Goal: Task Accomplishment & Management: Manage account settings

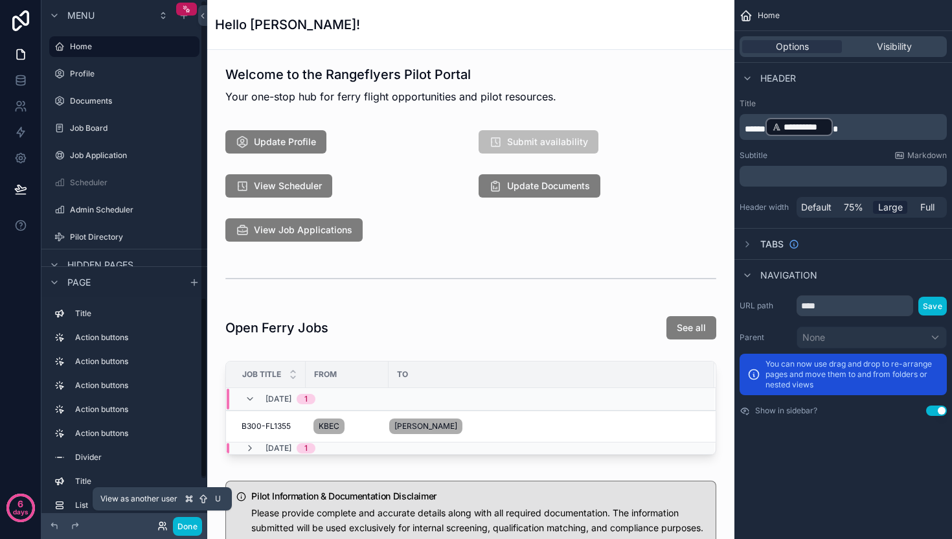
click at [163, 530] on icon at bounding box center [162, 526] width 10 height 10
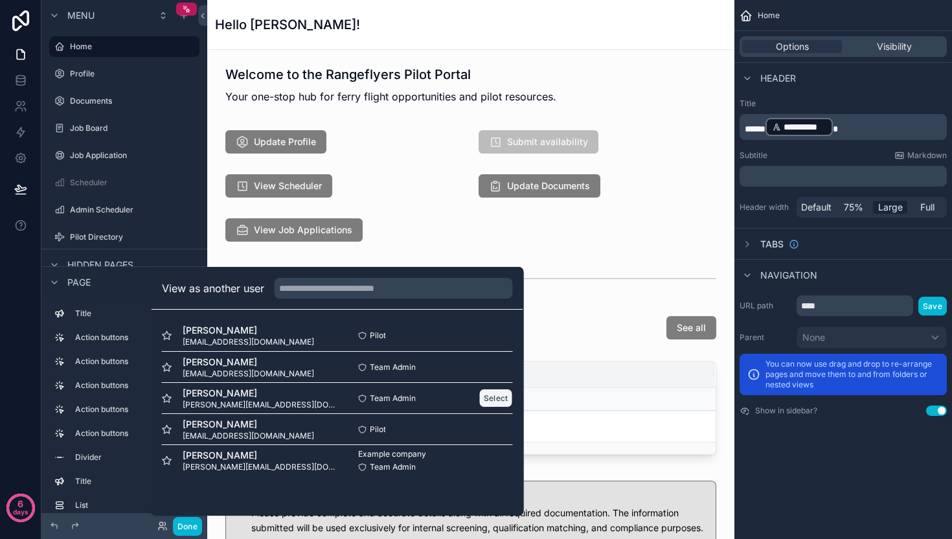
click at [486, 398] on button "Select" at bounding box center [496, 398] width 34 height 19
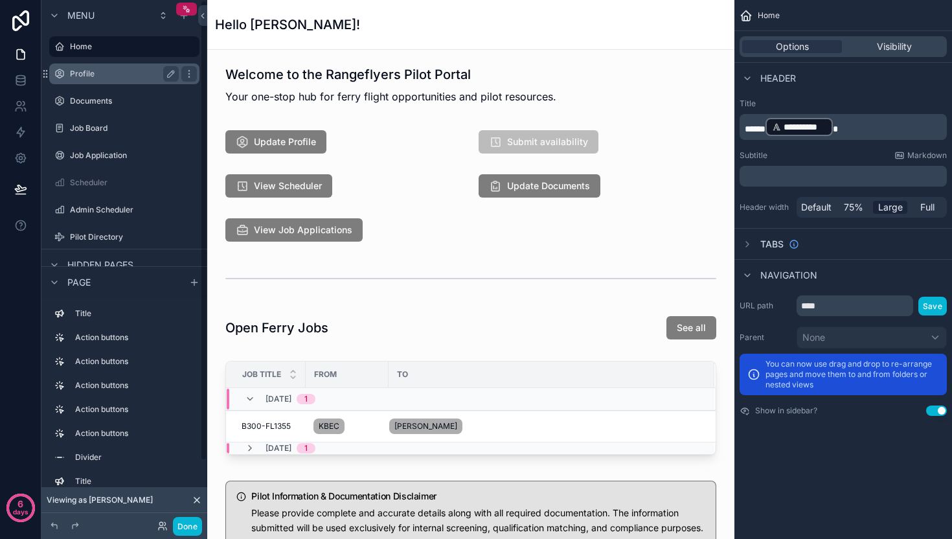
click at [120, 78] on label "Profile" at bounding box center [122, 74] width 104 height 10
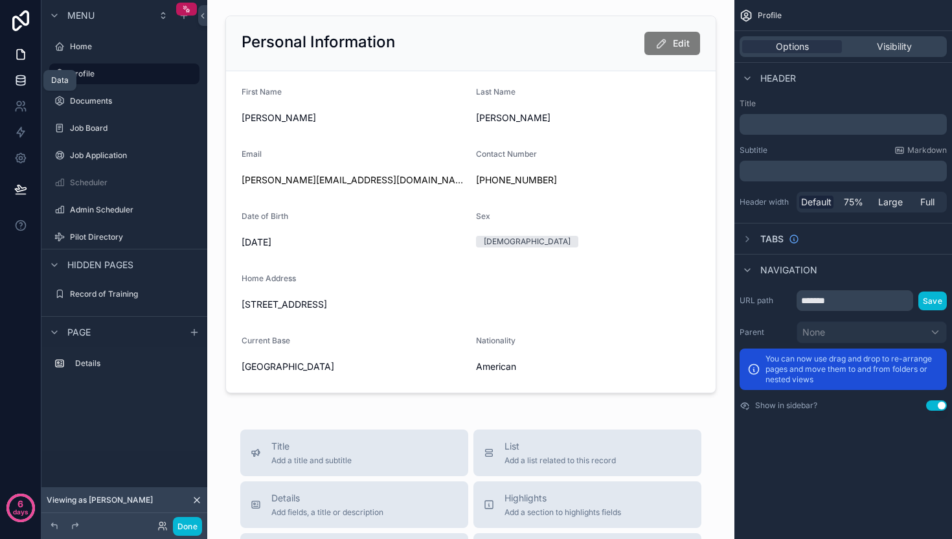
click at [25, 82] on icon at bounding box center [20, 80] width 13 height 13
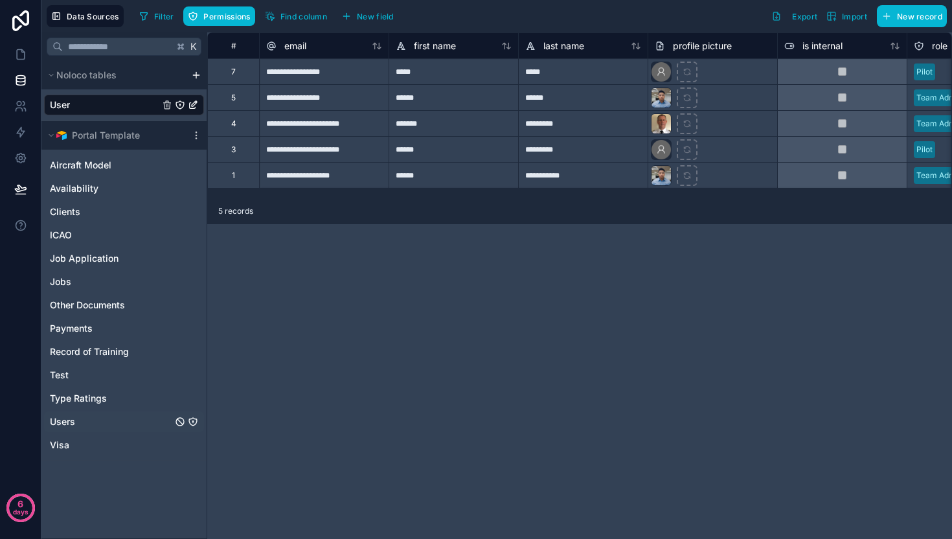
click at [73, 419] on span "Users" at bounding box center [62, 421] width 25 height 13
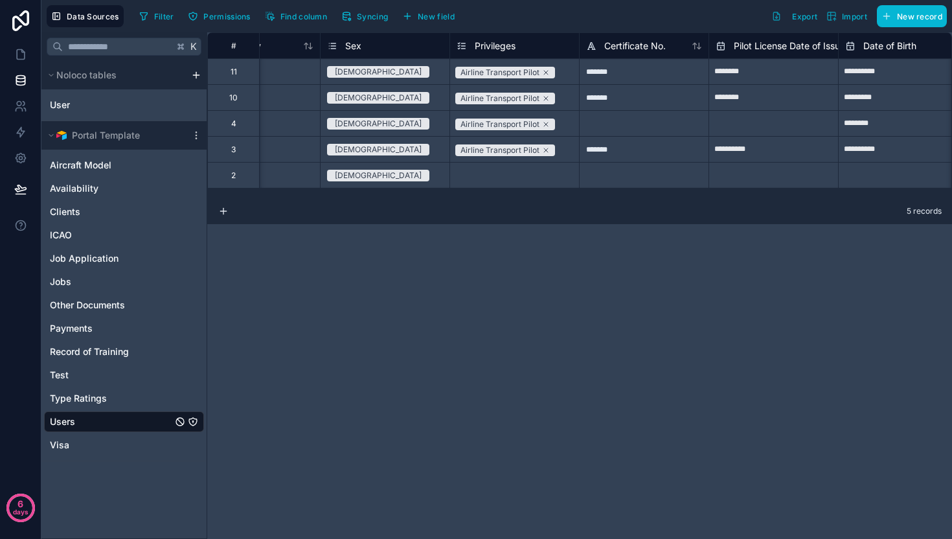
scroll to position [0, 1667]
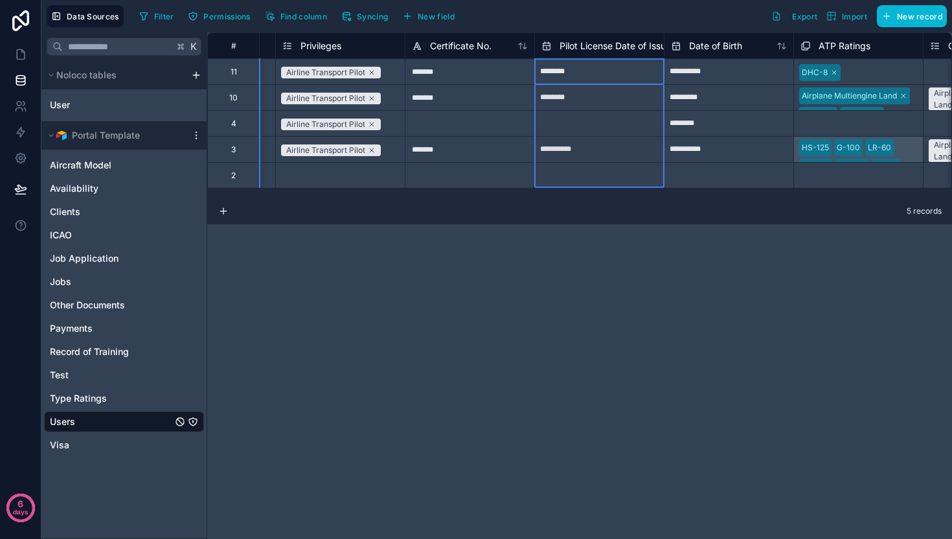
click at [653, 47] on span "Pilot License Date of Issue" at bounding box center [614, 46] width 111 height 13
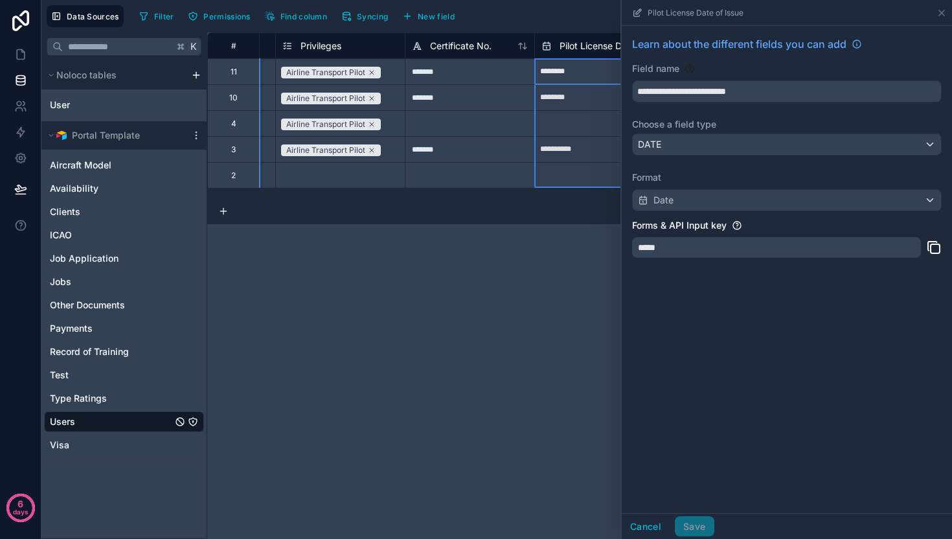
click at [712, 214] on div "**********" at bounding box center [787, 151] width 330 height 250
click at [459, 325] on div "**********" at bounding box center [579, 285] width 745 height 506
click at [937, 12] on icon at bounding box center [941, 13] width 10 height 10
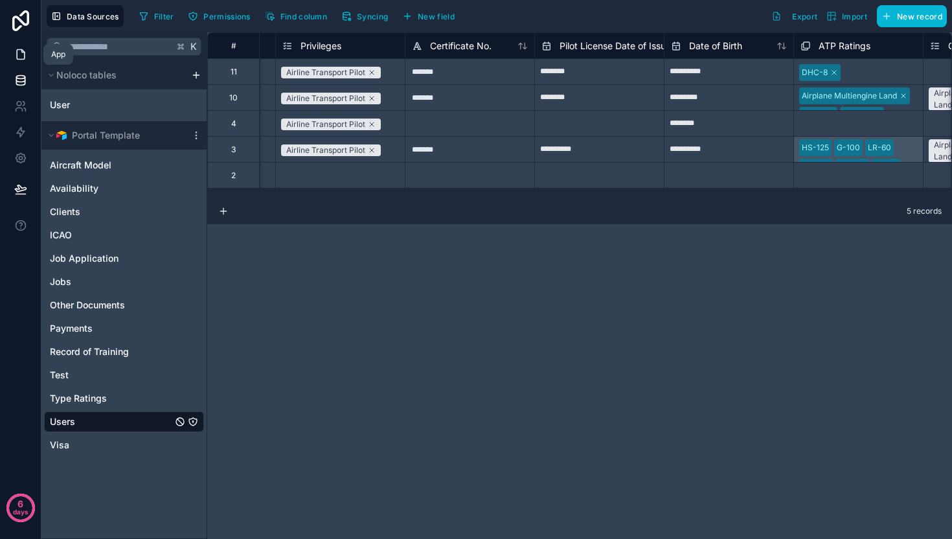
click at [26, 60] on icon at bounding box center [20, 54] width 13 height 13
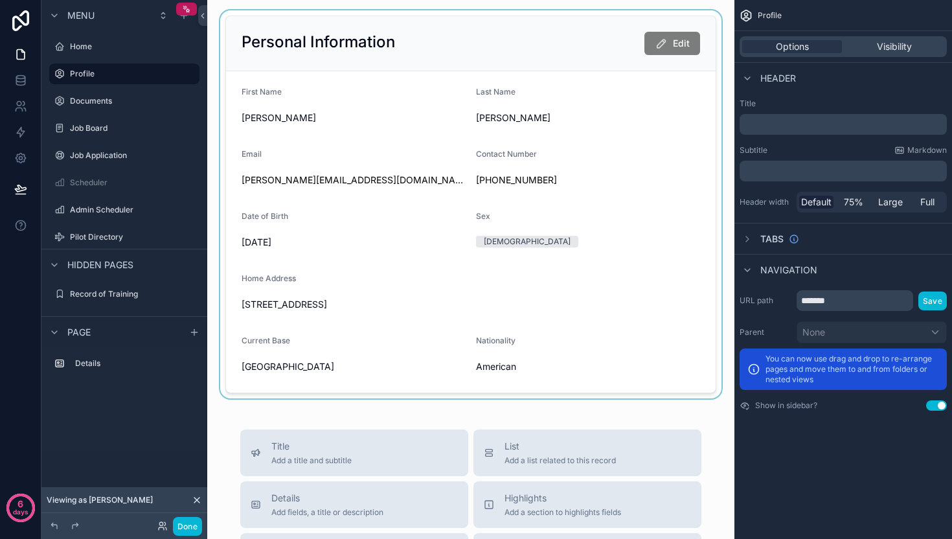
click at [333, 237] on div "scrollable content" at bounding box center [471, 204] width 506 height 388
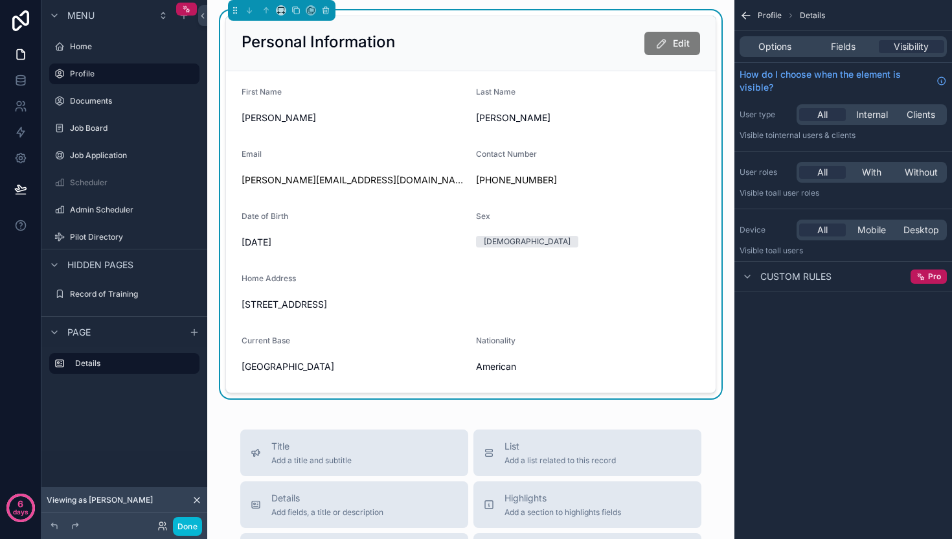
click at [287, 239] on span "10/9/1963" at bounding box center [354, 242] width 224 height 13
click at [841, 50] on span "Fields" at bounding box center [843, 46] width 25 height 13
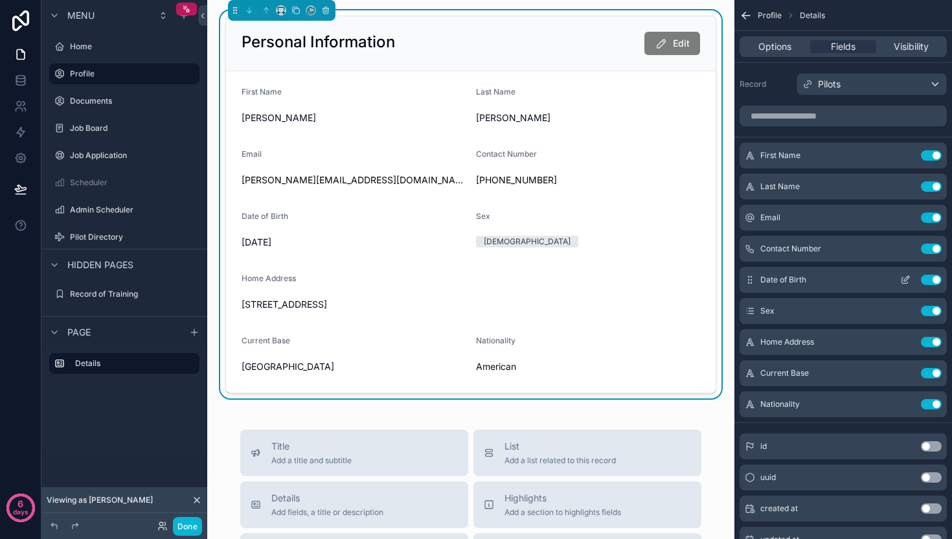
click at [903, 284] on icon "scrollable content" at bounding box center [905, 280] width 10 height 10
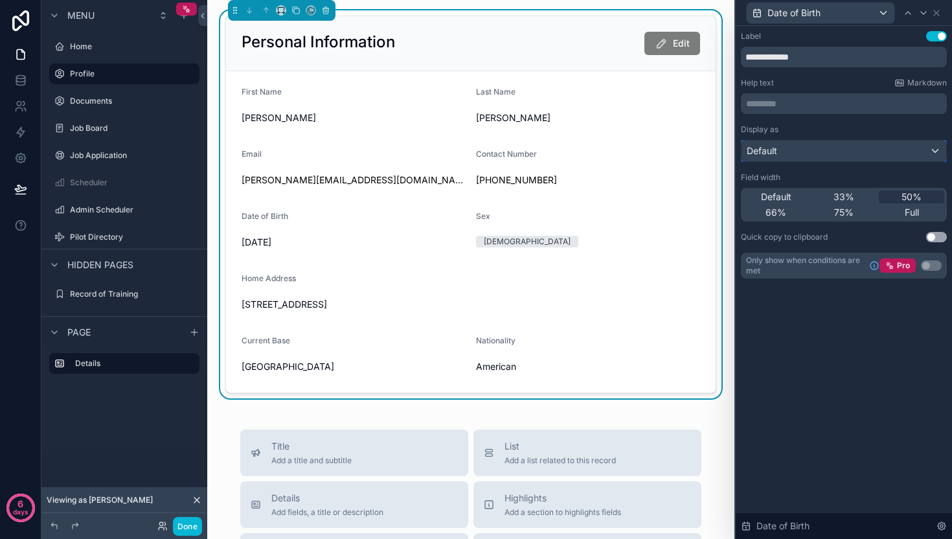
click at [863, 155] on div "Default" at bounding box center [843, 151] width 205 height 21
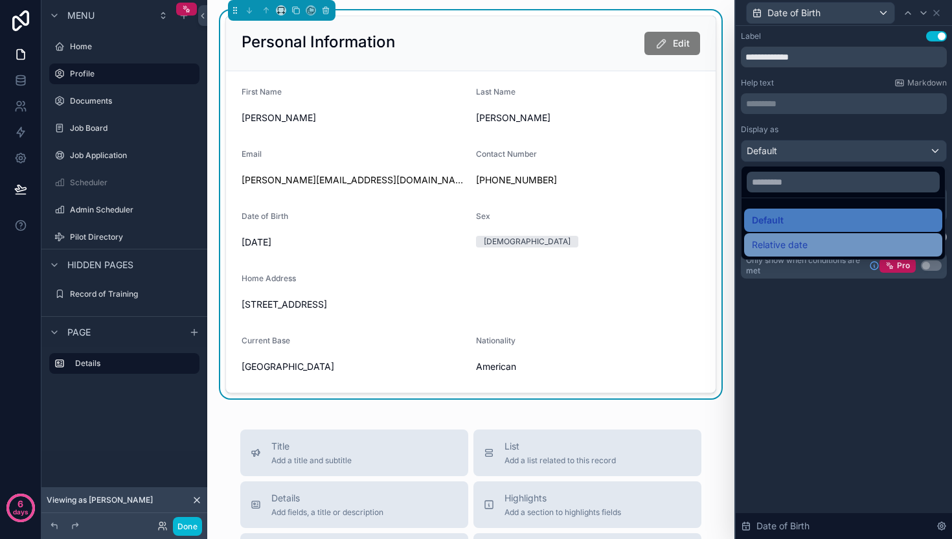
click at [820, 236] on div "Relative date" at bounding box center [843, 244] width 198 height 23
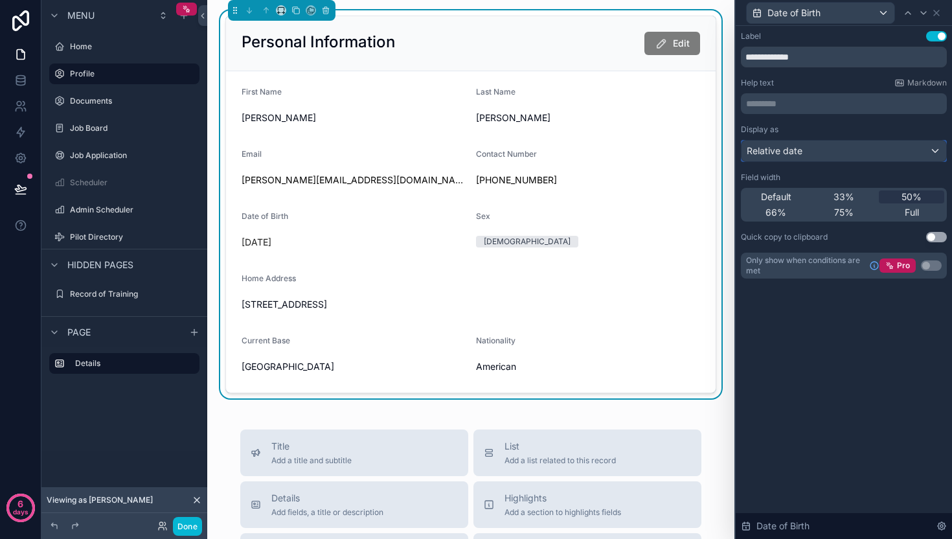
click at [847, 151] on div "Relative date" at bounding box center [843, 151] width 205 height 21
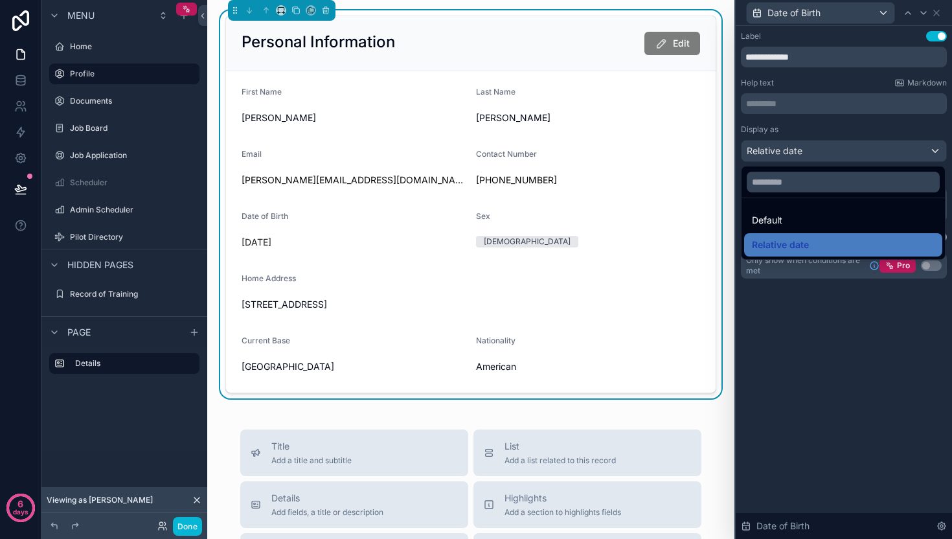
click at [767, 215] on span "Default" at bounding box center [767, 220] width 30 height 16
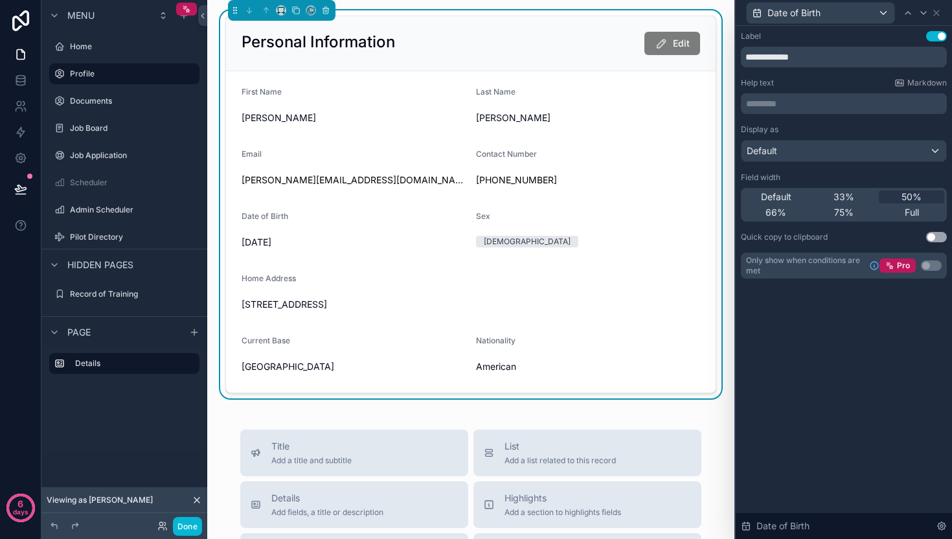
click at [266, 241] on span "10/9/1963" at bounding box center [354, 242] width 224 height 13
drag, startPoint x: 277, startPoint y: 244, endPoint x: 283, endPoint y: 243, distance: 6.5
click at [277, 244] on span "10/9/1963" at bounding box center [354, 242] width 224 height 13
drag, startPoint x: 285, startPoint y: 243, endPoint x: 237, endPoint y: 245, distance: 47.9
click at [237, 245] on form "First Name Vincent Last Name Fuschetti Email vincent@rangeflyers.com Contact Nu…" at bounding box center [471, 231] width 490 height 321
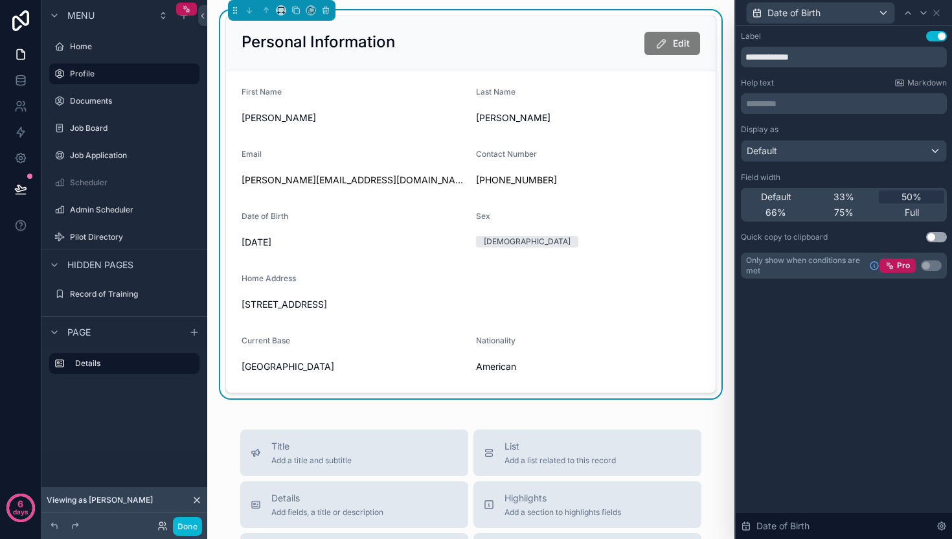
click at [281, 228] on div "Date of Birth 10/9/1963" at bounding box center [354, 231] width 224 height 41
click at [823, 60] on input "**********" at bounding box center [844, 57] width 206 height 21
click at [800, 104] on p "********* ﻿" at bounding box center [845, 103] width 198 height 13
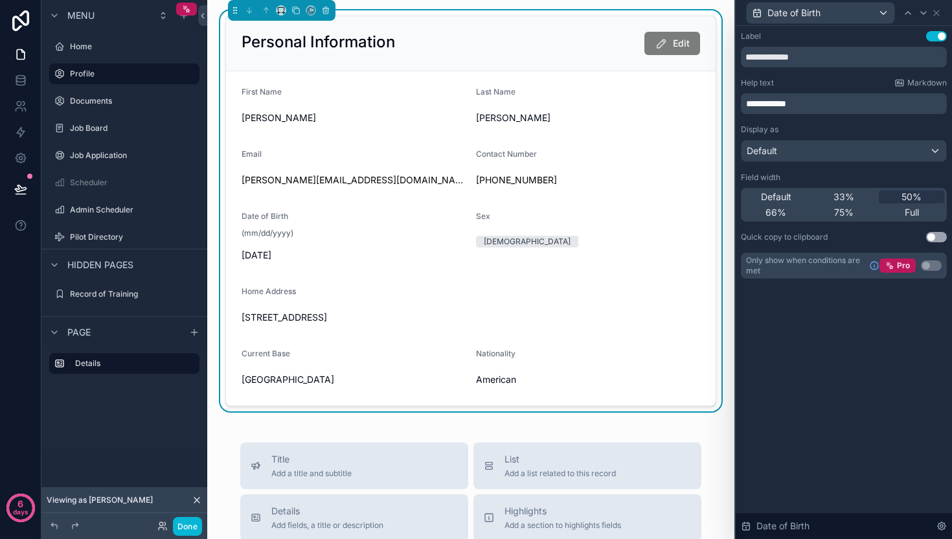
click at [868, 347] on div "**********" at bounding box center [844, 282] width 216 height 513
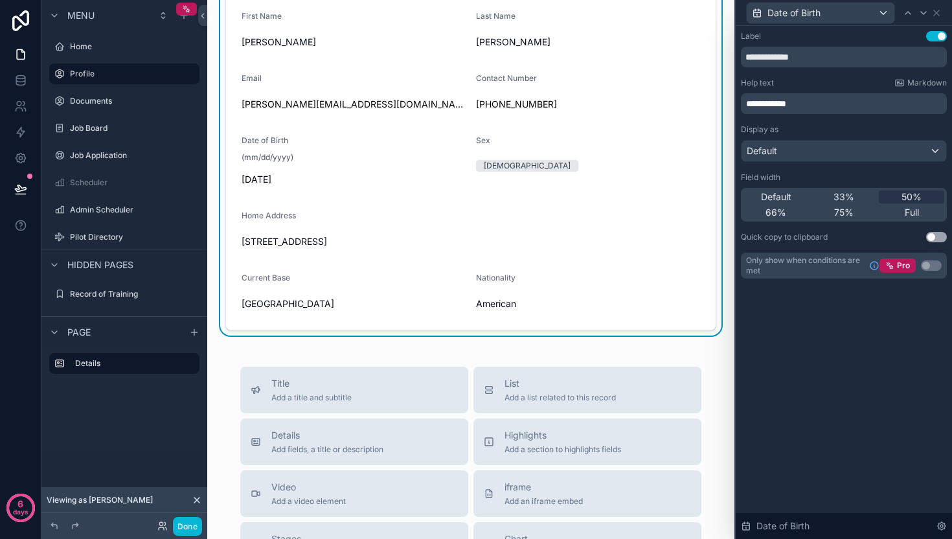
scroll to position [71, 0]
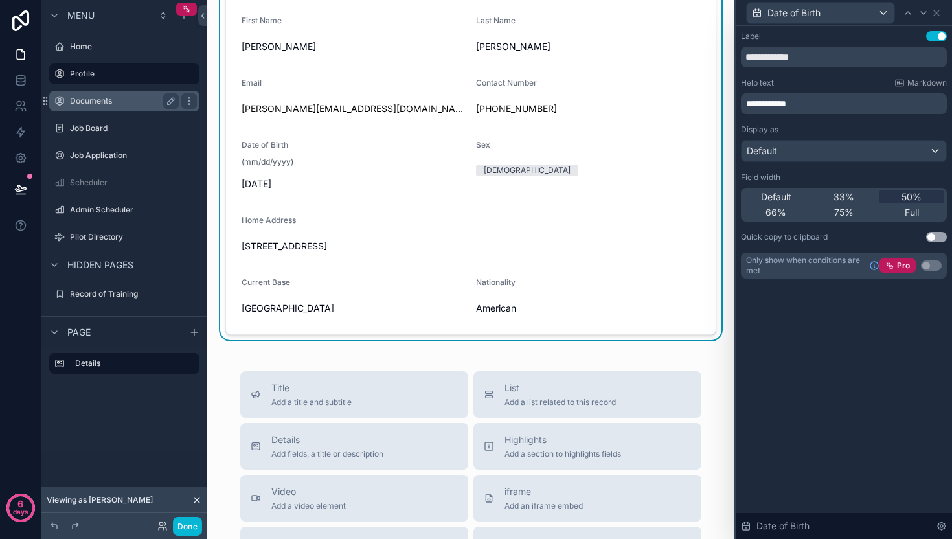
click at [84, 101] on label "Documents" at bounding box center [122, 101] width 104 height 10
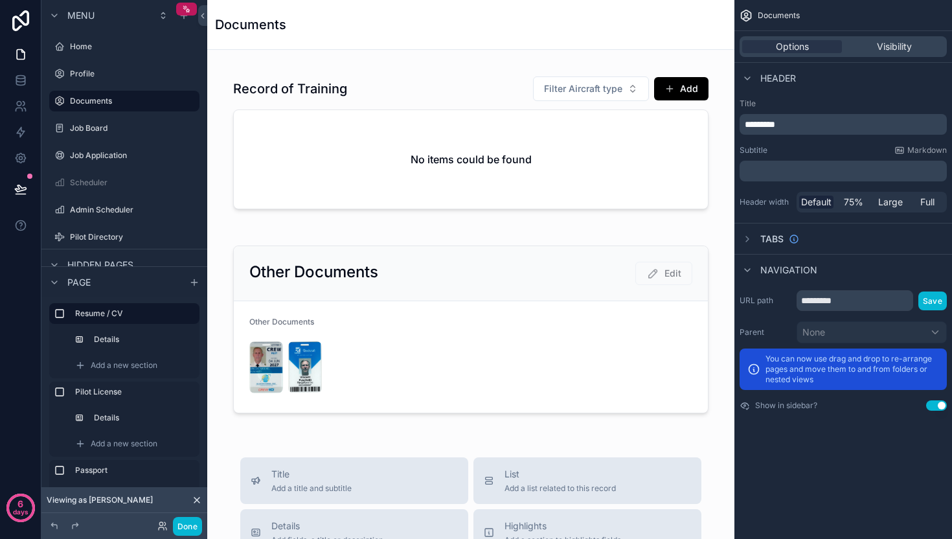
scroll to position [1418, 0]
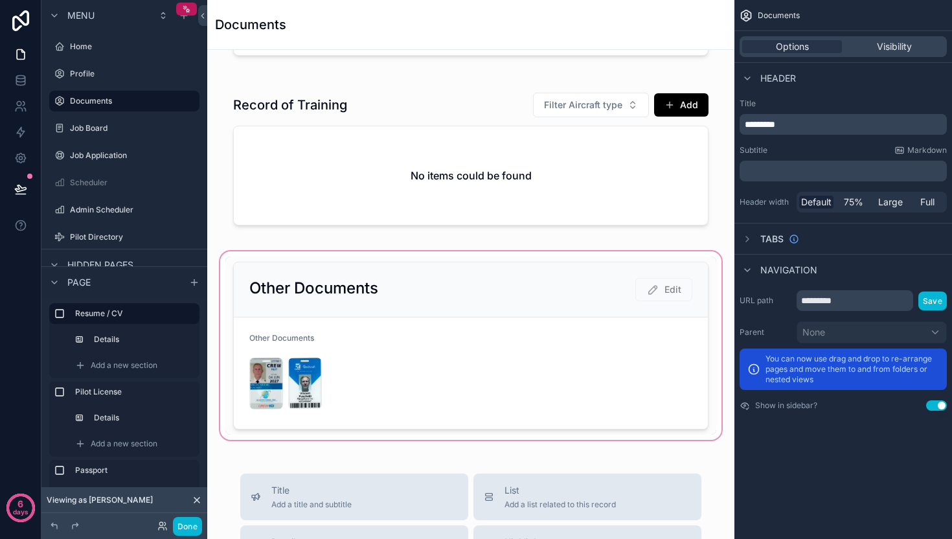
click at [657, 286] on div "scrollable content" at bounding box center [471, 346] width 506 height 194
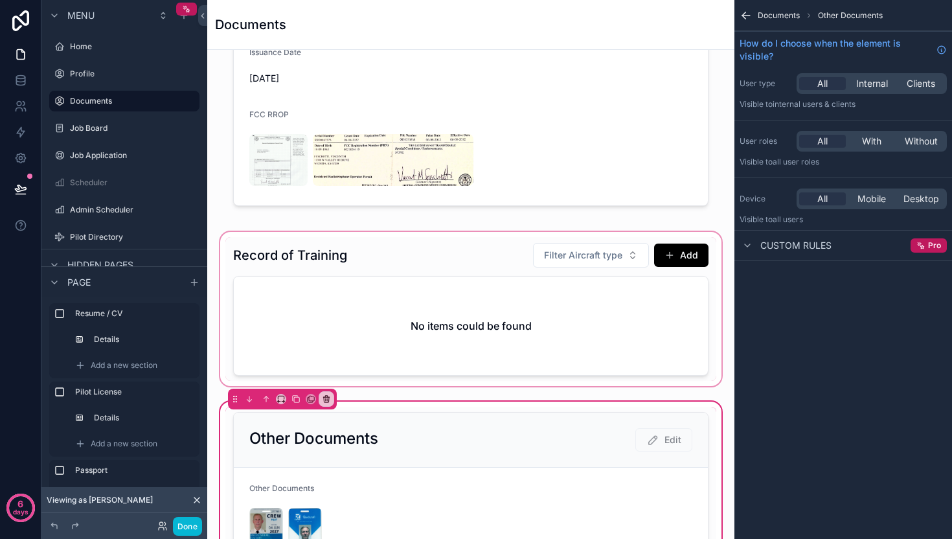
scroll to position [1244, 0]
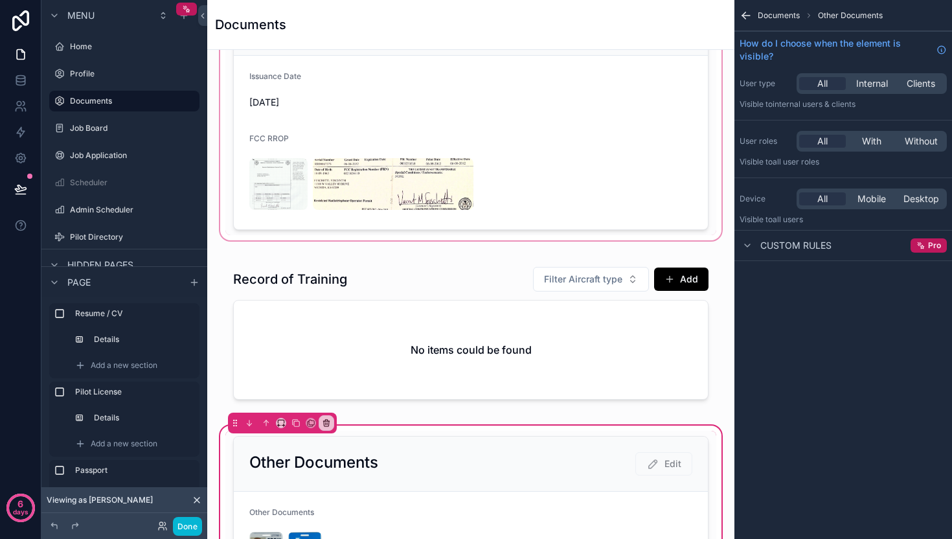
click at [512, 172] on div "scrollable content" at bounding box center [471, 115] width 506 height 256
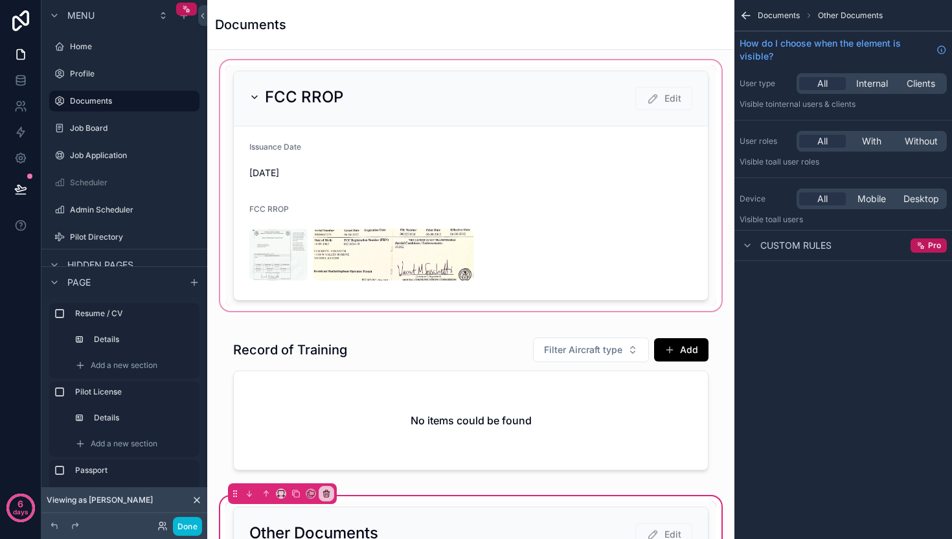
scroll to position [1151, 0]
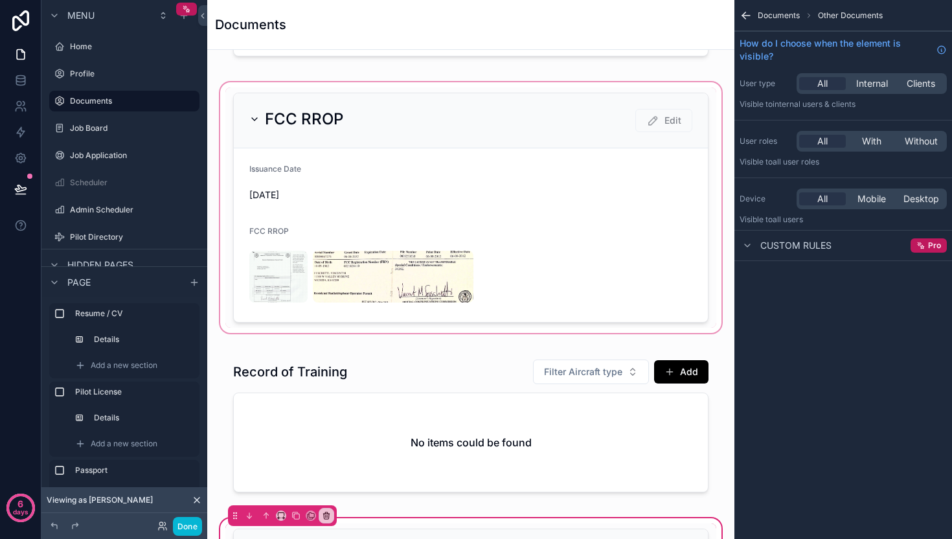
drag, startPoint x: 623, startPoint y: 138, endPoint x: 474, endPoint y: 198, distance: 160.7
click at [474, 198] on div "scrollable content" at bounding box center [471, 208] width 506 height 256
click at [436, 195] on div "scrollable content" at bounding box center [471, 208] width 506 height 256
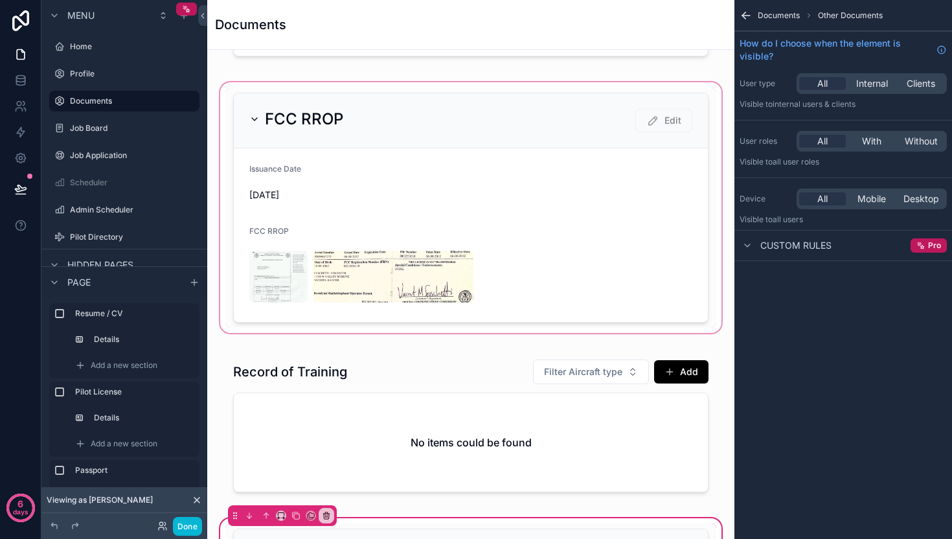
click at [581, 164] on div "scrollable content" at bounding box center [471, 208] width 506 height 256
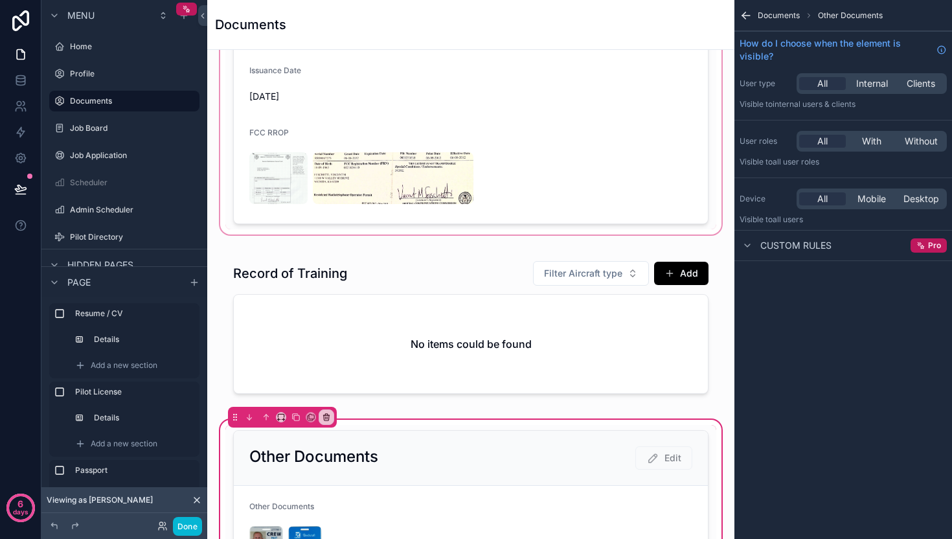
scroll to position [1252, 0]
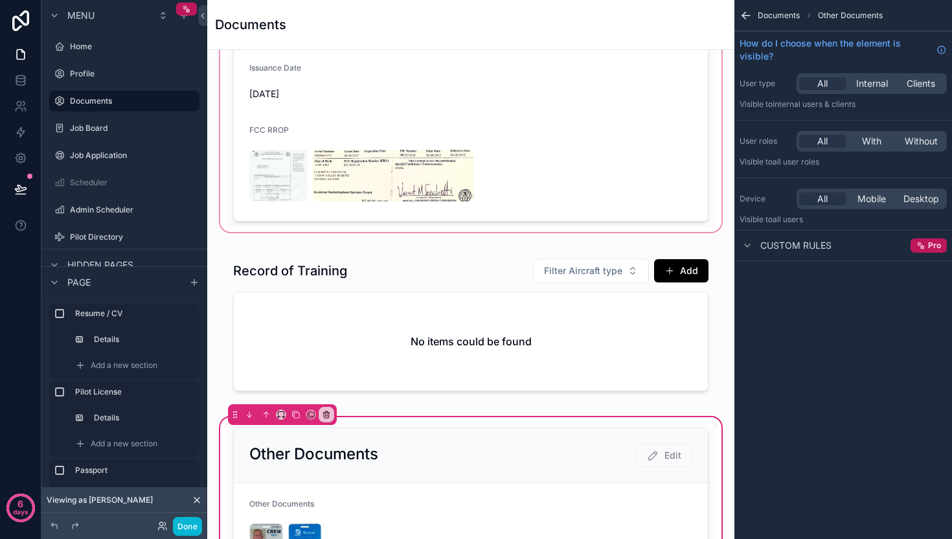
click at [473, 149] on div "scrollable content" at bounding box center [471, 107] width 506 height 256
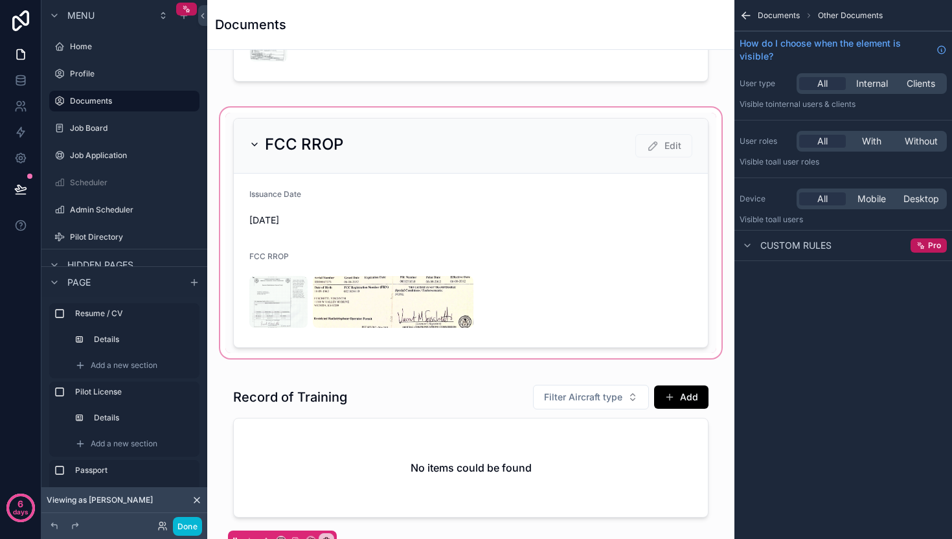
scroll to position [1116, 0]
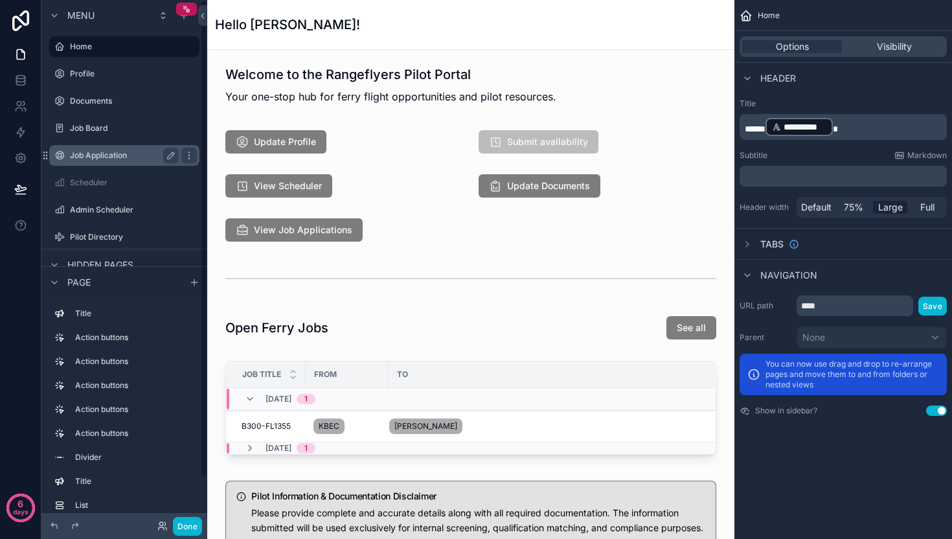
click at [115, 151] on label "Job Application" at bounding box center [122, 155] width 104 height 10
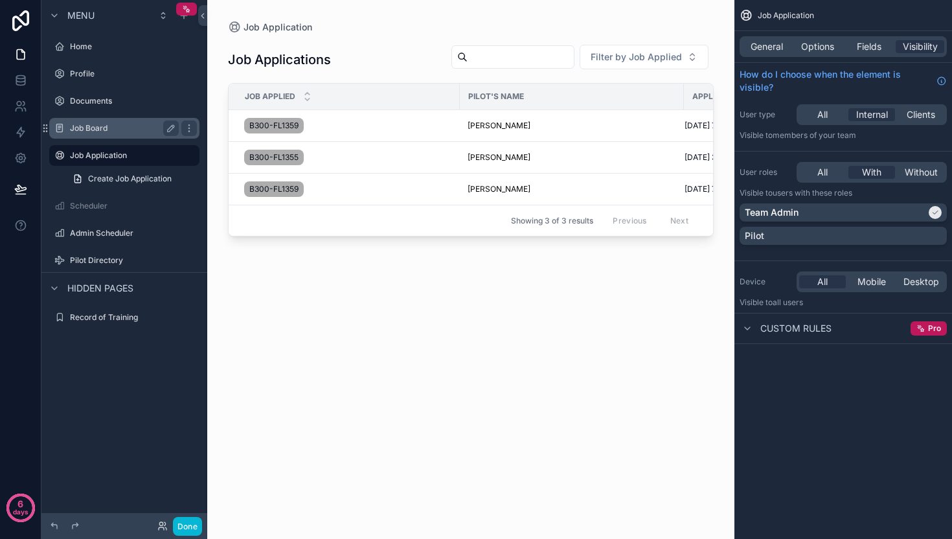
click at [94, 131] on label "Job Board" at bounding box center [122, 128] width 104 height 10
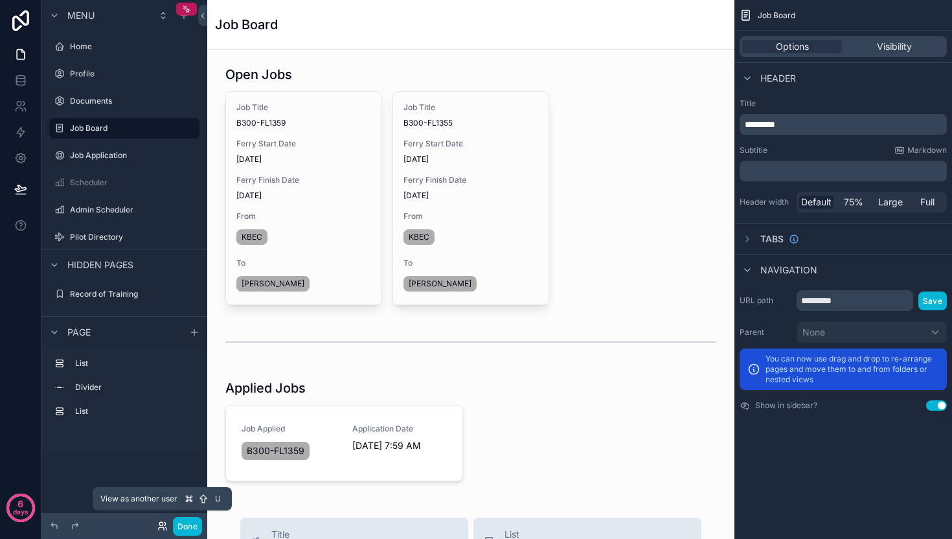
click at [160, 521] on icon at bounding box center [162, 526] width 10 height 10
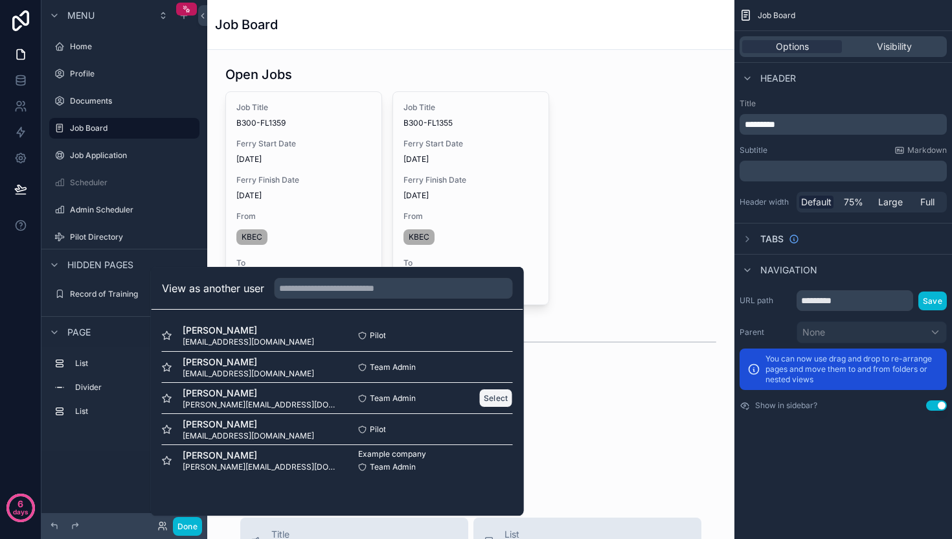
click at [504, 398] on button "Select" at bounding box center [496, 398] width 34 height 19
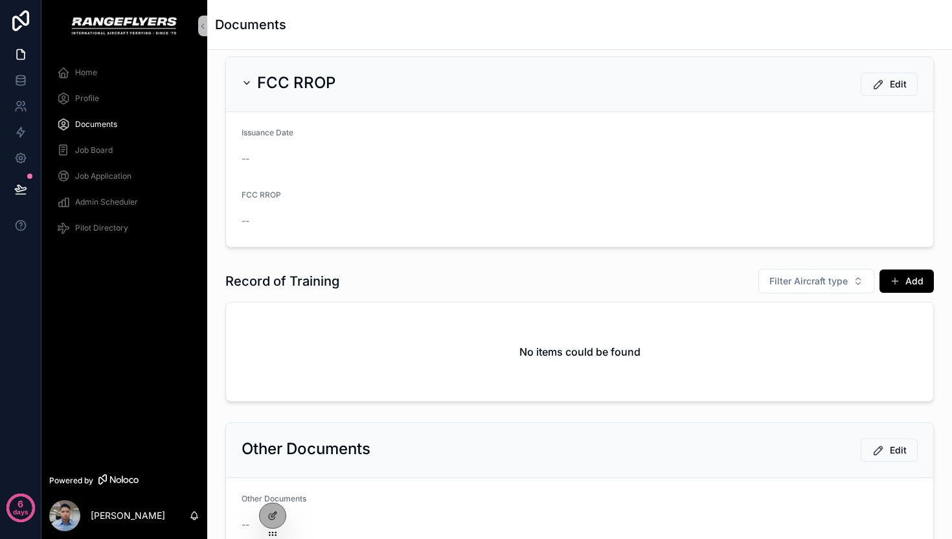
scroll to position [901, 0]
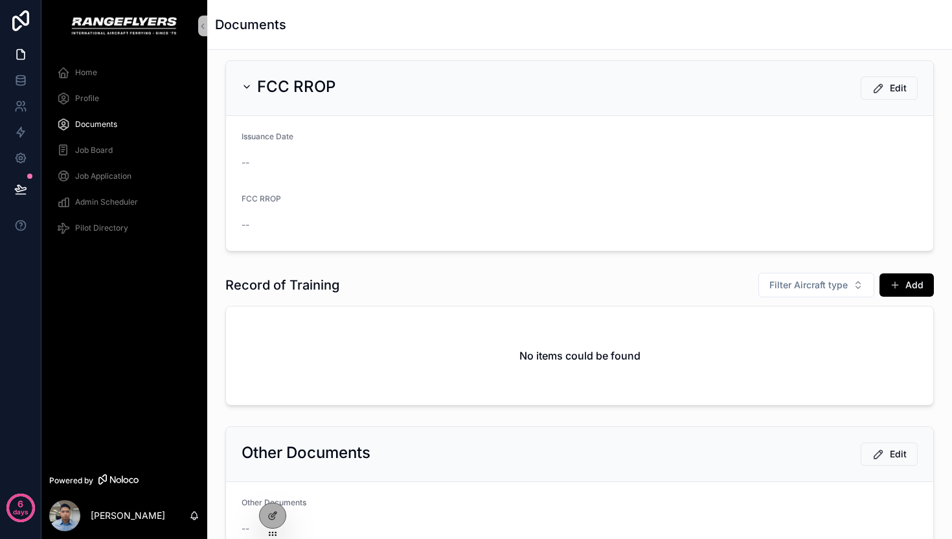
click at [626, 168] on form "Issuance Date -- FCC RROP --" at bounding box center [579, 183] width 707 height 135
click at [726, 101] on div "FCC RROP Edit" at bounding box center [579, 88] width 707 height 55
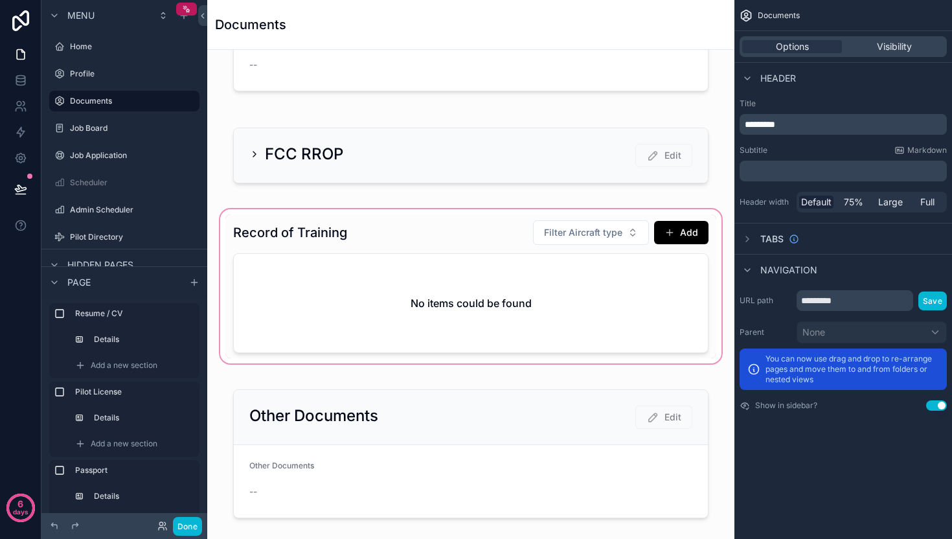
scroll to position [906, 0]
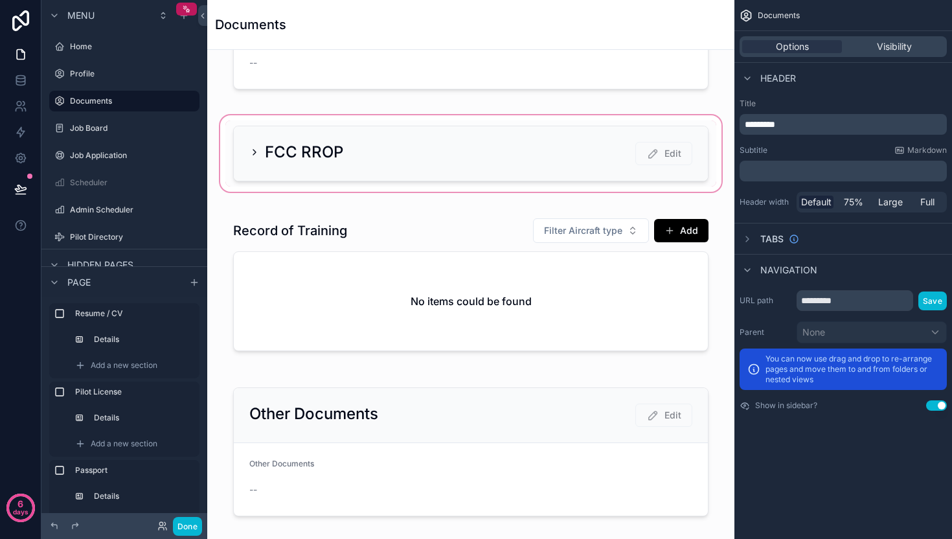
click at [543, 140] on div "scrollable content" at bounding box center [471, 154] width 506 height 82
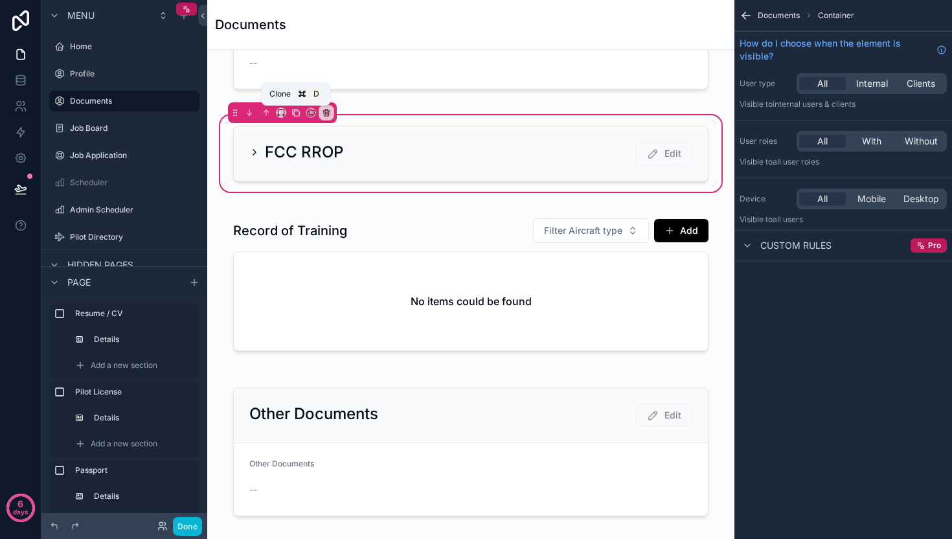
click at [294, 111] on icon "scrollable content" at bounding box center [296, 113] width 5 height 5
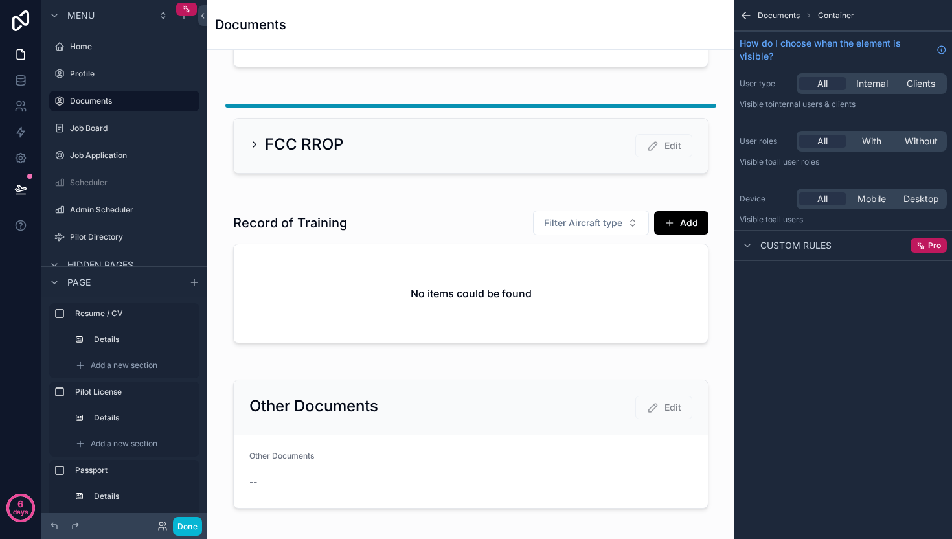
scroll to position [898, 0]
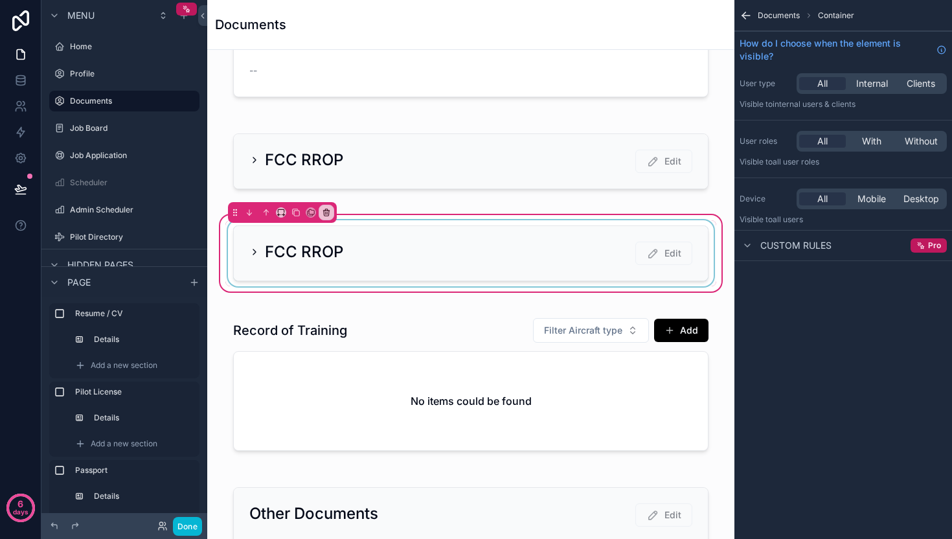
click at [532, 252] on div "scrollable content" at bounding box center [470, 253] width 491 height 66
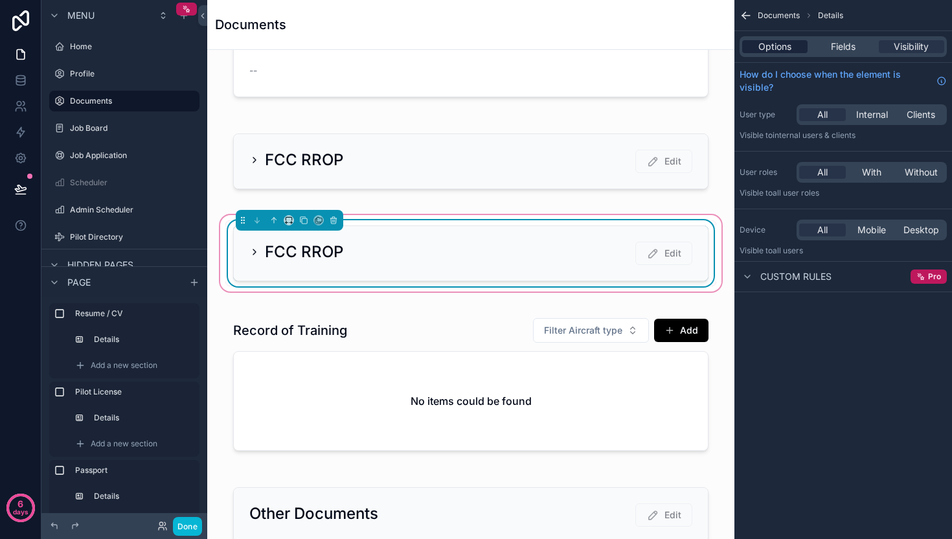
click at [786, 47] on span "Options" at bounding box center [774, 46] width 33 height 13
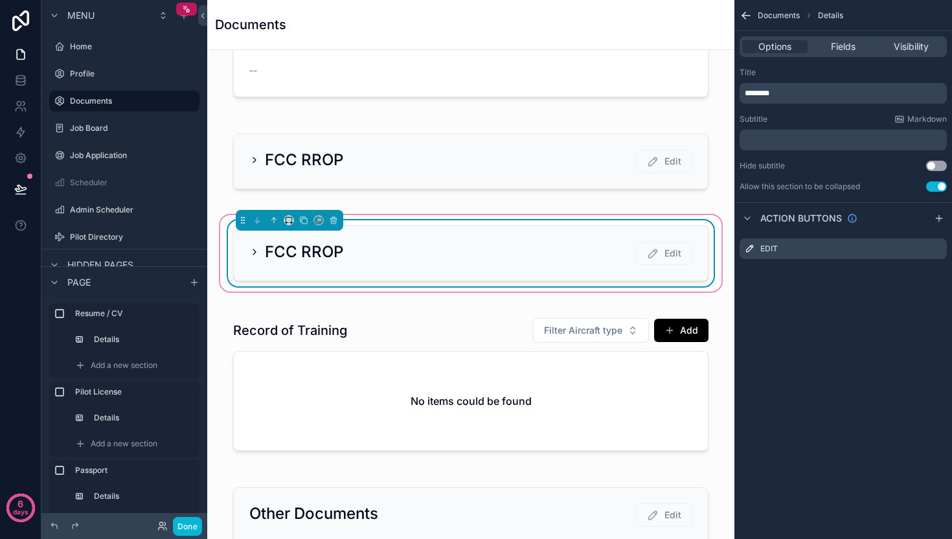
click at [791, 94] on p "********" at bounding box center [844, 93] width 199 height 10
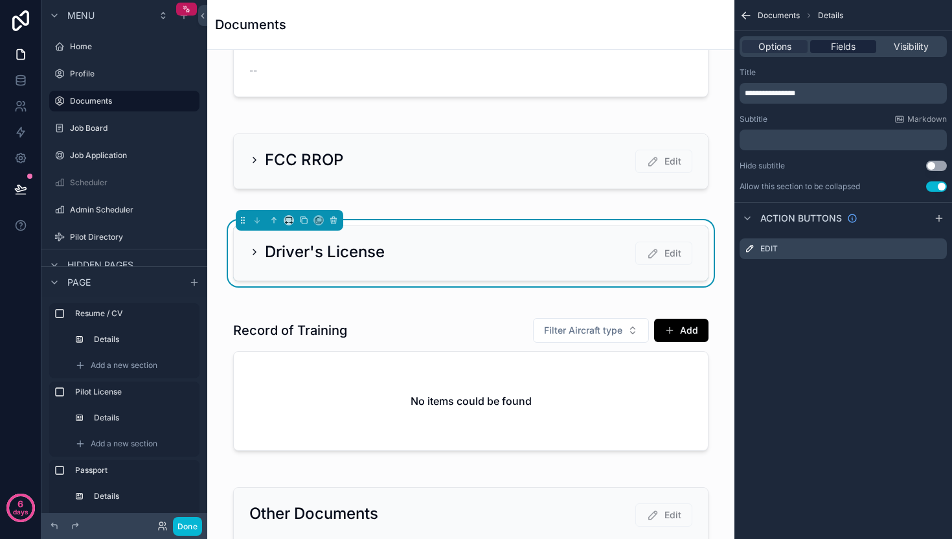
click at [858, 48] on div "Fields" at bounding box center [842, 46] width 65 height 13
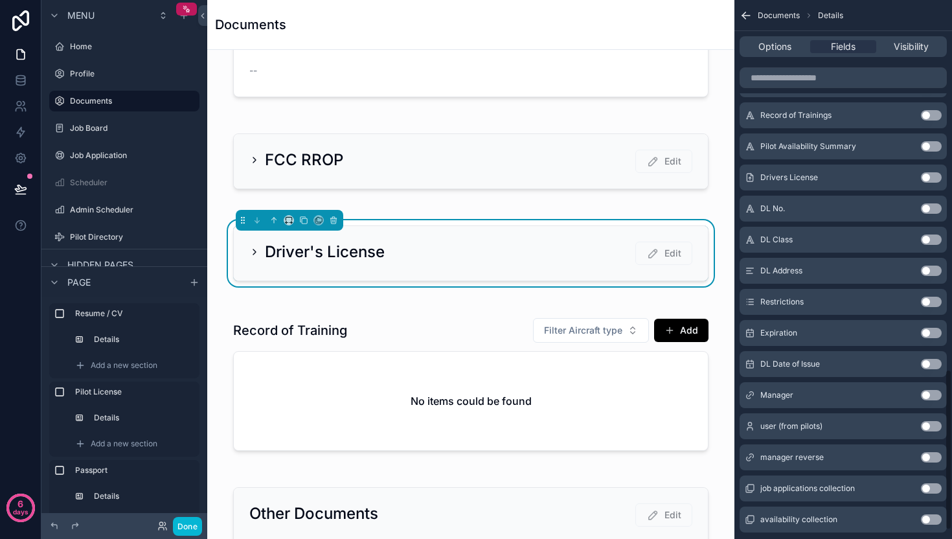
scroll to position [1223, 0]
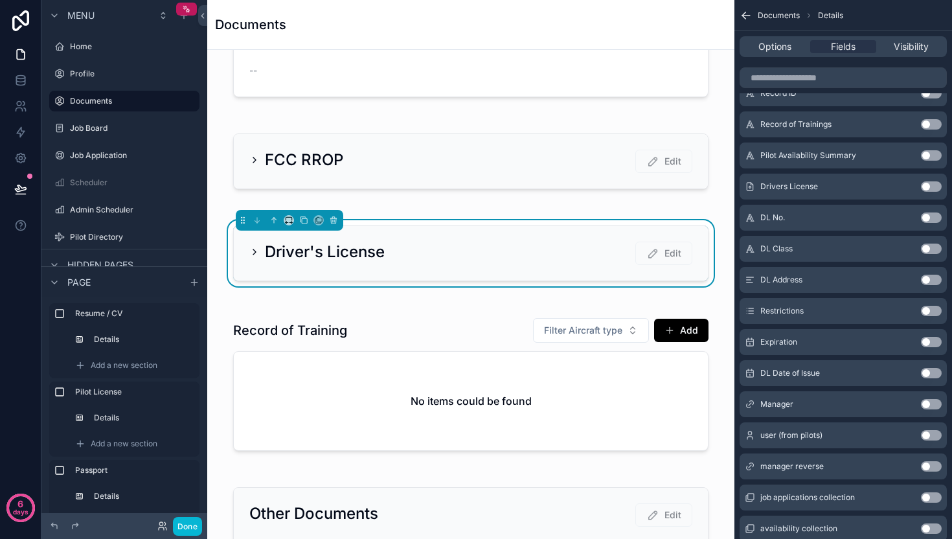
click at [929, 186] on button "Use setting" at bounding box center [931, 186] width 21 height 10
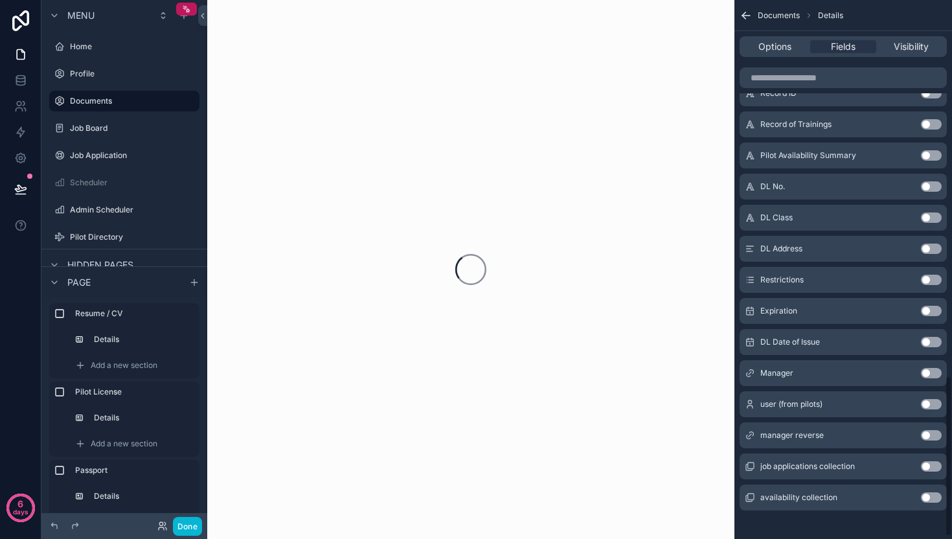
click at [929, 186] on button "Use setting" at bounding box center [931, 186] width 21 height 10
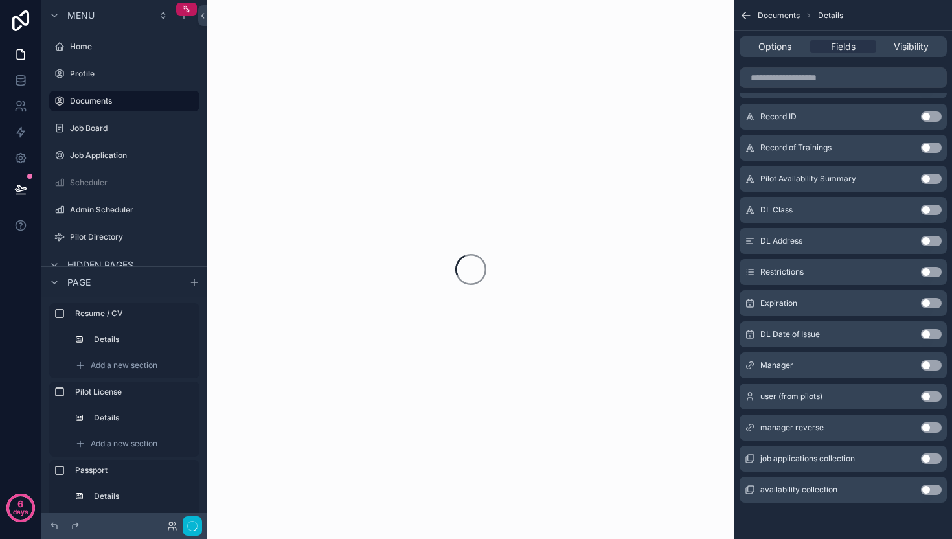
click at [929, 209] on button "Use setting" at bounding box center [931, 210] width 21 height 10
click at [930, 242] on button "Use setting" at bounding box center [931, 241] width 21 height 10
click at [929, 271] on button "Use setting" at bounding box center [931, 272] width 21 height 10
click at [929, 301] on button "Use setting" at bounding box center [931, 303] width 21 height 10
click at [929, 332] on button "Use setting" at bounding box center [931, 334] width 21 height 10
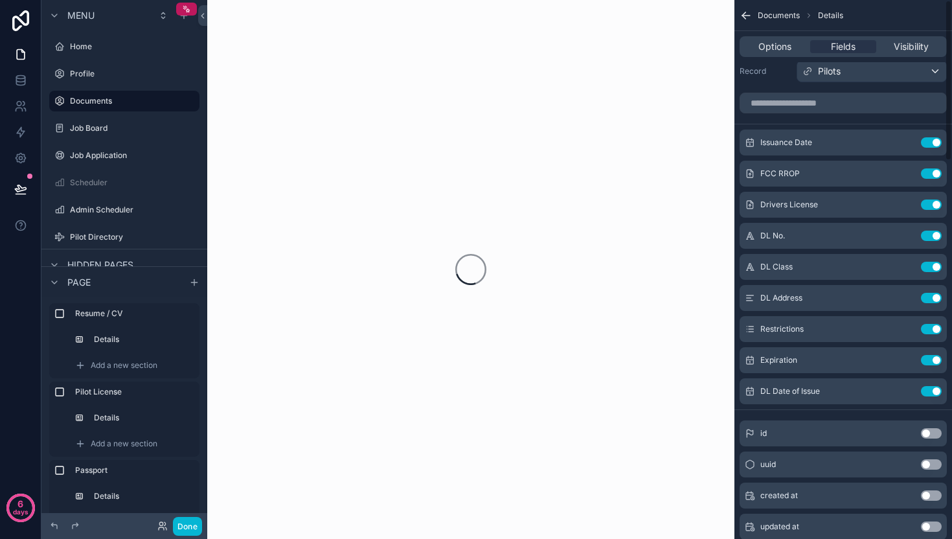
scroll to position [0, 0]
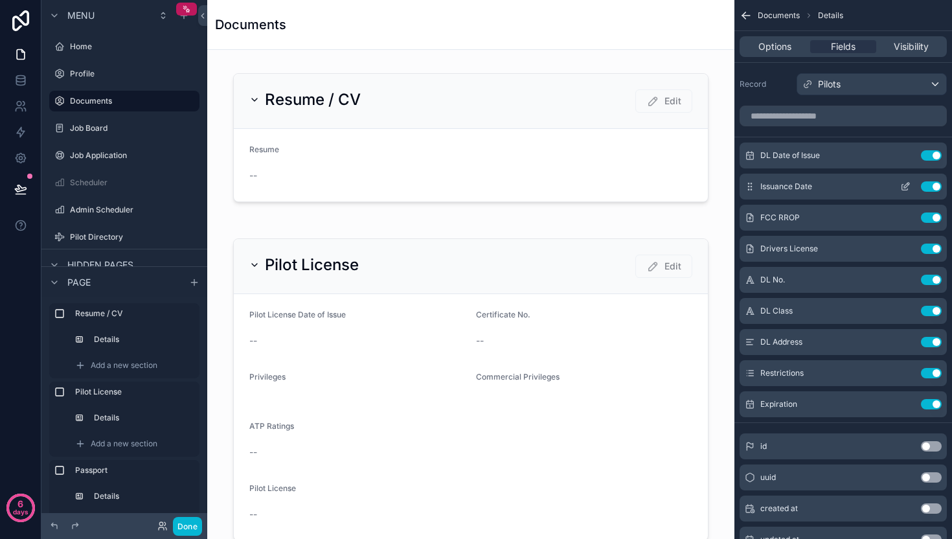
click at [929, 188] on button "Use setting" at bounding box center [931, 186] width 21 height 10
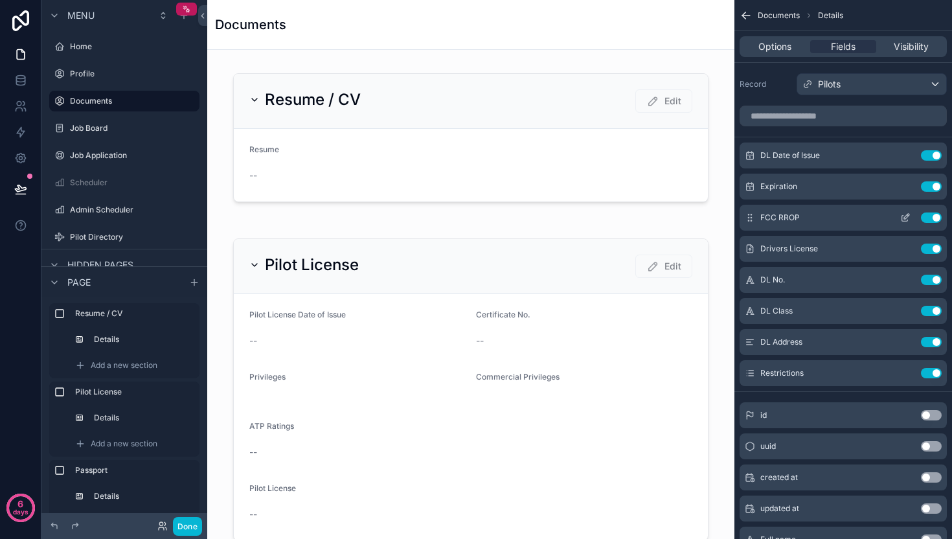
click at [931, 216] on button "Use setting" at bounding box center [931, 217] width 21 height 10
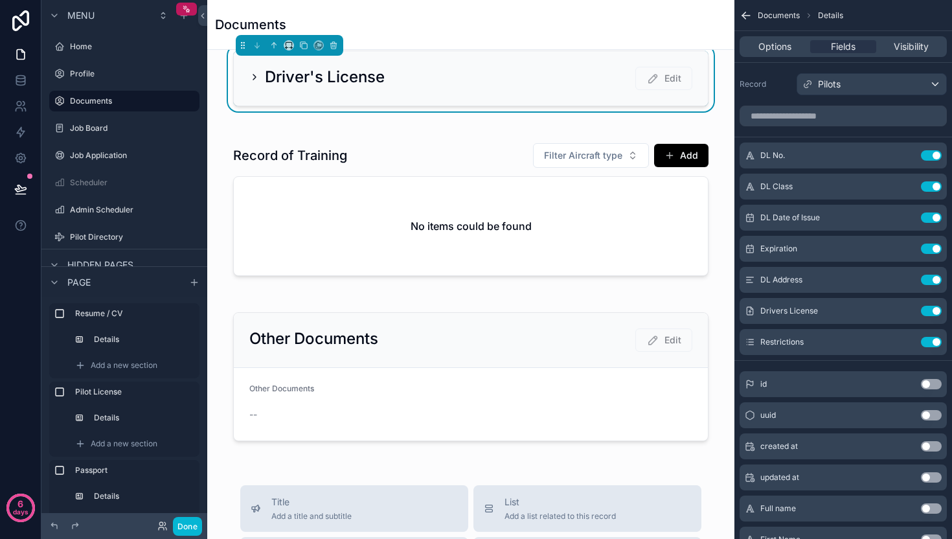
scroll to position [945, 0]
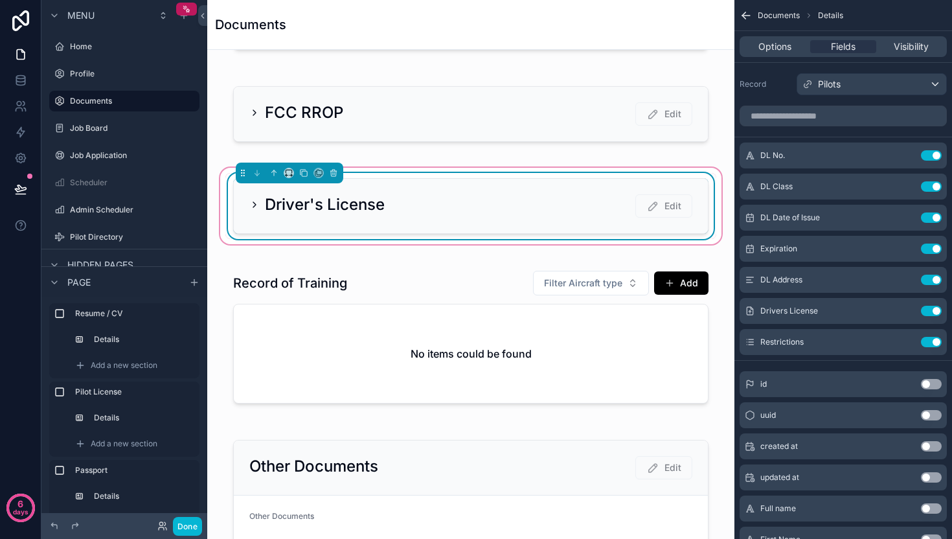
click at [253, 202] on icon "scrollable content" at bounding box center [254, 204] width 10 height 10
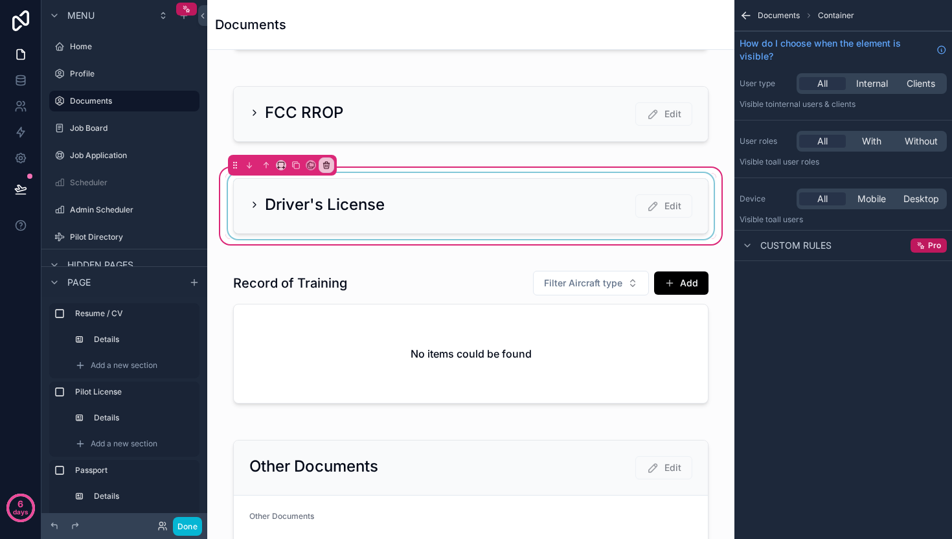
click at [253, 202] on div "scrollable content" at bounding box center [470, 206] width 491 height 66
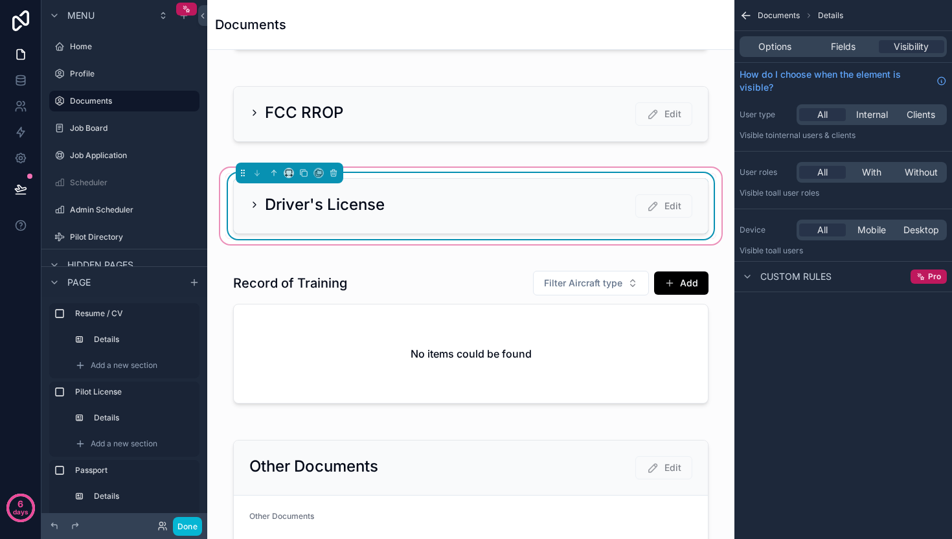
click at [253, 202] on icon "scrollable content" at bounding box center [254, 204] width 10 height 10
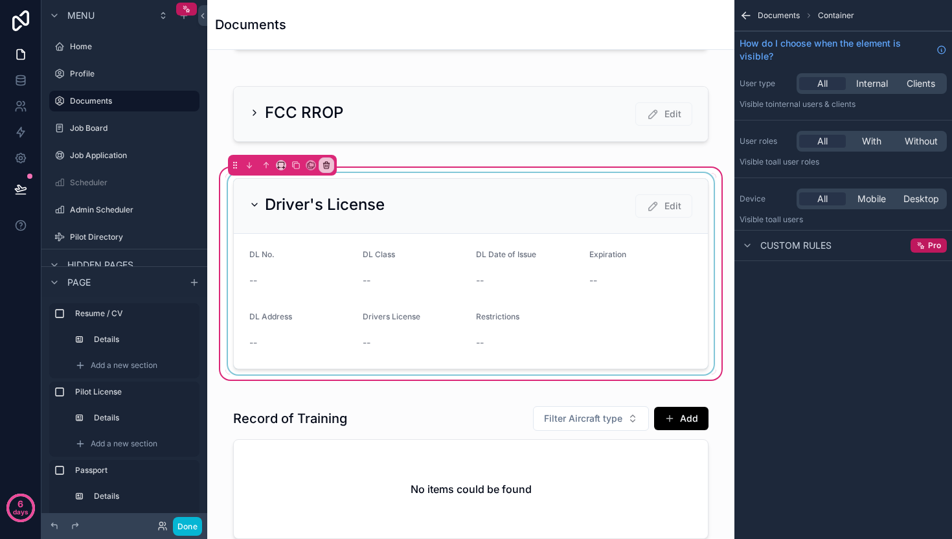
click at [522, 273] on div "scrollable content" at bounding box center [470, 273] width 491 height 201
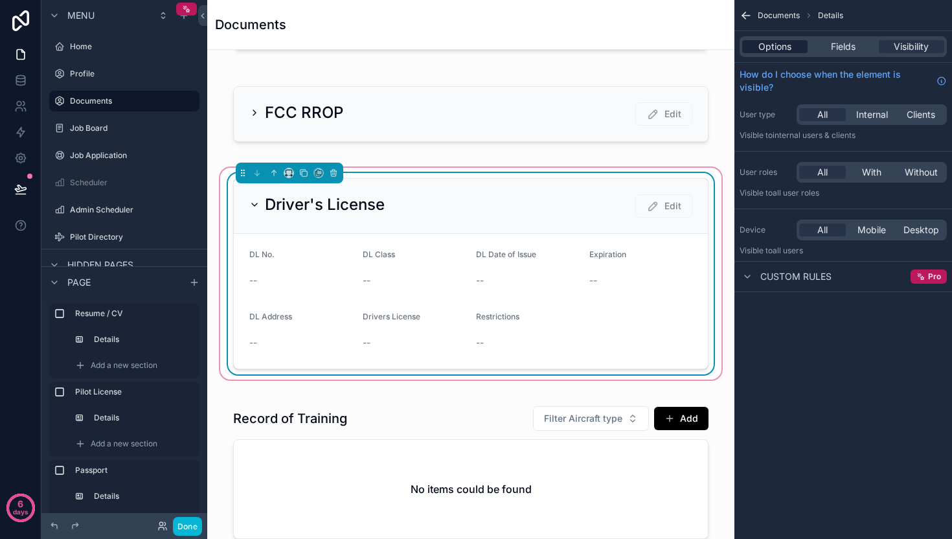
click at [778, 47] on span "Options" at bounding box center [774, 46] width 33 height 13
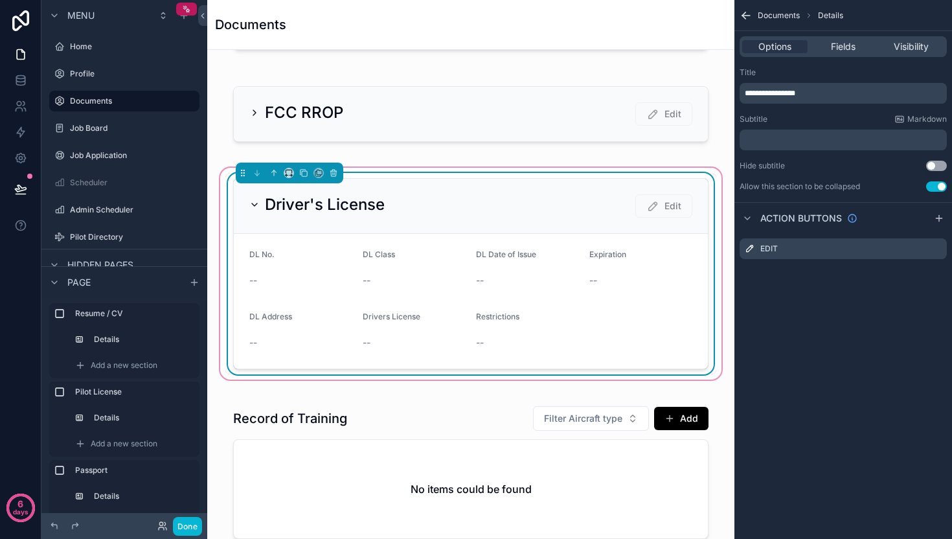
click at [458, 315] on div "Drivers License" at bounding box center [414, 319] width 103 height 16
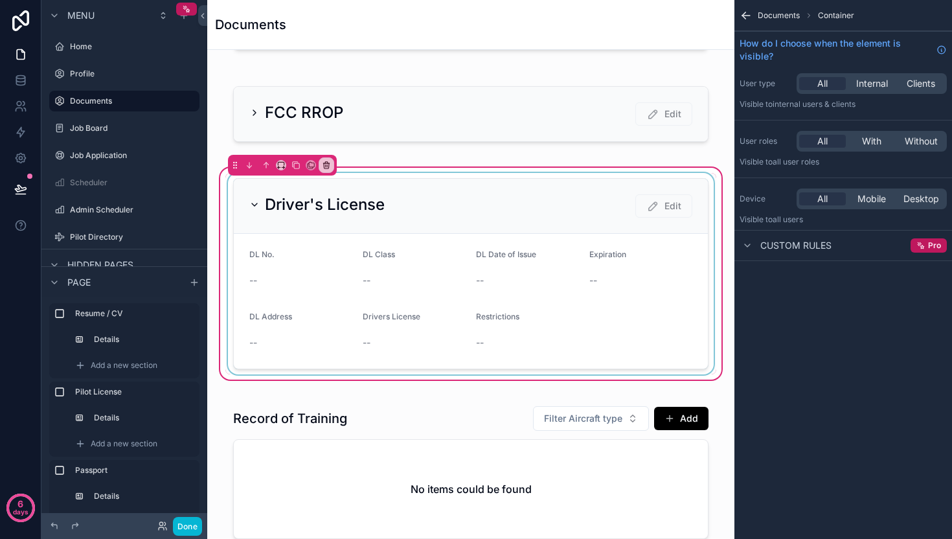
click at [458, 315] on div "scrollable content" at bounding box center [470, 273] width 491 height 201
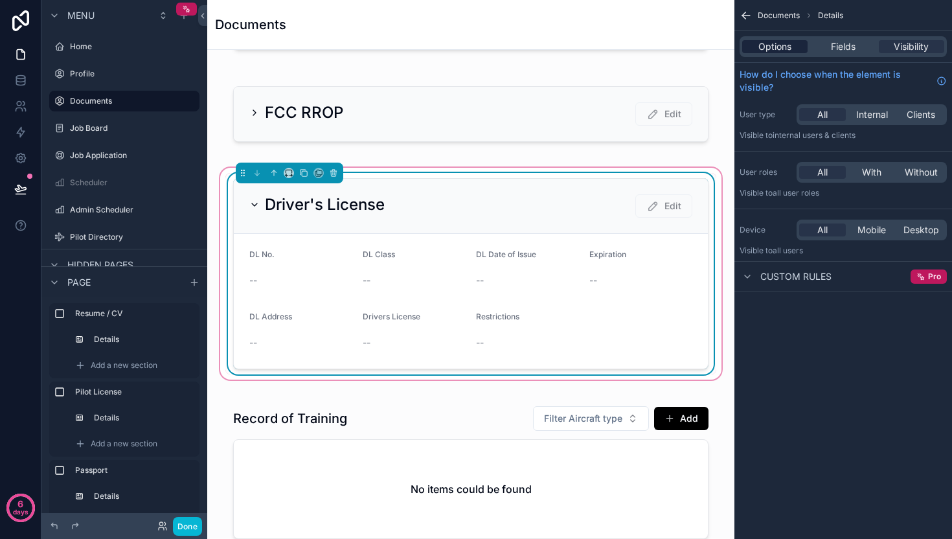
click at [776, 43] on span "Options" at bounding box center [774, 46] width 33 height 13
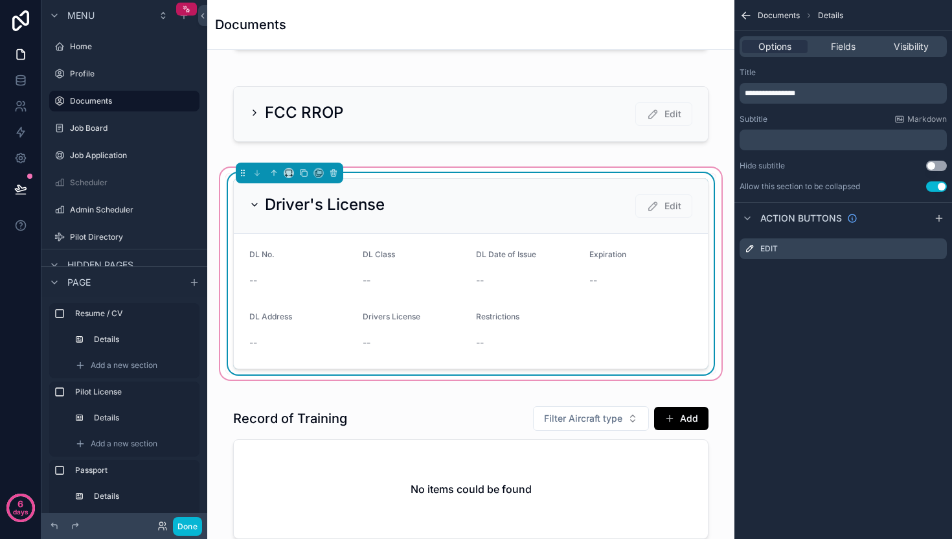
click at [532, 279] on div "--" at bounding box center [527, 280] width 103 height 13
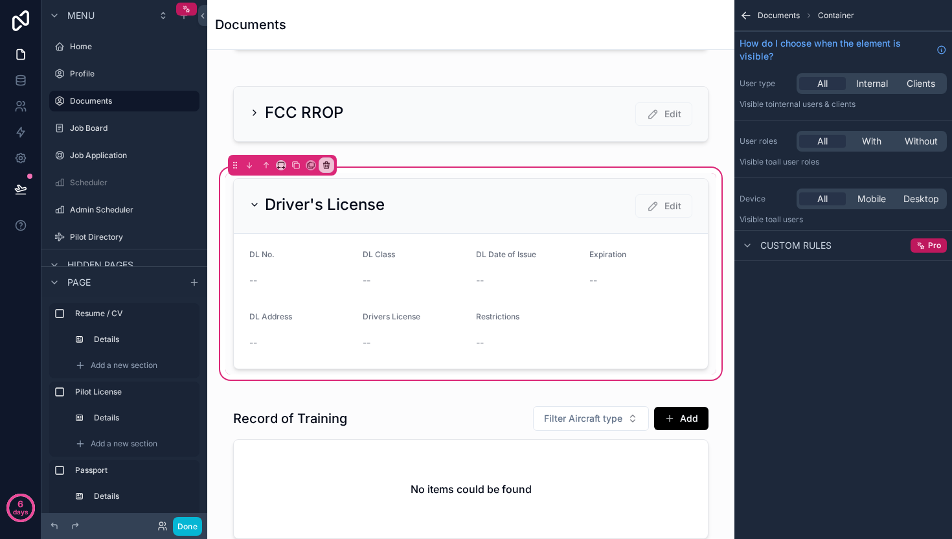
click at [633, 264] on div "scrollable content" at bounding box center [470, 273] width 491 height 201
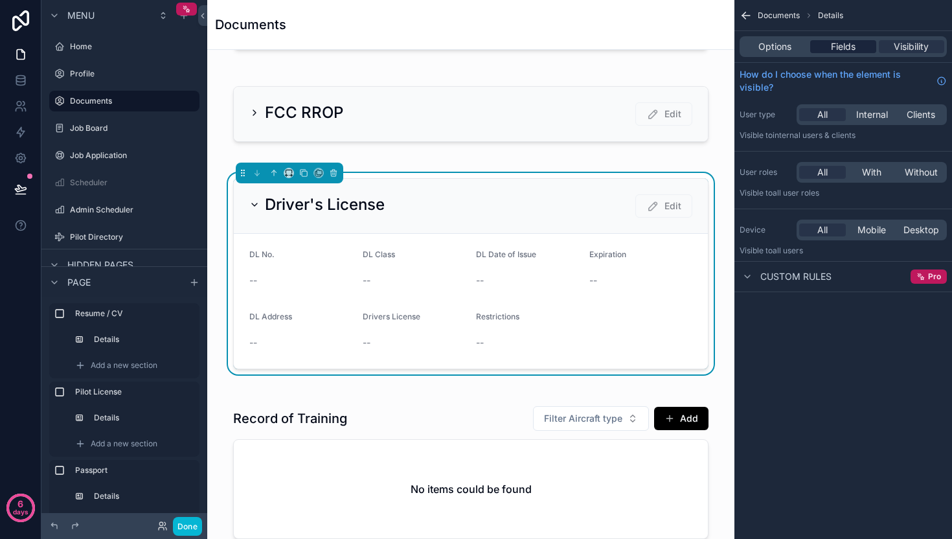
click at [853, 44] on span "Fields" at bounding box center [843, 46] width 25 height 13
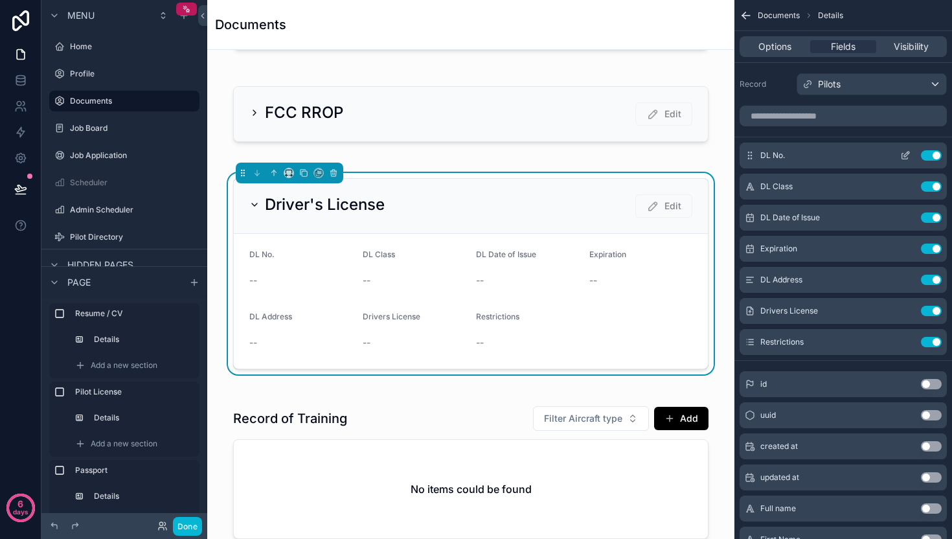
click at [902, 154] on icon "scrollable content" at bounding box center [905, 156] width 6 height 6
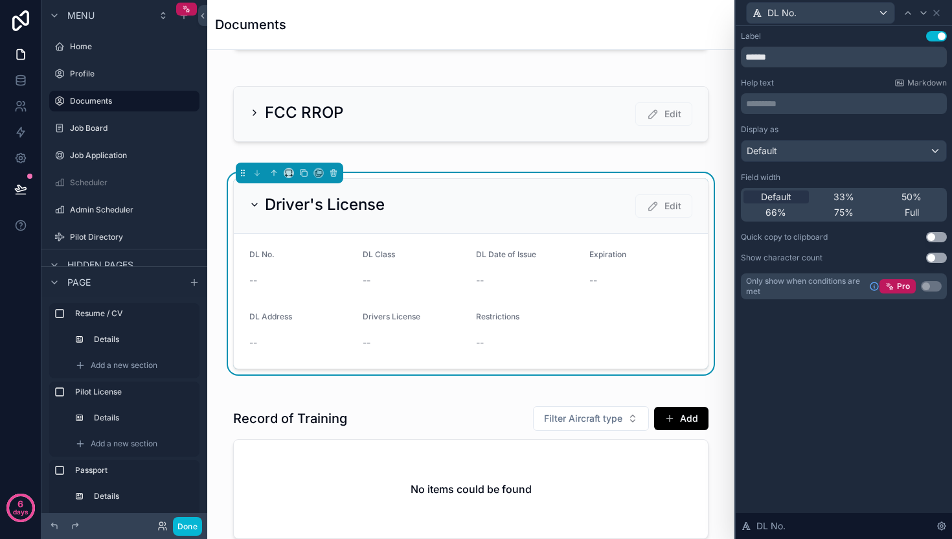
drag, startPoint x: 905, startPoint y: 197, endPoint x: 925, endPoint y: 30, distance: 167.7
click at [905, 196] on span "50%" at bounding box center [911, 196] width 20 height 13
click at [941, 16] on icon at bounding box center [936, 13] width 10 height 10
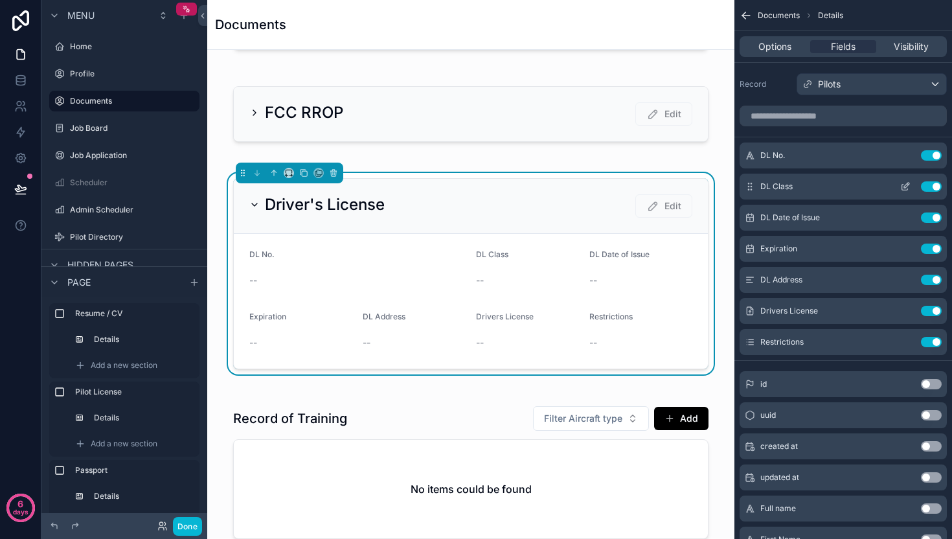
click at [906, 188] on icon "scrollable content" at bounding box center [905, 186] width 10 height 10
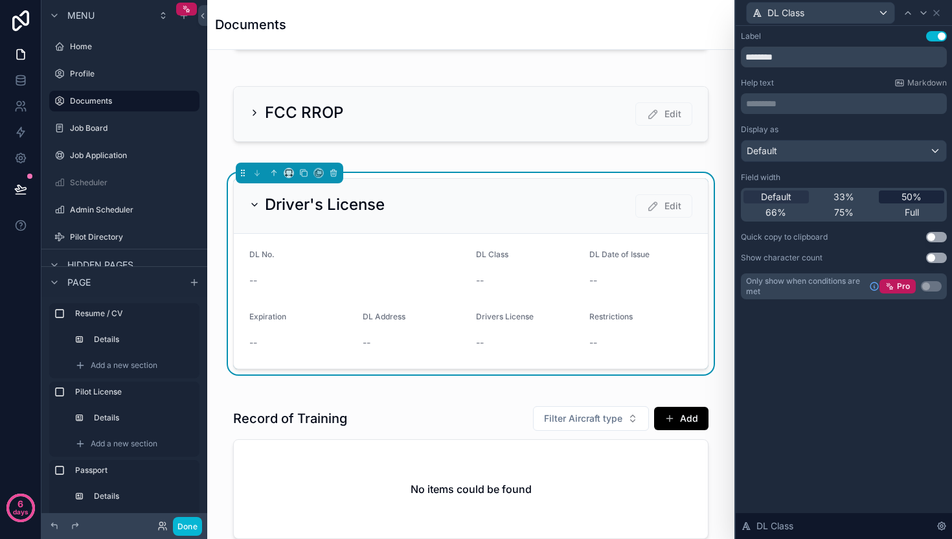
click at [901, 192] on span "50%" at bounding box center [911, 196] width 20 height 13
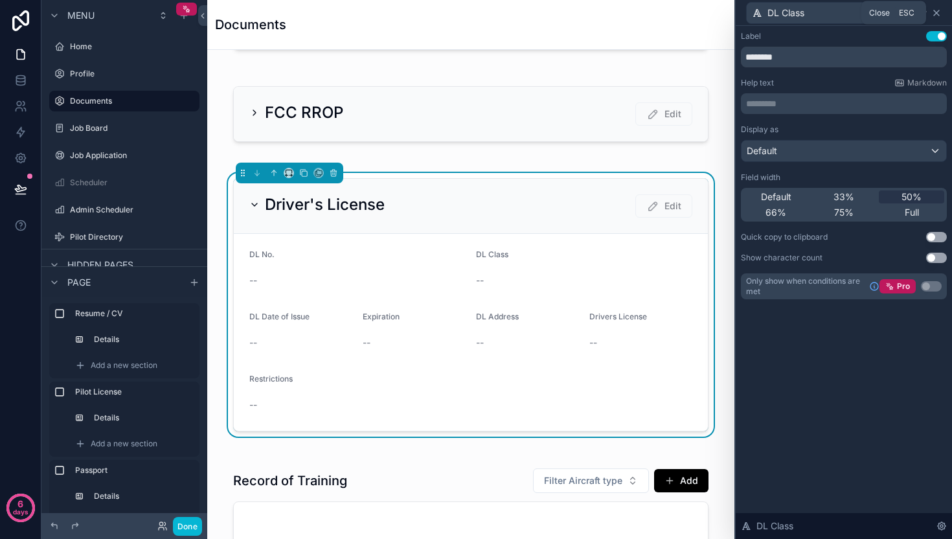
click at [934, 15] on icon at bounding box center [936, 12] width 5 height 5
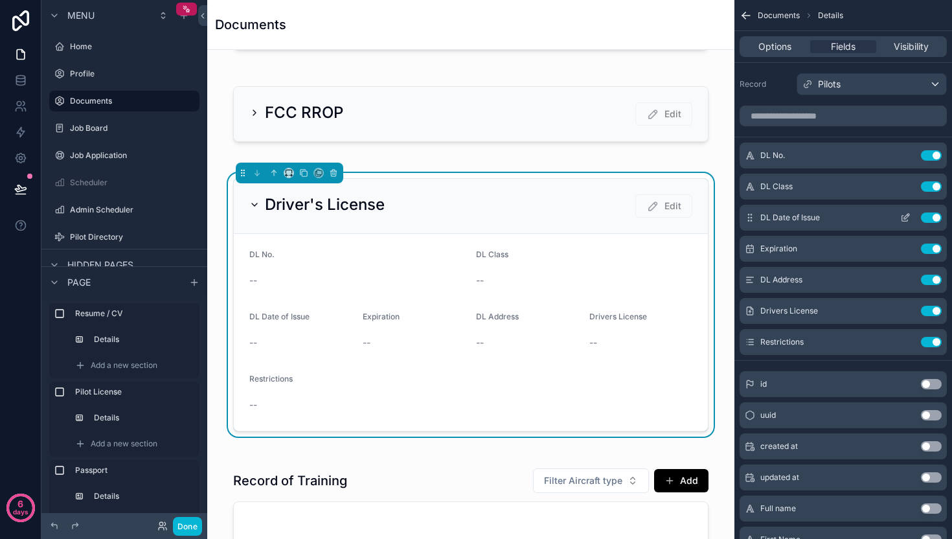
click at [904, 217] on icon "scrollable content" at bounding box center [906, 216] width 5 height 5
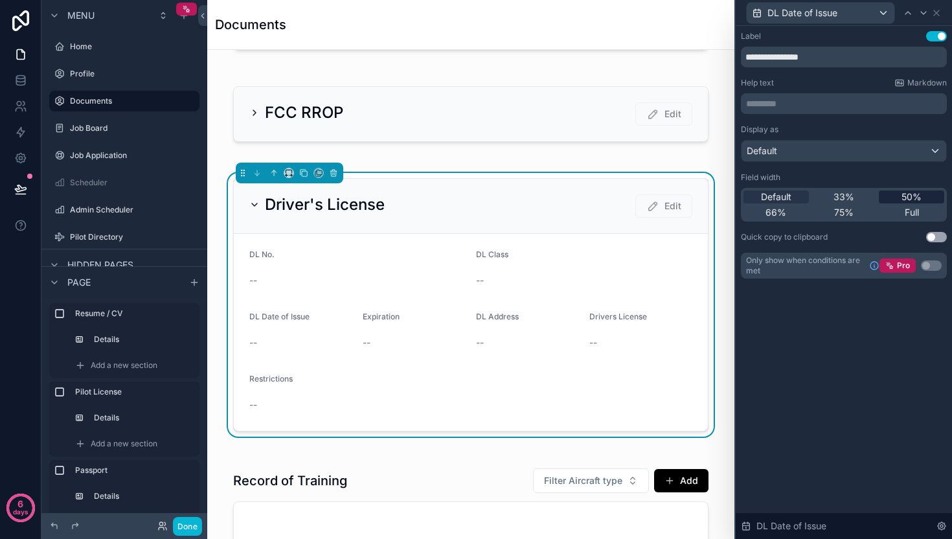
click at [905, 191] on span "50%" at bounding box center [911, 196] width 20 height 13
click at [937, 13] on icon at bounding box center [936, 12] width 5 height 5
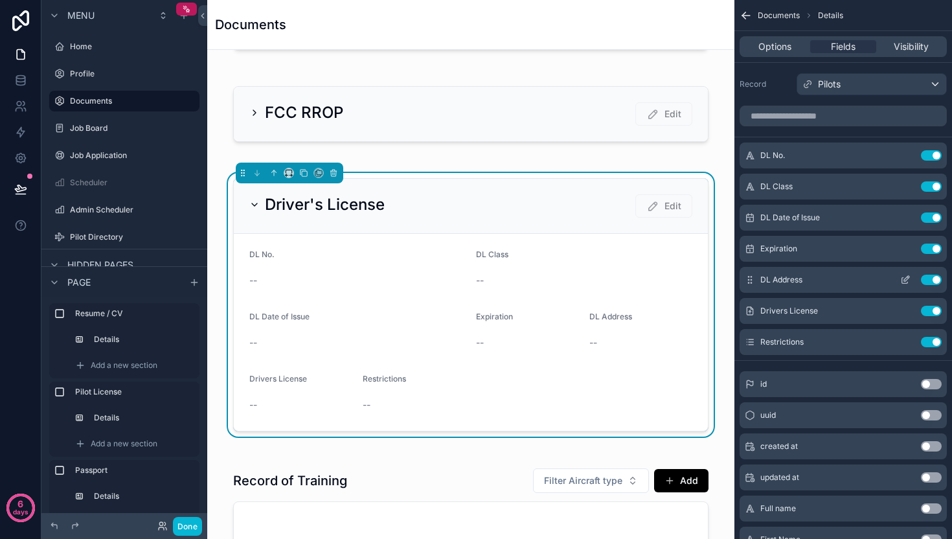
click at [905, 279] on icon "scrollable content" at bounding box center [905, 280] width 10 height 10
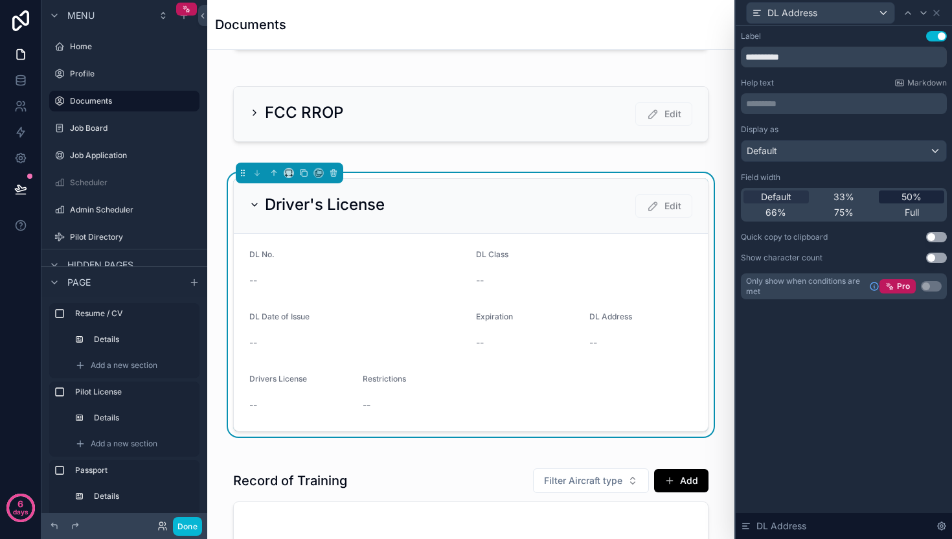
click at [908, 197] on span "50%" at bounding box center [911, 196] width 20 height 13
click at [915, 210] on span "Full" at bounding box center [912, 212] width 14 height 13
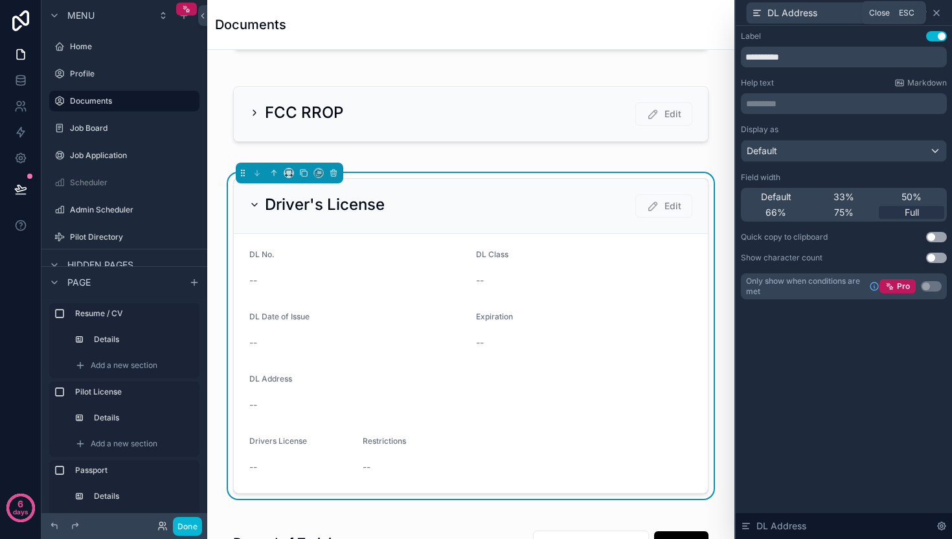
click at [938, 8] on icon at bounding box center [936, 13] width 10 height 10
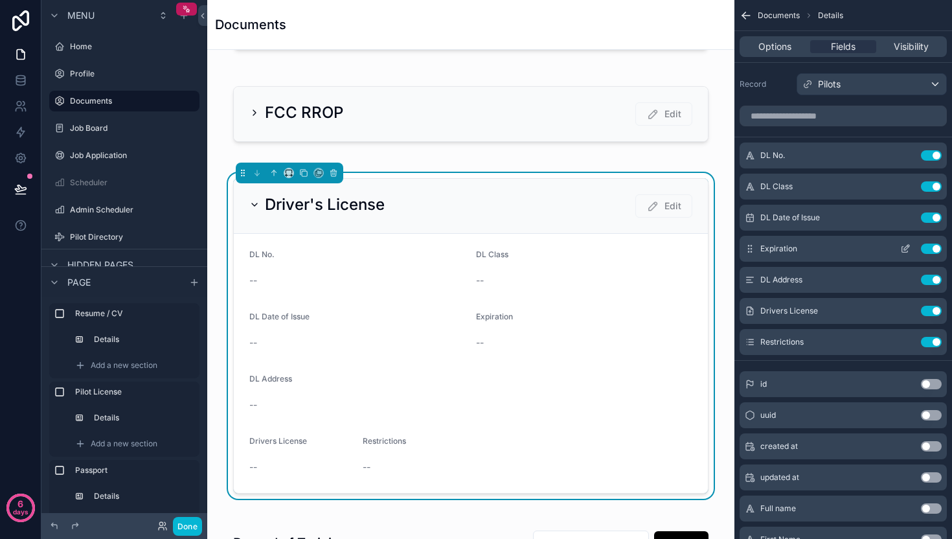
click at [905, 253] on icon "scrollable content" at bounding box center [905, 248] width 10 height 10
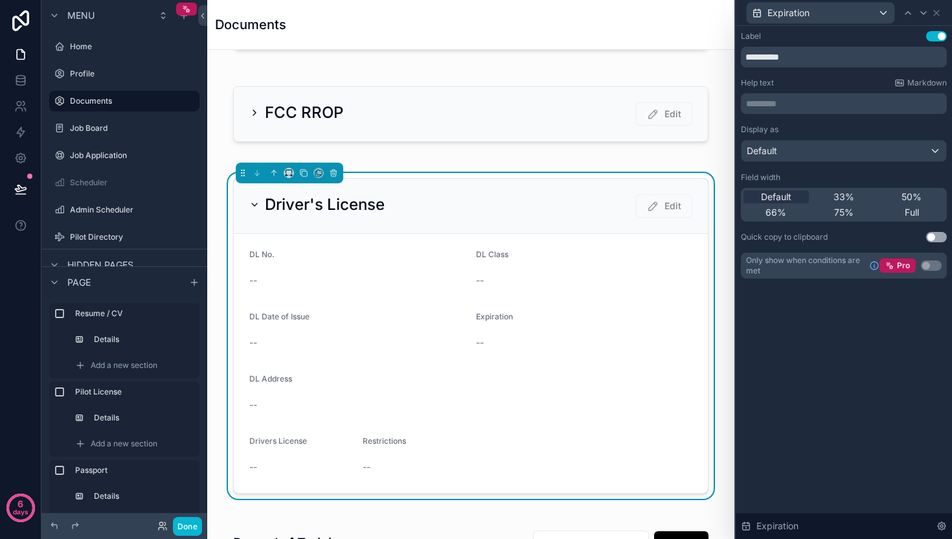
drag, startPoint x: 903, startPoint y: 196, endPoint x: 903, endPoint y: 164, distance: 31.7
click at [903, 196] on span "50%" at bounding box center [911, 196] width 20 height 13
click at [938, 13] on icon at bounding box center [936, 13] width 10 height 10
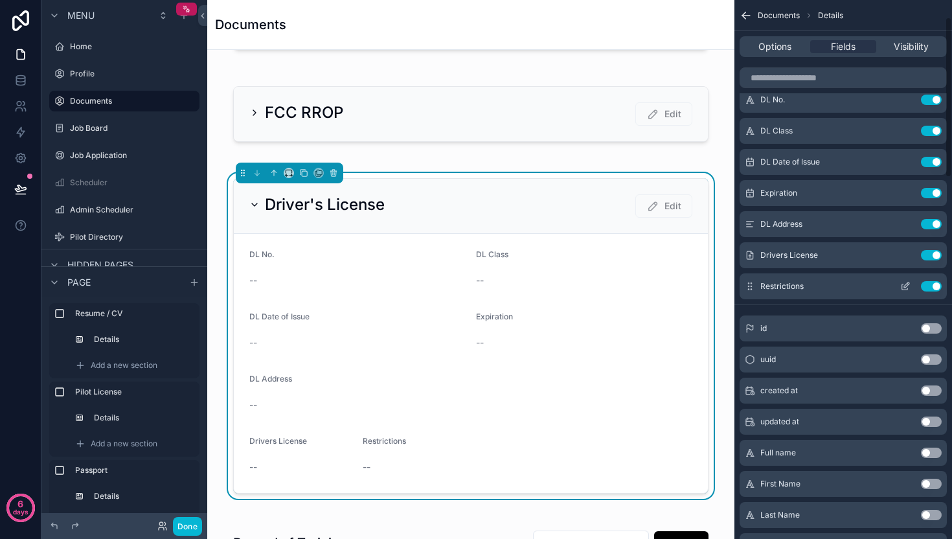
scroll to position [58, 0]
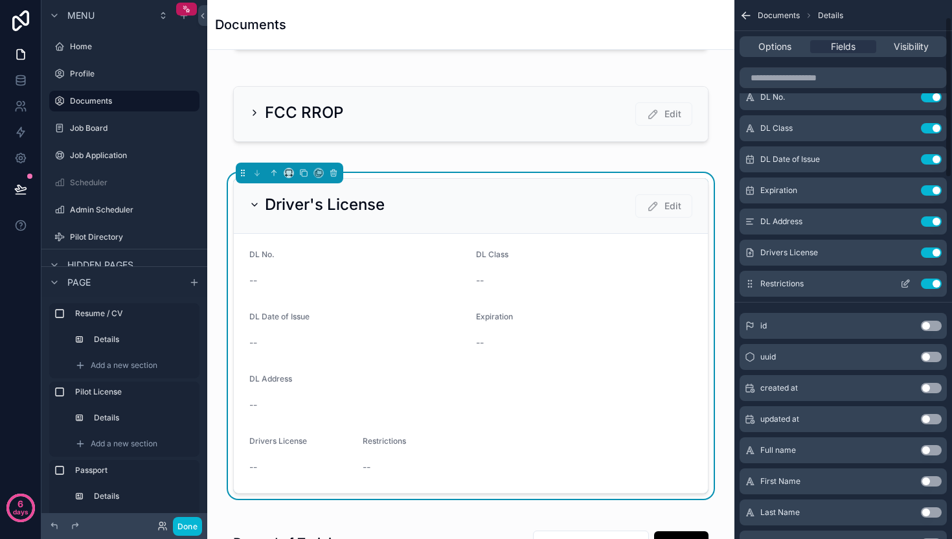
click at [903, 286] on icon "scrollable content" at bounding box center [905, 283] width 10 height 10
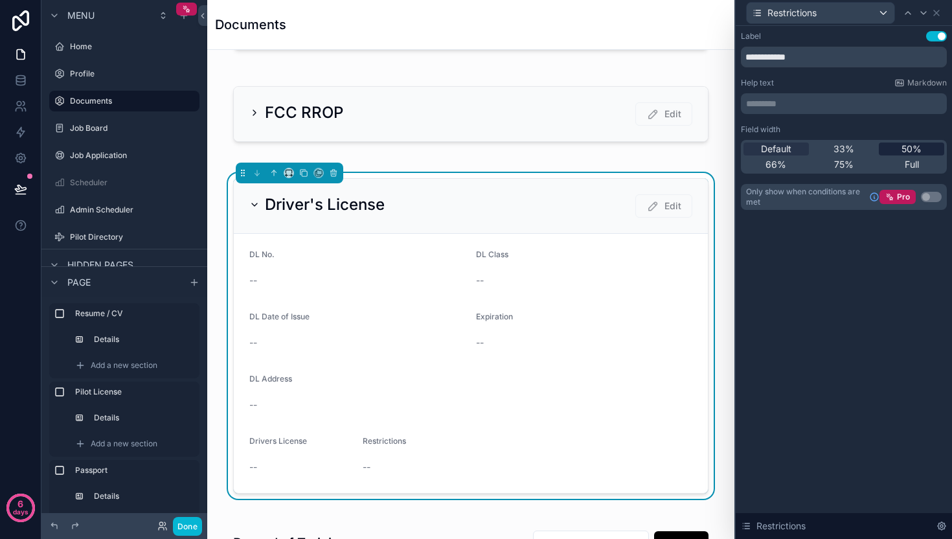
click at [911, 146] on span "50%" at bounding box center [911, 148] width 20 height 13
drag, startPoint x: 938, startPoint y: 15, endPoint x: 931, endPoint y: 23, distance: 10.6
click at [938, 15] on icon at bounding box center [936, 13] width 10 height 10
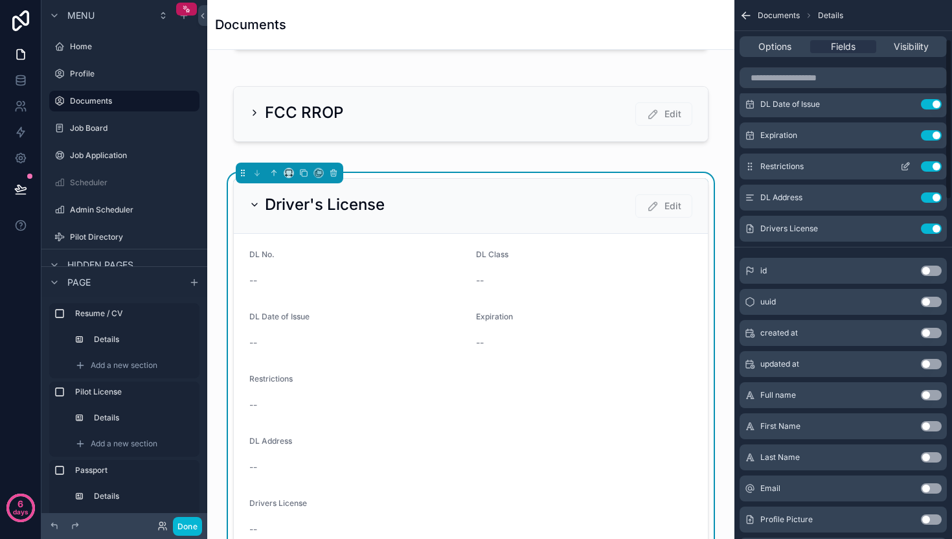
scroll to position [168, 0]
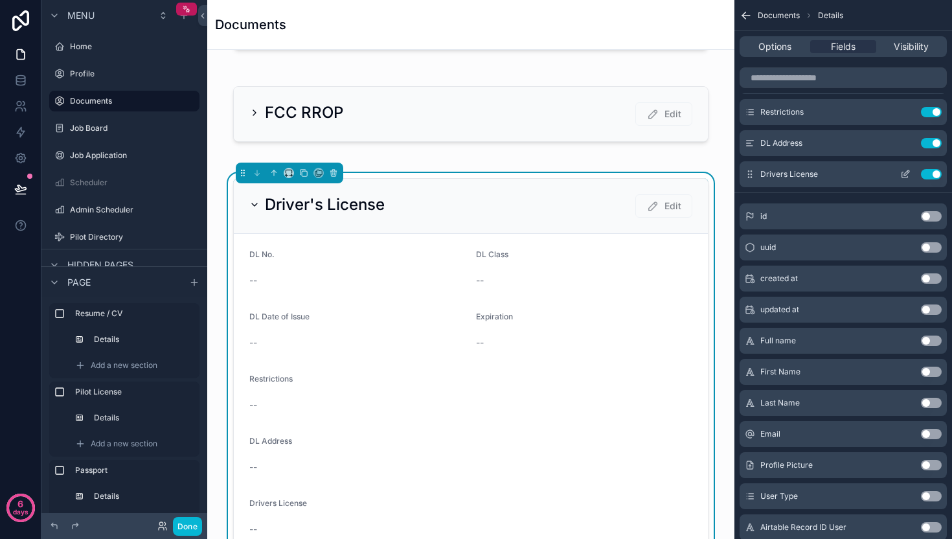
click at [909, 175] on icon "scrollable content" at bounding box center [905, 174] width 10 height 10
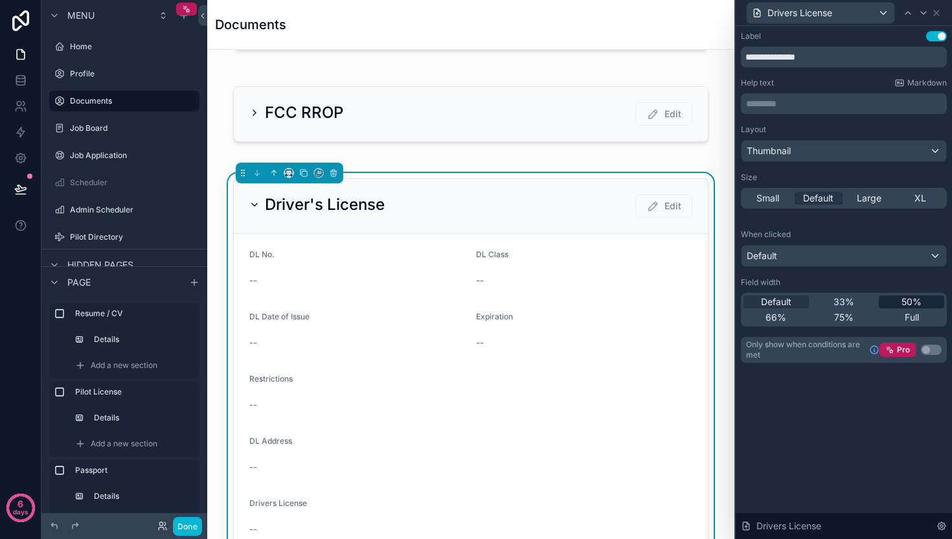
click at [908, 302] on span "50%" at bounding box center [911, 301] width 20 height 13
click at [909, 313] on span "Full" at bounding box center [912, 317] width 14 height 13
click at [787, 157] on div "Thumbnail" at bounding box center [843, 151] width 205 height 21
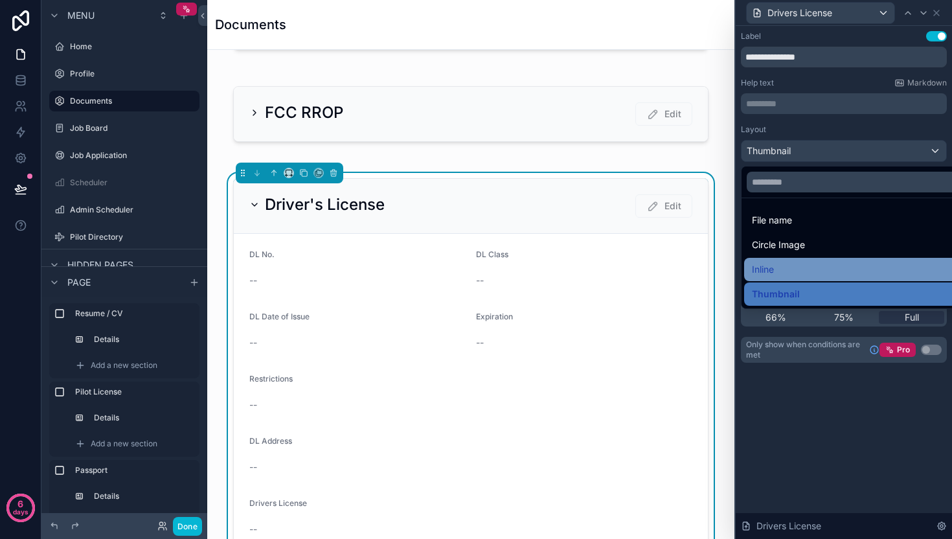
drag, startPoint x: 784, startPoint y: 287, endPoint x: 780, endPoint y: 271, distance: 16.8
click at [780, 271] on ul "File name Circle Image Inline Thumbnail" at bounding box center [858, 253] width 234 height 110
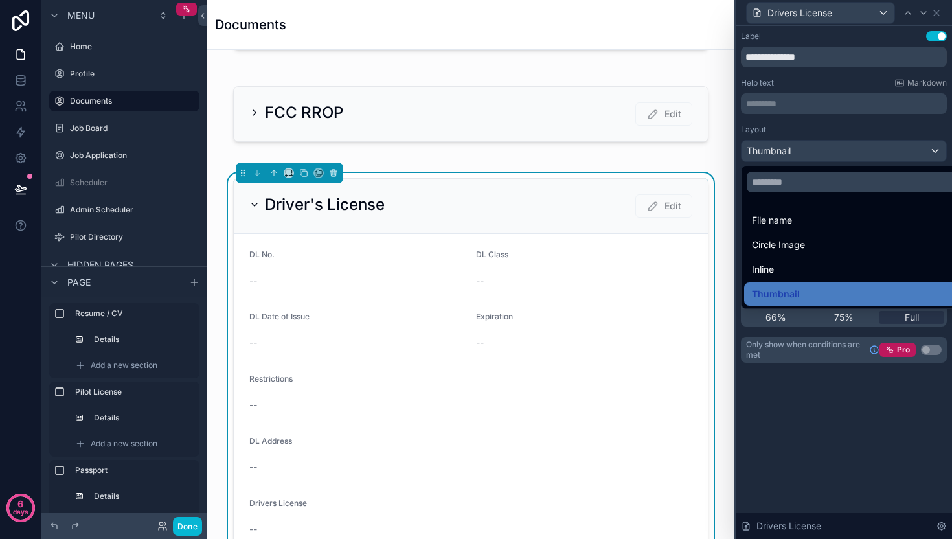
click at [780, 271] on div "Inline" at bounding box center [859, 270] width 214 height 16
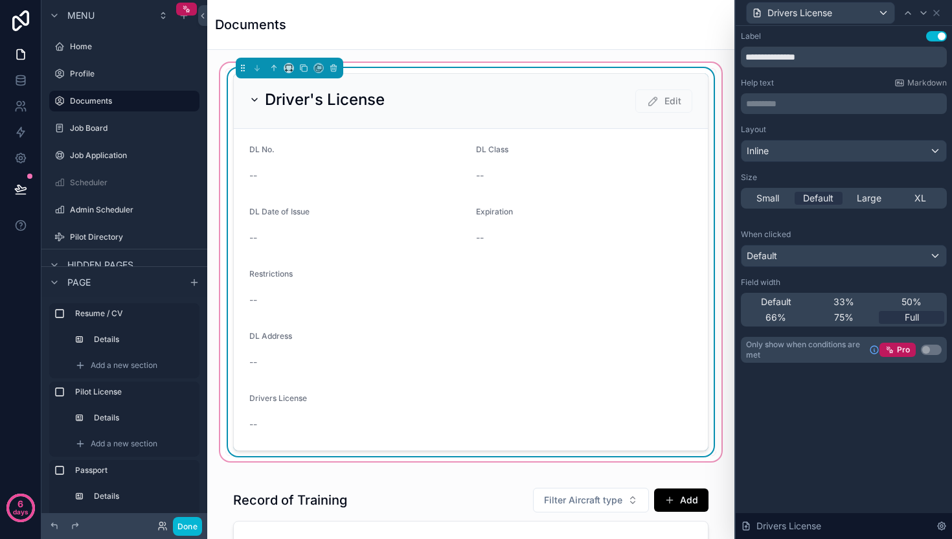
scroll to position [1095, 0]
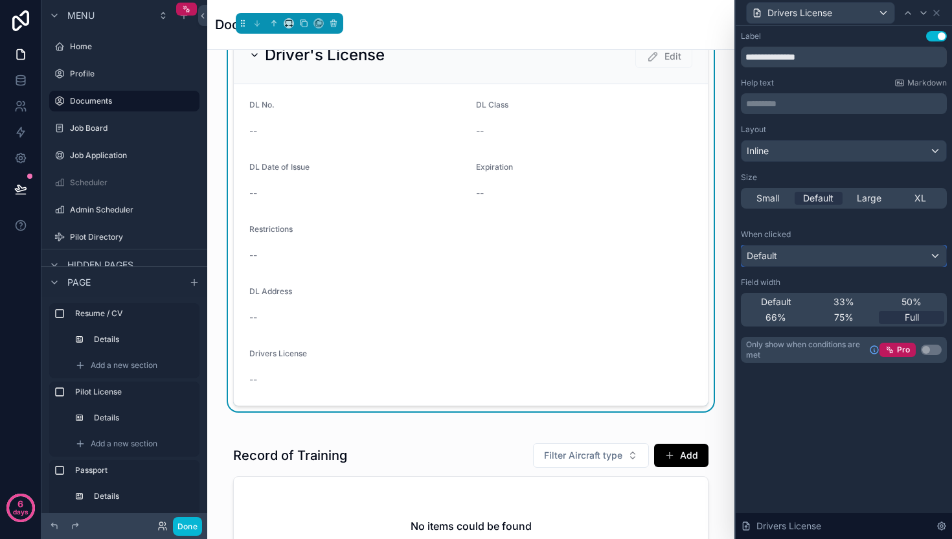
click at [843, 257] on div "Default" at bounding box center [843, 255] width 205 height 21
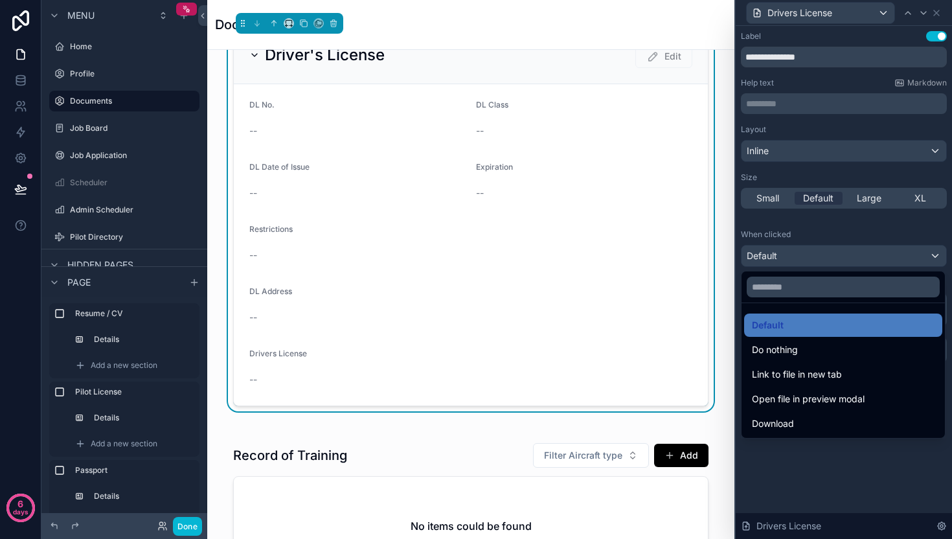
click at [786, 391] on span "Open file in preview modal" at bounding box center [808, 399] width 113 height 16
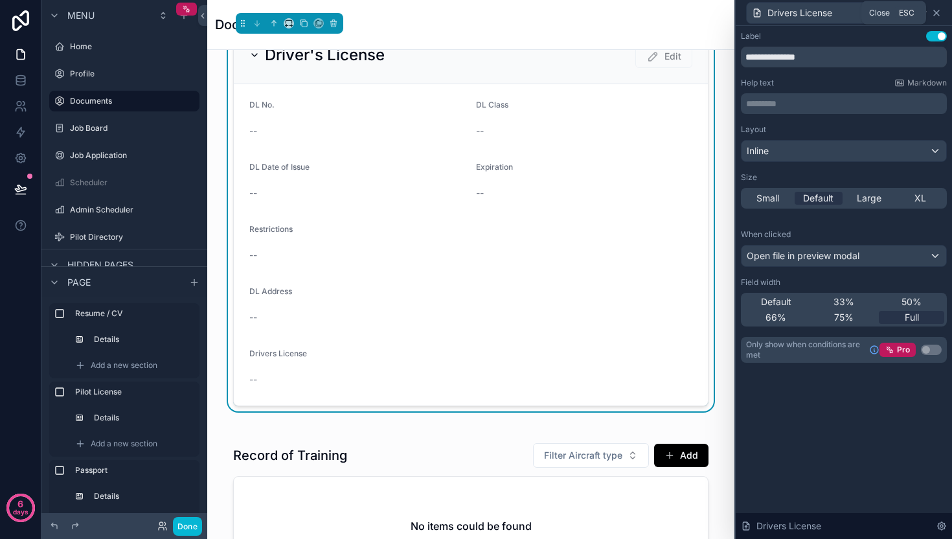
click at [934, 12] on icon at bounding box center [936, 13] width 10 height 10
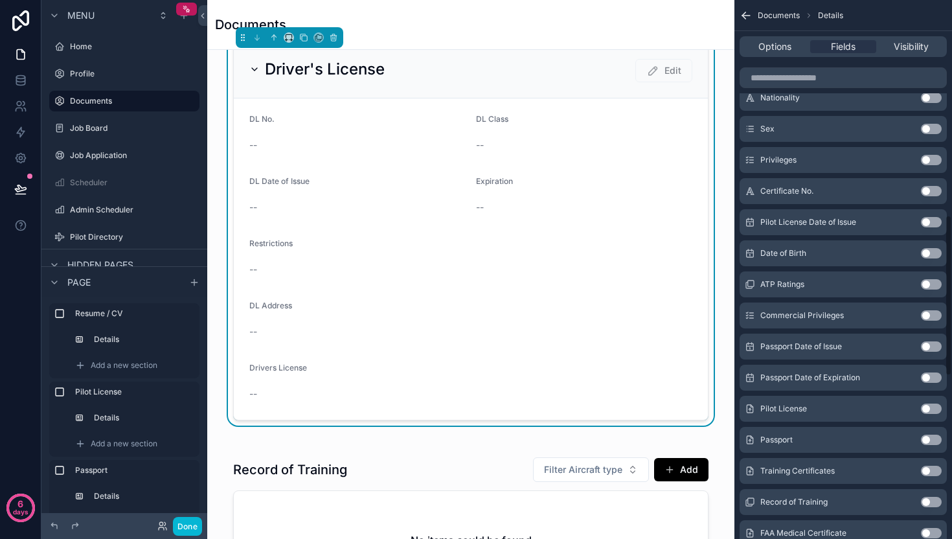
scroll to position [1262, 0]
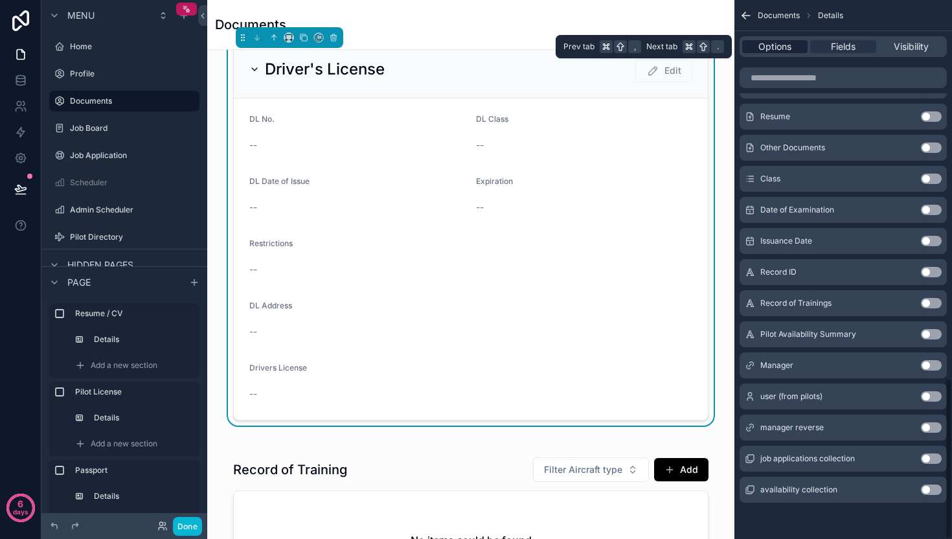
click at [780, 42] on span "Options" at bounding box center [774, 46] width 33 height 13
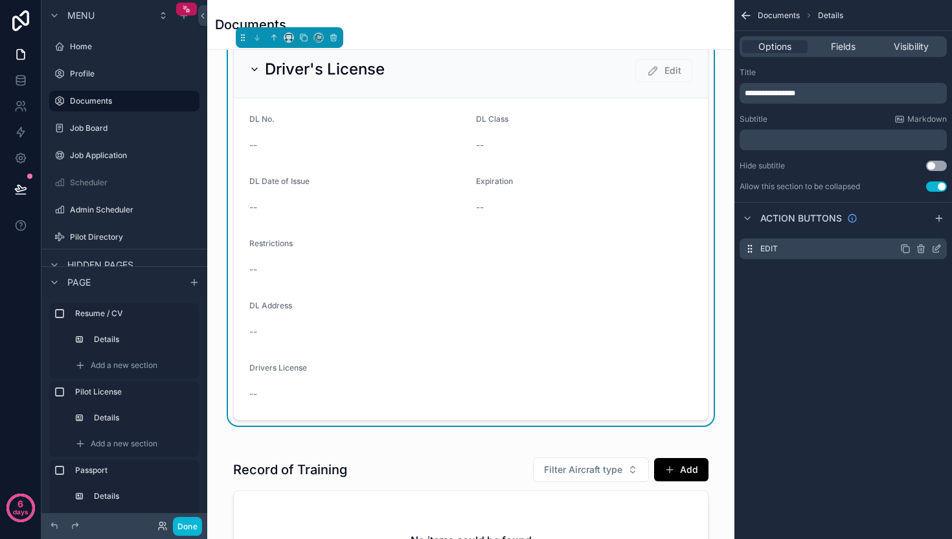
click at [932, 249] on icon "scrollable content" at bounding box center [936, 248] width 10 height 10
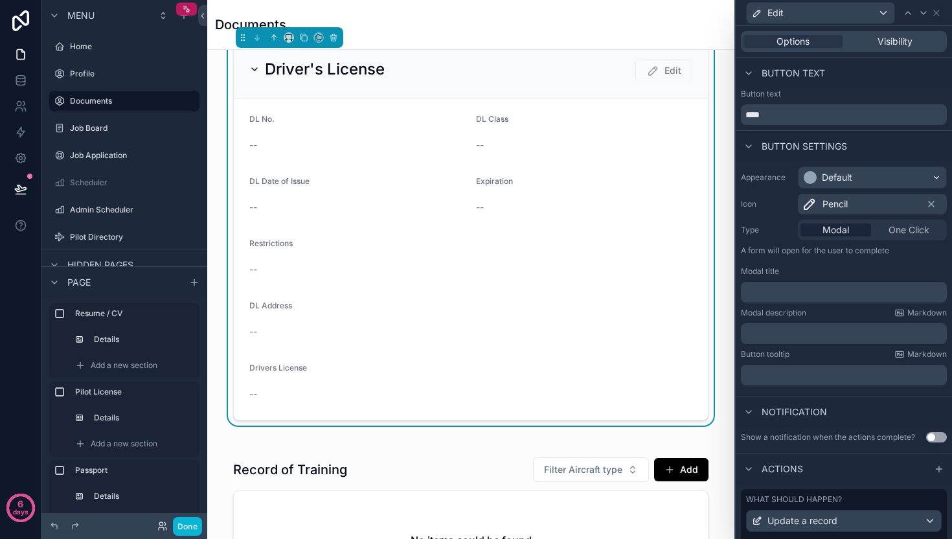
scroll to position [84, 0]
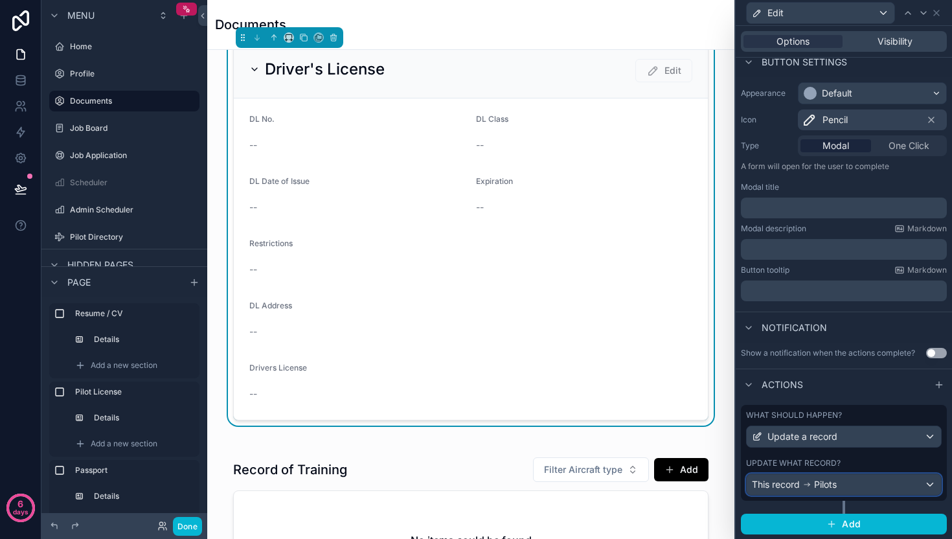
click at [827, 485] on span "Pilots" at bounding box center [825, 484] width 23 height 13
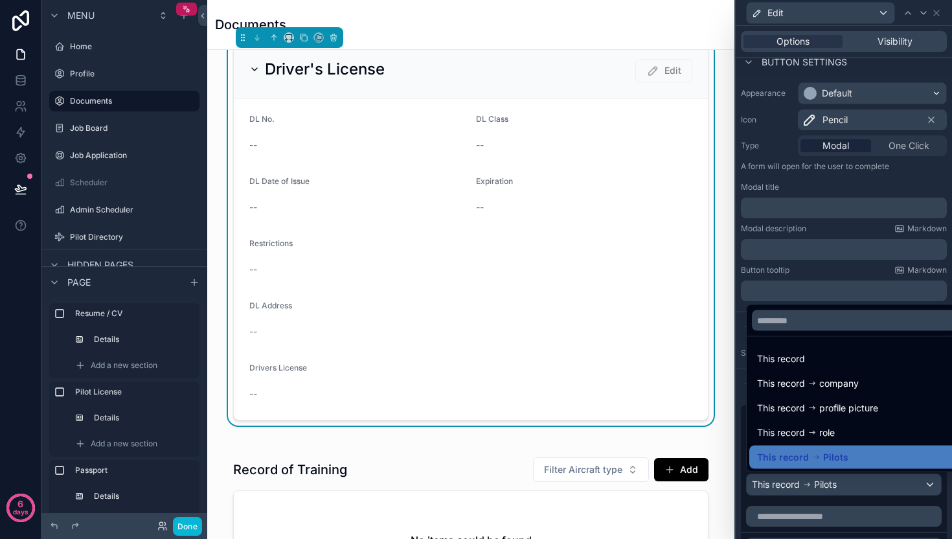
click at [815, 453] on icon at bounding box center [815, 457] width 9 height 9
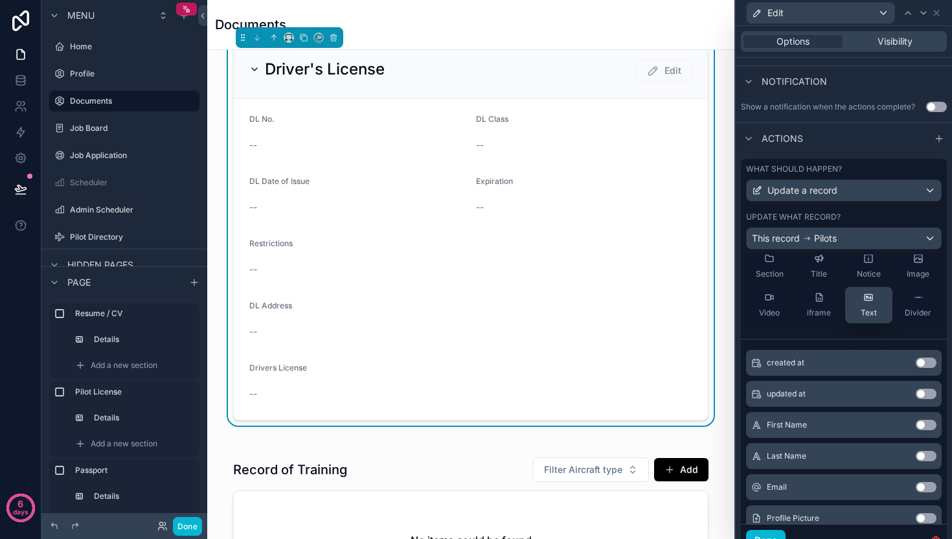
scroll to position [0, 0]
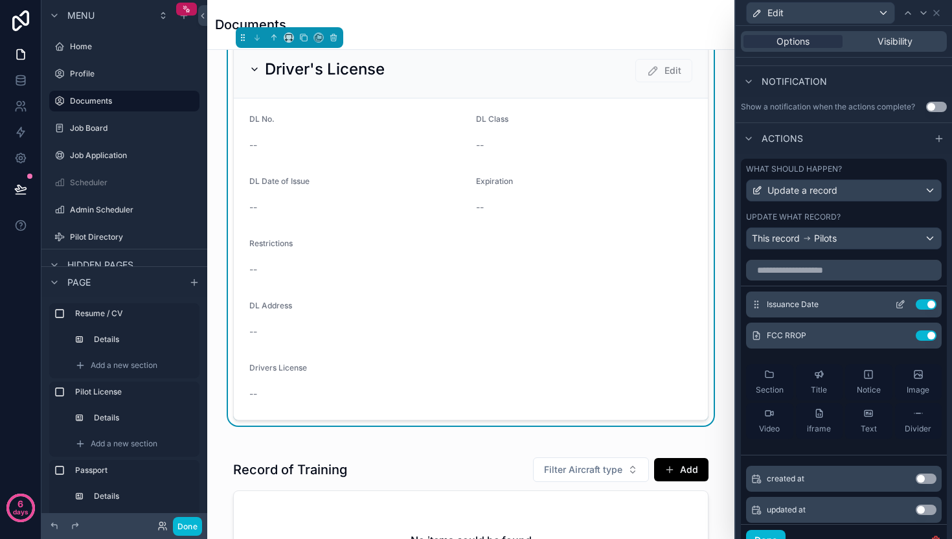
click at [916, 299] on button "Use setting" at bounding box center [926, 304] width 21 height 10
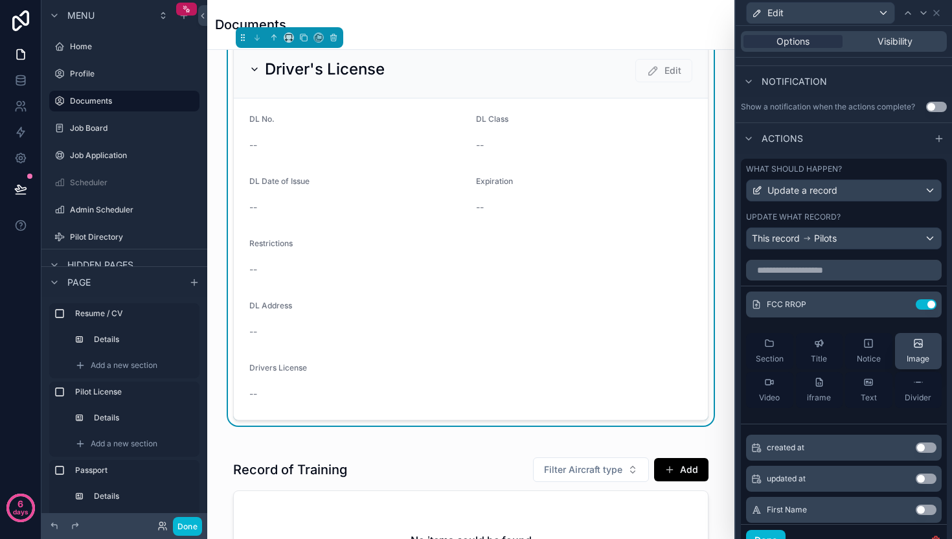
click at [916, 304] on button "Use setting" at bounding box center [926, 304] width 21 height 10
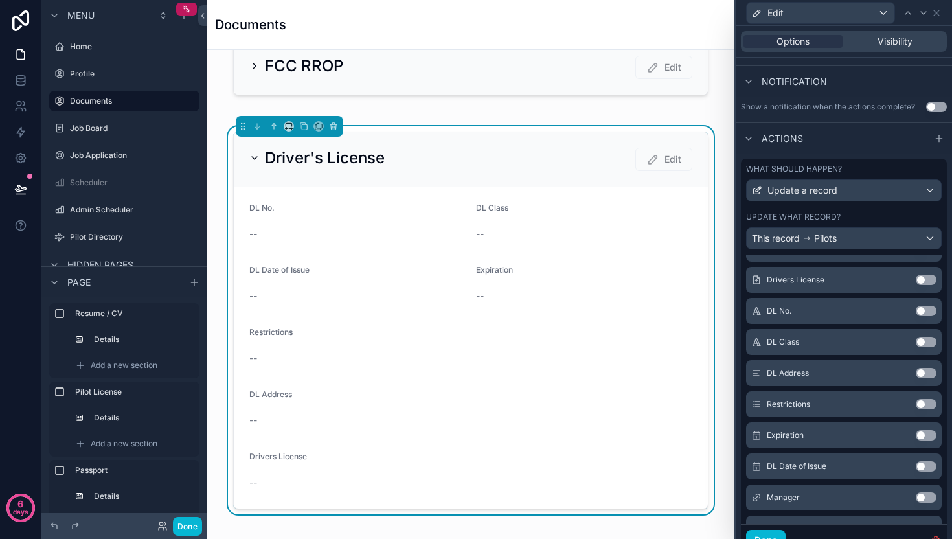
scroll to position [930, 0]
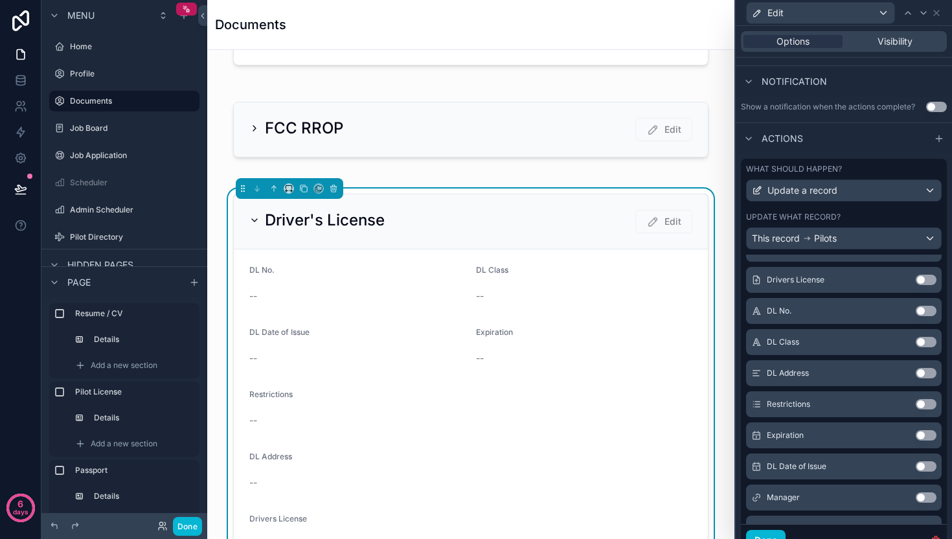
click at [916, 310] on button "Use setting" at bounding box center [926, 311] width 21 height 10
click at [916, 308] on button "Use setting" at bounding box center [926, 311] width 21 height 10
click at [916, 401] on button "Use setting" at bounding box center [926, 404] width 21 height 10
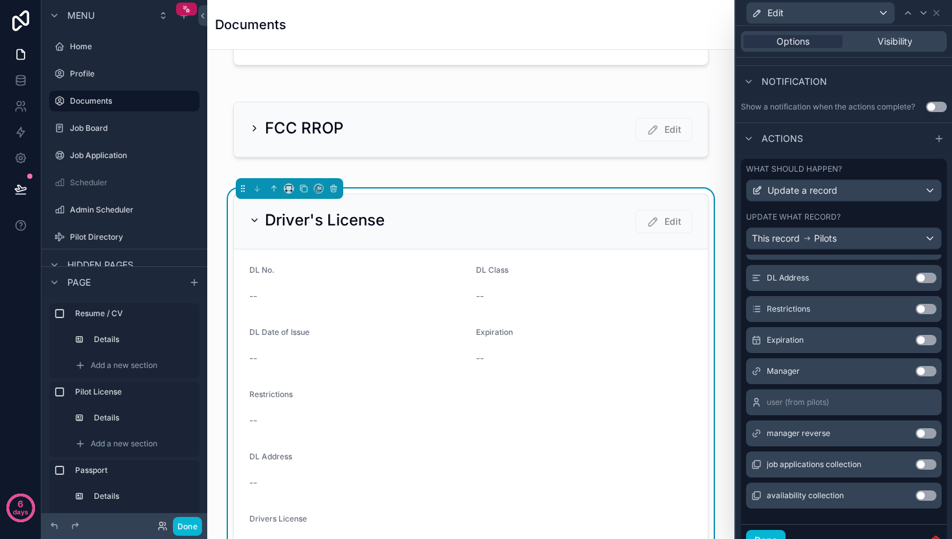
click at [905, 345] on div "Expiration Use setting" at bounding box center [844, 340] width 196 height 26
click at [916, 309] on button "Use setting" at bounding box center [926, 309] width 21 height 10
click at [916, 306] on button "Use setting" at bounding box center [926, 309] width 21 height 10
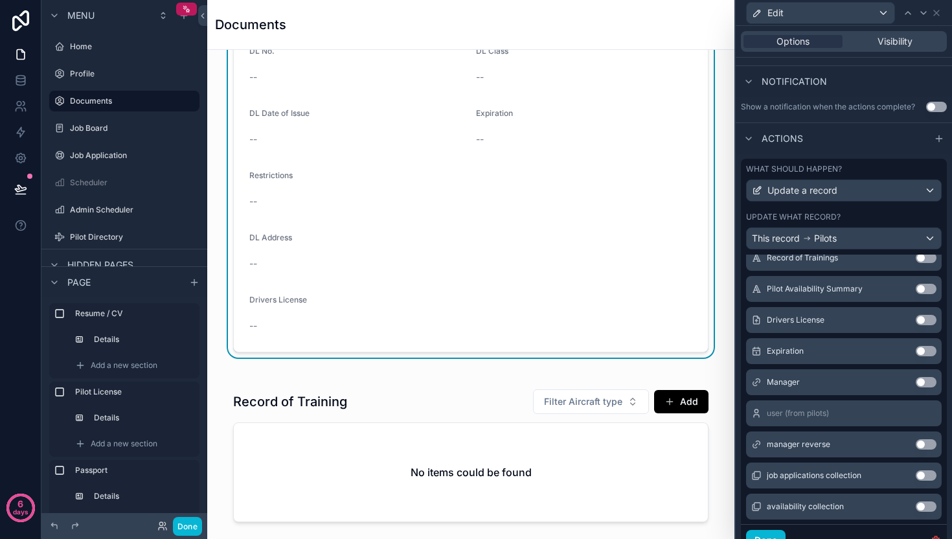
scroll to position [1339, 0]
click at [916, 355] on button "Use setting" at bounding box center [926, 351] width 21 height 10
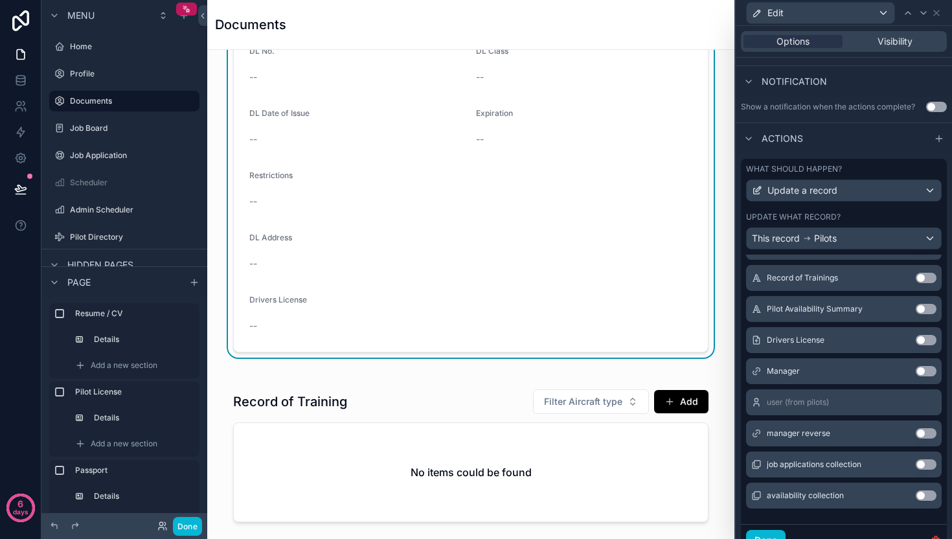
click at [916, 343] on button "Use setting" at bounding box center [926, 340] width 21 height 10
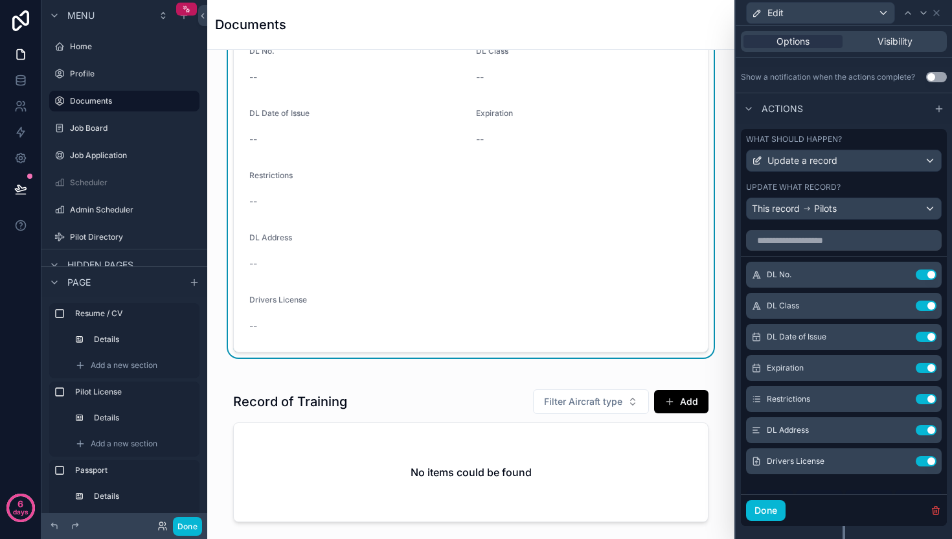
scroll to position [385, 0]
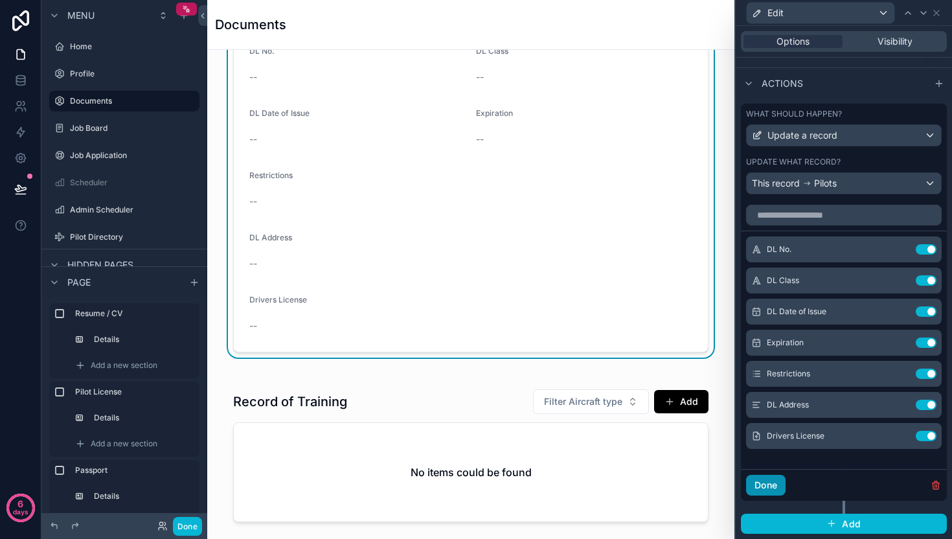
click at [762, 488] on button "Done" at bounding box center [766, 485] width 40 height 21
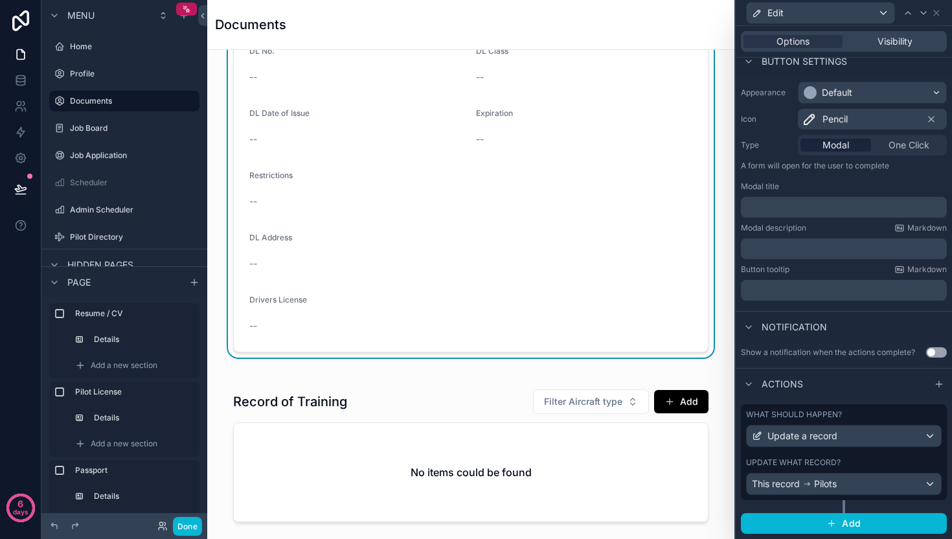
scroll to position [84, 0]
click at [939, 19] on div "Edit" at bounding box center [844, 12] width 206 height 25
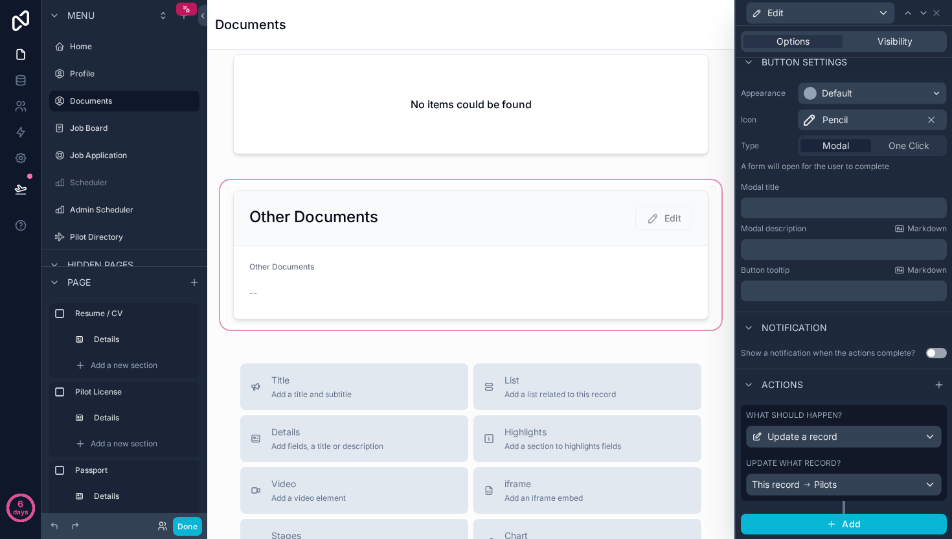
scroll to position [1519, 0]
click at [464, 270] on div "scrollable content" at bounding box center [471, 252] width 506 height 155
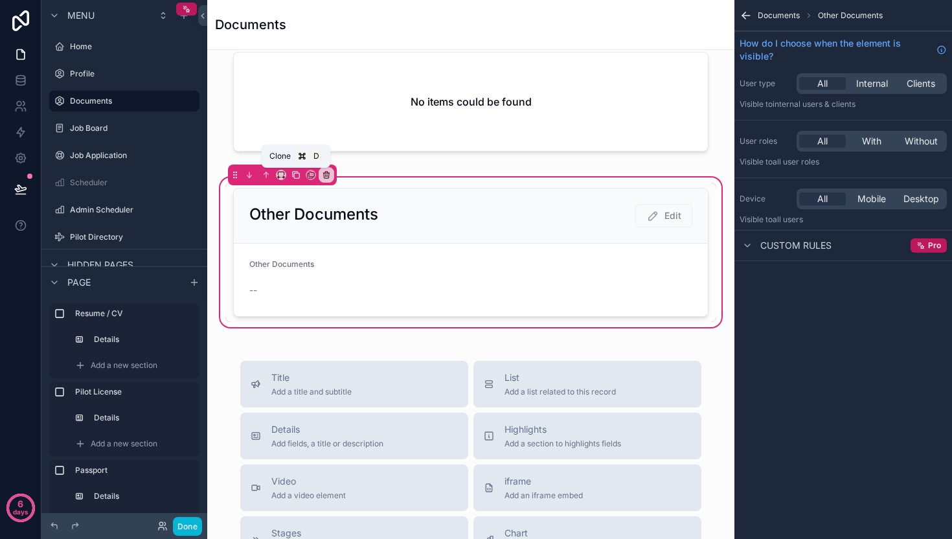
click at [295, 178] on icon "scrollable content" at bounding box center [296, 175] width 5 height 5
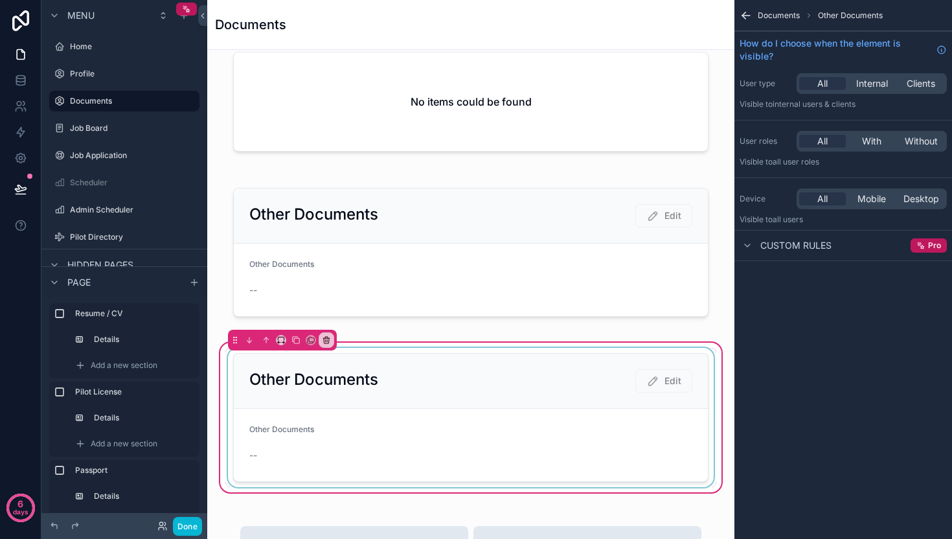
click at [596, 370] on div "scrollable content" at bounding box center [470, 417] width 491 height 139
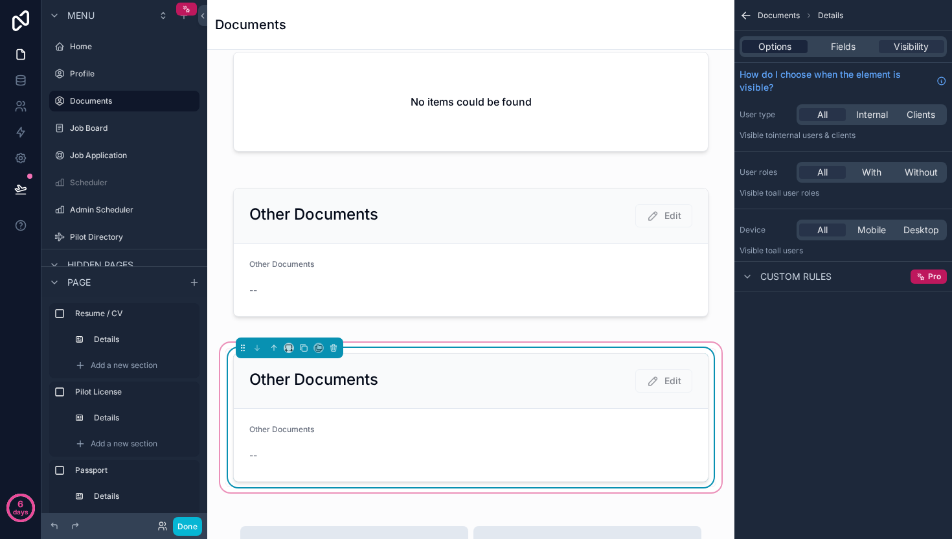
click at [770, 48] on span "Options" at bounding box center [774, 46] width 33 height 13
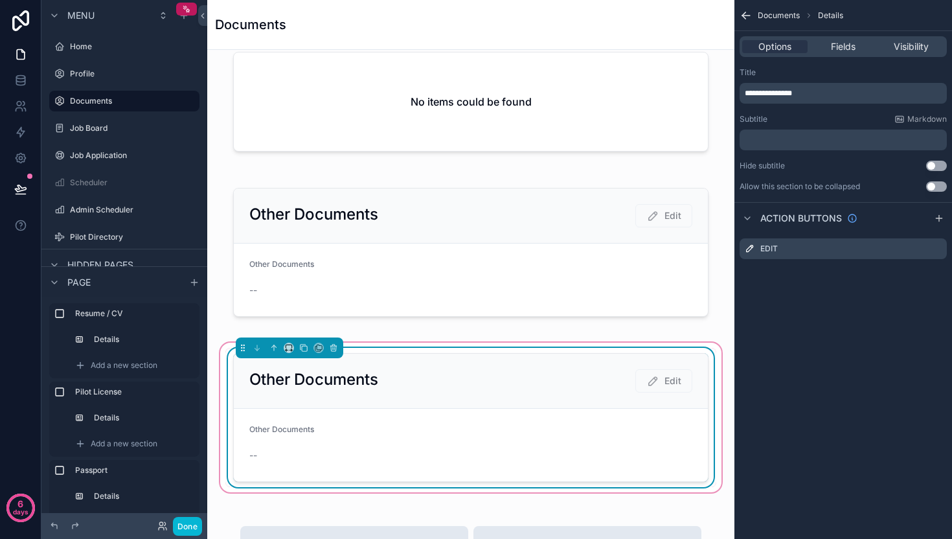
click at [787, 95] on span "**********" at bounding box center [768, 93] width 47 height 8
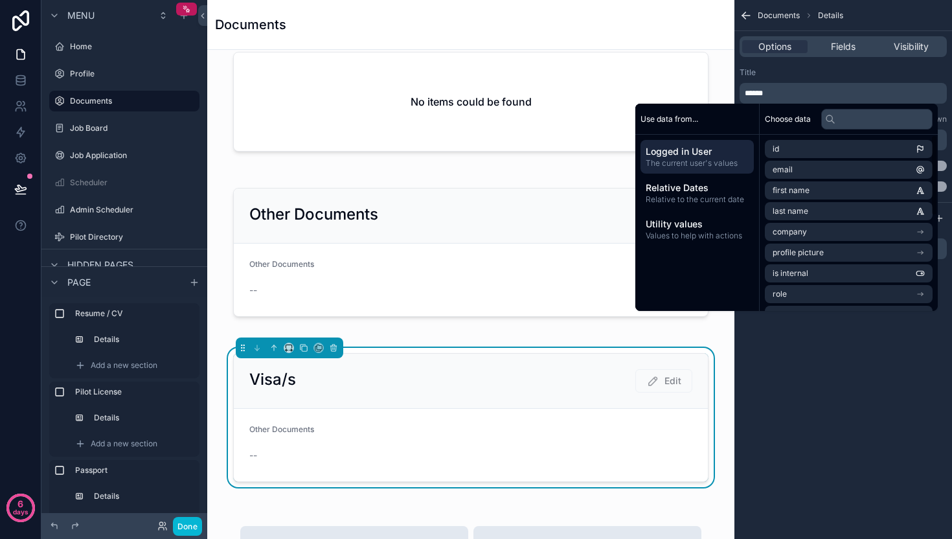
click at [835, 385] on div "Documents Details Options Fields Visibility Title ****** Subtitle Markdown ﻿ Hi…" at bounding box center [843, 269] width 218 height 539
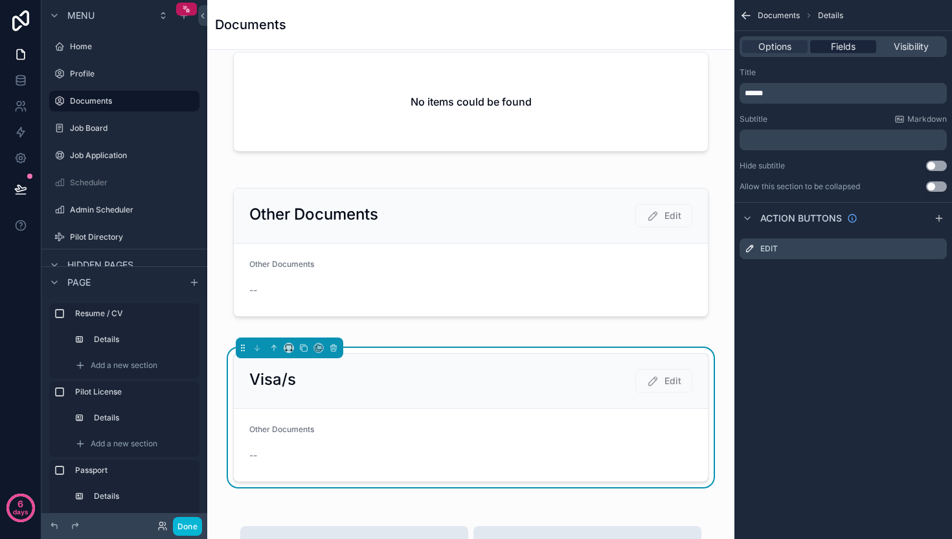
click at [830, 47] on div "Fields" at bounding box center [842, 46] width 65 height 13
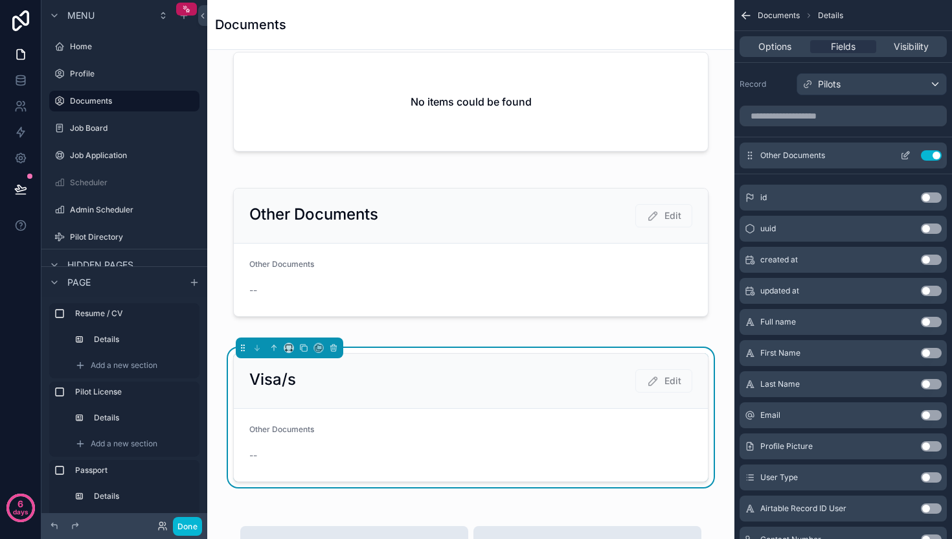
click at [935, 153] on button "Use setting" at bounding box center [931, 155] width 21 height 10
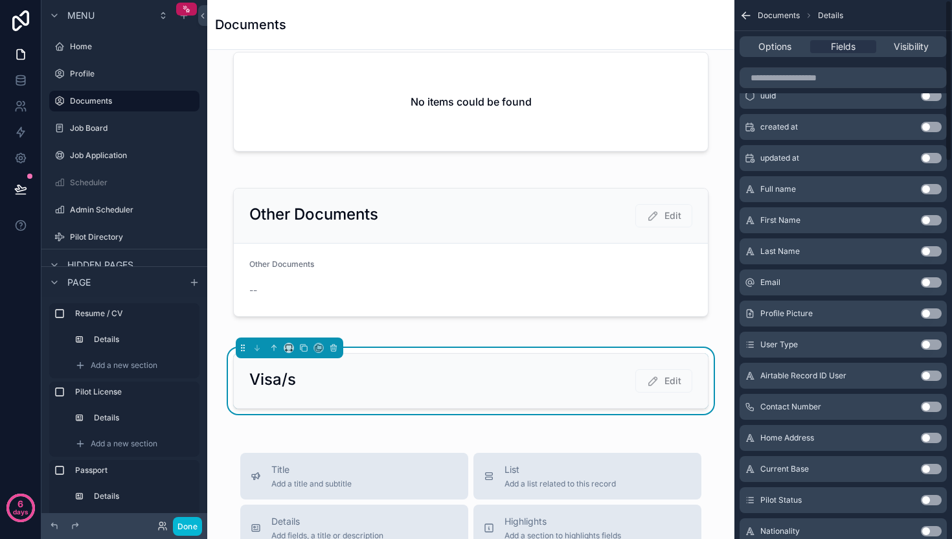
scroll to position [0, 0]
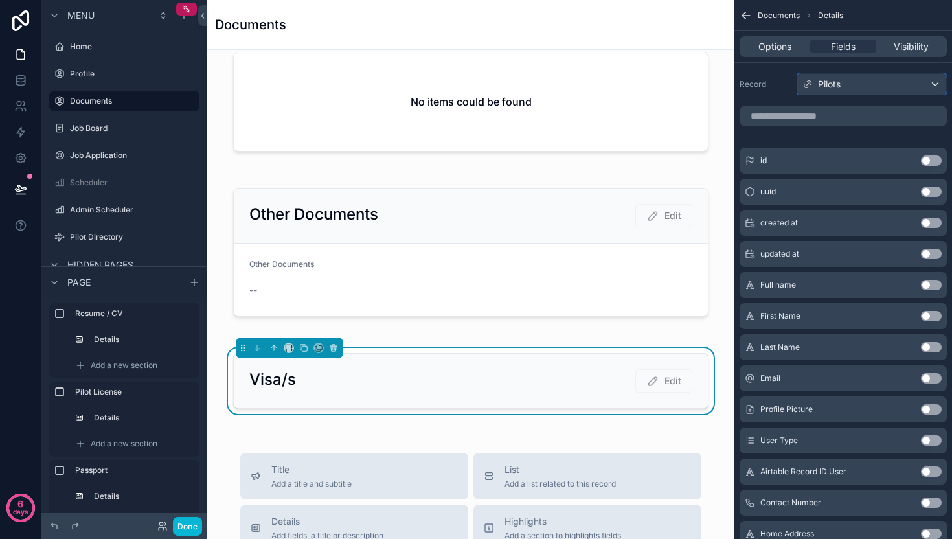
click at [888, 89] on div "Pilots" at bounding box center [871, 84] width 149 height 21
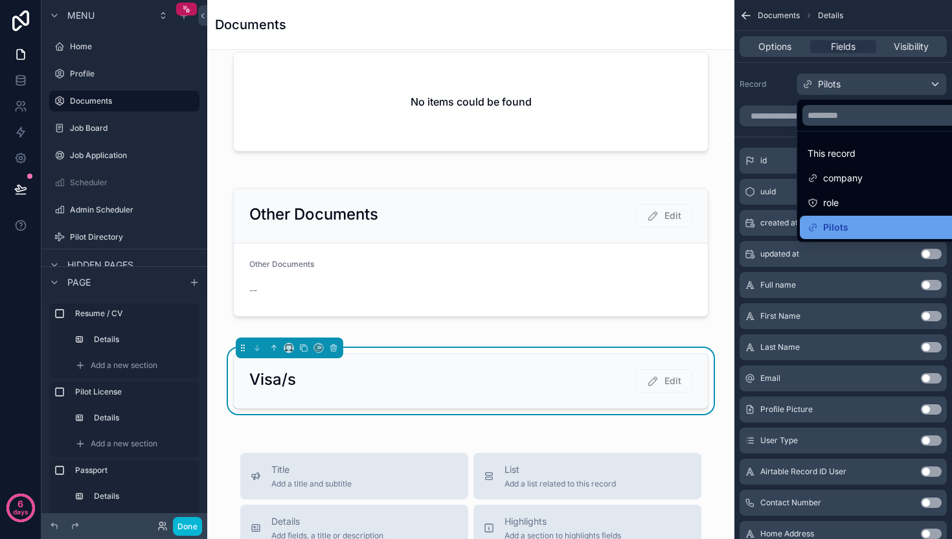
click at [858, 221] on div "Pilots" at bounding box center [887, 228] width 158 height 16
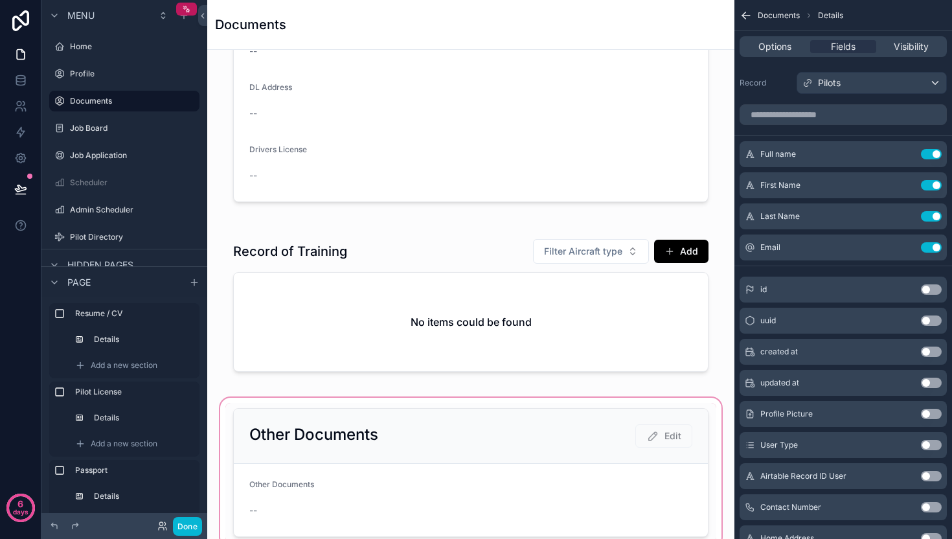
scroll to position [1278, 0]
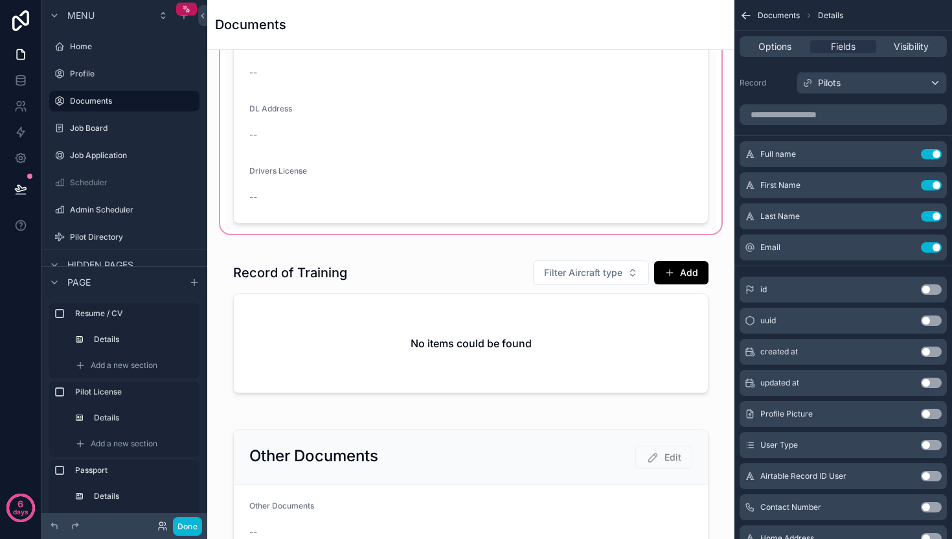
click at [482, 175] on div "scrollable content" at bounding box center [471, 34] width 506 height 403
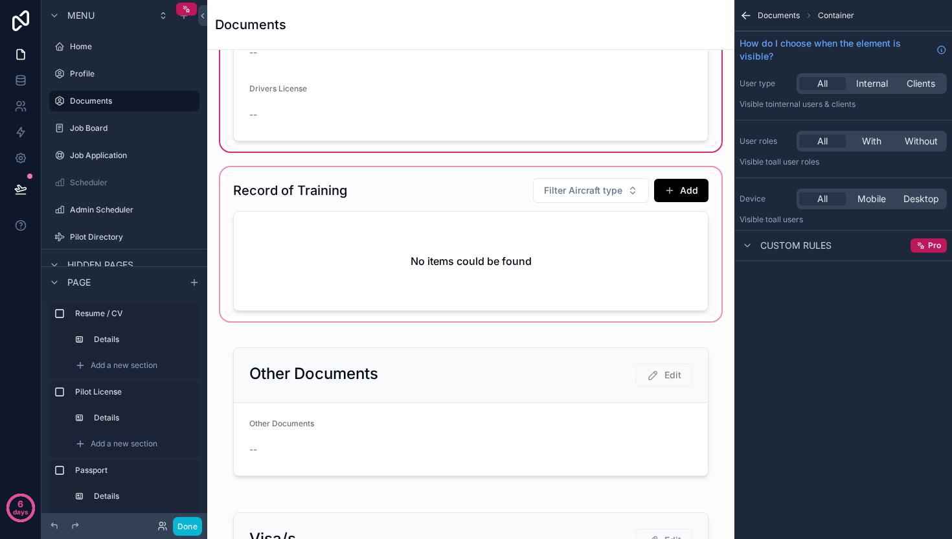
scroll to position [1383, 0]
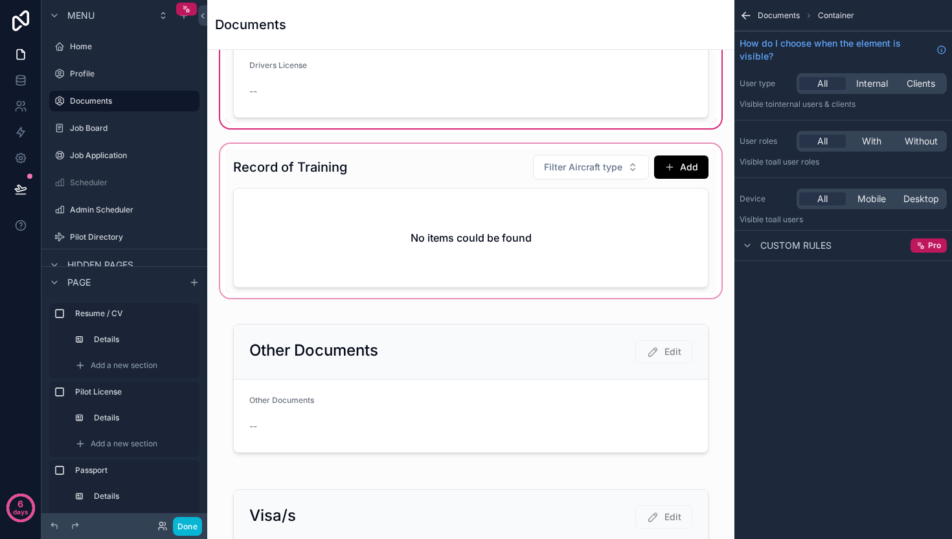
click at [467, 243] on div "scrollable content" at bounding box center [471, 220] width 506 height 159
click at [370, 210] on div "scrollable content" at bounding box center [471, 220] width 506 height 159
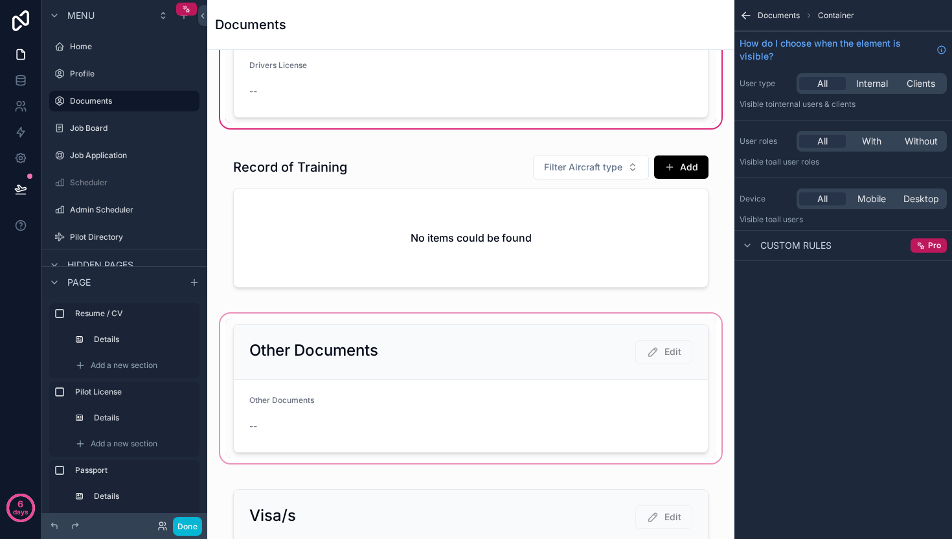
click at [384, 358] on div "scrollable content" at bounding box center [471, 388] width 506 height 155
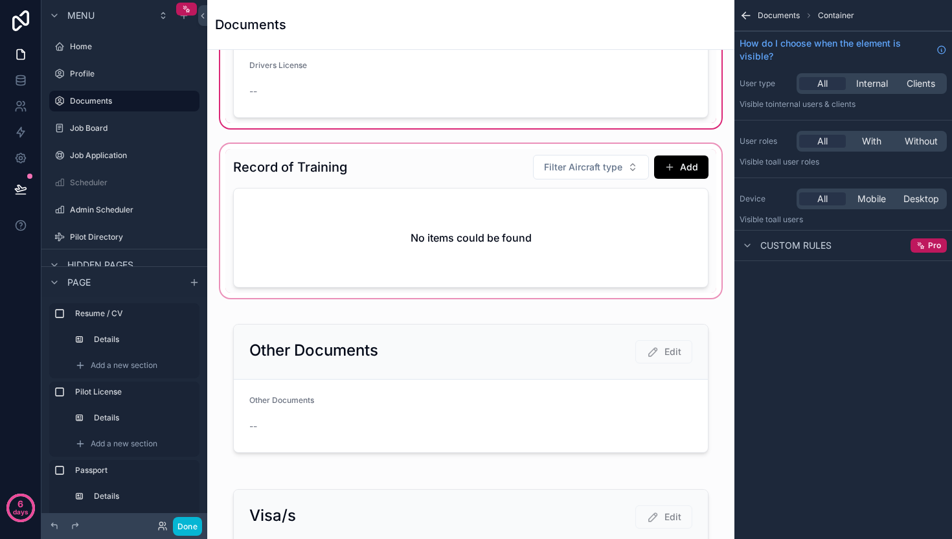
drag, startPoint x: 384, startPoint y: 358, endPoint x: 395, endPoint y: 175, distance: 182.9
click at [384, 358] on div "scrollable content" at bounding box center [471, 388] width 506 height 155
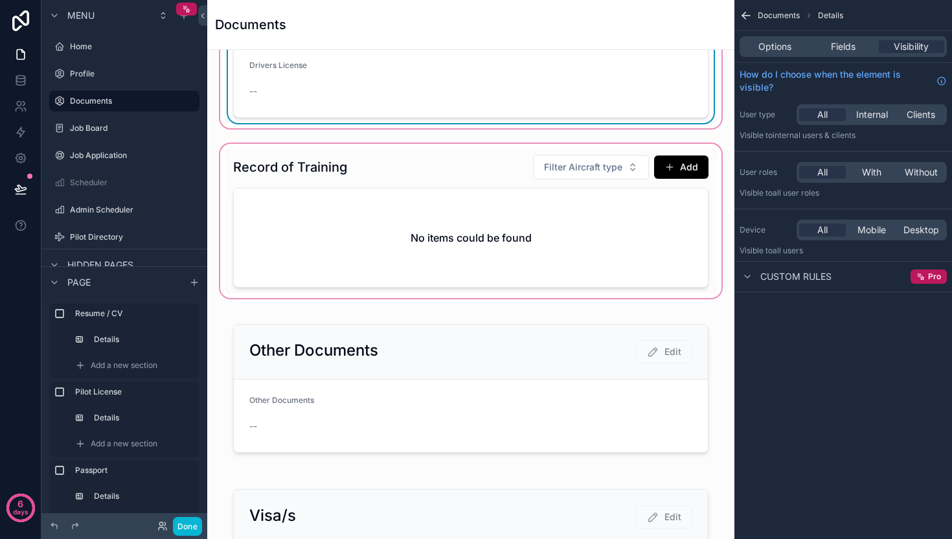
click at [367, 239] on div "scrollable content" at bounding box center [471, 220] width 506 height 159
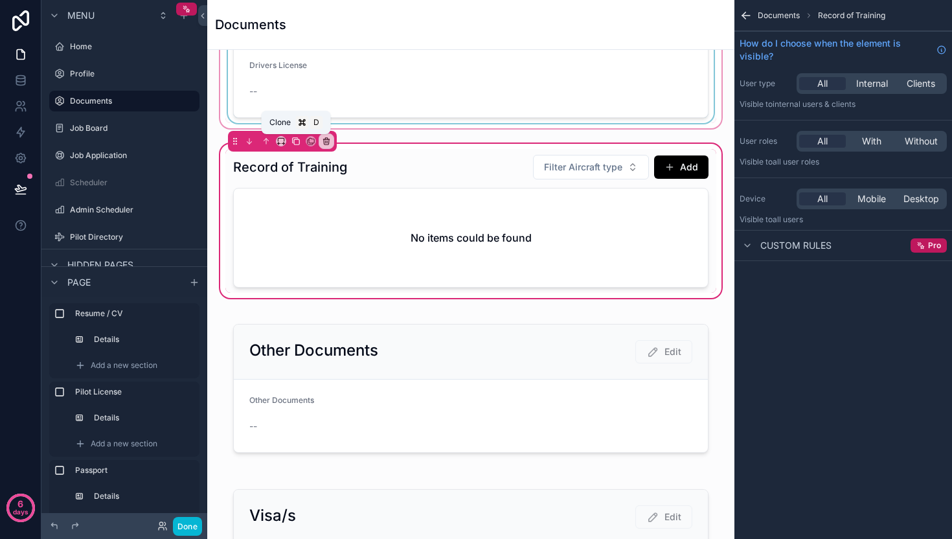
click at [295, 144] on icon "scrollable content" at bounding box center [295, 141] width 9 height 9
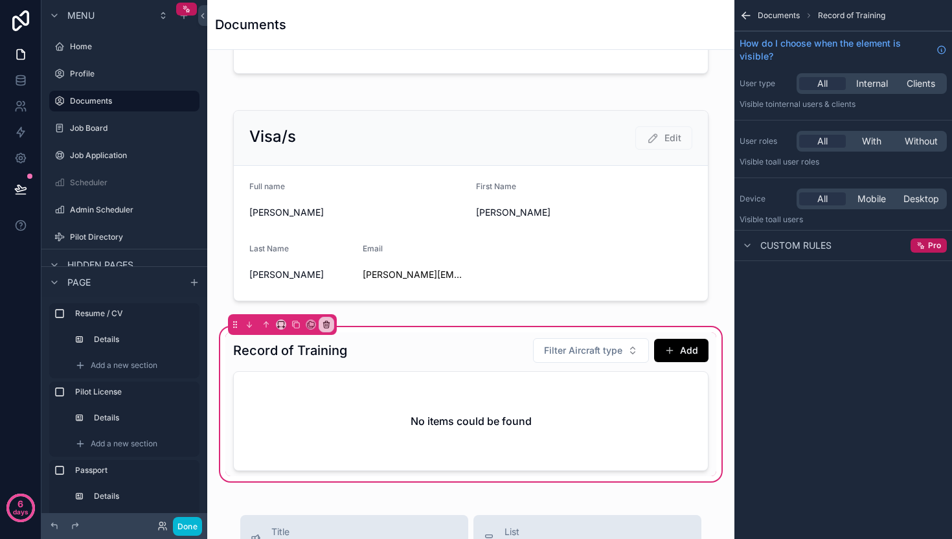
scroll to position [1789, 0]
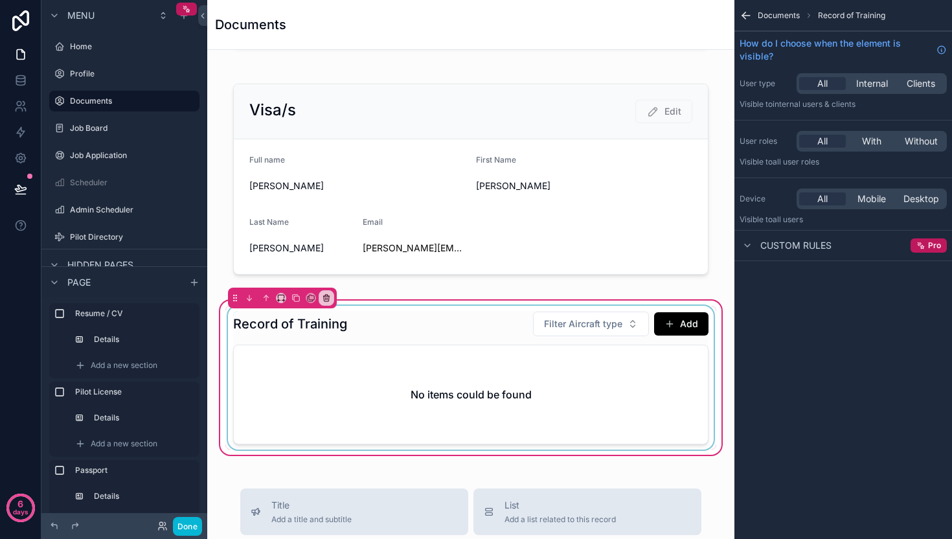
click at [525, 382] on div "scrollable content" at bounding box center [470, 378] width 491 height 144
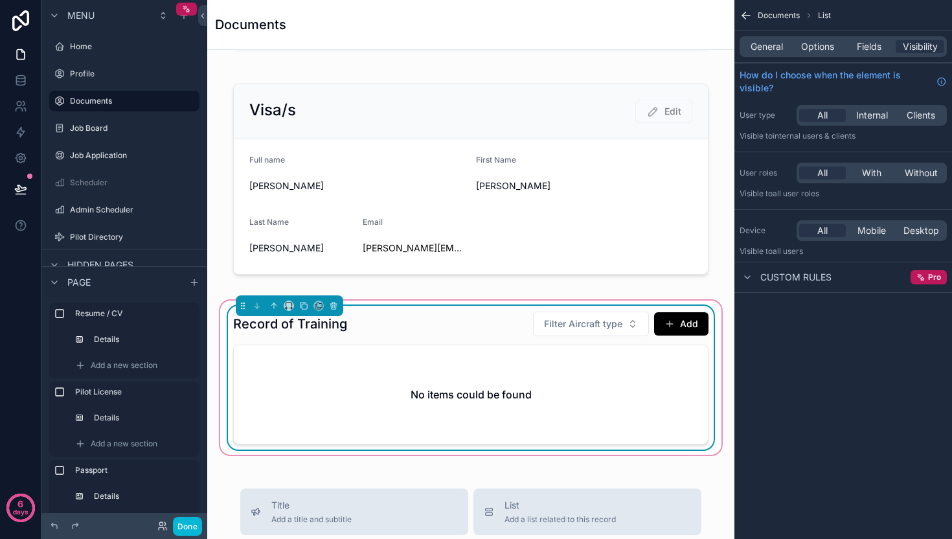
click at [764, 39] on div "General Options Fields Visibility" at bounding box center [843, 46] width 207 height 21
click at [814, 42] on span "Options" at bounding box center [817, 46] width 33 height 13
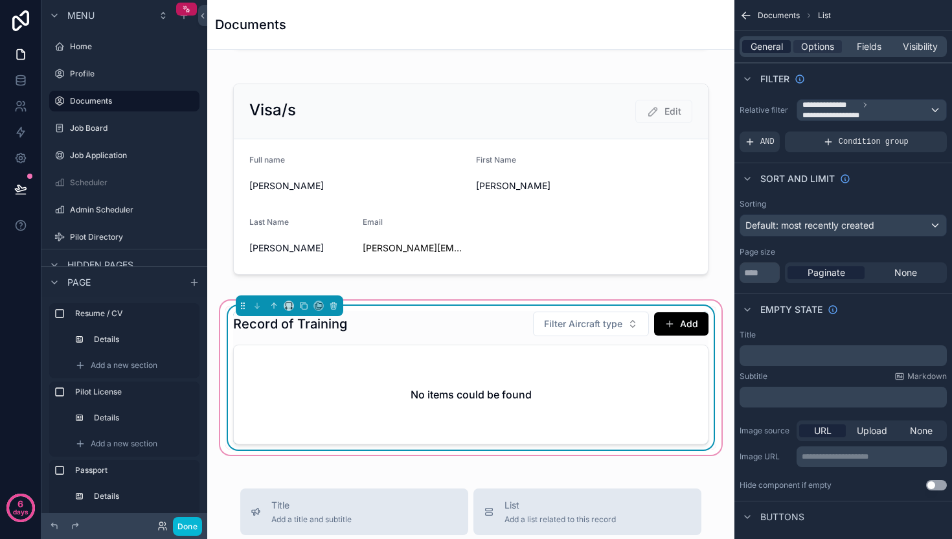
click at [785, 45] on div "General" at bounding box center [766, 46] width 49 height 13
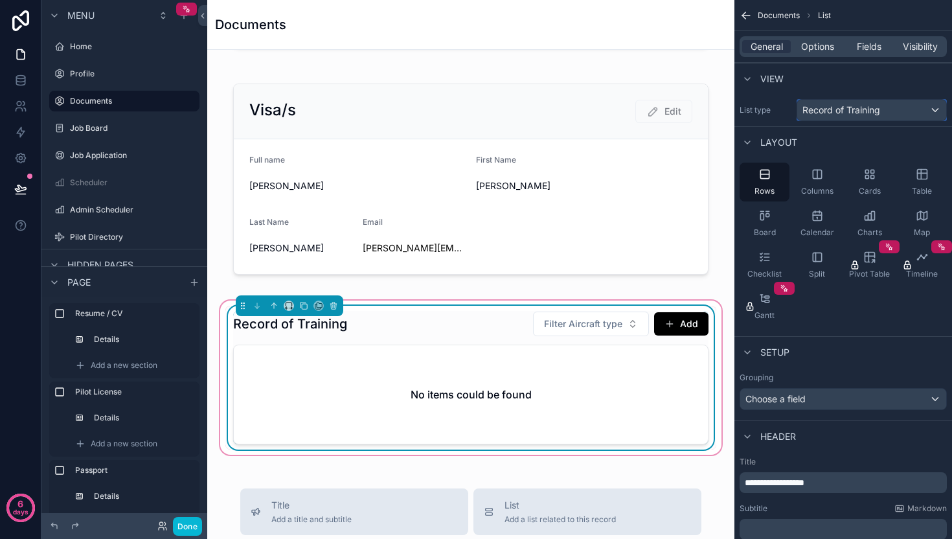
click at [865, 106] on span "Record of Training" at bounding box center [841, 110] width 78 height 13
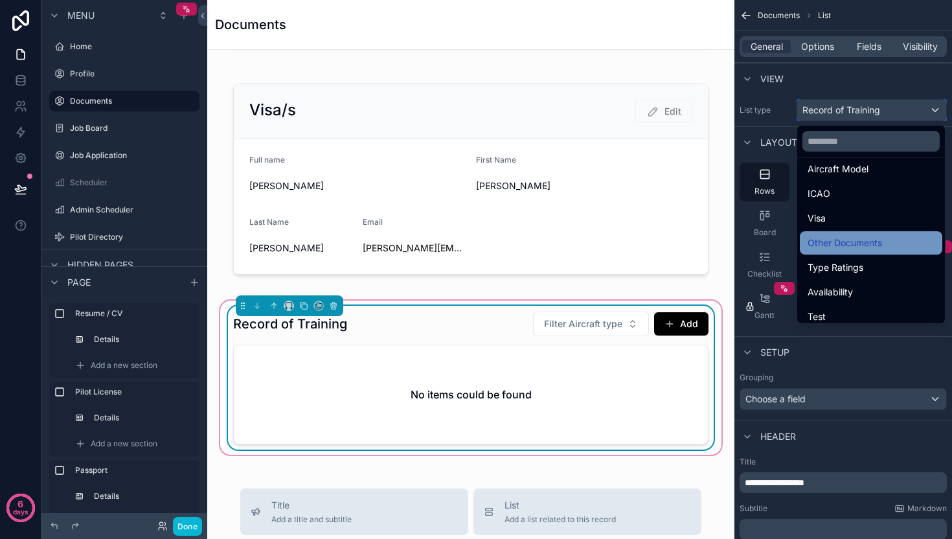
scroll to position [229, 0]
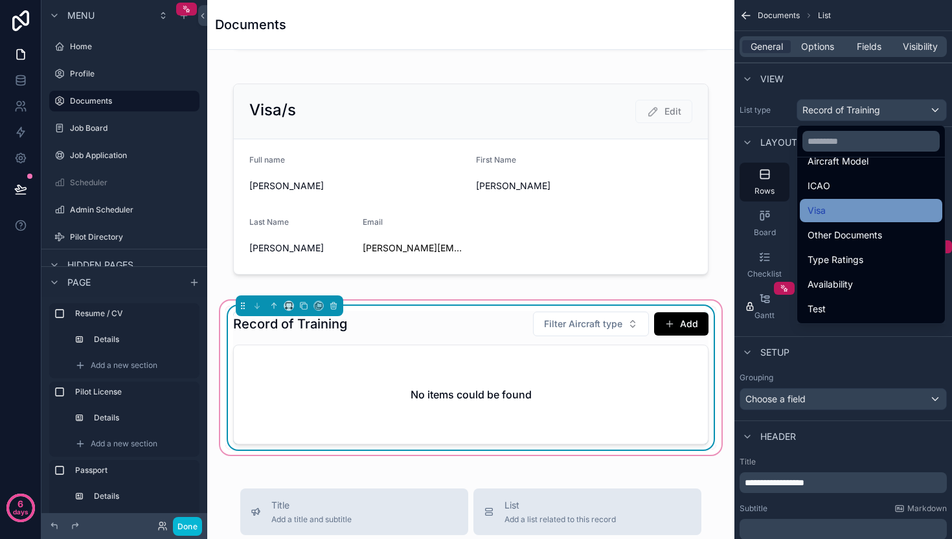
click at [840, 218] on div "Visa" at bounding box center [871, 210] width 142 height 23
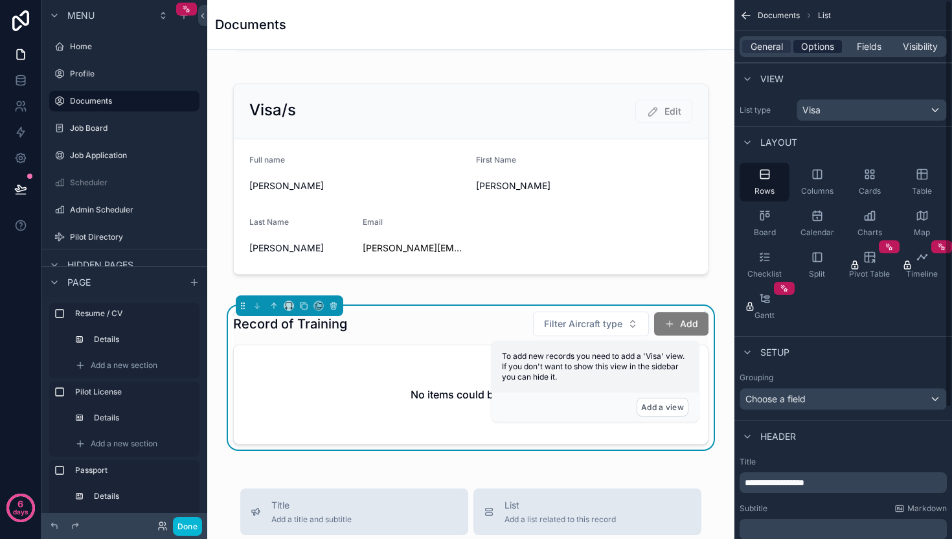
click at [824, 47] on span "Options" at bounding box center [817, 46] width 33 height 13
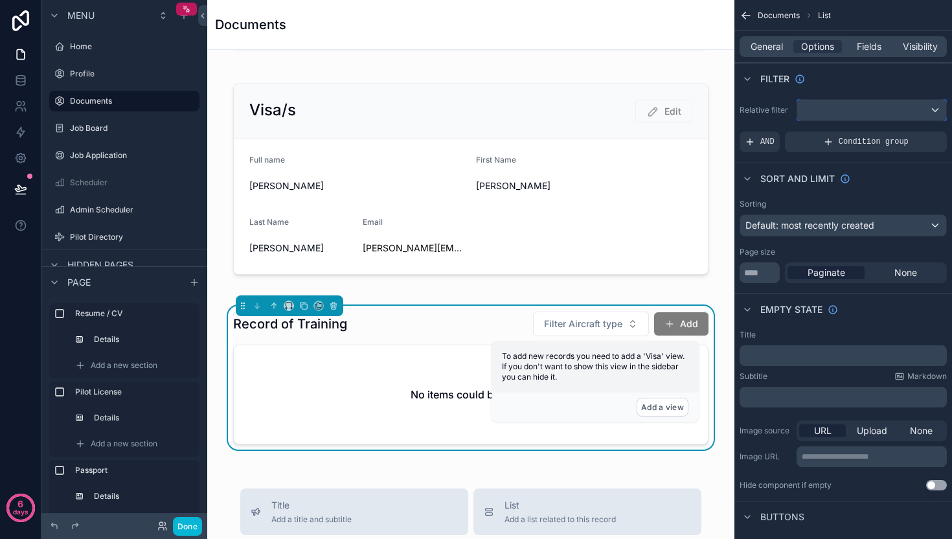
click at [852, 104] on div "scrollable content" at bounding box center [871, 110] width 149 height 21
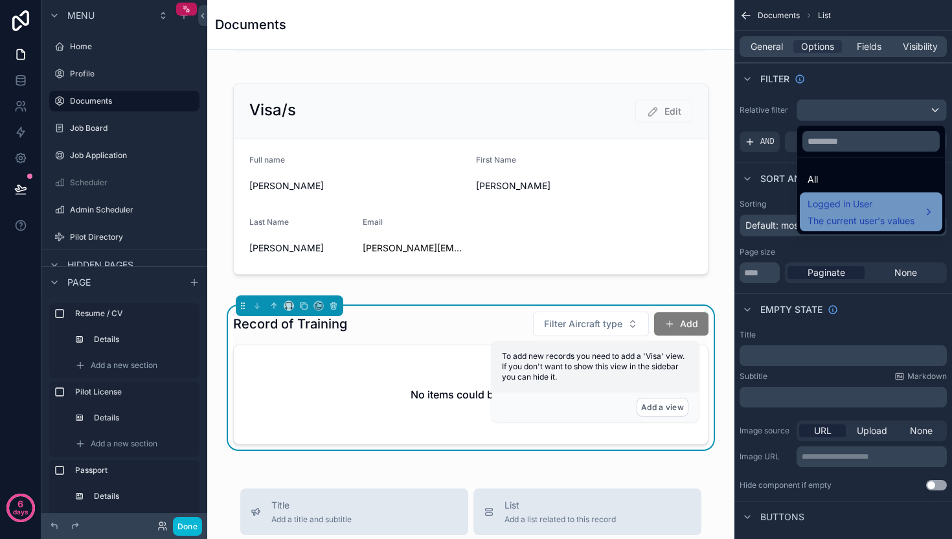
click at [856, 208] on span "Logged in User" at bounding box center [861, 204] width 107 height 16
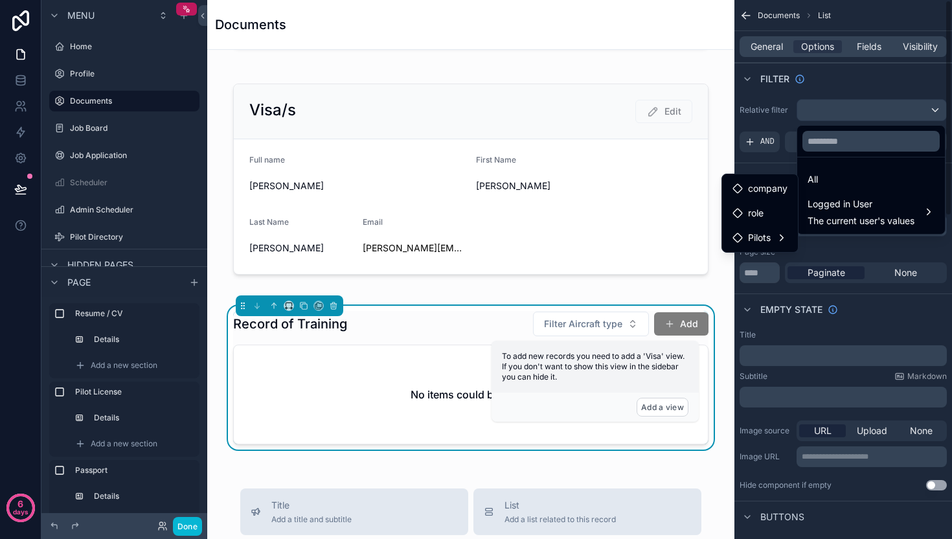
click at [849, 89] on div "scrollable content" at bounding box center [476, 269] width 952 height 539
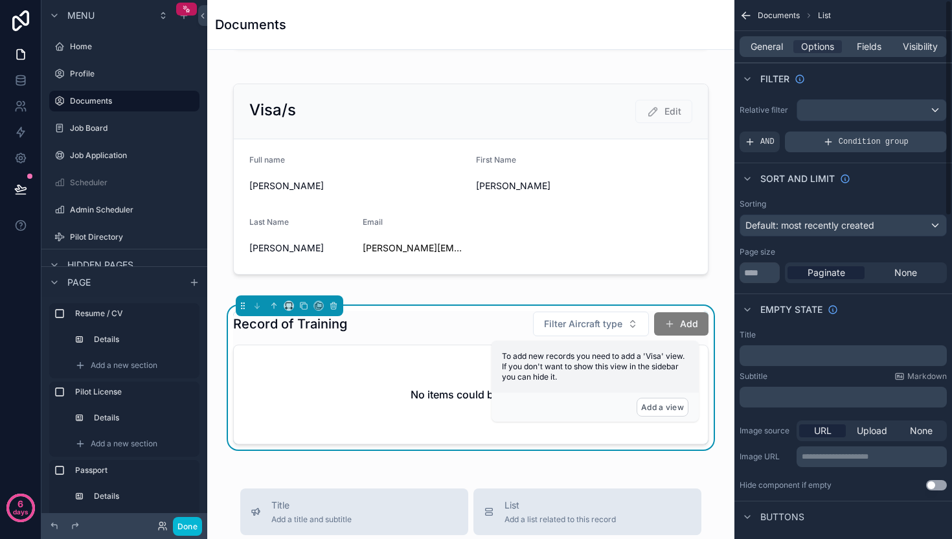
click at [837, 146] on div "Condition group" at bounding box center [866, 141] width 162 height 21
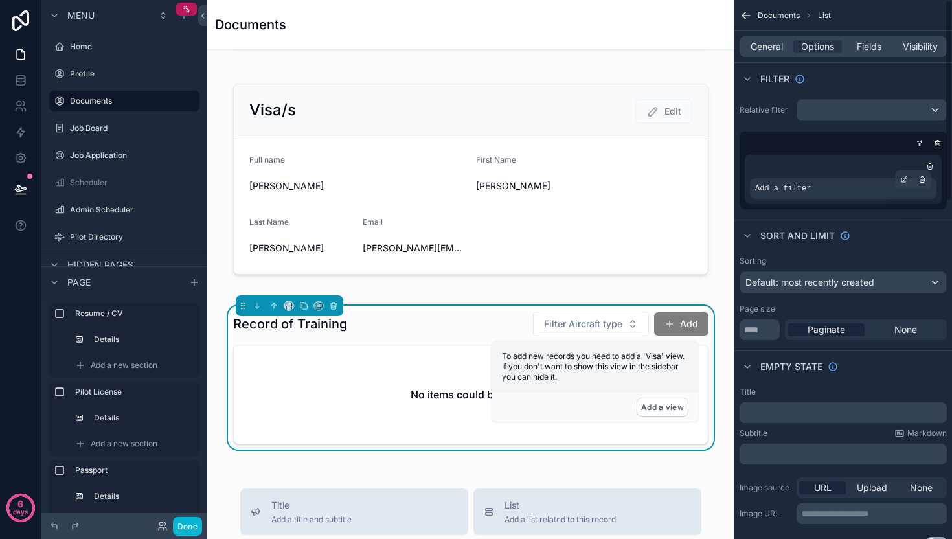
click at [802, 186] on span "Add a filter" at bounding box center [783, 188] width 56 height 10
click at [903, 181] on icon "scrollable content" at bounding box center [904, 179] width 8 height 8
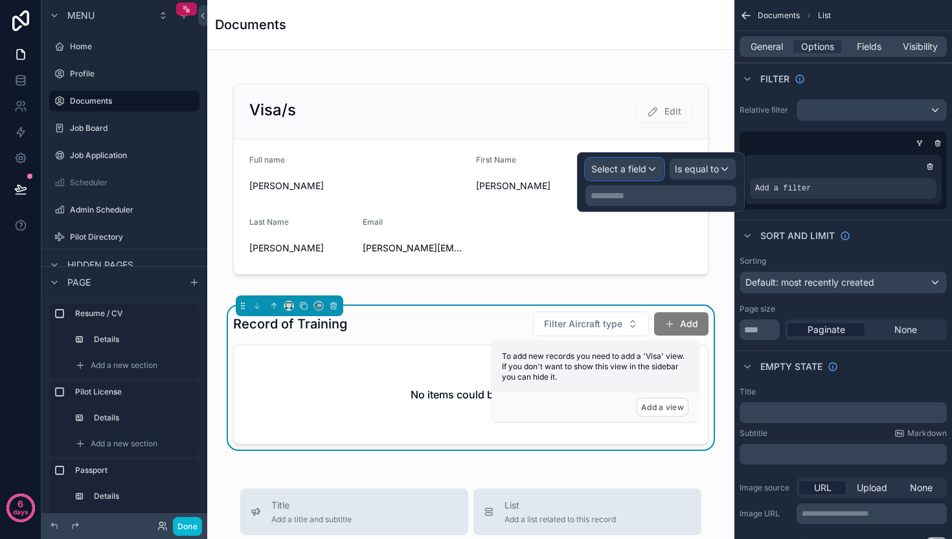
click at [620, 173] on span "Select a field" at bounding box center [618, 168] width 55 height 11
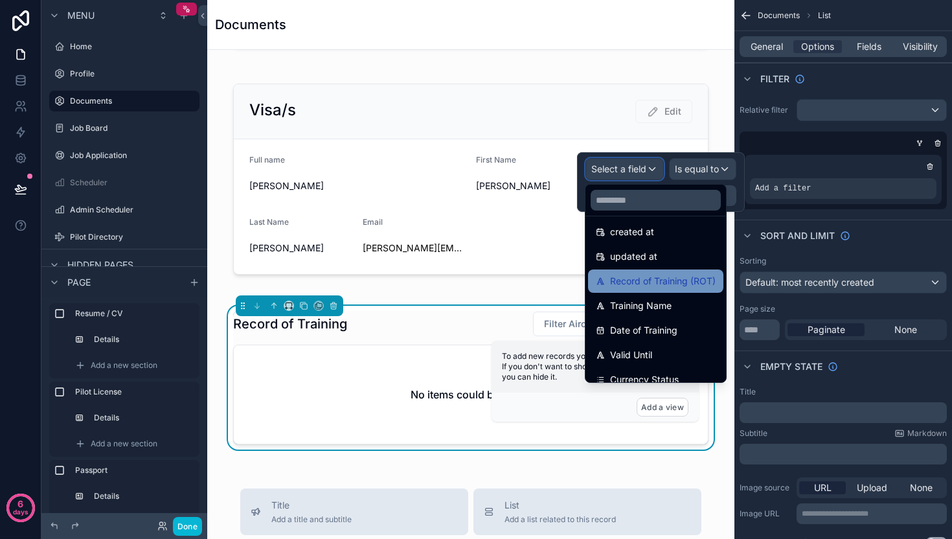
scroll to position [166, 0]
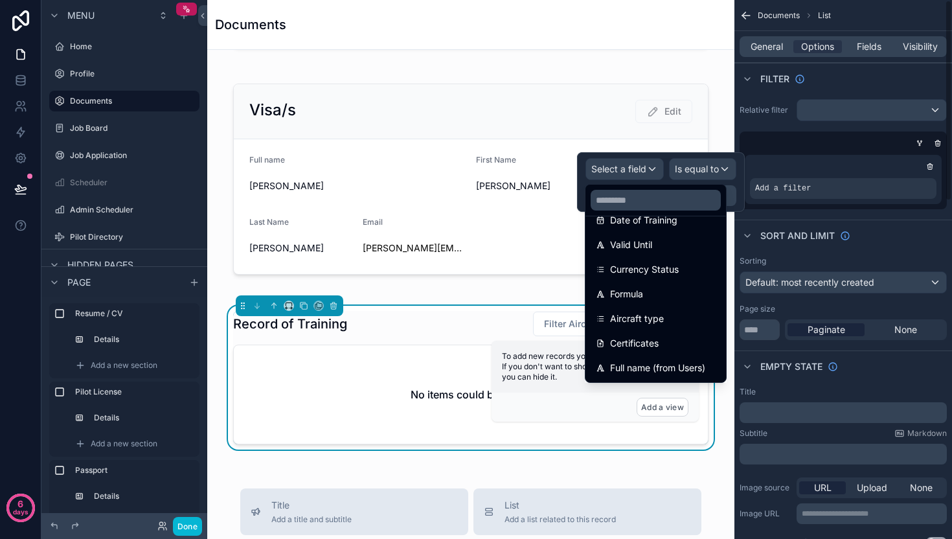
drag, startPoint x: 657, startPoint y: 361, endPoint x: 675, endPoint y: 306, distance: 58.2
click at [676, 306] on ul "id uuid created at updated at Record of Training (ROT) Training Name Date of Tr…" at bounding box center [655, 299] width 141 height 166
click at [651, 367] on span "Full name (from Users)" at bounding box center [657, 368] width 95 height 16
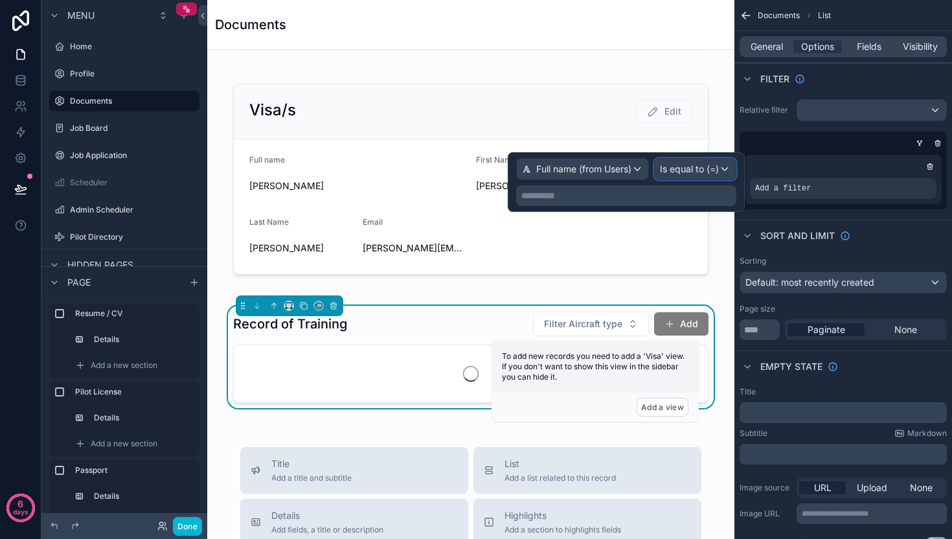
click at [690, 174] on span "Is equal to (=)" at bounding box center [689, 169] width 59 height 13
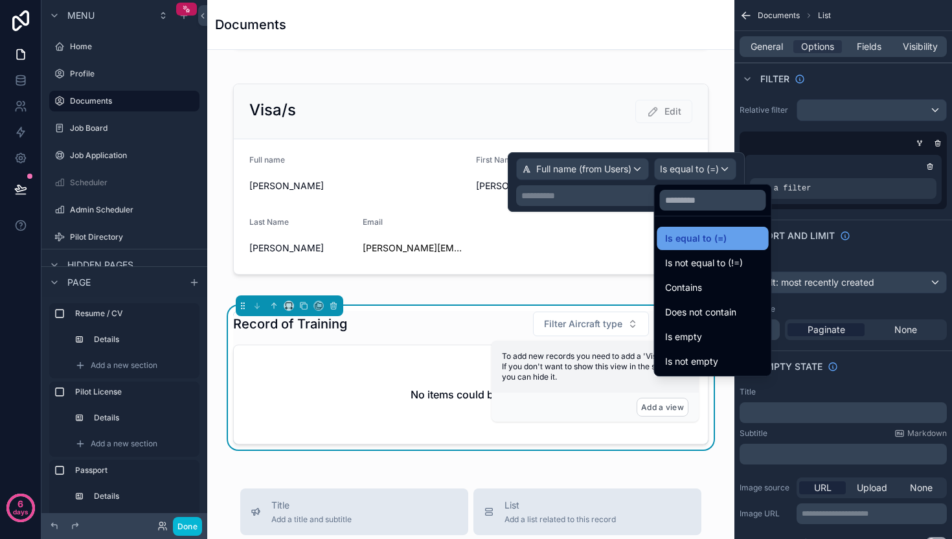
click at [692, 240] on span "Is equal to (=)" at bounding box center [696, 239] width 62 height 16
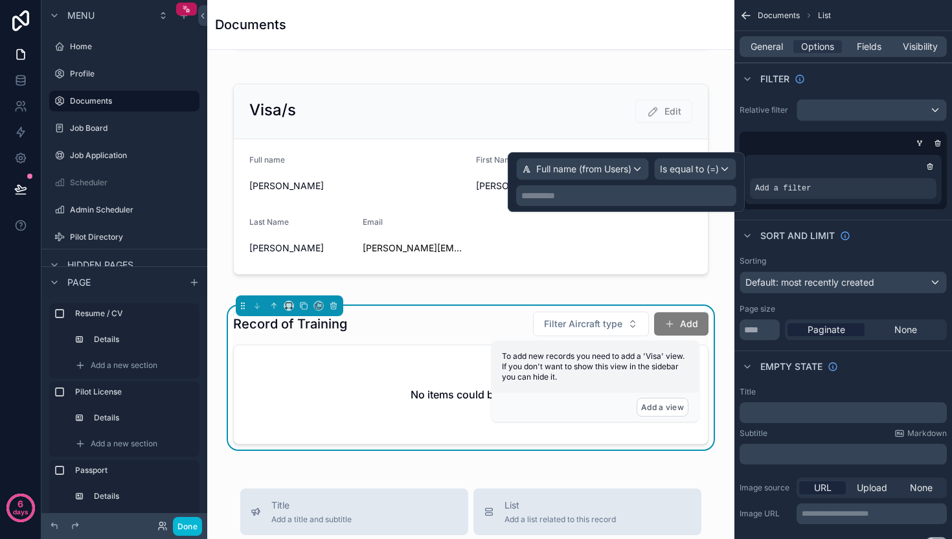
click at [585, 194] on p "**********" at bounding box center [627, 195] width 212 height 13
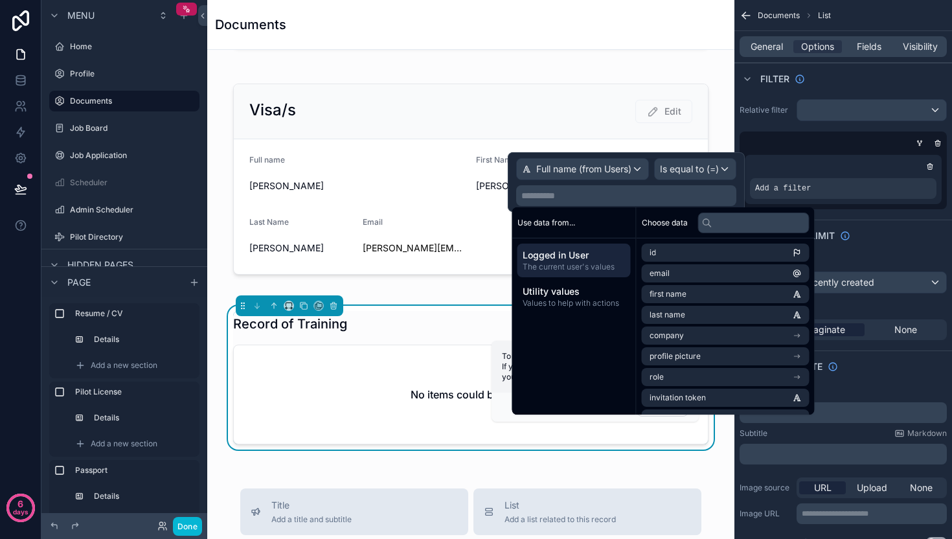
click at [584, 251] on span "Logged in User" at bounding box center [574, 255] width 103 height 13
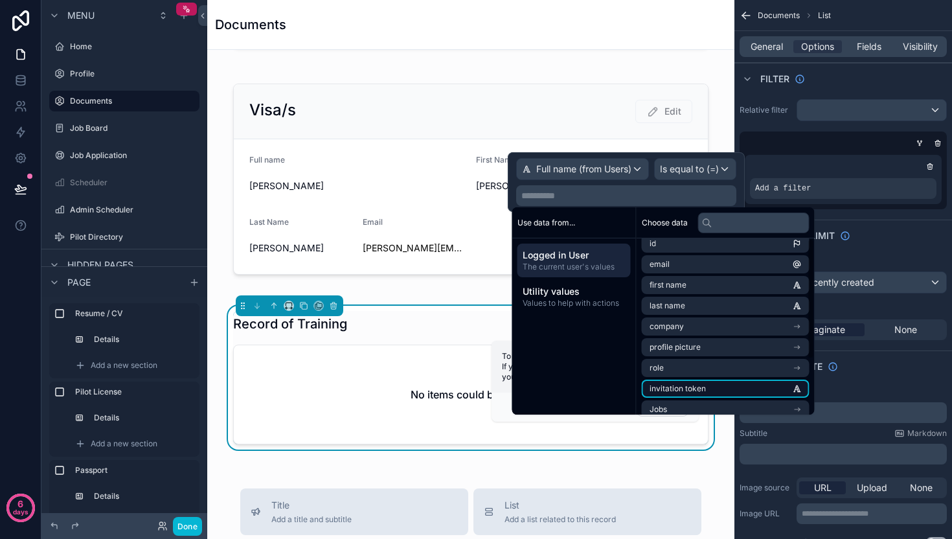
scroll to position [0, 0]
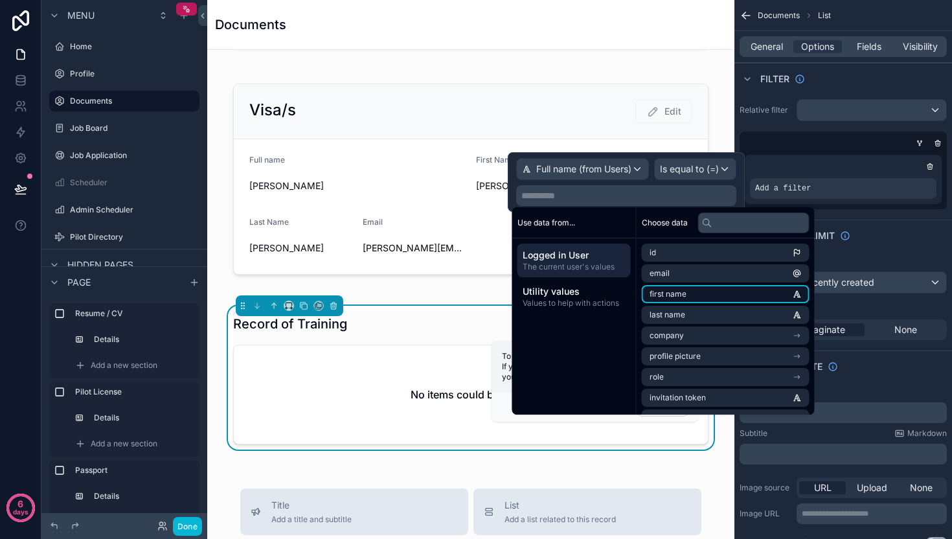
click at [698, 297] on li "first name" at bounding box center [726, 294] width 168 height 18
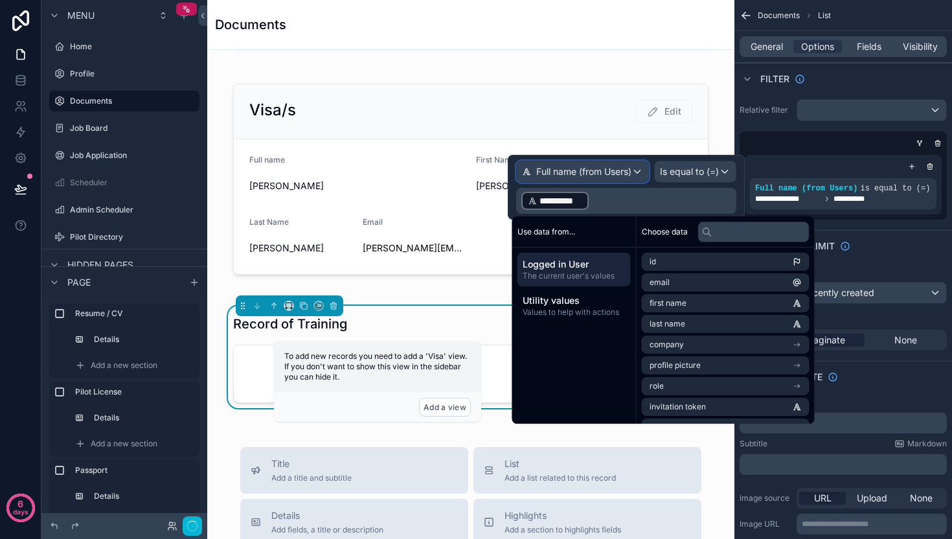
click at [588, 170] on span "Full name (from Users)" at bounding box center [583, 171] width 95 height 13
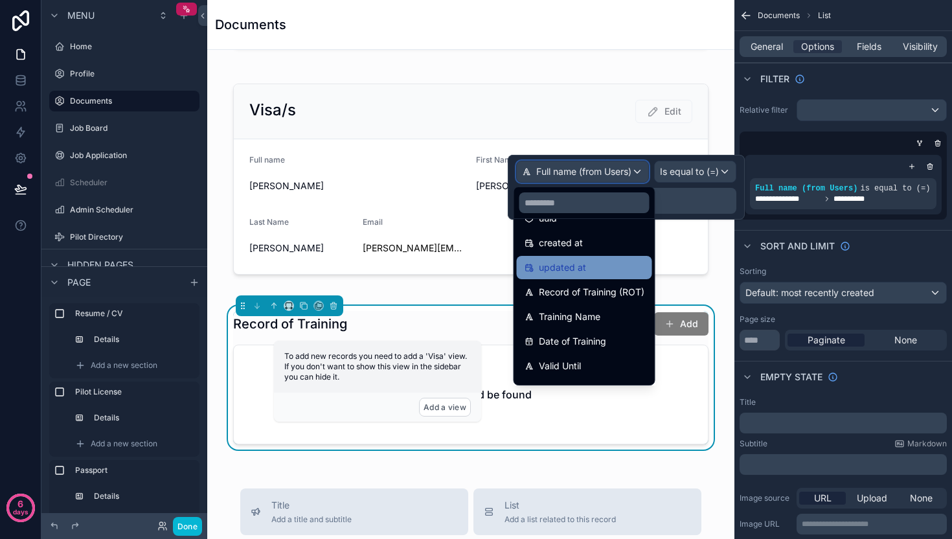
scroll to position [49, 0]
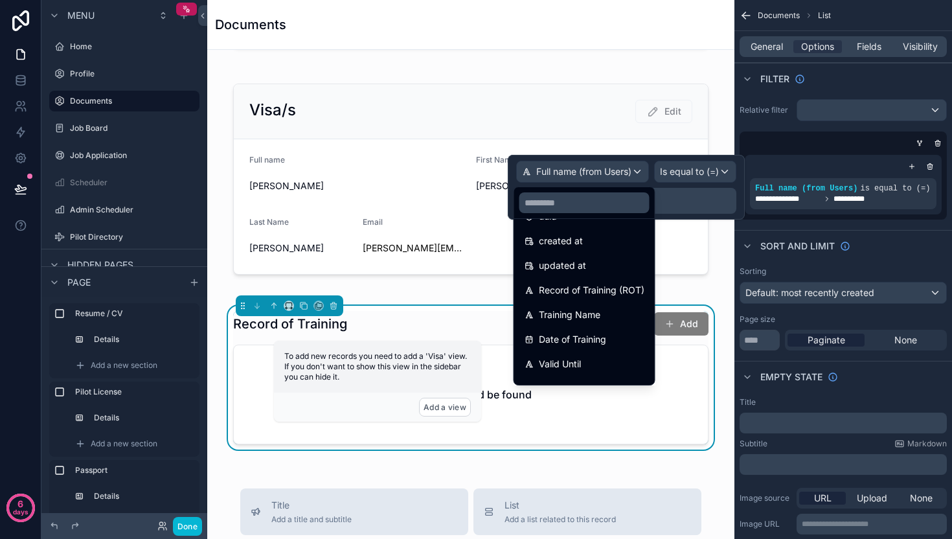
click at [686, 175] on div at bounding box center [626, 187] width 237 height 65
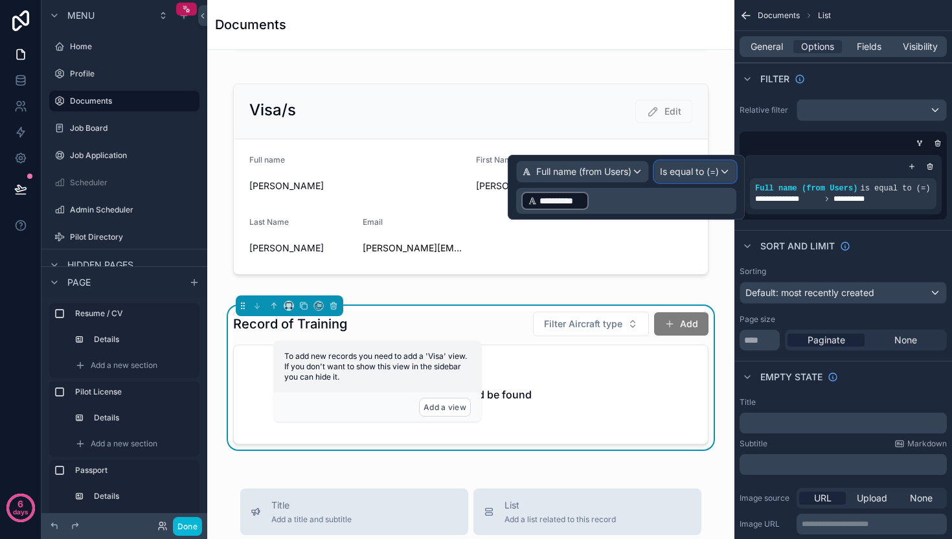
click at [686, 175] on span "Is equal to (=)" at bounding box center [689, 171] width 59 height 13
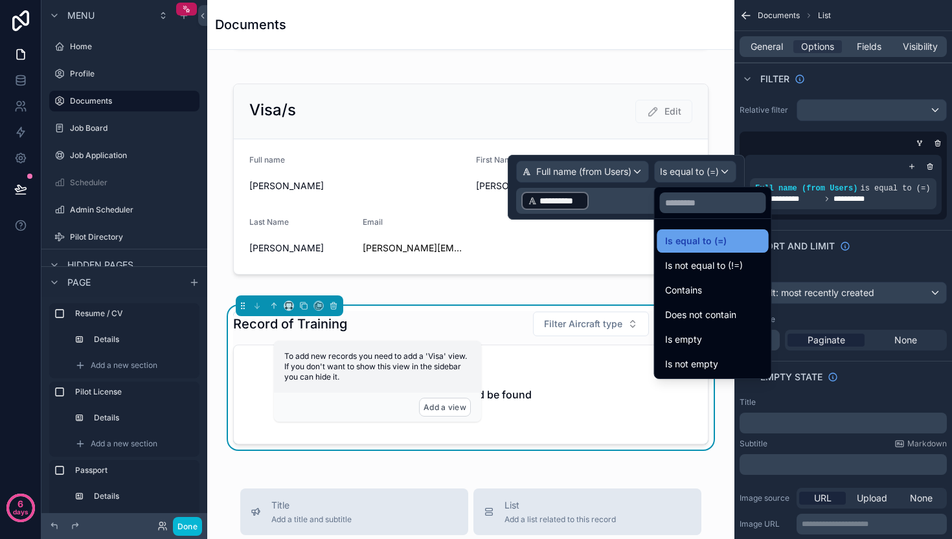
click at [699, 232] on div "Is equal to (=)" at bounding box center [712, 240] width 111 height 23
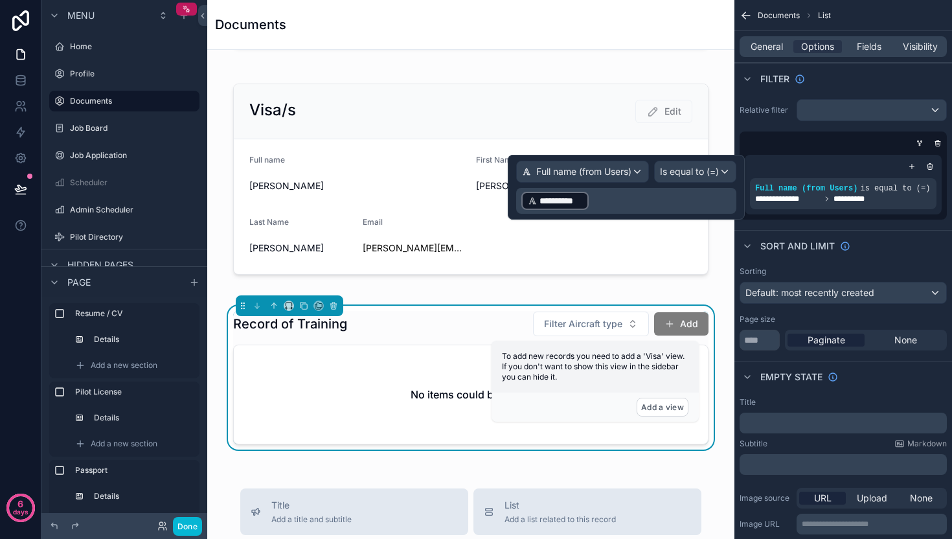
click at [548, 201] on span "**********" at bounding box center [560, 200] width 43 height 13
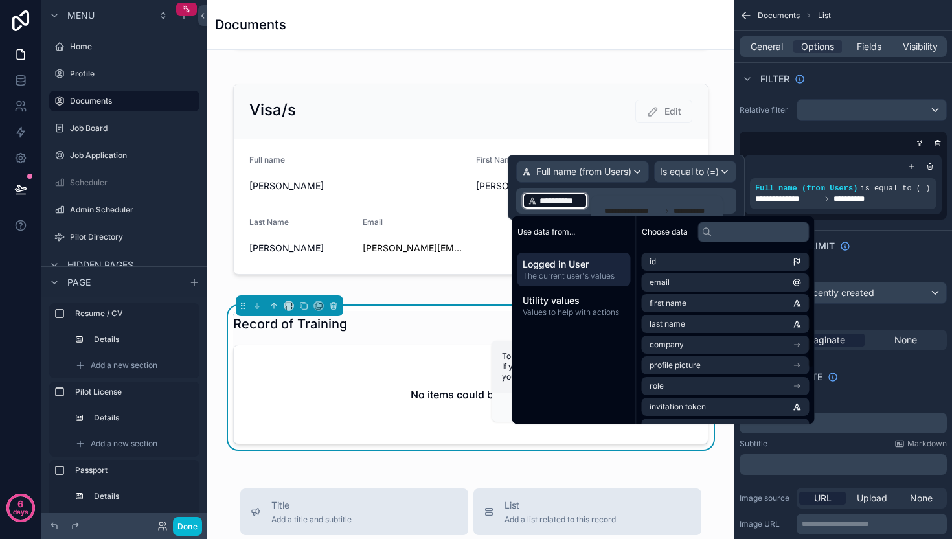
click at [573, 263] on span "Logged in User" at bounding box center [574, 264] width 103 height 13
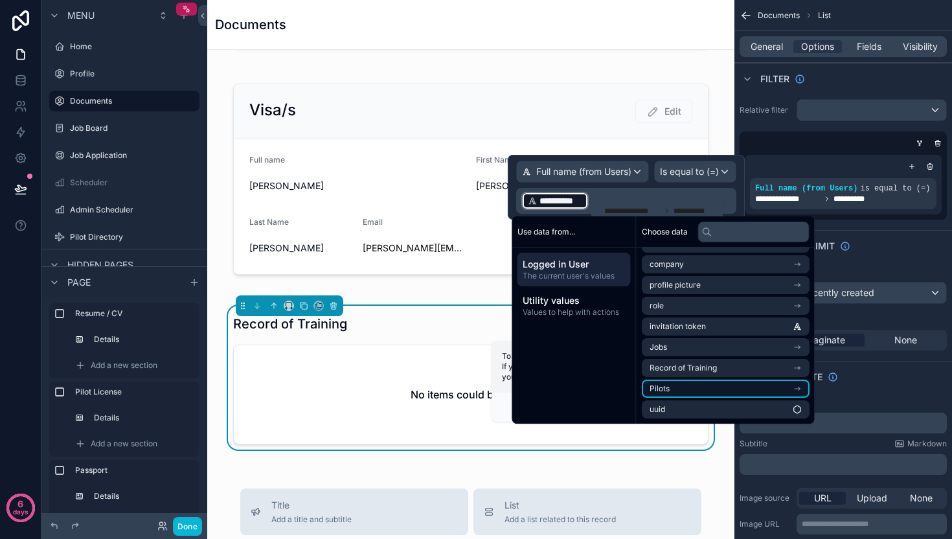
click at [729, 385] on li "Pilots" at bounding box center [726, 388] width 168 height 18
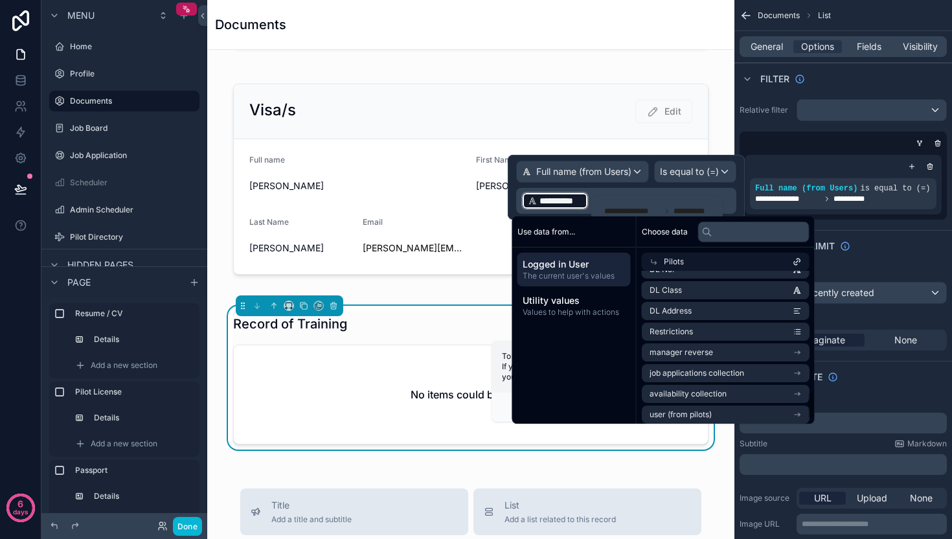
scroll to position [684, 0]
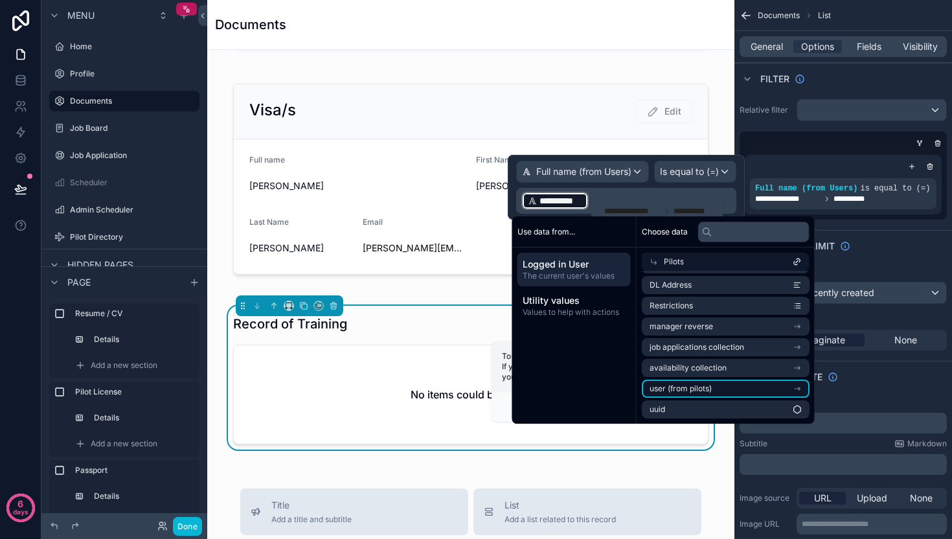
click at [699, 389] on span "user (from pilots)" at bounding box center [681, 388] width 62 height 10
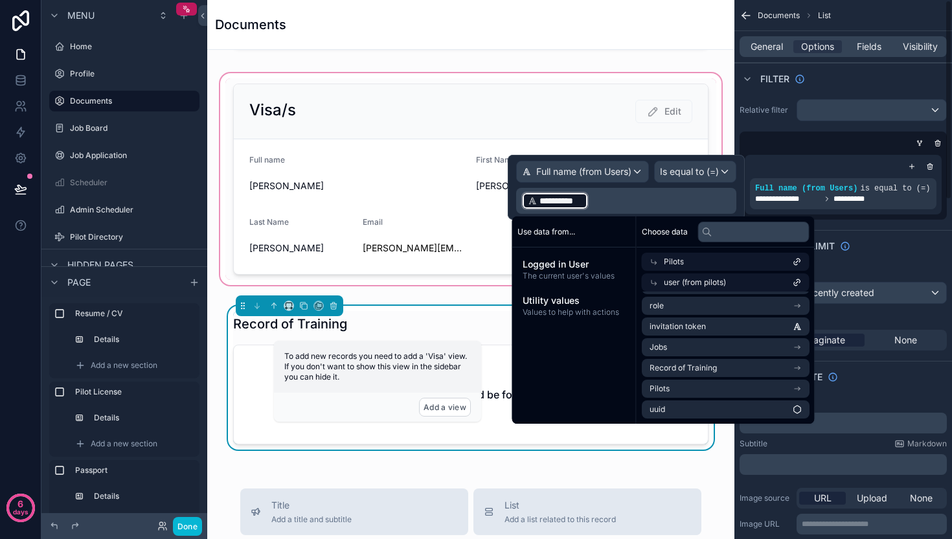
click at [450, 142] on div "scrollable content" at bounding box center [471, 179] width 506 height 217
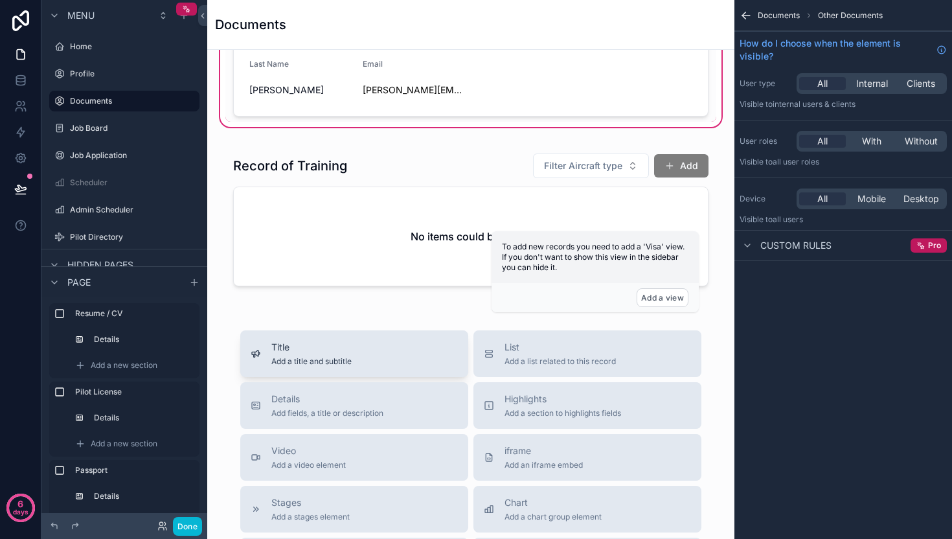
scroll to position [1821, 0]
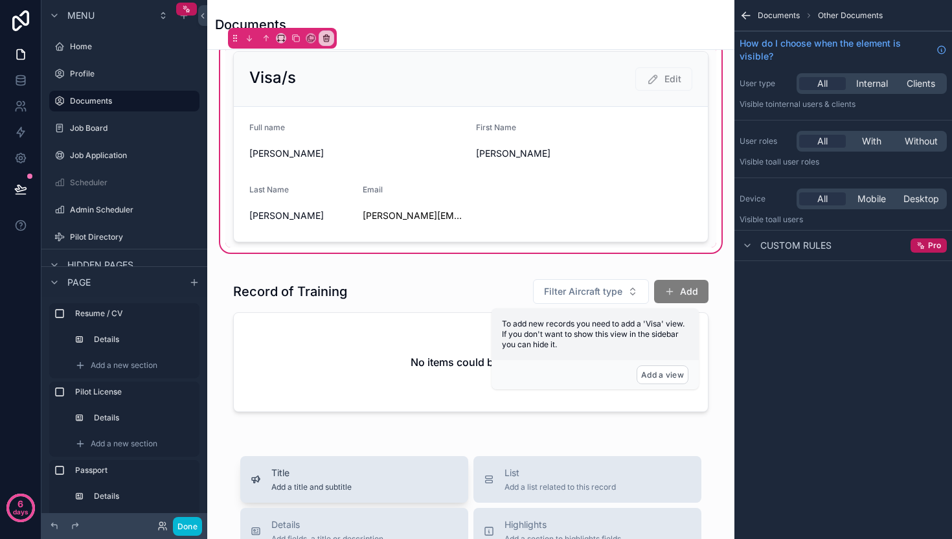
click at [389, 334] on div "scrollable content" at bounding box center [471, 345] width 506 height 159
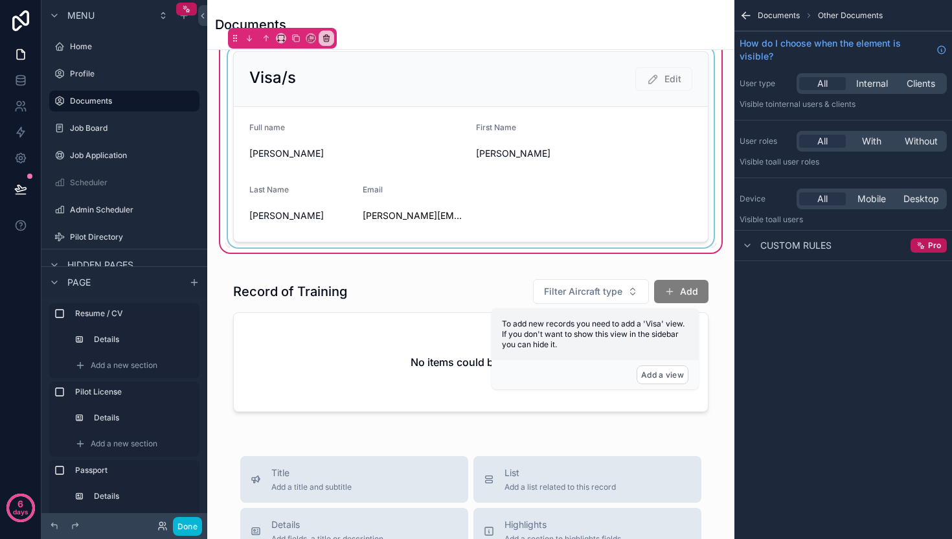
click at [458, 181] on div "scrollable content" at bounding box center [470, 146] width 491 height 201
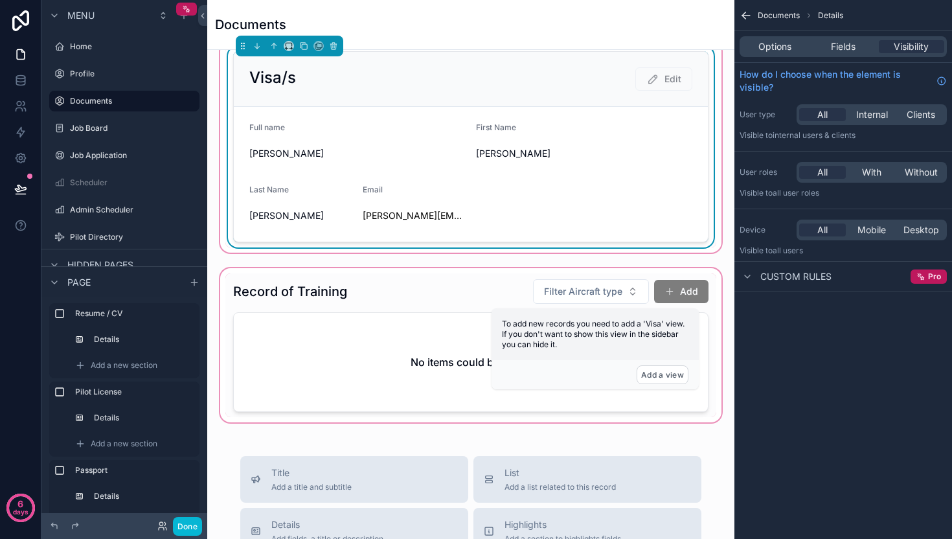
click at [402, 333] on div "scrollable content" at bounding box center [471, 345] width 506 height 159
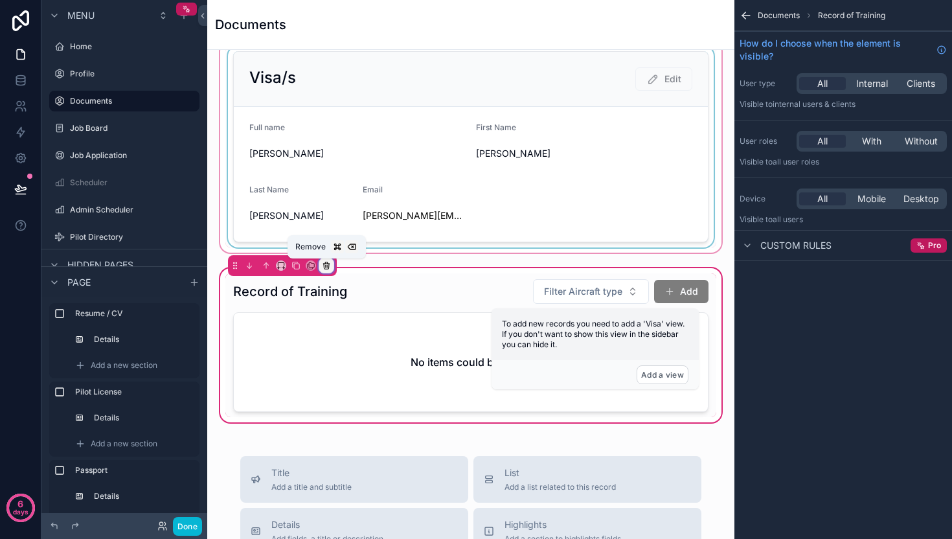
click at [329, 267] on icon "scrollable content" at bounding box center [326, 265] width 9 height 9
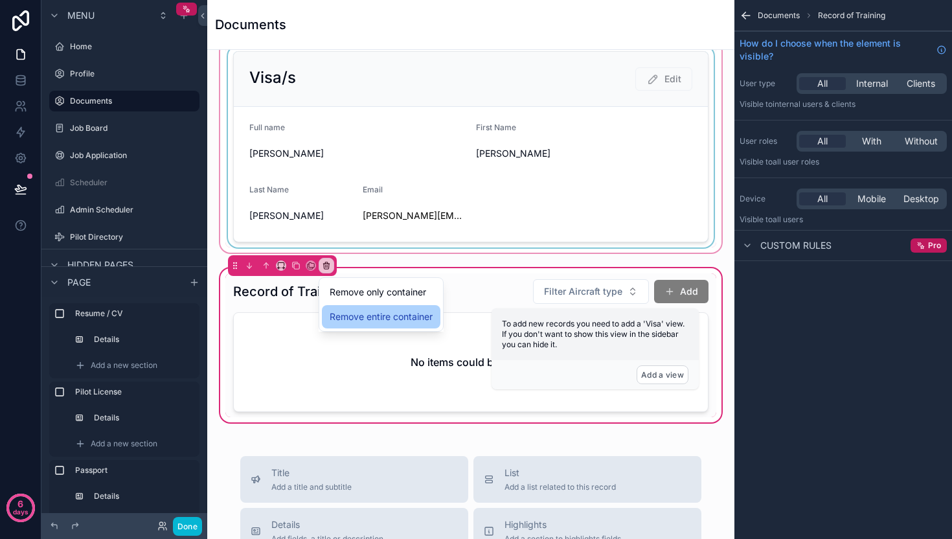
click at [346, 313] on span "Remove entire container" at bounding box center [381, 317] width 103 height 16
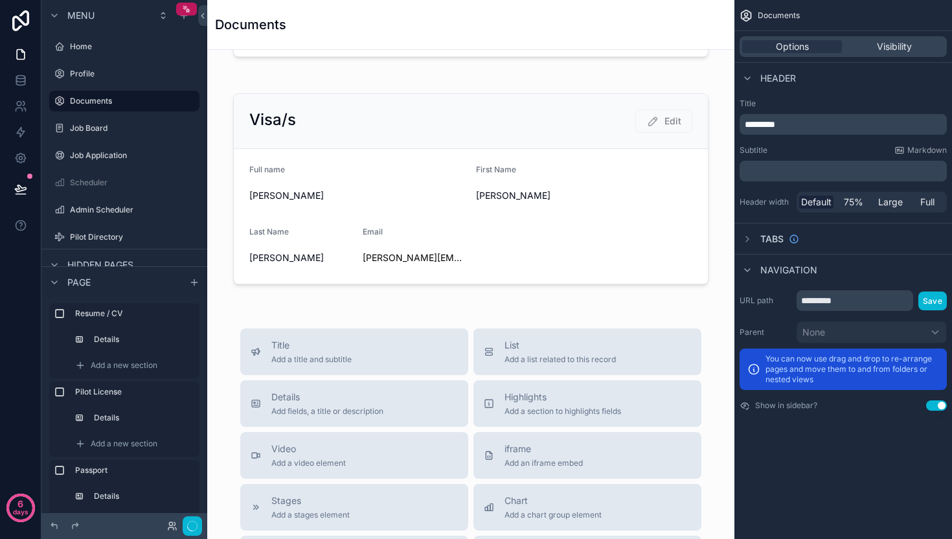
scroll to position [1677, 0]
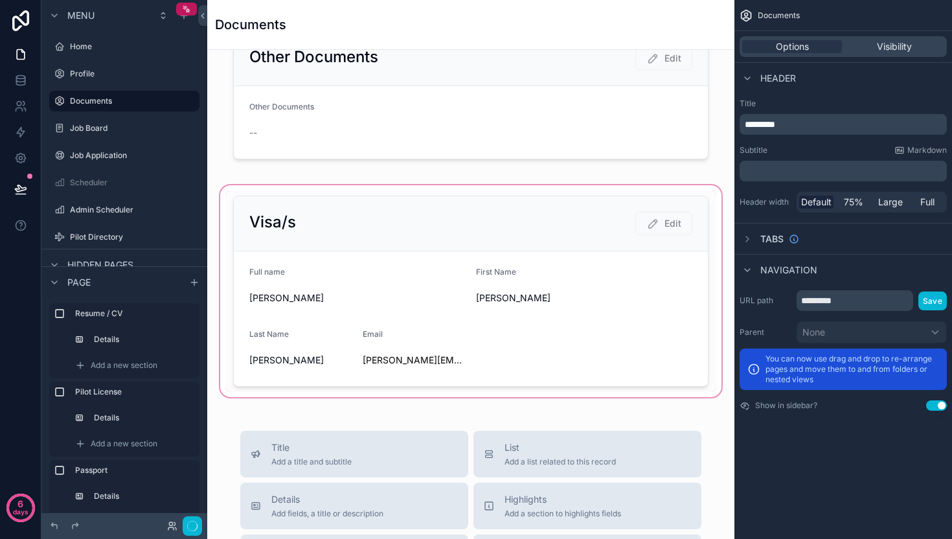
click at [374, 263] on div "scrollable content" at bounding box center [471, 291] width 506 height 217
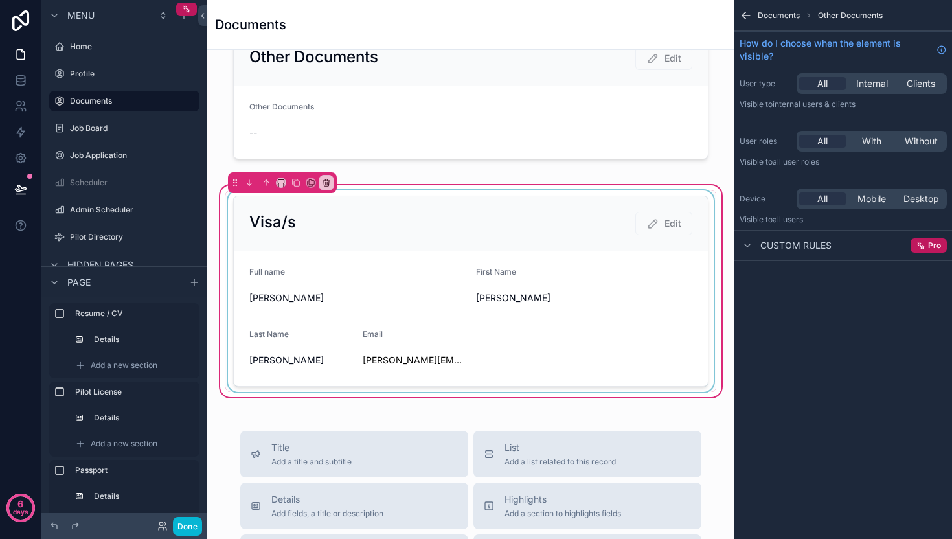
click at [548, 275] on div "scrollable content" at bounding box center [470, 290] width 491 height 201
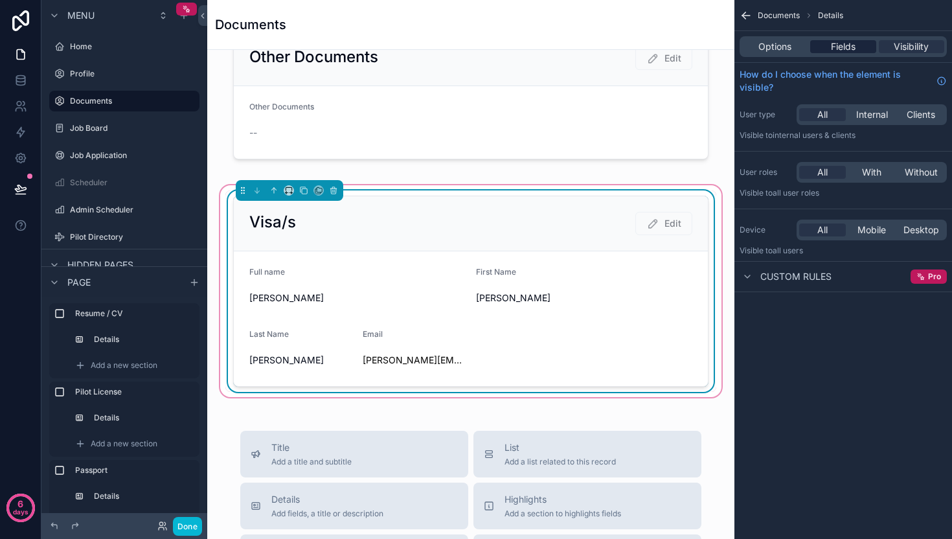
click at [850, 49] on span "Fields" at bounding box center [843, 46] width 25 height 13
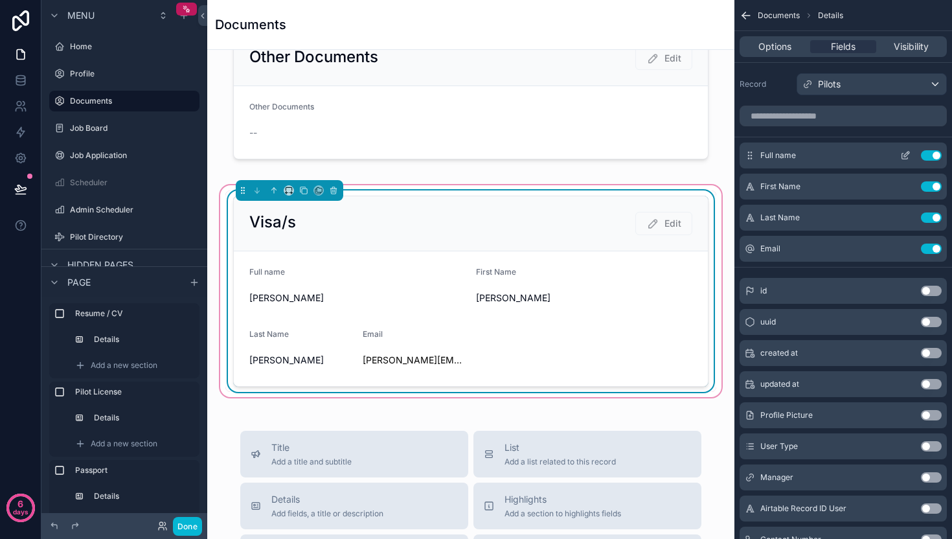
click at [930, 154] on button "Use setting" at bounding box center [931, 155] width 21 height 10
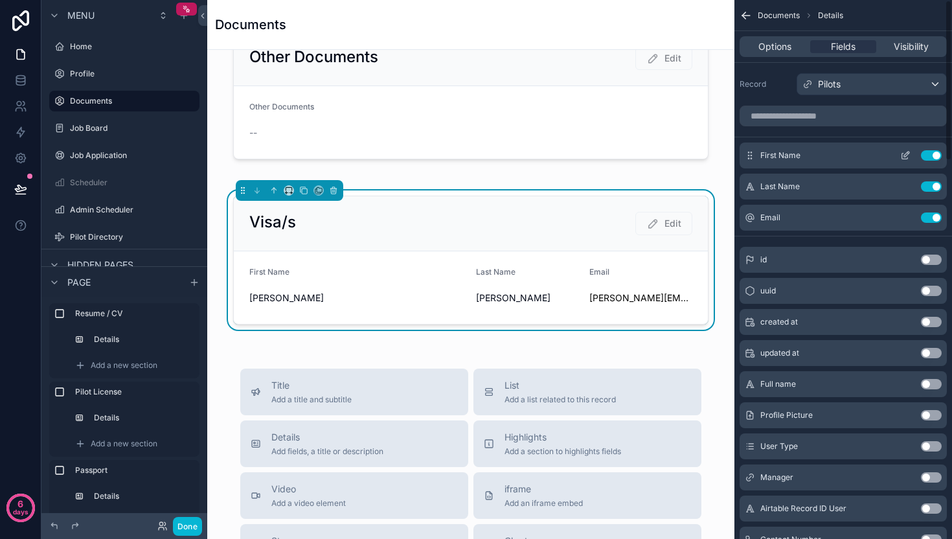
click at [930, 154] on button "Use setting" at bounding box center [931, 155] width 21 height 10
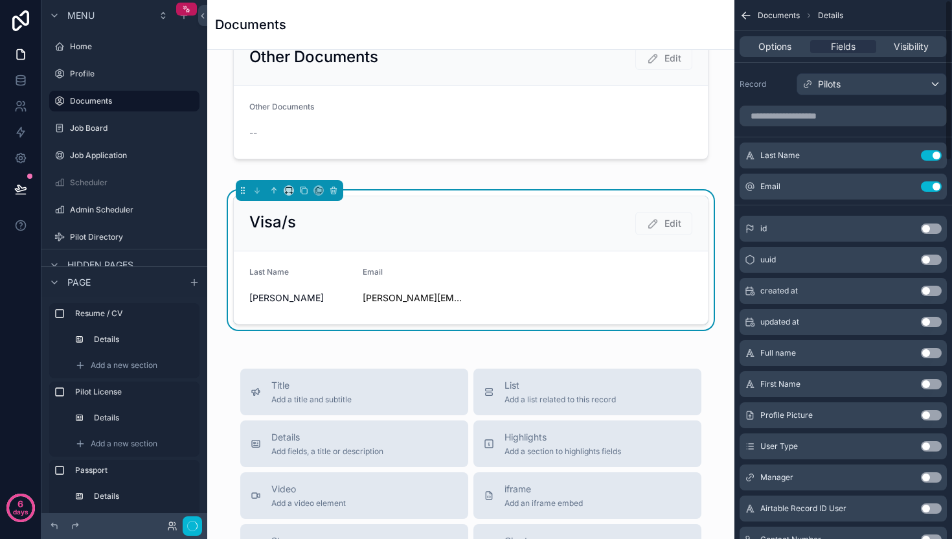
click at [930, 154] on button "Use setting" at bounding box center [931, 155] width 21 height 10
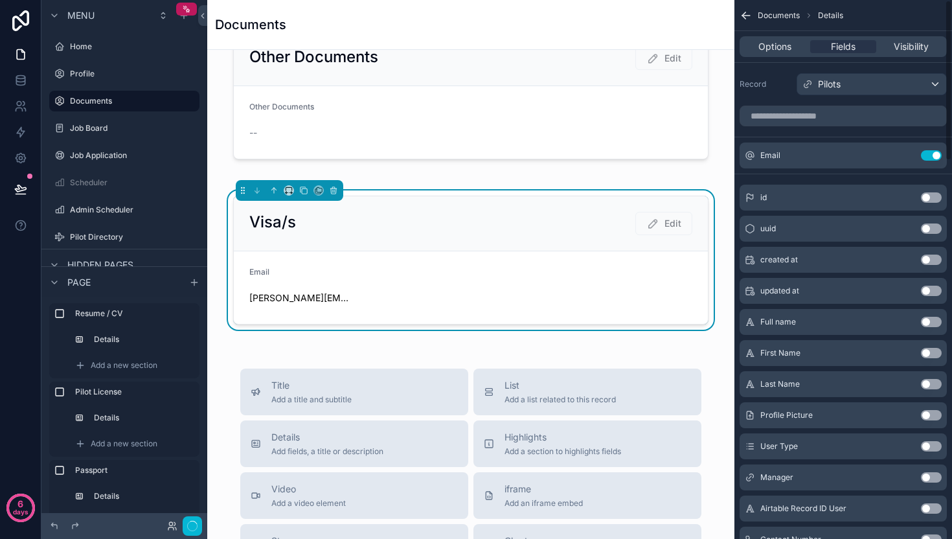
click at [930, 154] on button "Use setting" at bounding box center [931, 155] width 21 height 10
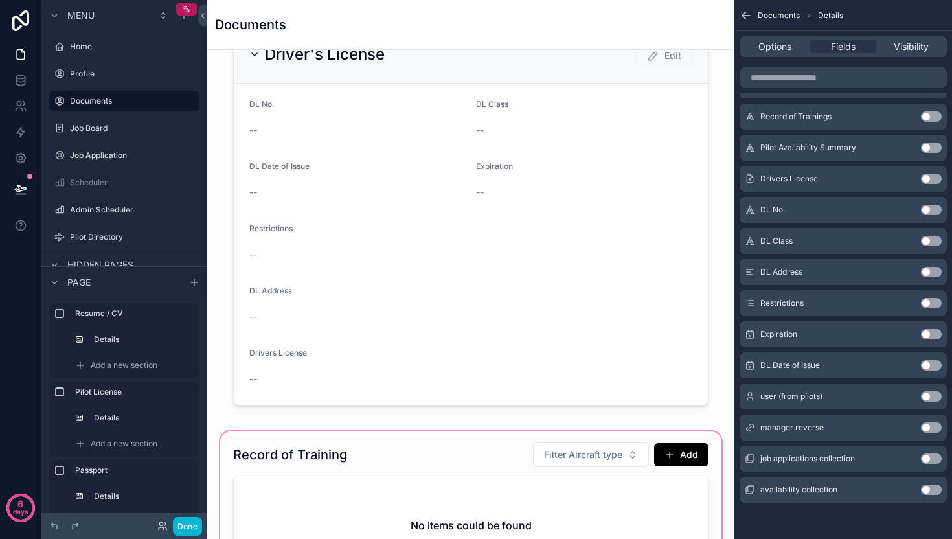
scroll to position [1207, 0]
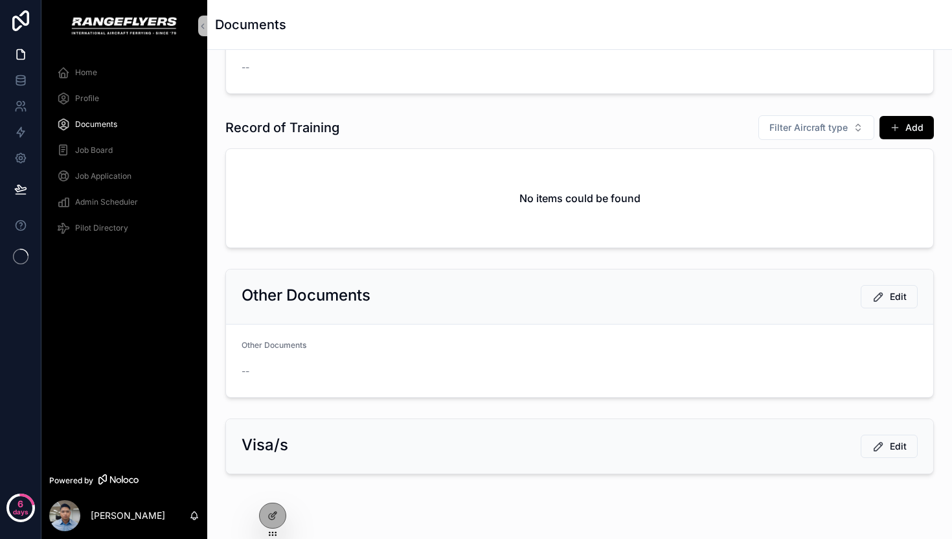
scroll to position [1366, 0]
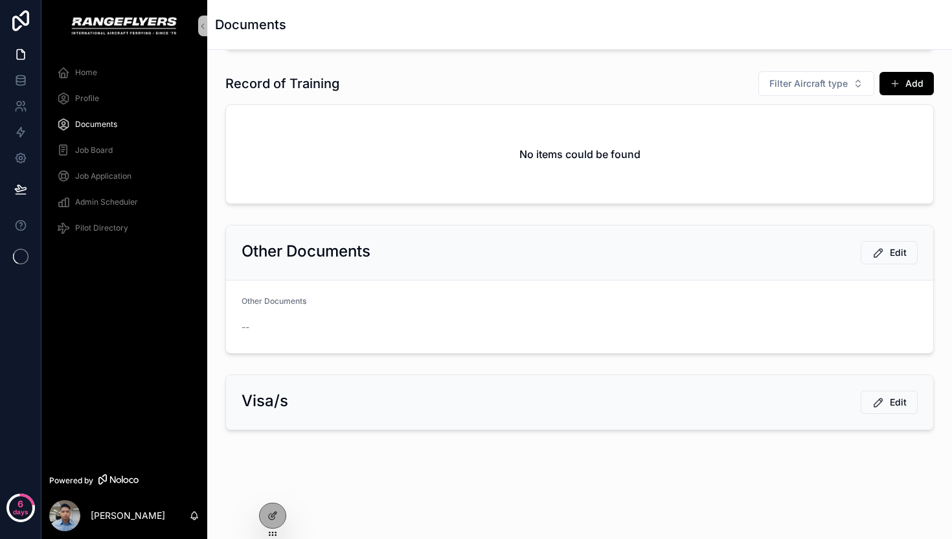
click at [486, 405] on div "Visa/s Edit" at bounding box center [580, 401] width 676 height 23
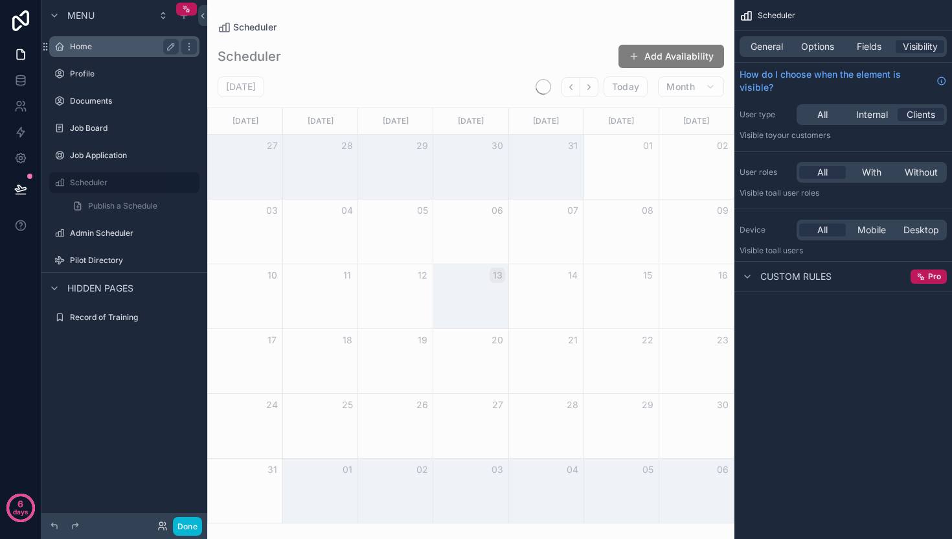
click at [104, 47] on label "Home" at bounding box center [122, 46] width 104 height 10
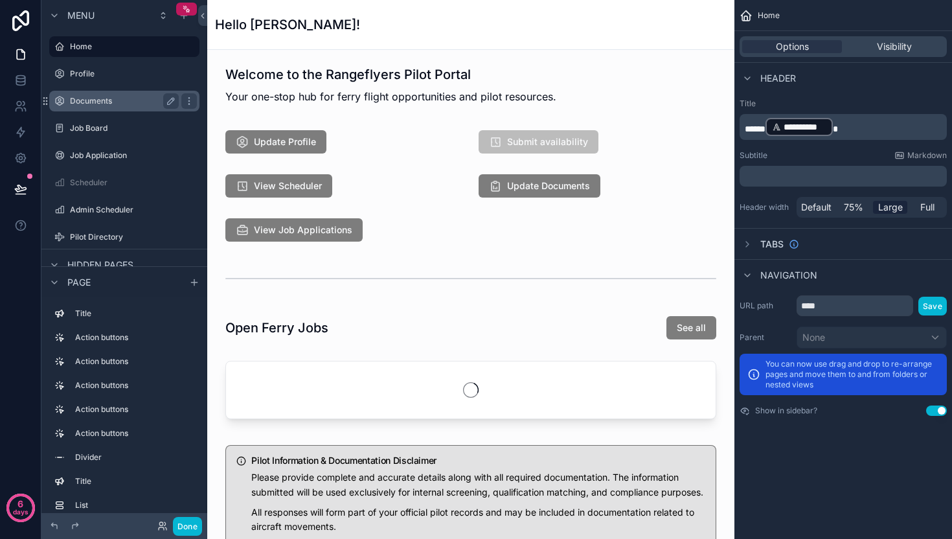
click at [93, 106] on label "Documents" at bounding box center [122, 101] width 104 height 10
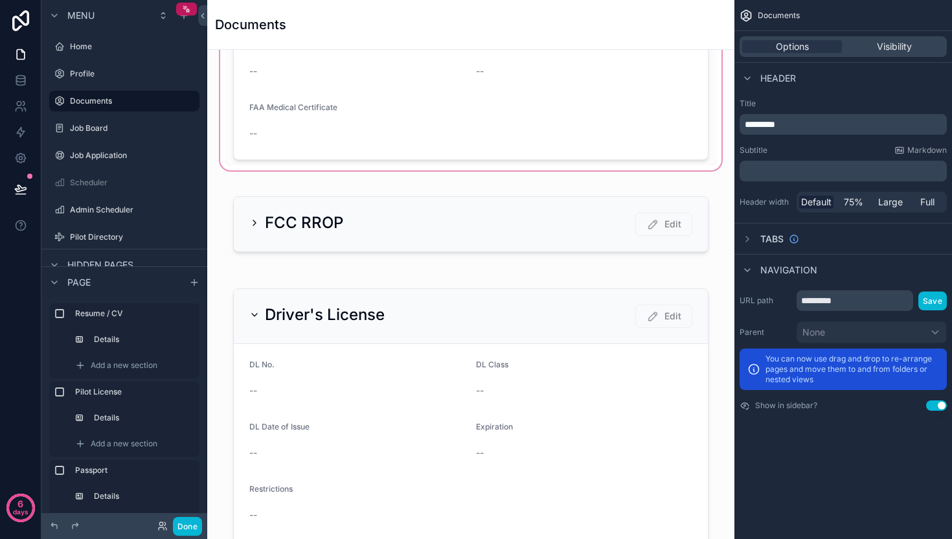
scroll to position [796, 0]
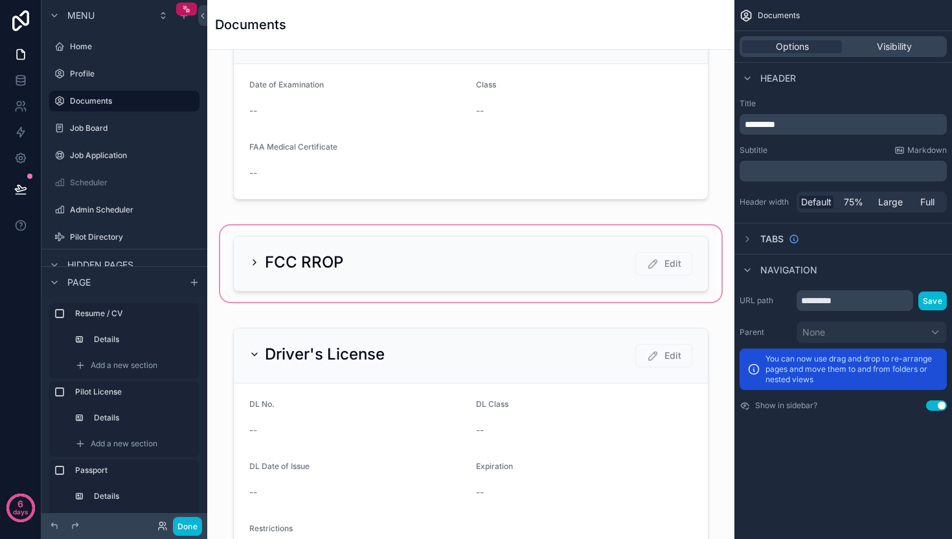
click at [326, 264] on div "scrollable content" at bounding box center [471, 264] width 506 height 82
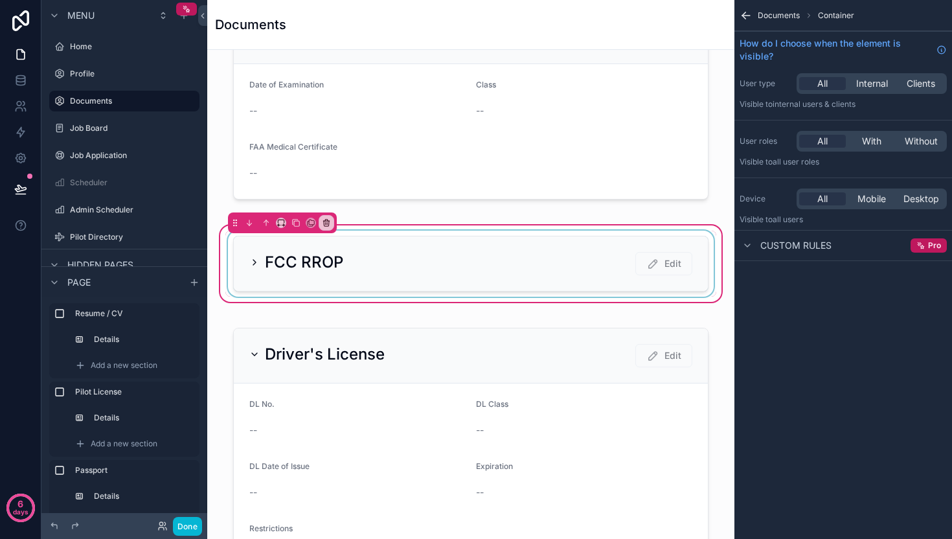
click at [374, 253] on div "scrollable content" at bounding box center [470, 264] width 491 height 66
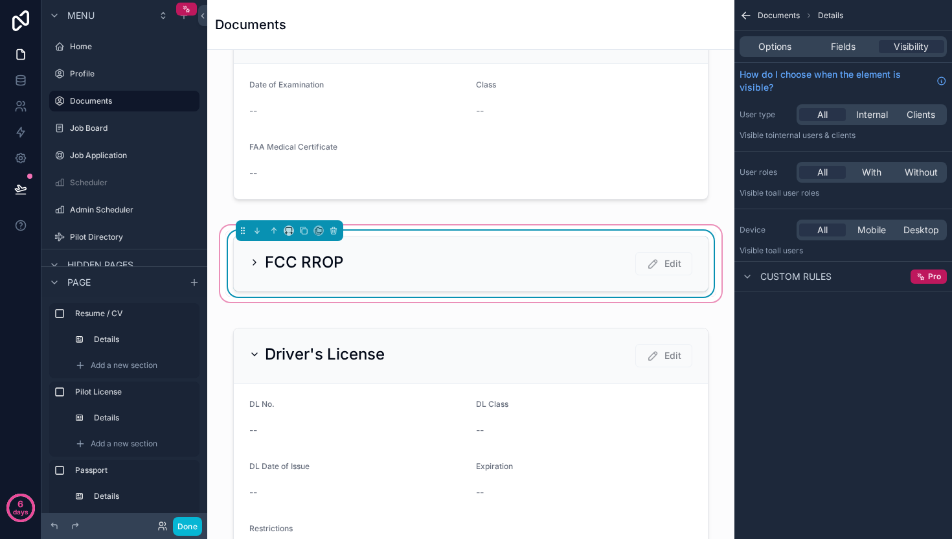
click at [380, 257] on div "FCC RROP Edit" at bounding box center [470, 263] width 443 height 23
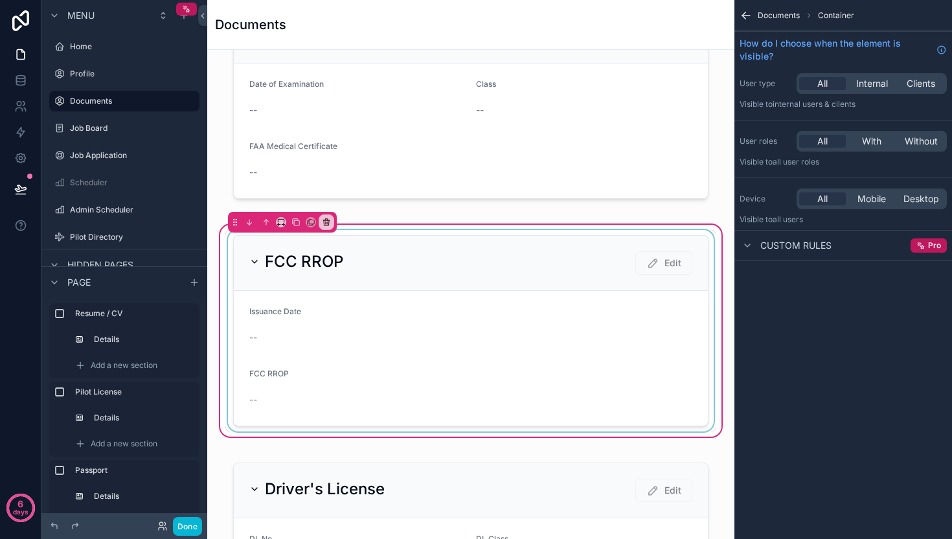
click at [379, 257] on div "scrollable content" at bounding box center [470, 330] width 491 height 201
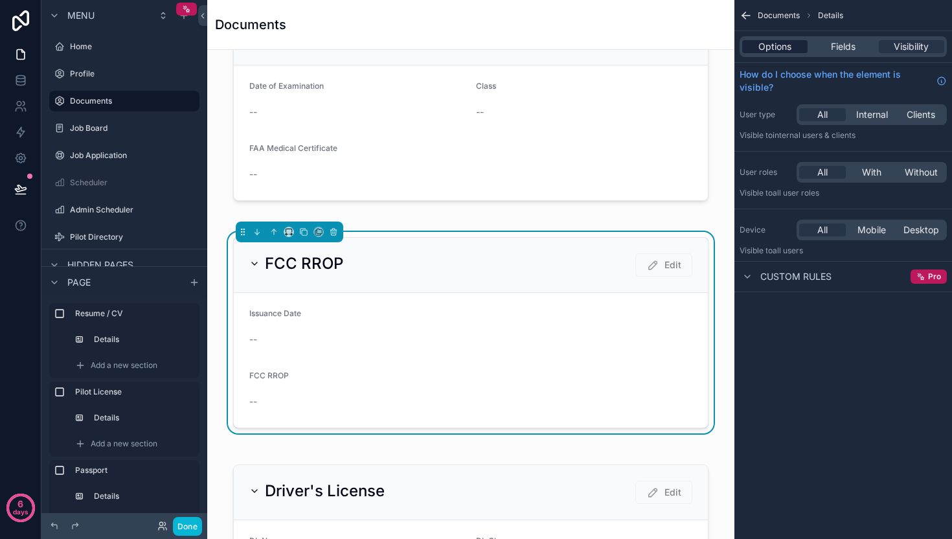
click at [782, 50] on span "Options" at bounding box center [774, 46] width 33 height 13
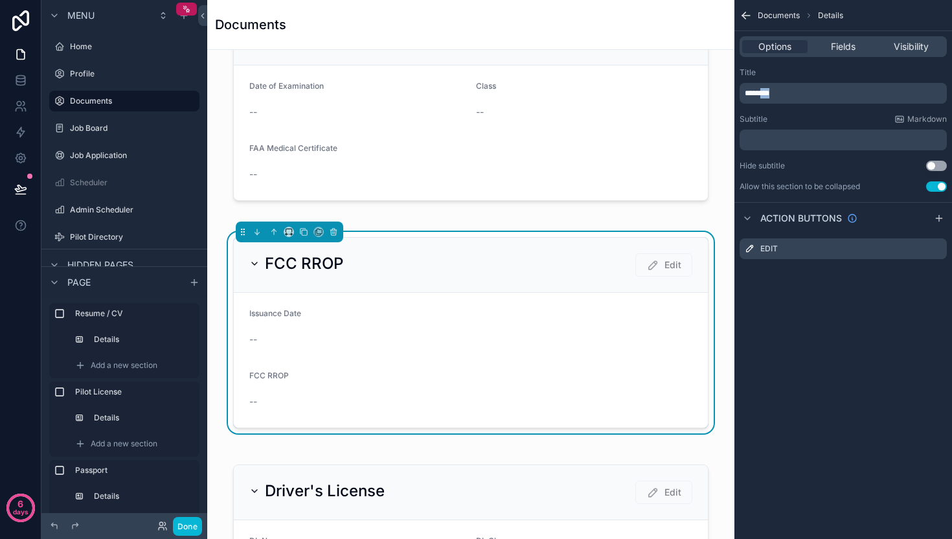
drag, startPoint x: 766, startPoint y: 93, endPoint x: 852, endPoint y: 94, distance: 85.5
click at [852, 94] on p "********" at bounding box center [844, 93] width 199 height 10
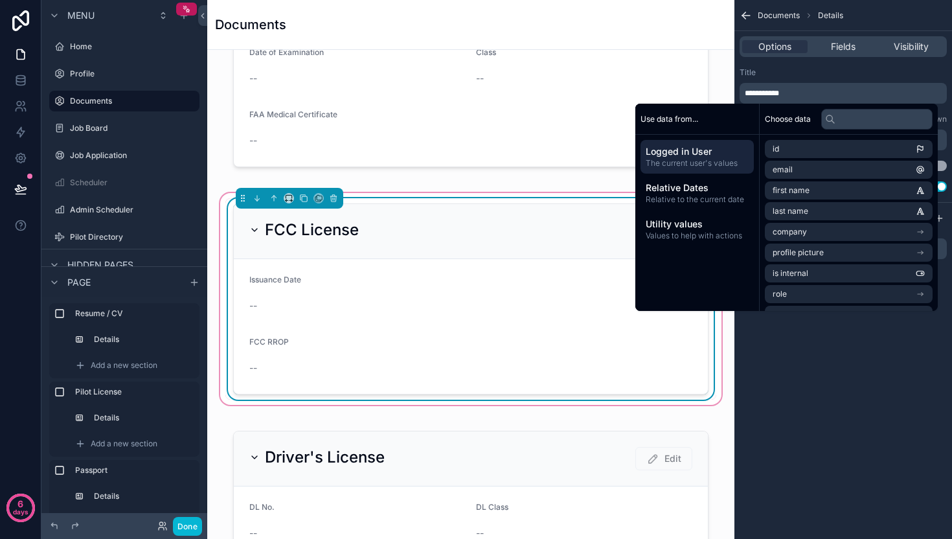
scroll to position [827, 0]
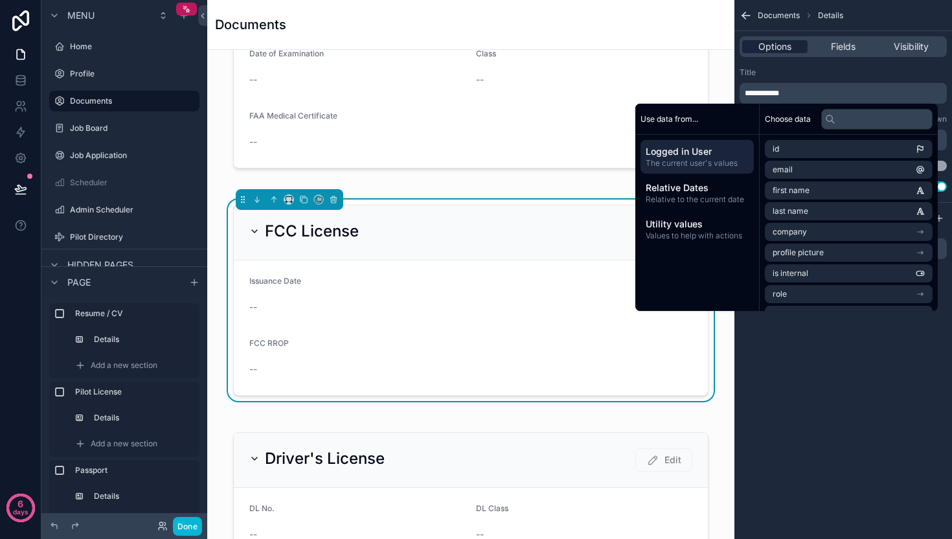
click at [785, 48] on span "Options" at bounding box center [774, 46] width 33 height 13
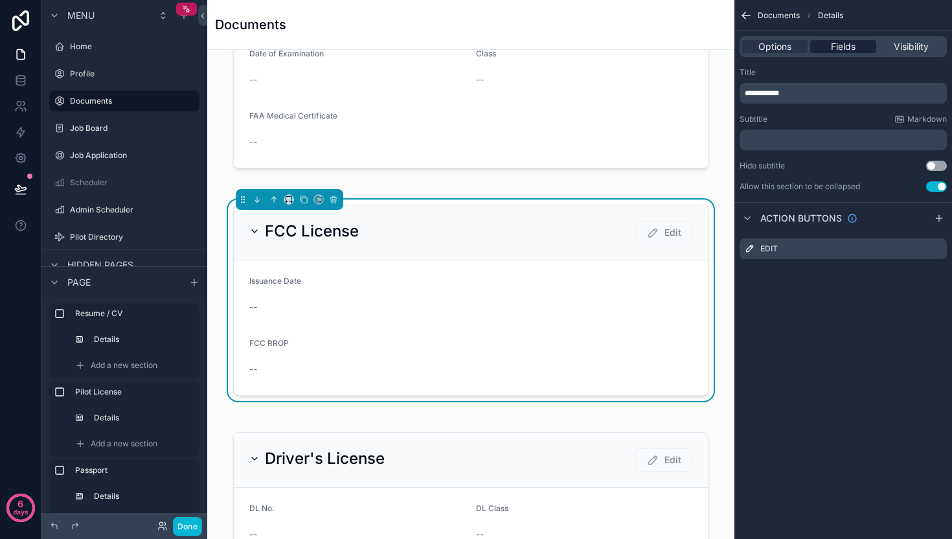
click at [842, 47] on span "Fields" at bounding box center [843, 46] width 25 height 13
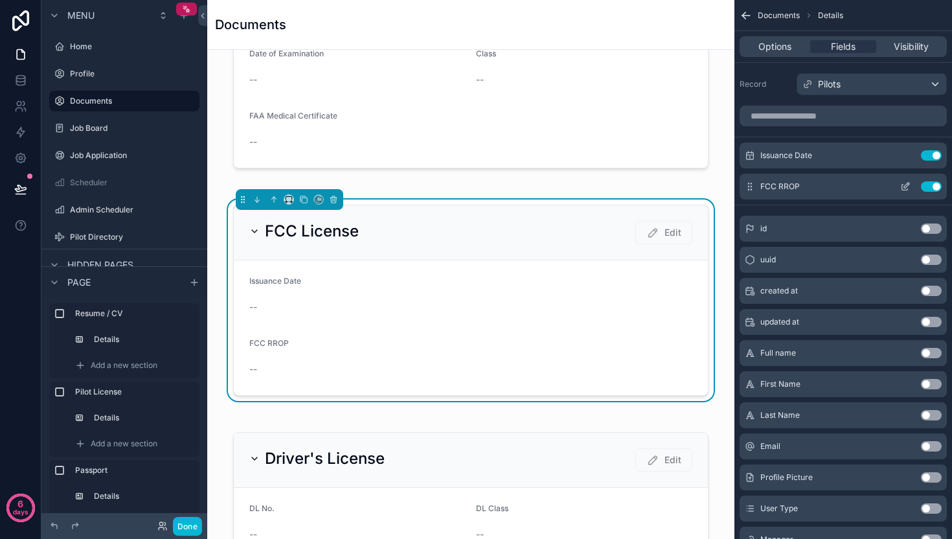
click at [907, 186] on icon "scrollable content" at bounding box center [905, 186] width 10 height 10
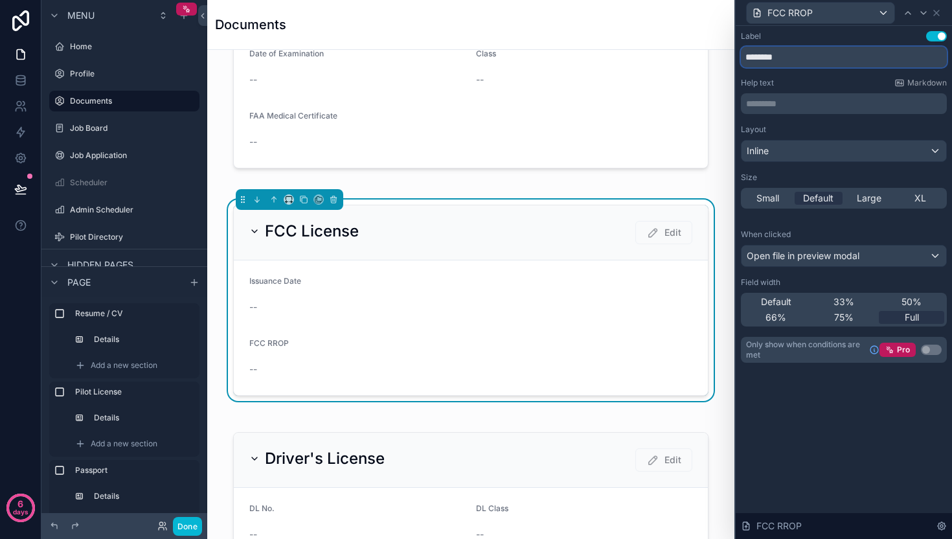
drag, startPoint x: 767, startPoint y: 60, endPoint x: 827, endPoint y: 63, distance: 60.3
click at [827, 63] on input "********" at bounding box center [844, 57] width 206 height 21
type input "**********"
click at [898, 474] on div "**********" at bounding box center [844, 282] width 216 height 513
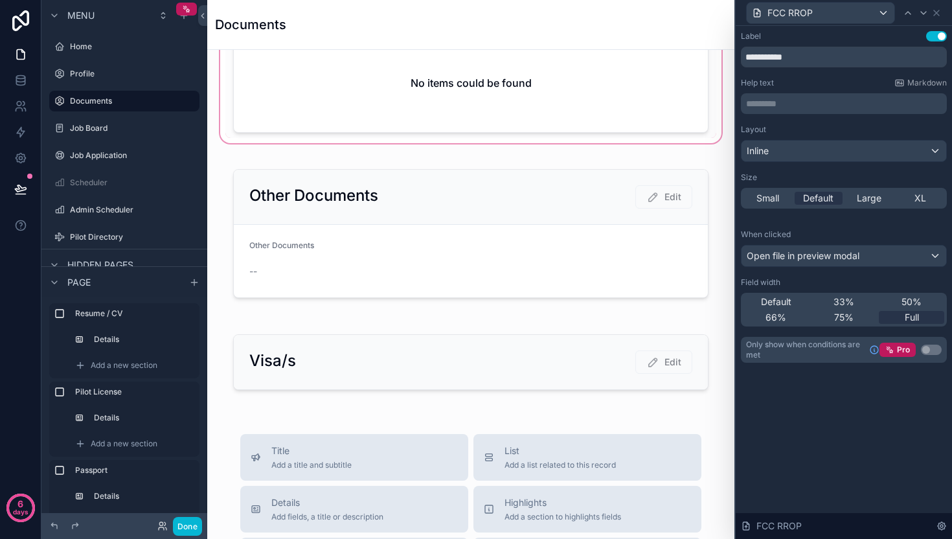
scroll to position [1677, 0]
click at [633, 345] on div "scrollable content" at bounding box center [471, 359] width 506 height 82
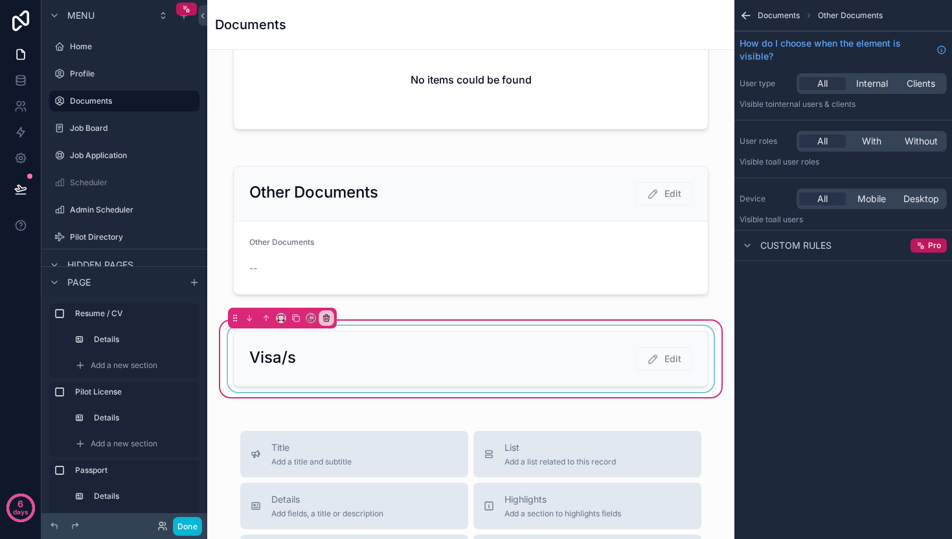
click at [468, 365] on div "scrollable content" at bounding box center [470, 359] width 491 height 66
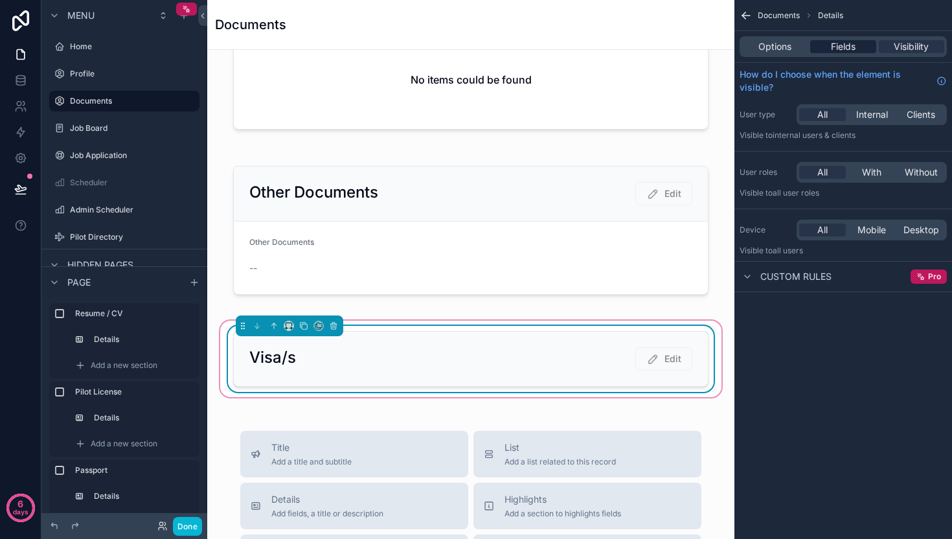
click at [844, 50] on span "Fields" at bounding box center [843, 46] width 25 height 13
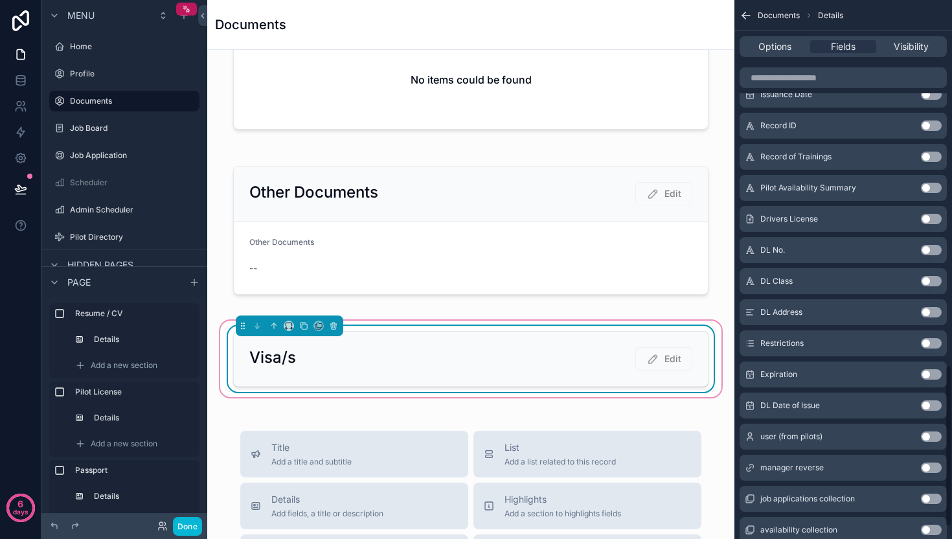
scroll to position [1256, 0]
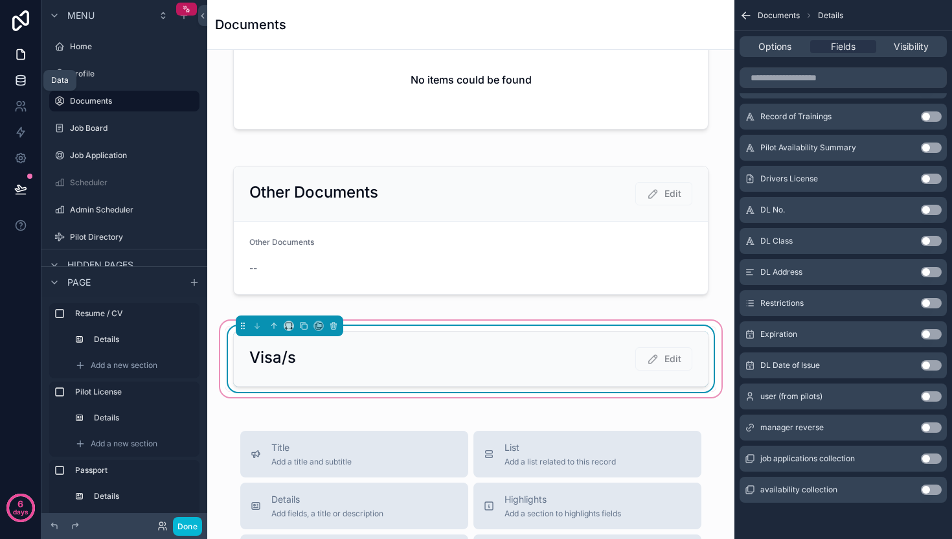
click at [20, 82] on icon at bounding box center [20, 79] width 8 height 5
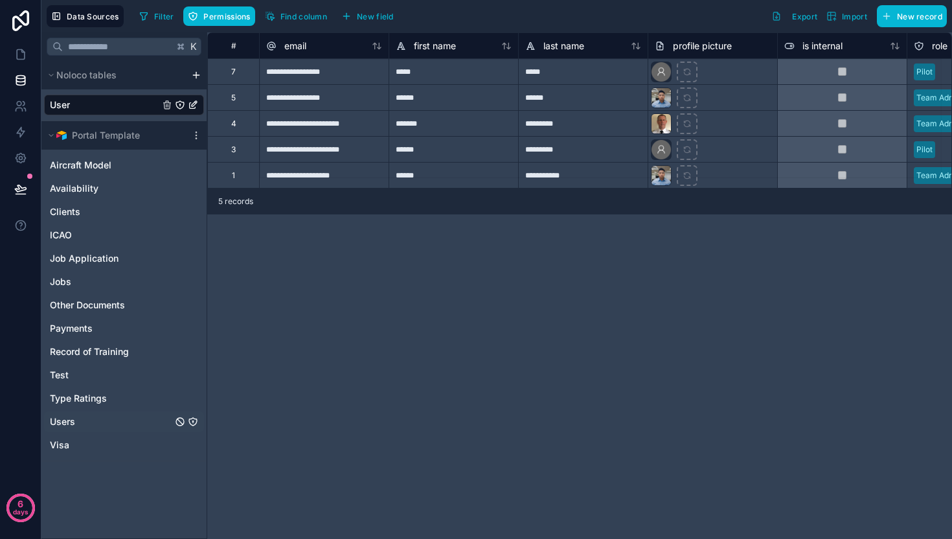
click at [82, 420] on div "Users" at bounding box center [124, 421] width 160 height 21
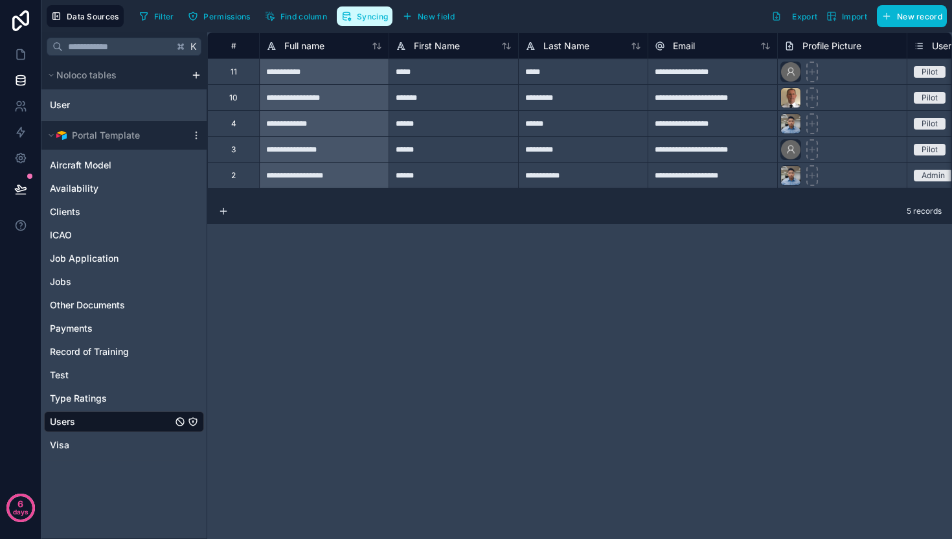
click at [370, 19] on span "Syncing" at bounding box center [372, 17] width 31 height 10
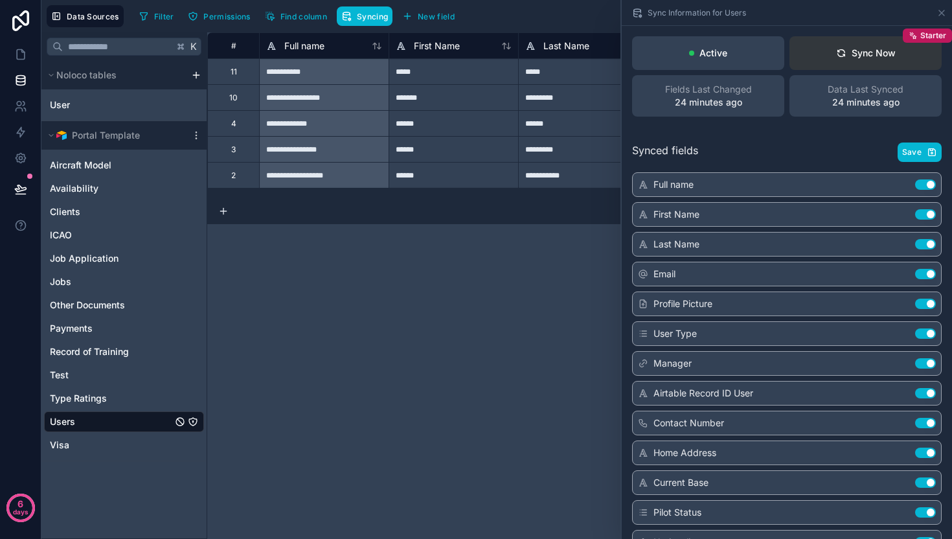
click at [899, 66] on button "Sync Now Starter" at bounding box center [865, 53] width 152 height 34
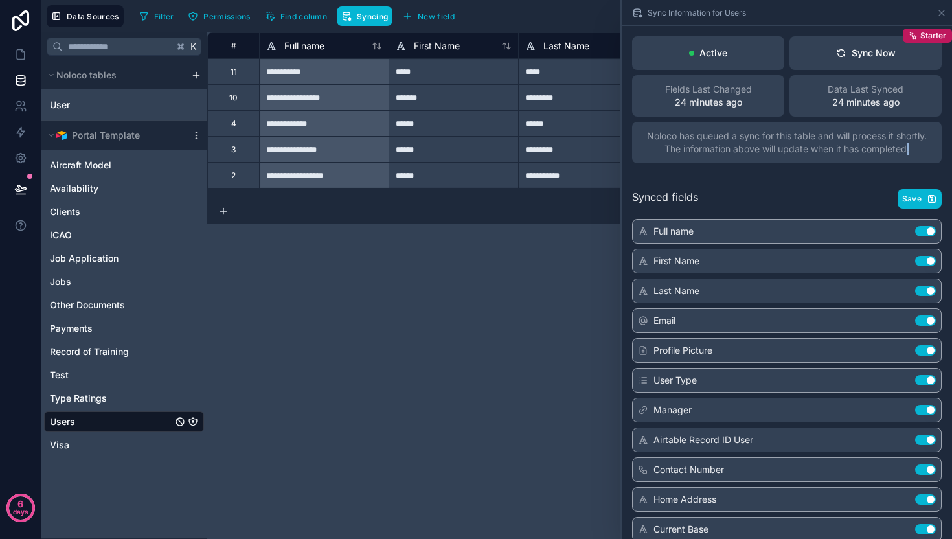
click at [811, 157] on div "Noloco has queued a sync for this table and will process it shortly. The inform…" at bounding box center [787, 142] width 310 height 41
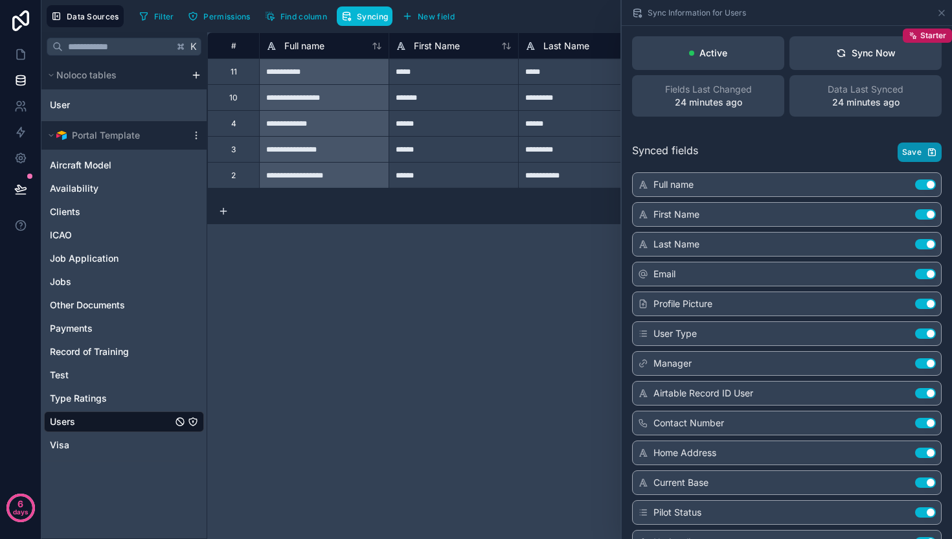
click at [907, 154] on span "Save" at bounding box center [911, 152] width 19 height 10
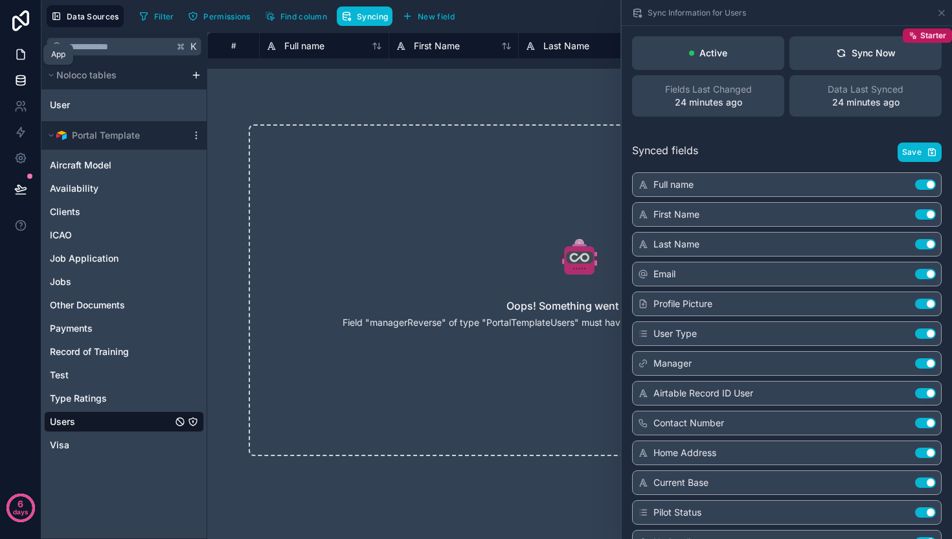
click at [21, 56] on icon at bounding box center [20, 54] width 13 height 13
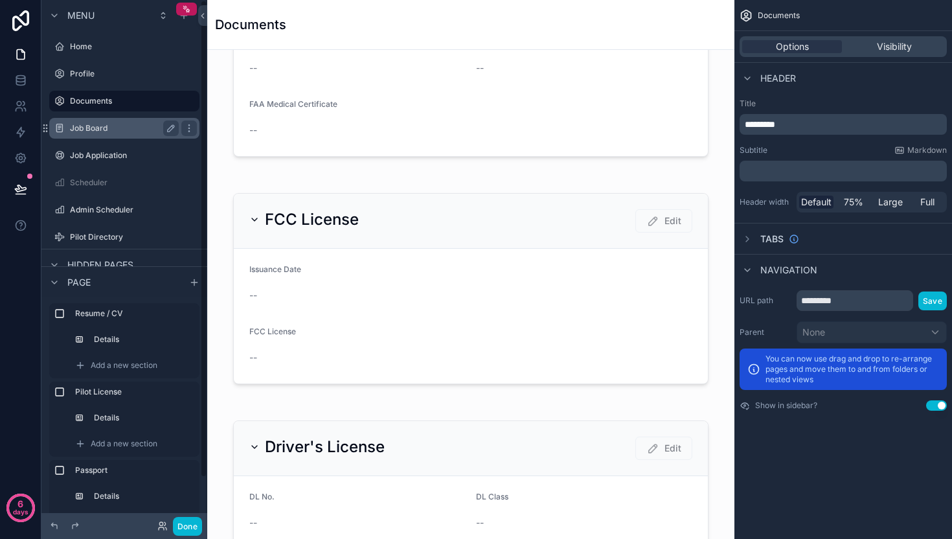
click at [96, 129] on label "Job Board" at bounding box center [122, 128] width 104 height 10
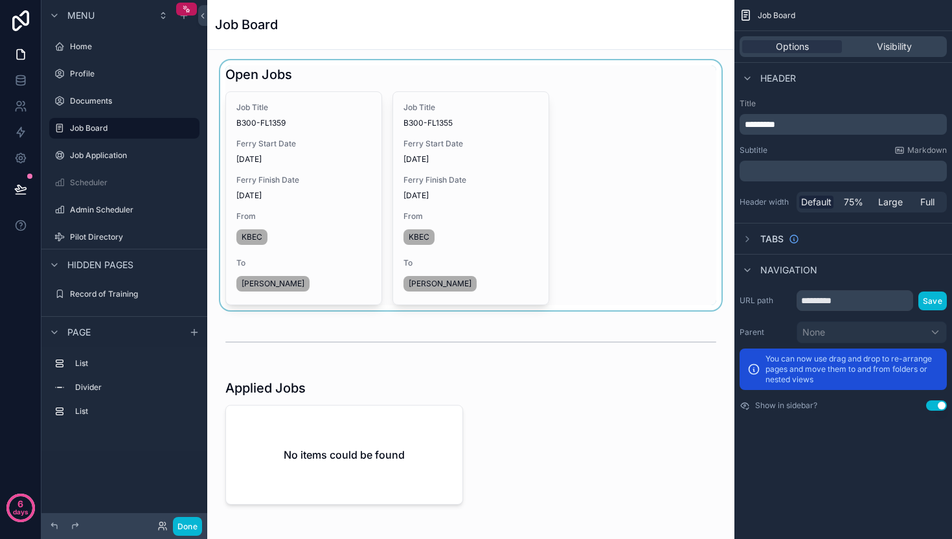
click at [543, 205] on div "scrollable content" at bounding box center [471, 185] width 506 height 250
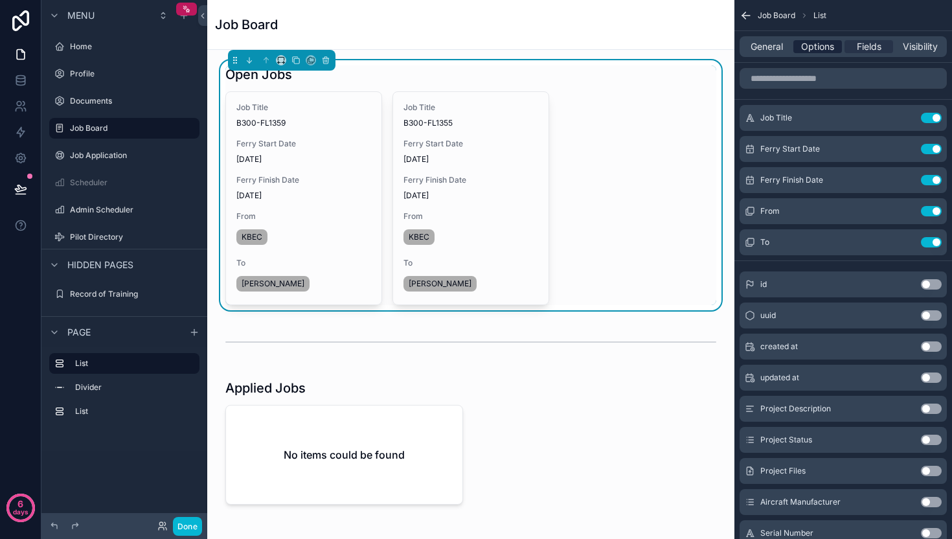
click at [816, 47] on span "Options" at bounding box center [817, 46] width 33 height 13
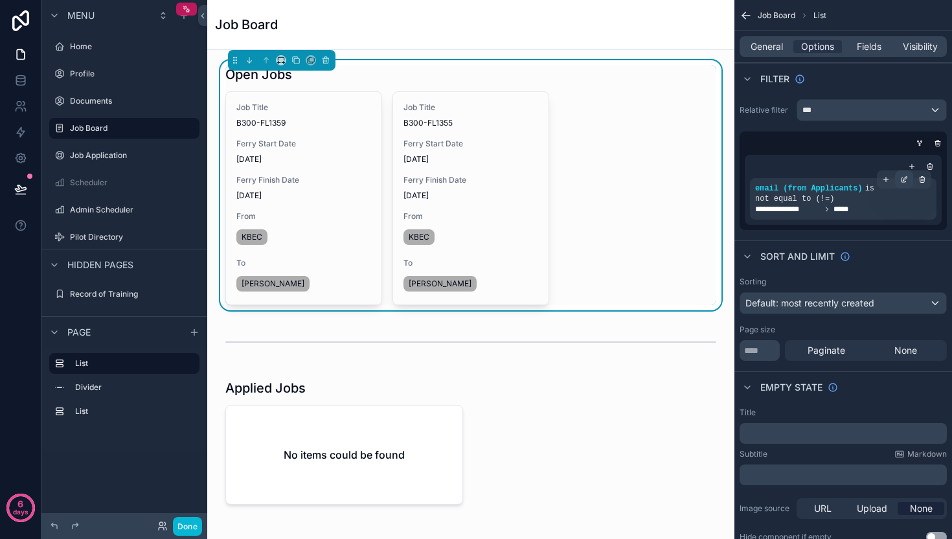
click at [903, 181] on icon "scrollable content" at bounding box center [903, 180] width 5 height 5
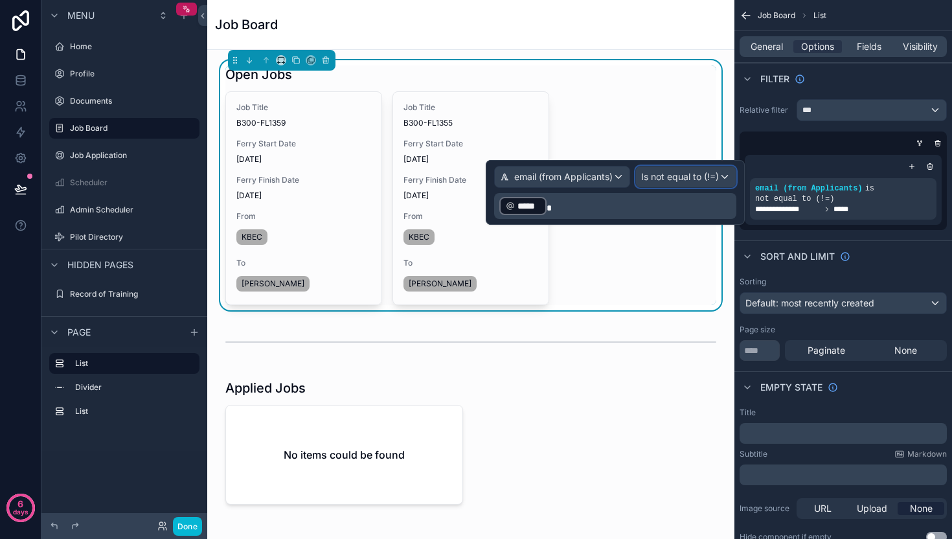
click at [651, 178] on span "Is not equal to (!=)" at bounding box center [680, 176] width 78 height 13
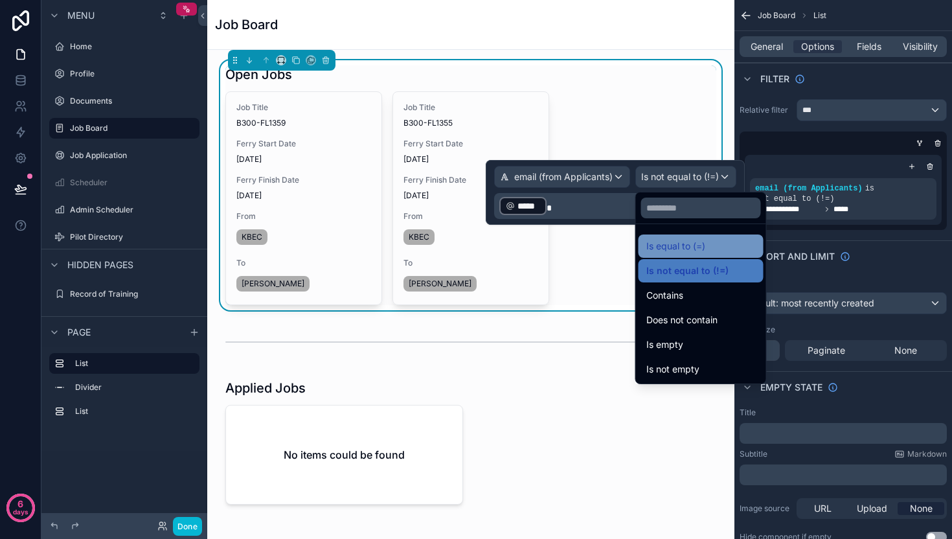
click at [667, 247] on span "Is equal to (=)" at bounding box center [675, 246] width 59 height 16
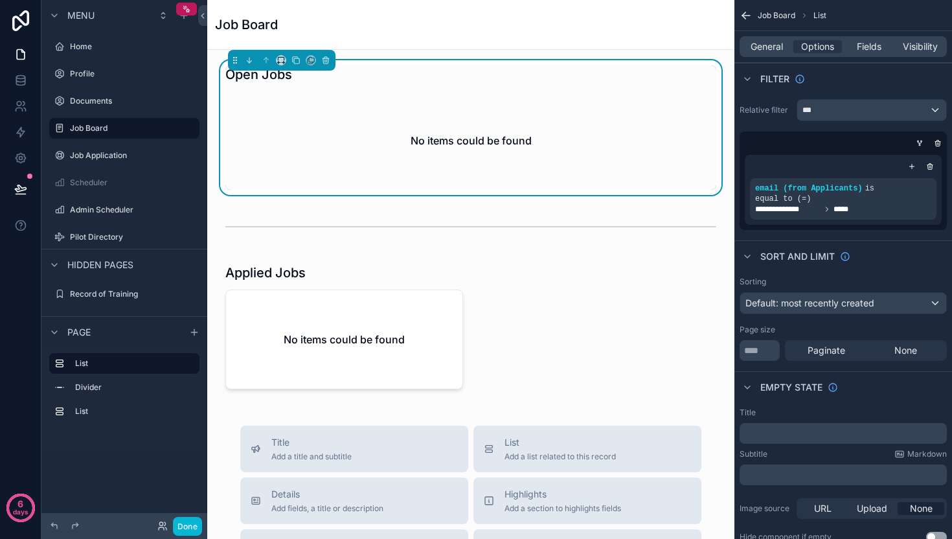
click at [868, 240] on div "Sort And Limit" at bounding box center [843, 255] width 218 height 31
click at [161, 526] on icon at bounding box center [162, 526] width 10 height 10
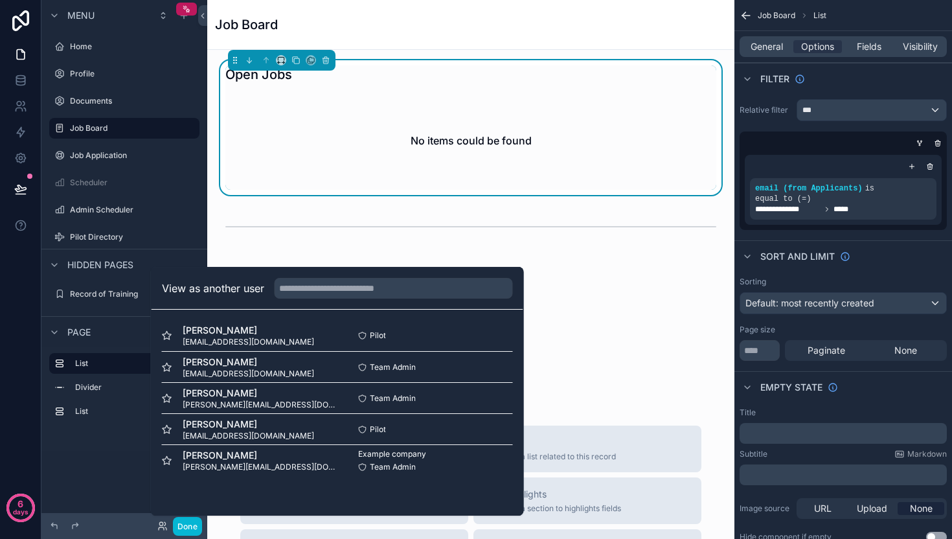
click at [625, 343] on div "Open Jobs No items could be found Applied Jobs No items could be found Title Ad…" at bounding box center [470, 520] width 527 height 940
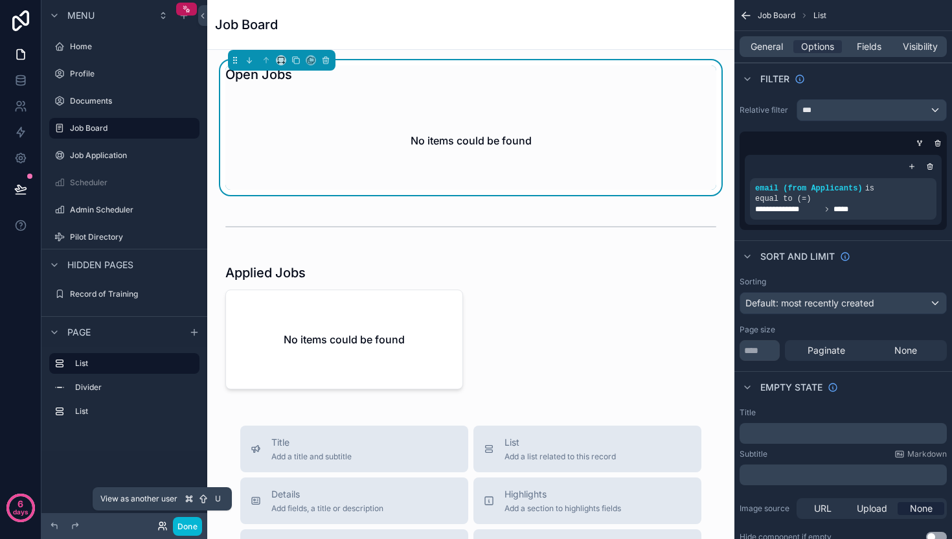
click at [159, 530] on icon at bounding box center [162, 526] width 10 height 10
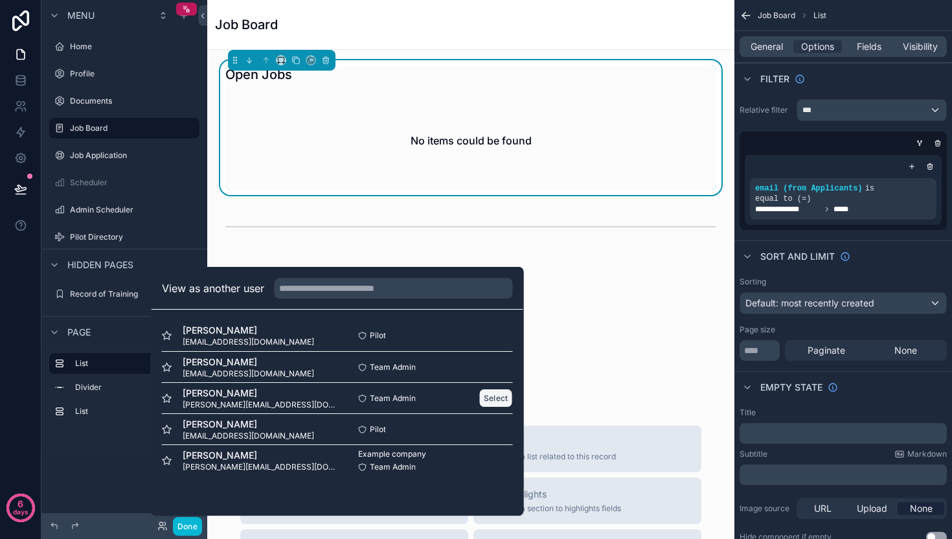
click at [486, 397] on button "Select" at bounding box center [496, 398] width 34 height 19
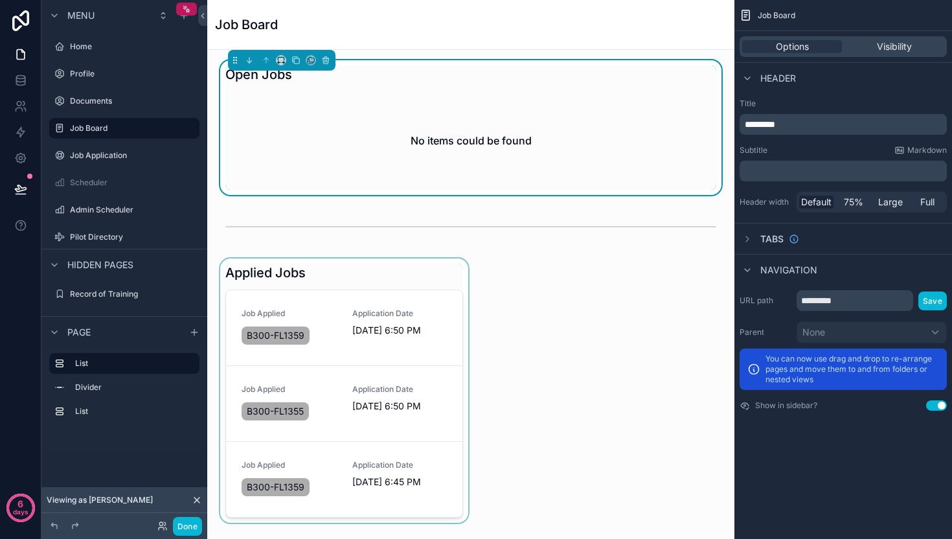
click at [381, 416] on div "scrollable content" at bounding box center [344, 390] width 253 height 264
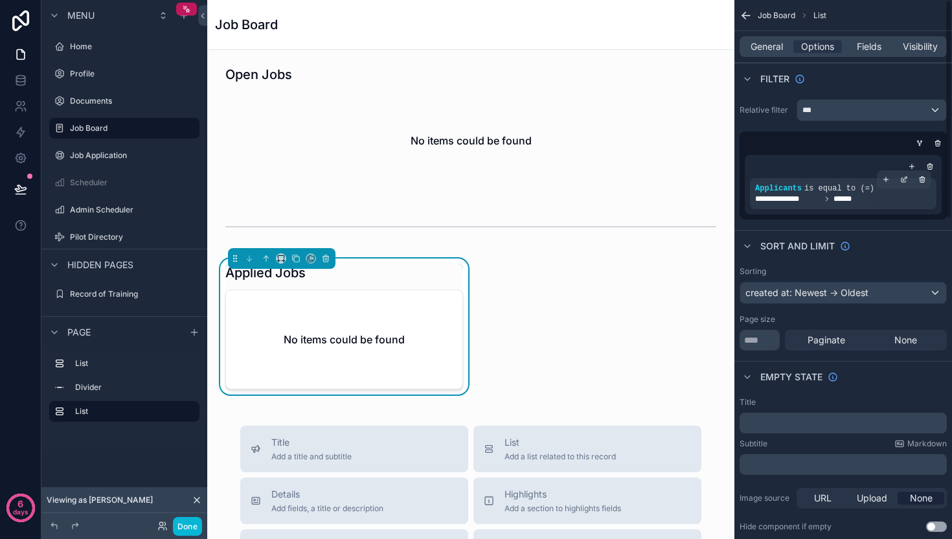
click at [835, 186] on span "is equal to (=)" at bounding box center [839, 188] width 70 height 9
click at [828, 192] on span "is equal to (=)" at bounding box center [839, 188] width 70 height 9
click at [901, 179] on icon "scrollable content" at bounding box center [904, 179] width 8 height 8
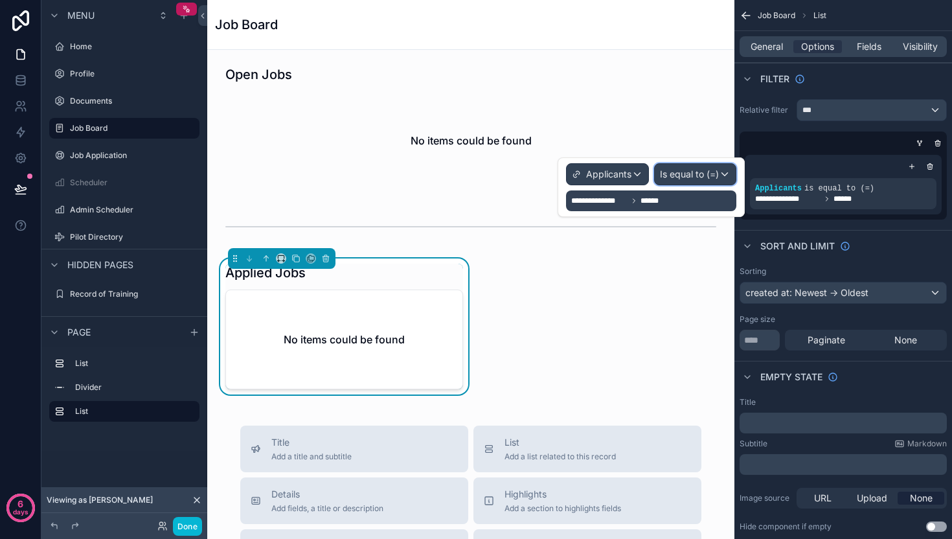
click at [683, 177] on span "Is equal to (=)" at bounding box center [689, 174] width 59 height 13
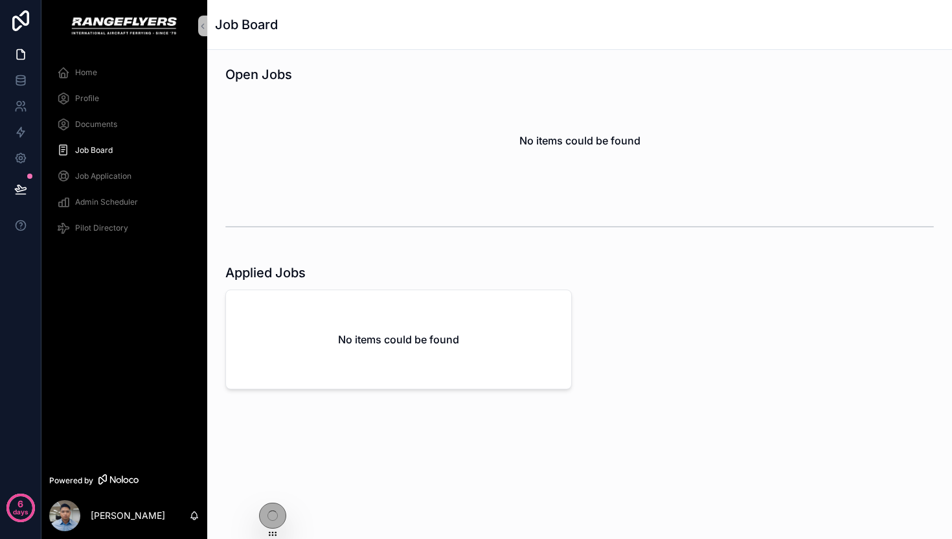
click at [613, 214] on div "scrollable content" at bounding box center [579, 226] width 708 height 32
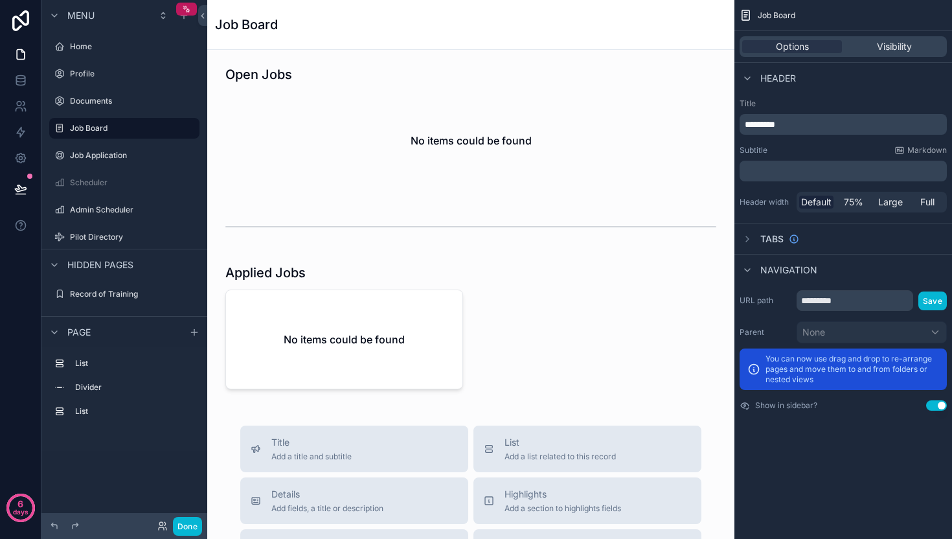
click at [458, 201] on div "Open Jobs No items could be found Applied Jobs No items could be found Title Ad…" at bounding box center [470, 520] width 527 height 940
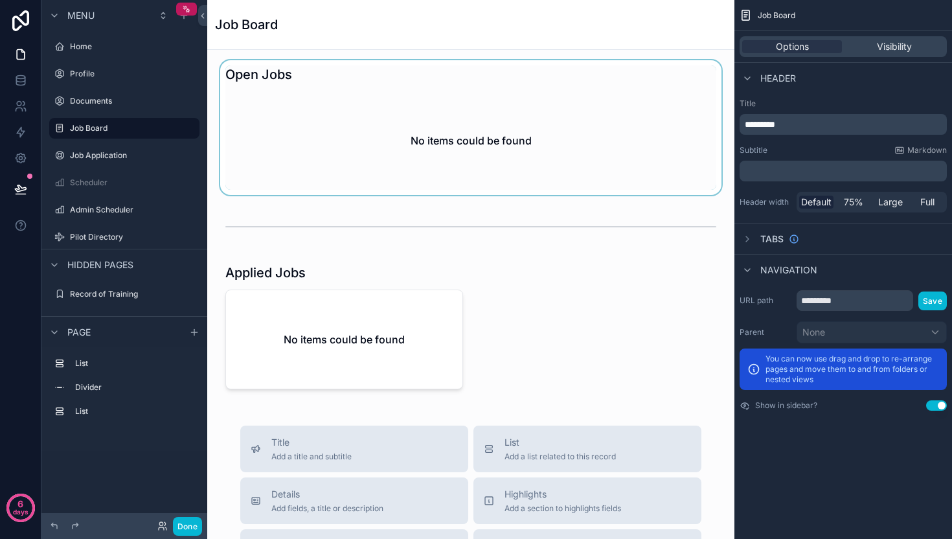
click at [471, 141] on div "scrollable content" at bounding box center [471, 127] width 506 height 135
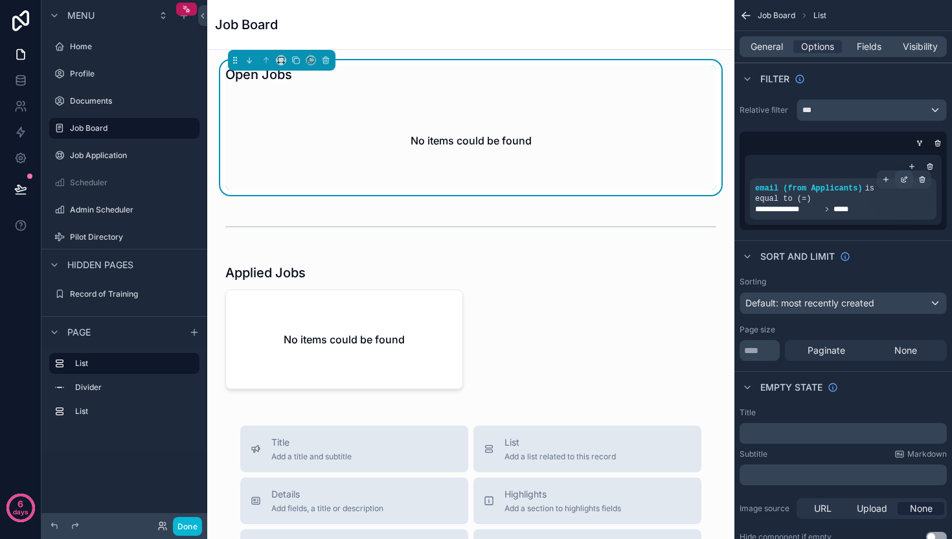
click at [903, 179] on icon "scrollable content" at bounding box center [905, 178] width 4 height 4
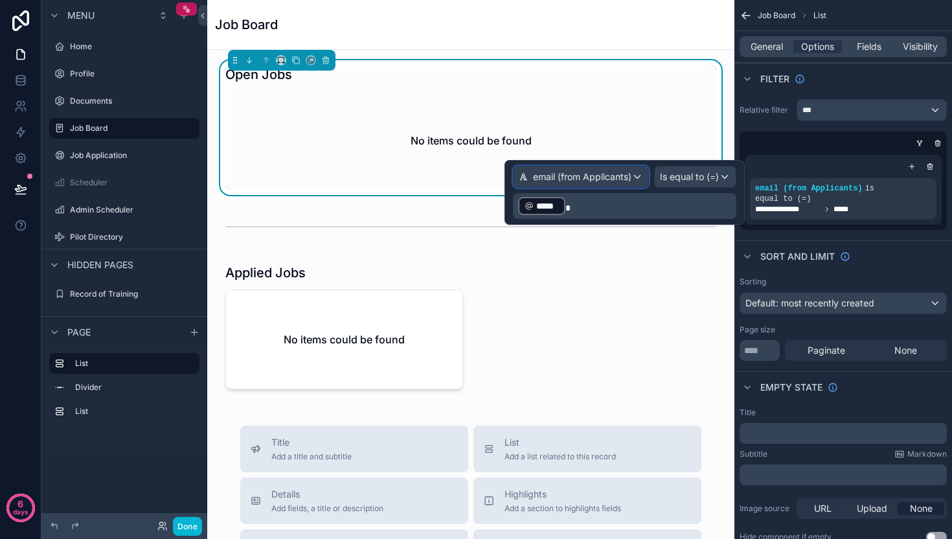
click at [607, 180] on span "email (from Applicants)" at bounding box center [582, 176] width 98 height 13
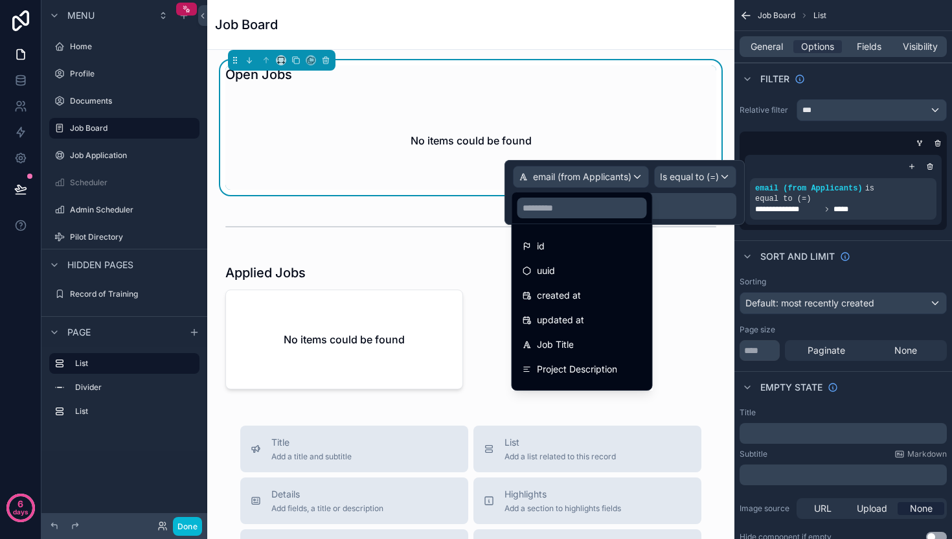
click at [607, 180] on div at bounding box center [624, 192] width 240 height 65
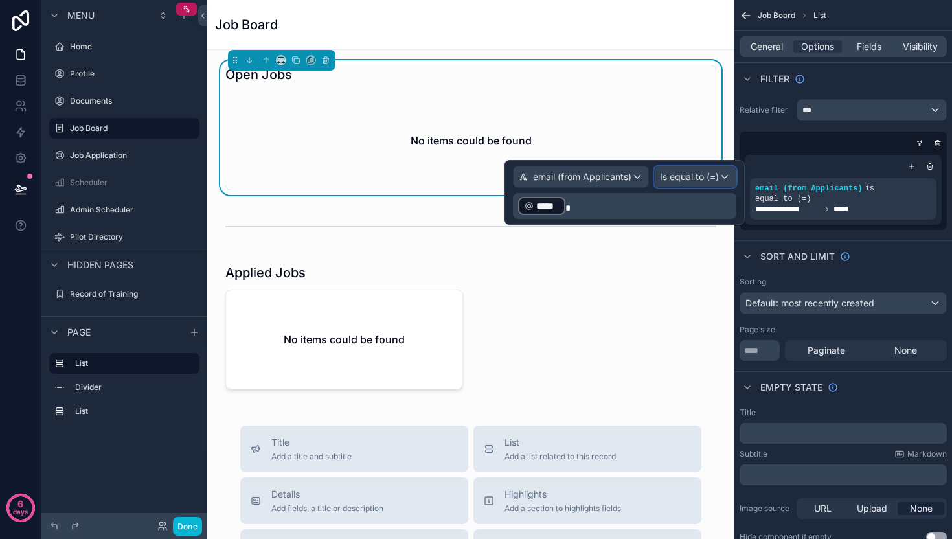
click at [675, 178] on span "Is equal to (=)" at bounding box center [689, 176] width 59 height 13
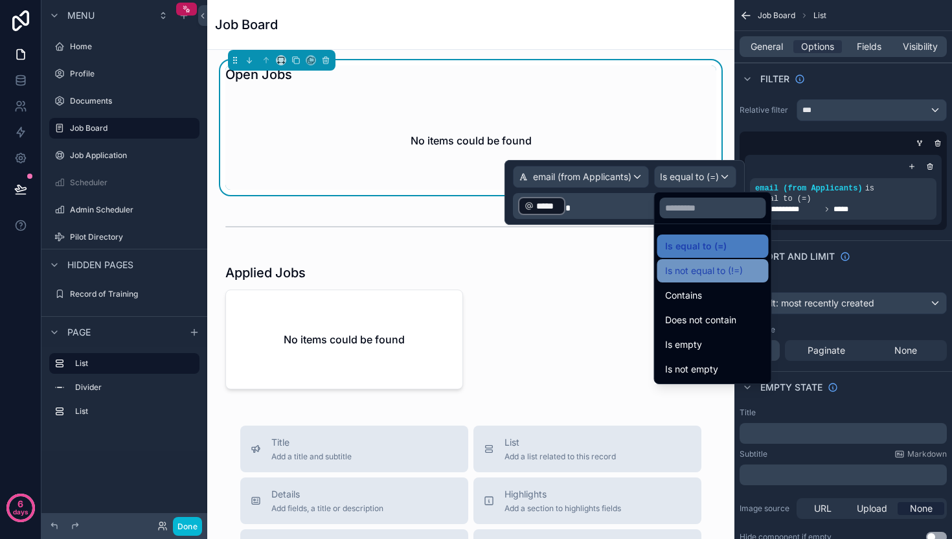
click at [686, 266] on span "Is not equal to (!=)" at bounding box center [704, 271] width 78 height 16
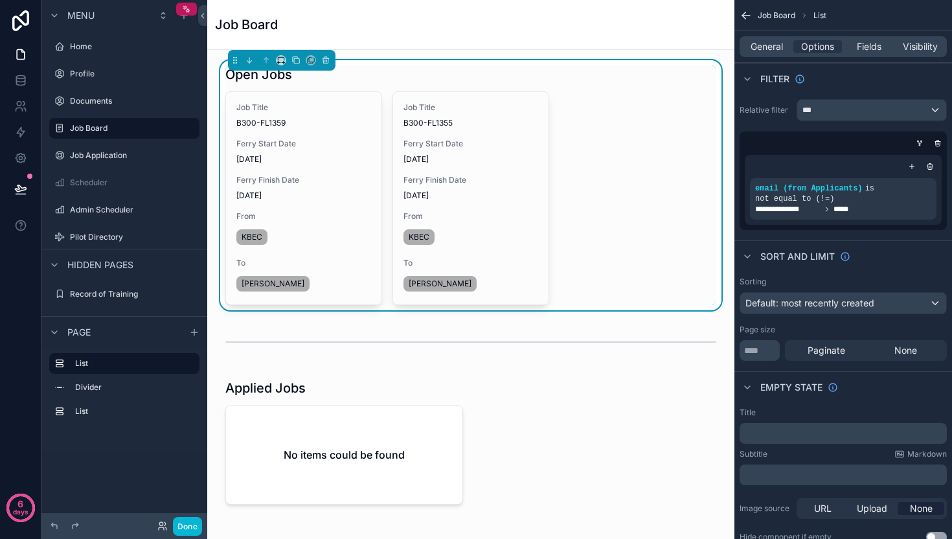
click at [873, 241] on div "Sort And Limit" at bounding box center [843, 255] width 218 height 31
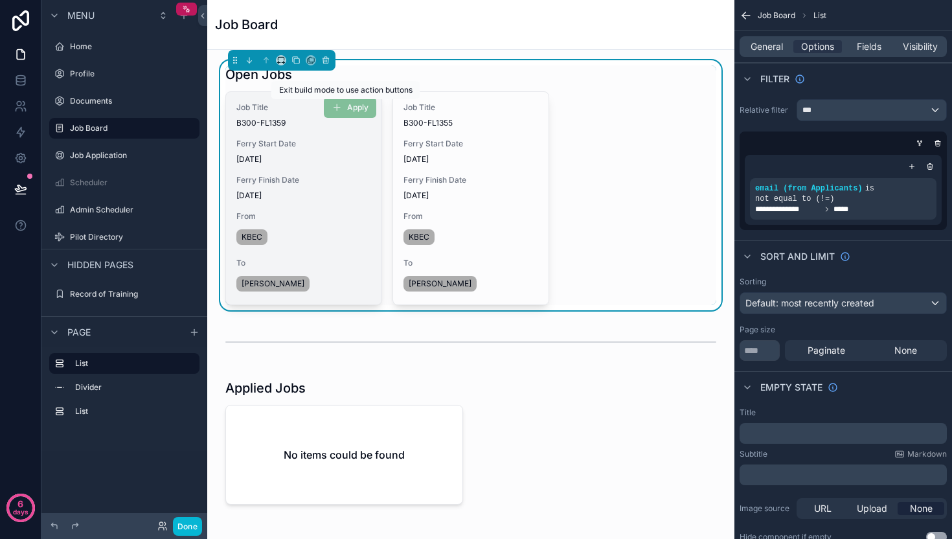
click at [342, 109] on span "Apply" at bounding box center [350, 107] width 52 height 13
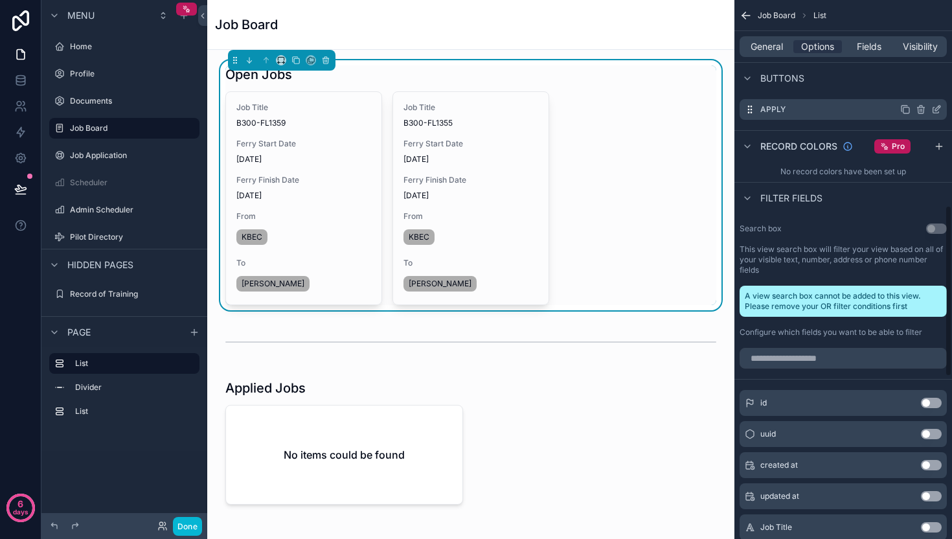
scroll to position [661, 0]
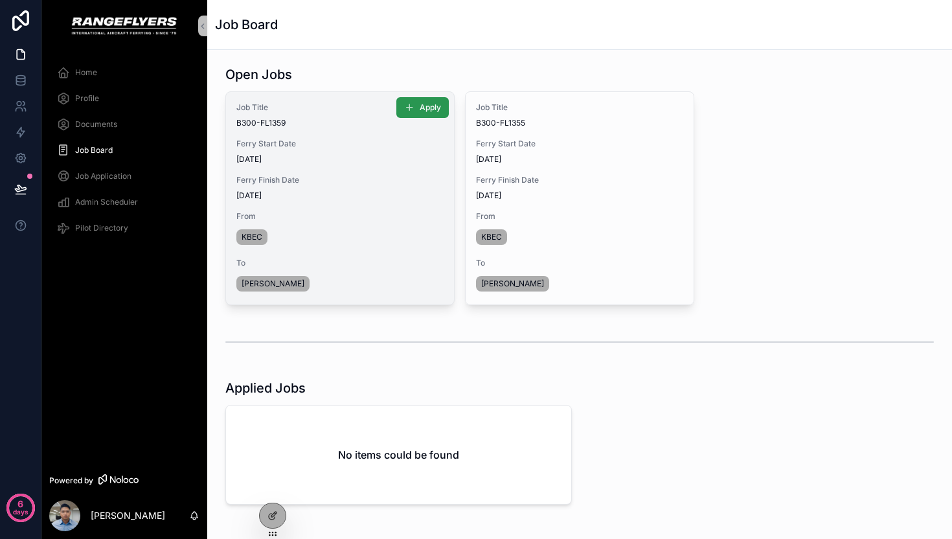
click at [414, 113] on button "Apply" at bounding box center [422, 107] width 52 height 21
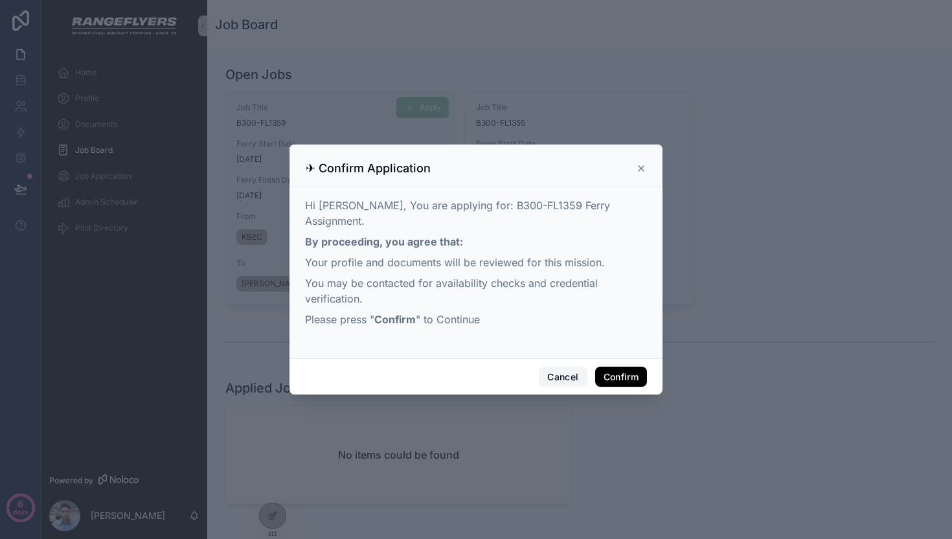
click at [539, 367] on button "Cancel" at bounding box center [563, 377] width 48 height 21
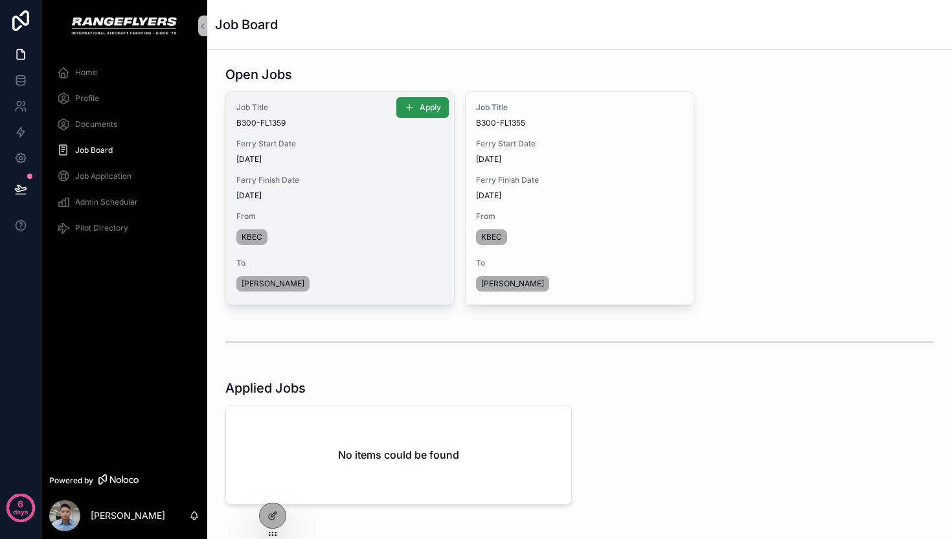
click at [425, 106] on span "Apply" at bounding box center [430, 107] width 21 height 10
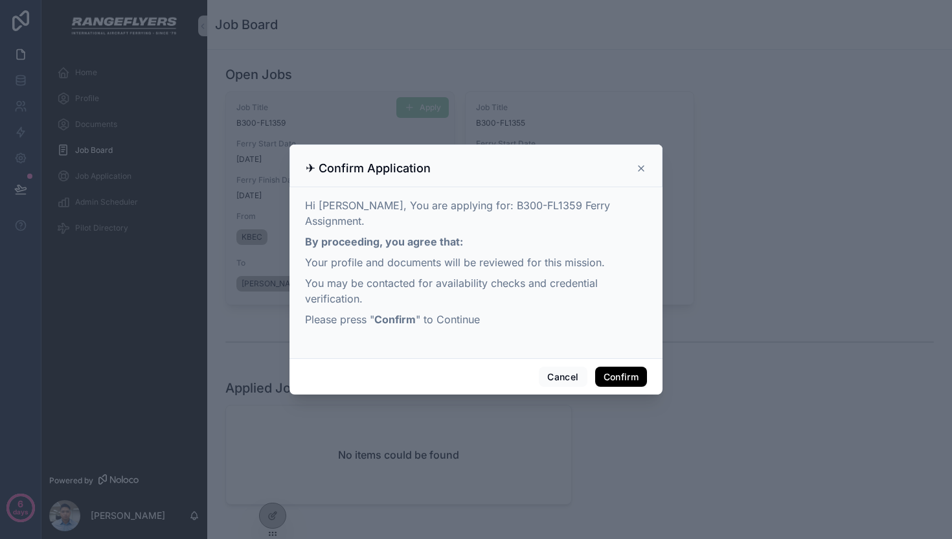
click at [631, 370] on button "Confirm" at bounding box center [621, 377] width 52 height 21
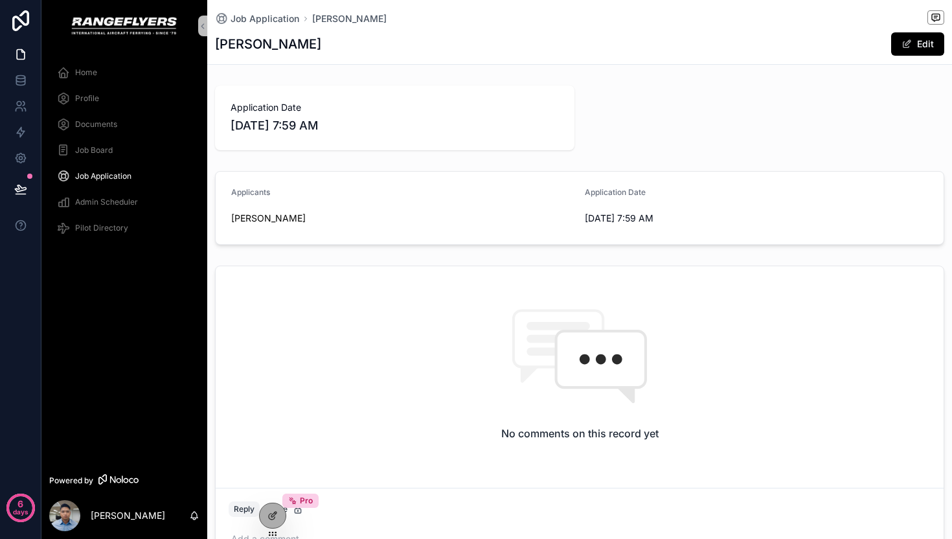
click at [98, 167] on div "Job Application" at bounding box center [124, 176] width 135 height 21
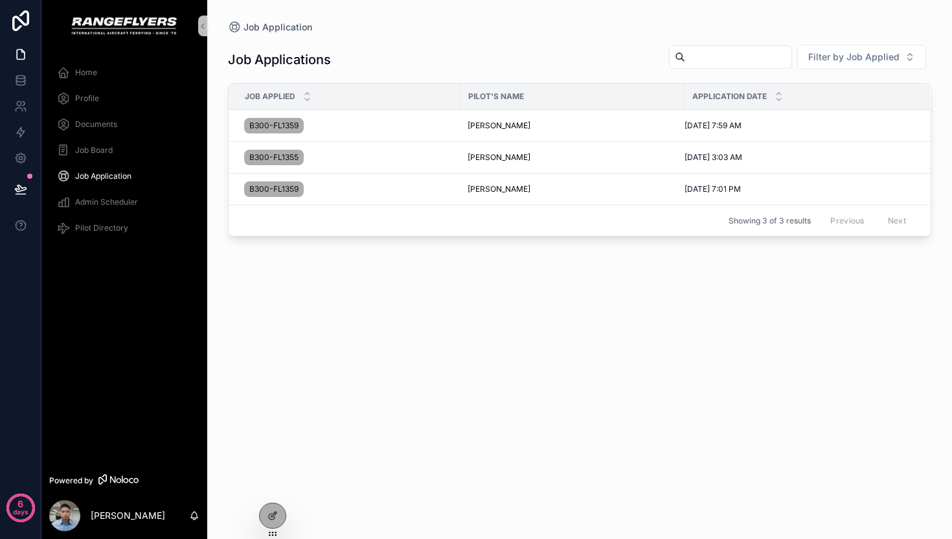
click at [104, 150] on span "Job Board" at bounding box center [94, 150] width 38 height 10
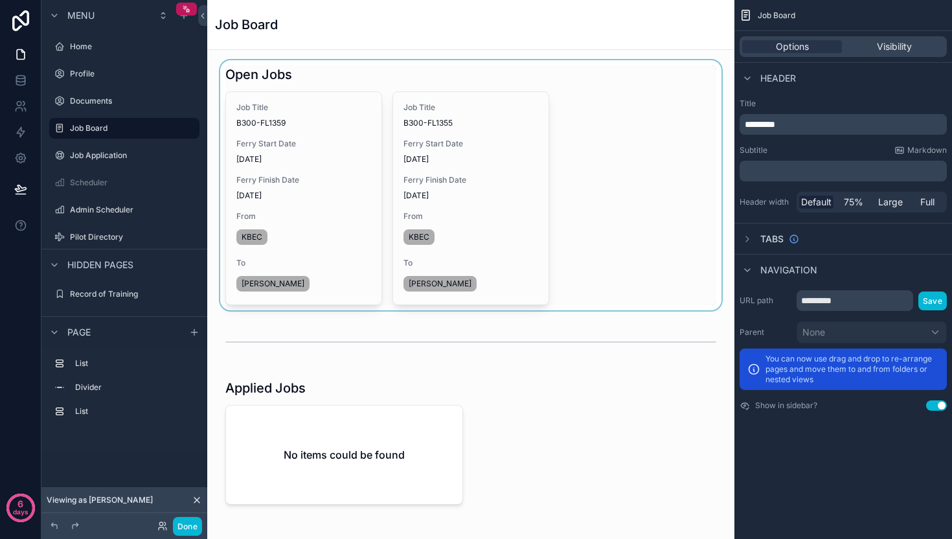
click at [311, 132] on div "scrollable content" at bounding box center [471, 185] width 506 height 250
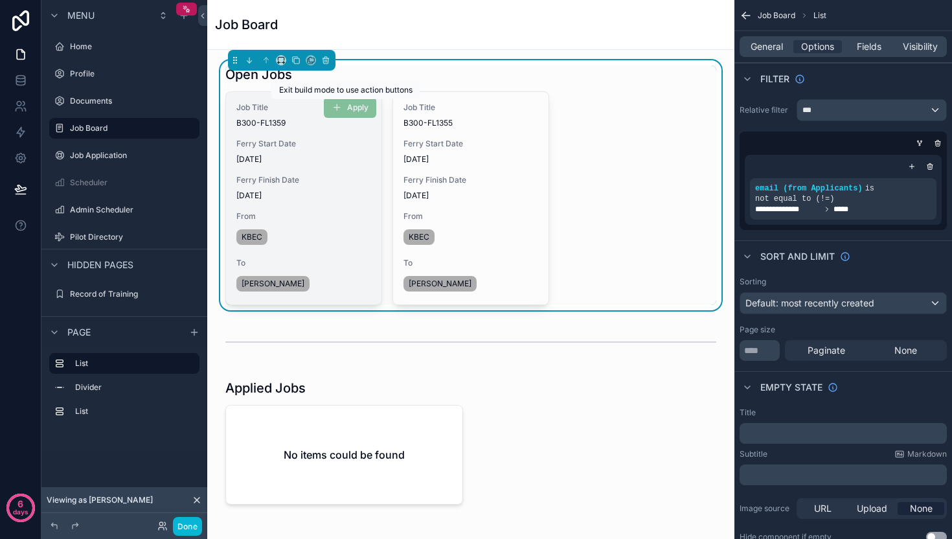
click at [343, 107] on span "Apply" at bounding box center [350, 107] width 52 height 13
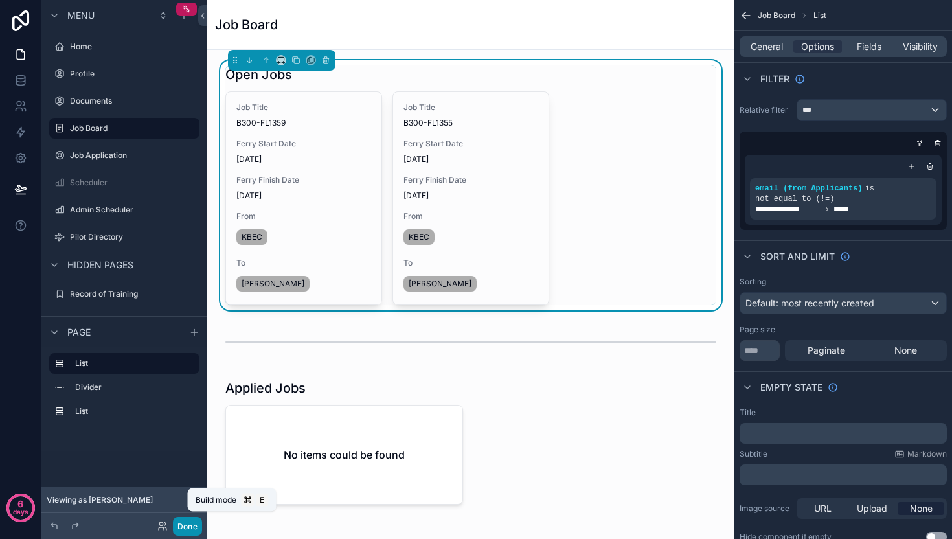
click at [186, 521] on button "Done" at bounding box center [187, 526] width 29 height 19
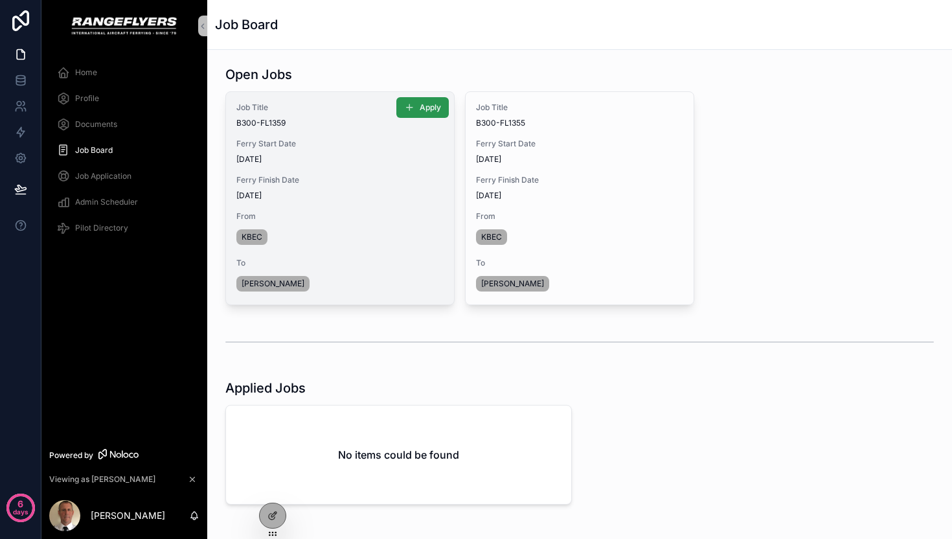
click at [405, 112] on icon "scrollable content" at bounding box center [409, 107] width 10 height 10
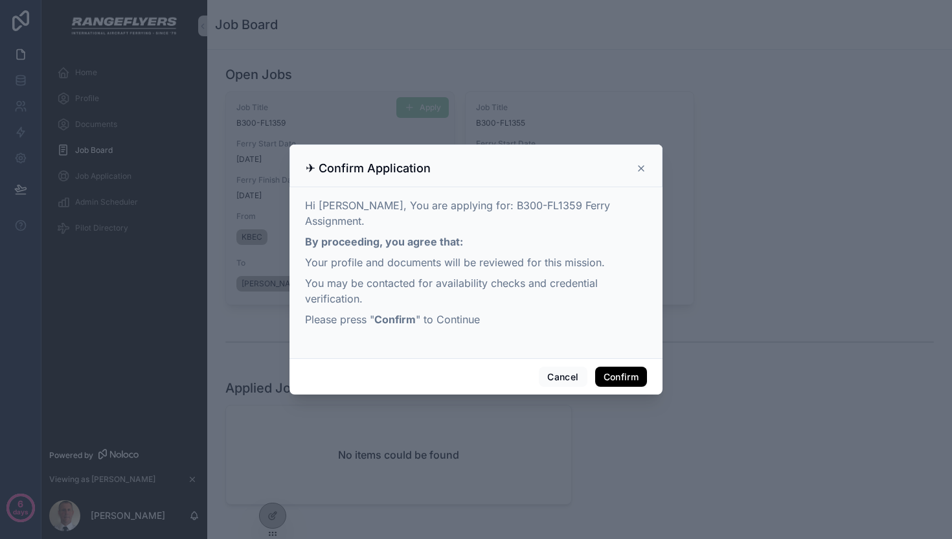
click at [631, 367] on button "Confirm" at bounding box center [621, 377] width 52 height 21
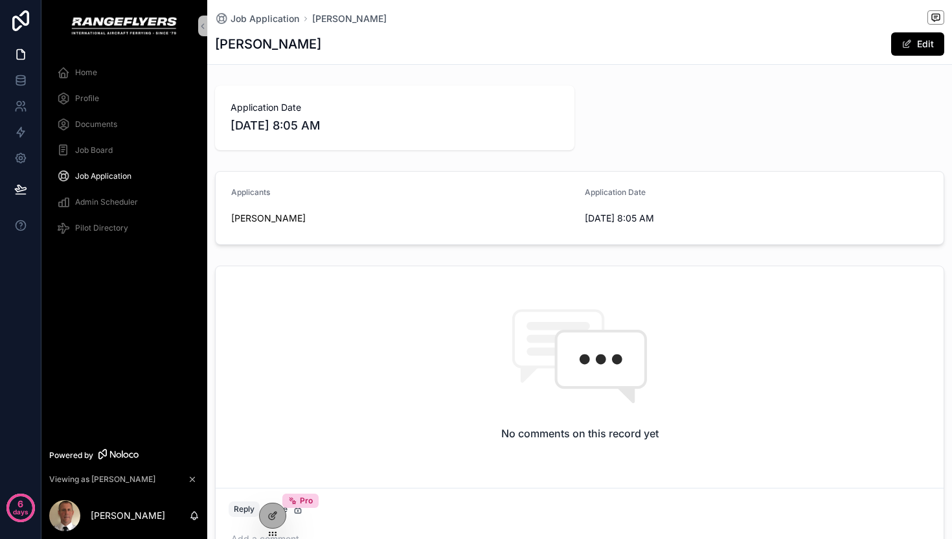
click at [161, 484] on div "Viewing as [PERSON_NAME]" at bounding box center [124, 479] width 150 height 14
click at [96, 156] on div "Job Board" at bounding box center [124, 150] width 135 height 21
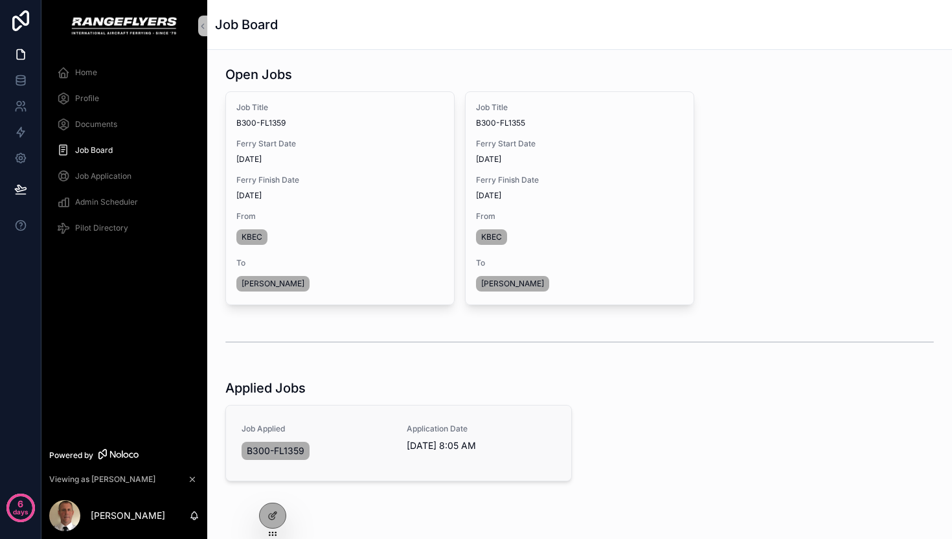
scroll to position [51, 0]
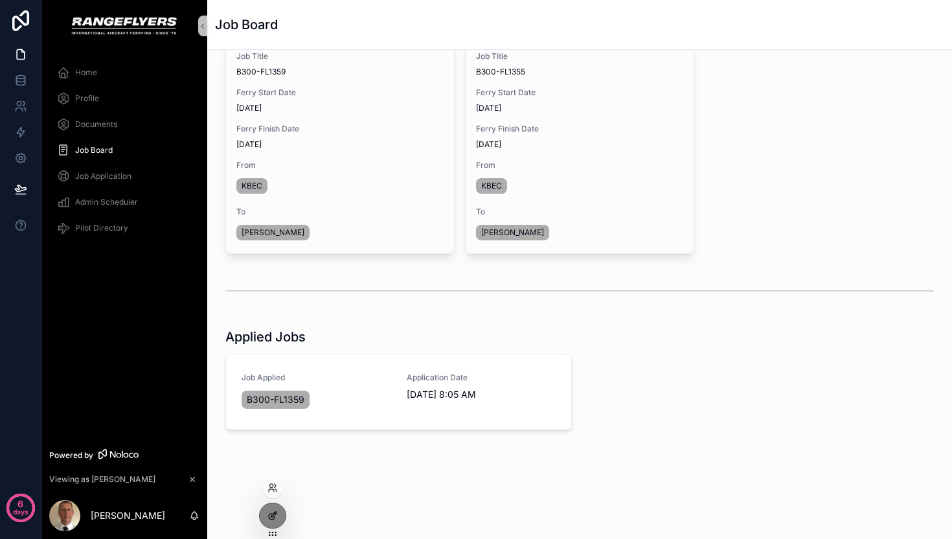
click at [272, 517] on icon at bounding box center [272, 515] width 10 height 10
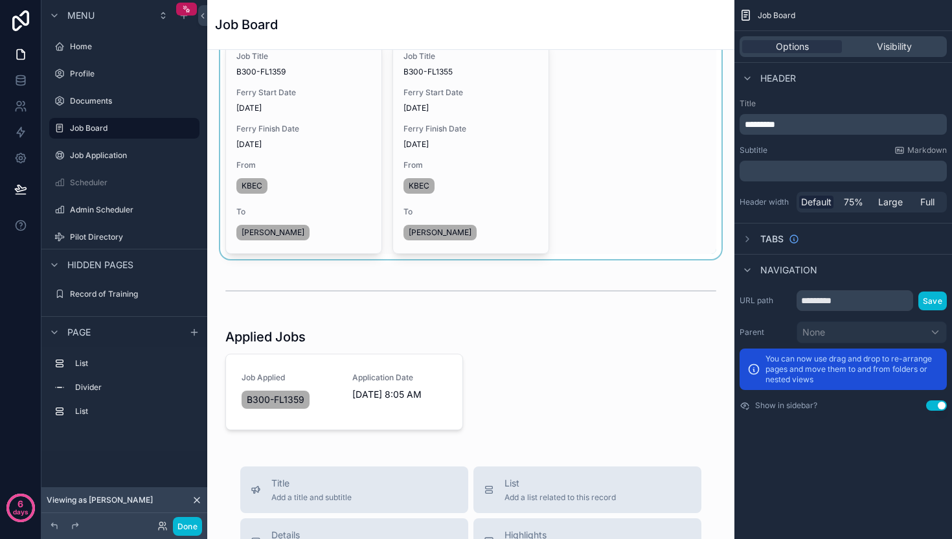
click at [646, 157] on div "scrollable content" at bounding box center [471, 134] width 506 height 250
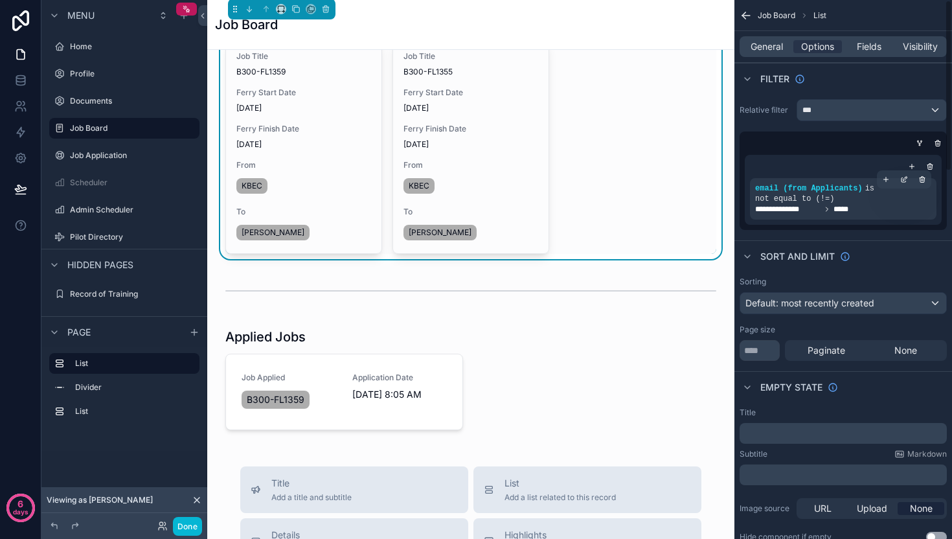
click at [867, 205] on div "**********" at bounding box center [843, 209] width 176 height 10
click at [907, 179] on icon "scrollable content" at bounding box center [904, 179] width 8 height 8
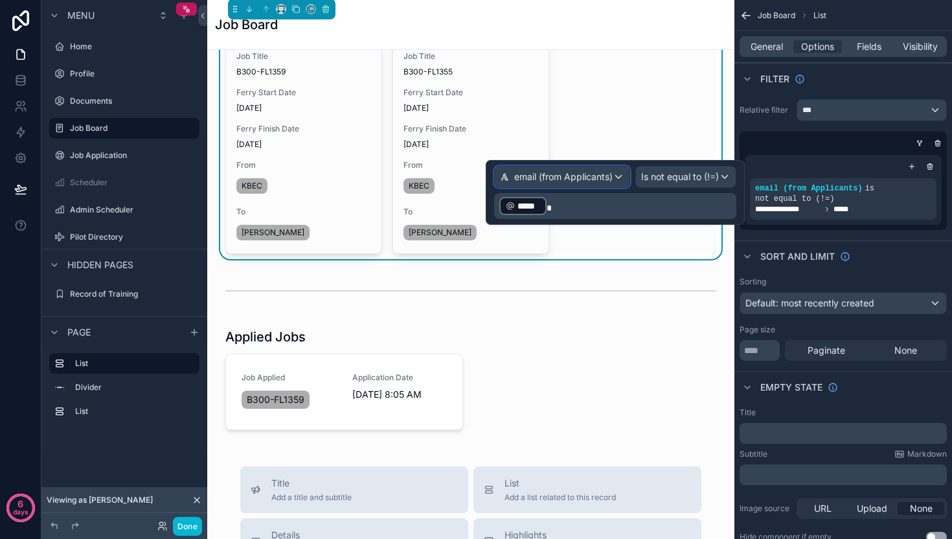
click at [565, 183] on div "email (from Applicants)" at bounding box center [562, 176] width 135 height 21
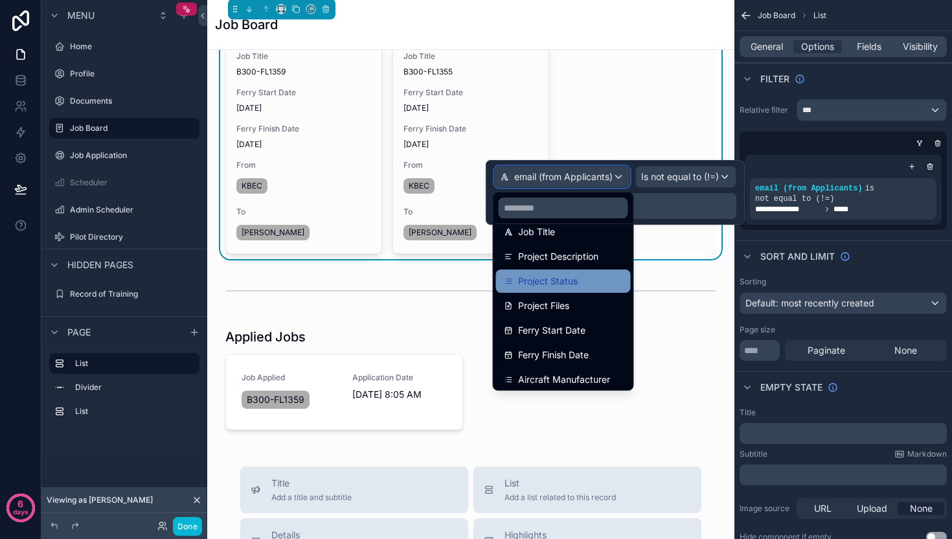
scroll to position [363, 0]
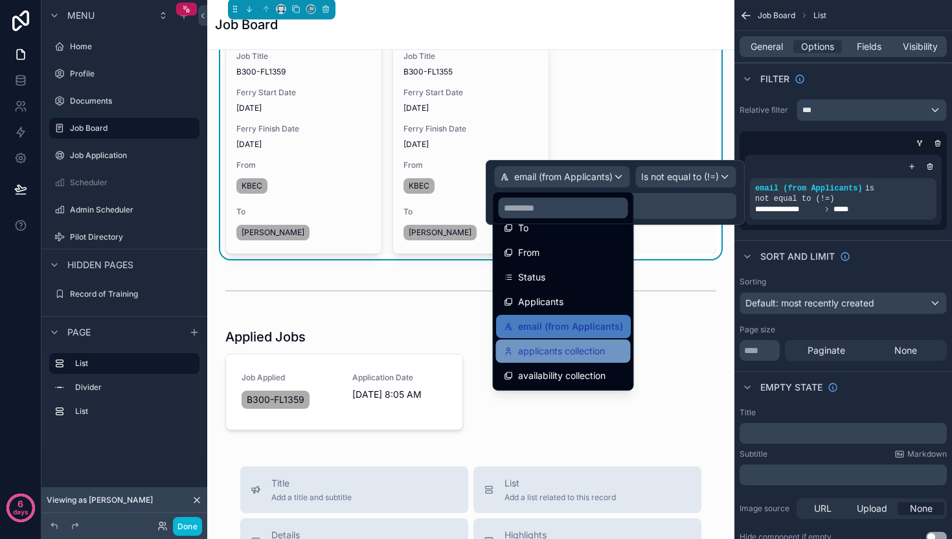
click at [571, 347] on span "applicants collection" at bounding box center [561, 351] width 87 height 16
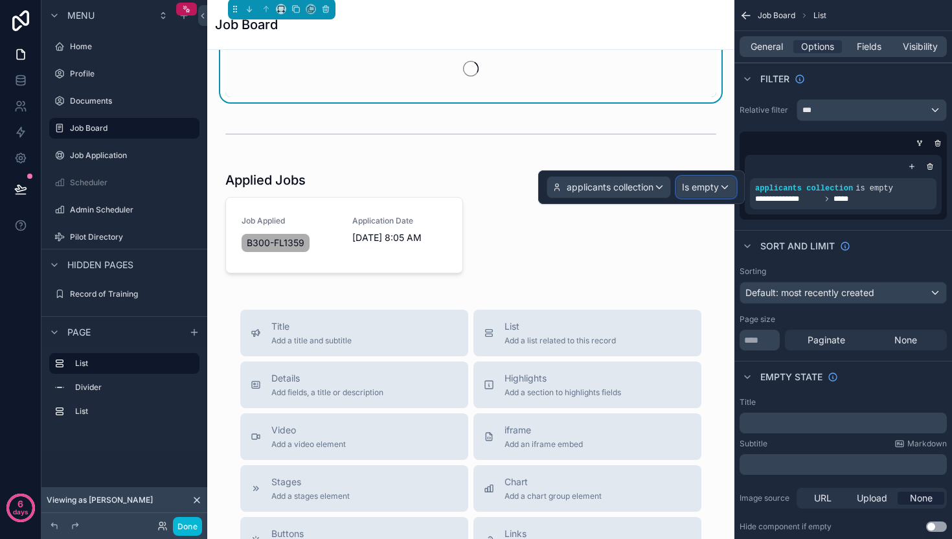
click at [692, 185] on span "Is empty" at bounding box center [700, 187] width 37 height 13
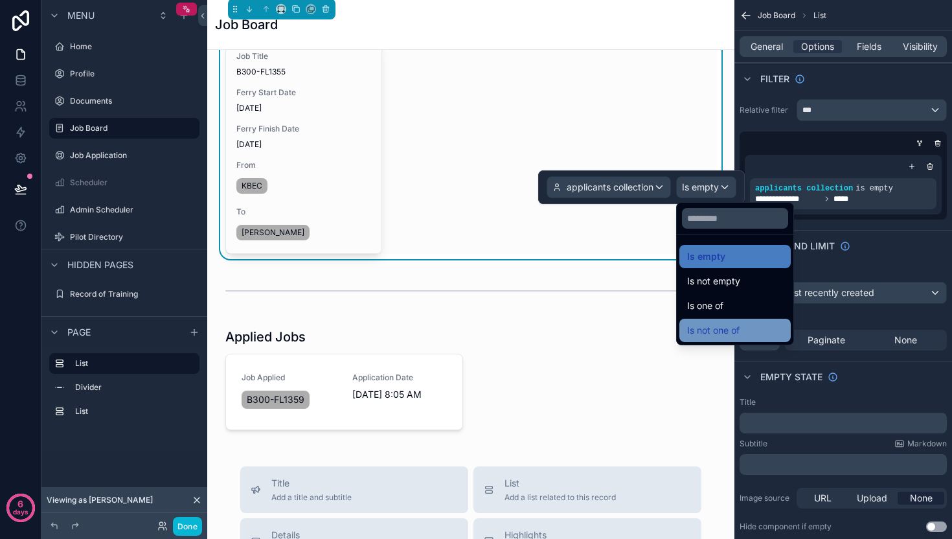
drag, startPoint x: 719, startPoint y: 286, endPoint x: 721, endPoint y: 324, distance: 38.9
click at [721, 324] on ul "Is empty Is not empty Is one of Is not one of" at bounding box center [735, 289] width 117 height 110
click at [718, 322] on span "Is not one of" at bounding box center [713, 330] width 52 height 16
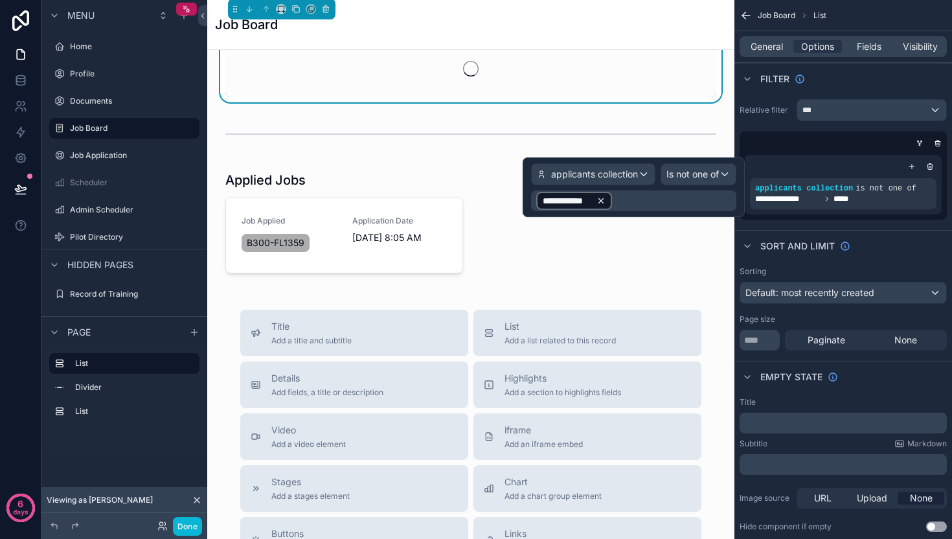
click at [596, 197] on icon at bounding box center [600, 200] width 9 height 9
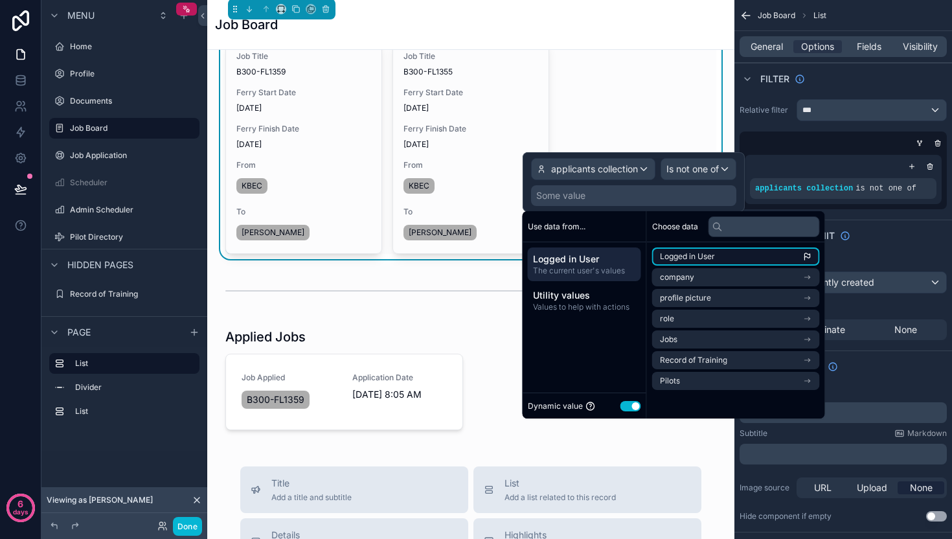
click at [688, 264] on li "Logged in User" at bounding box center [736, 256] width 168 height 18
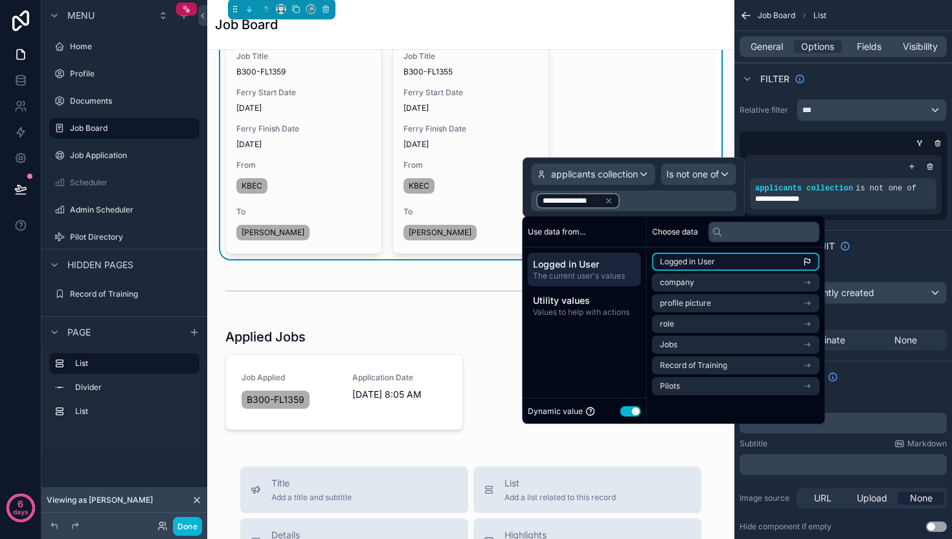
click at [718, 257] on li "Logged in User" at bounding box center [736, 262] width 168 height 18
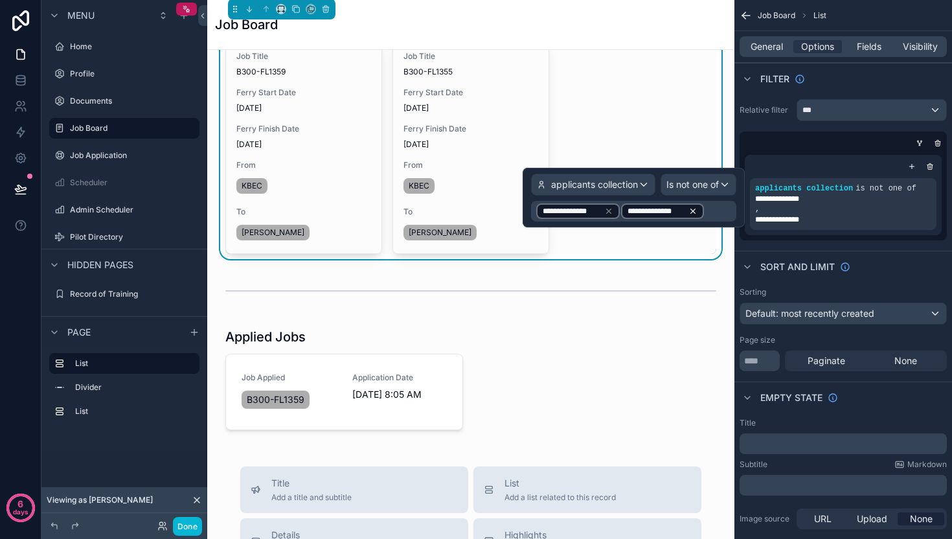
click at [692, 209] on icon at bounding box center [693, 211] width 5 height 5
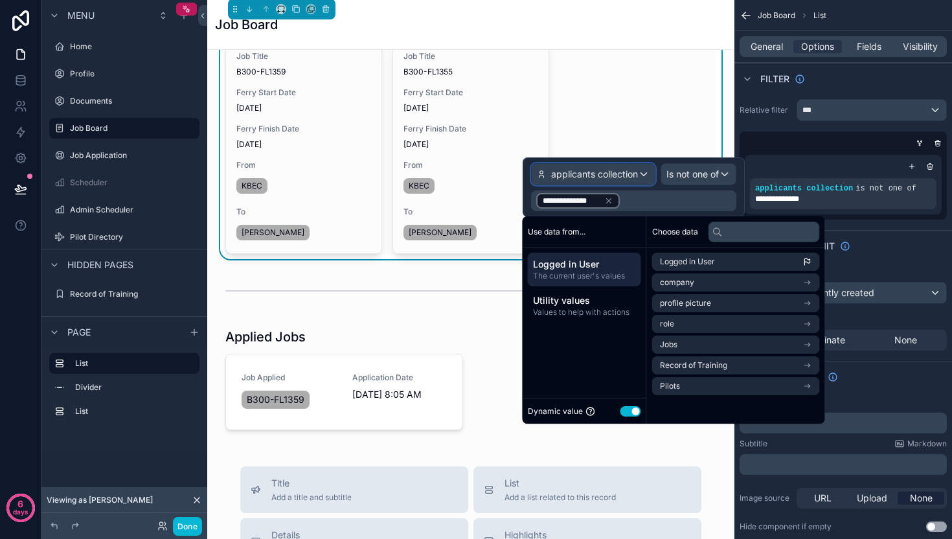
click at [613, 175] on span "applicants collection" at bounding box center [594, 174] width 87 height 13
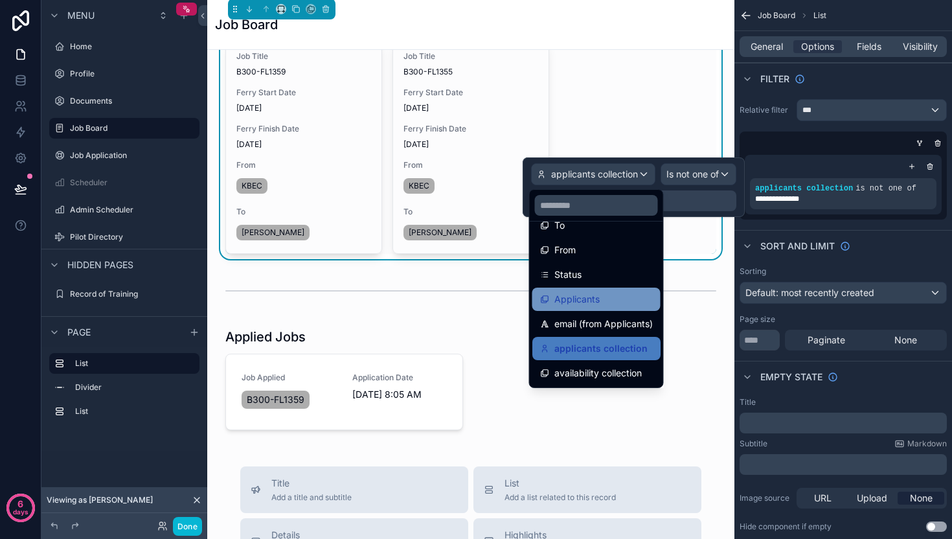
click at [595, 295] on span "Applicants" at bounding box center [576, 299] width 45 height 16
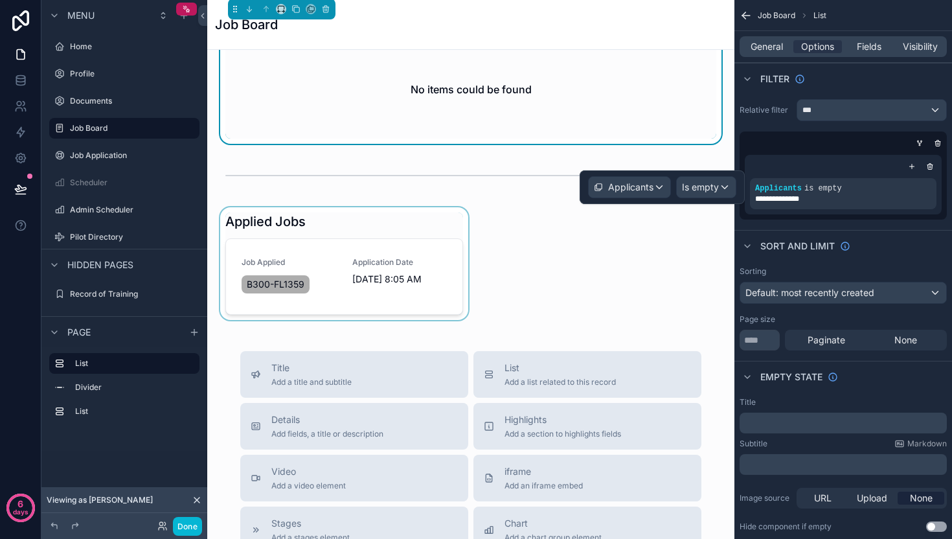
scroll to position [0, 0]
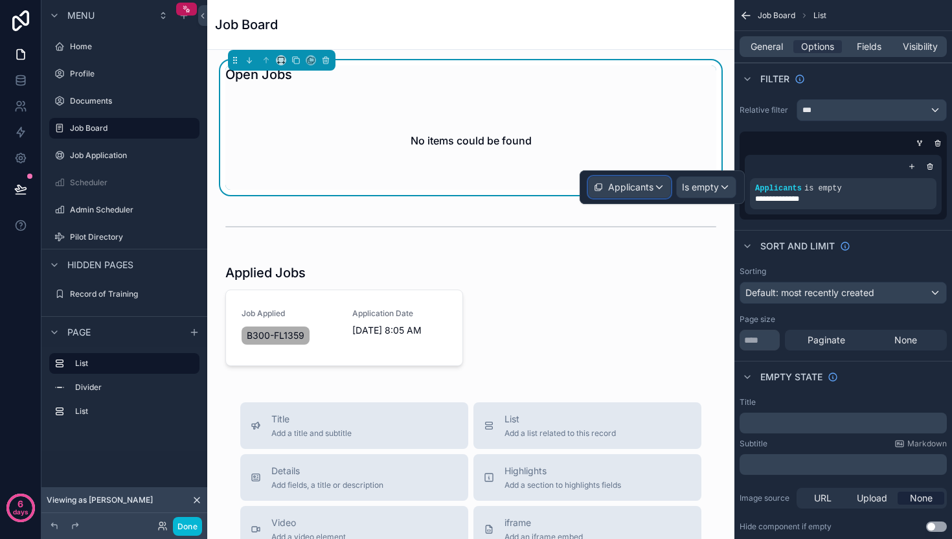
click at [634, 188] on span "Applicants" at bounding box center [630, 187] width 45 height 13
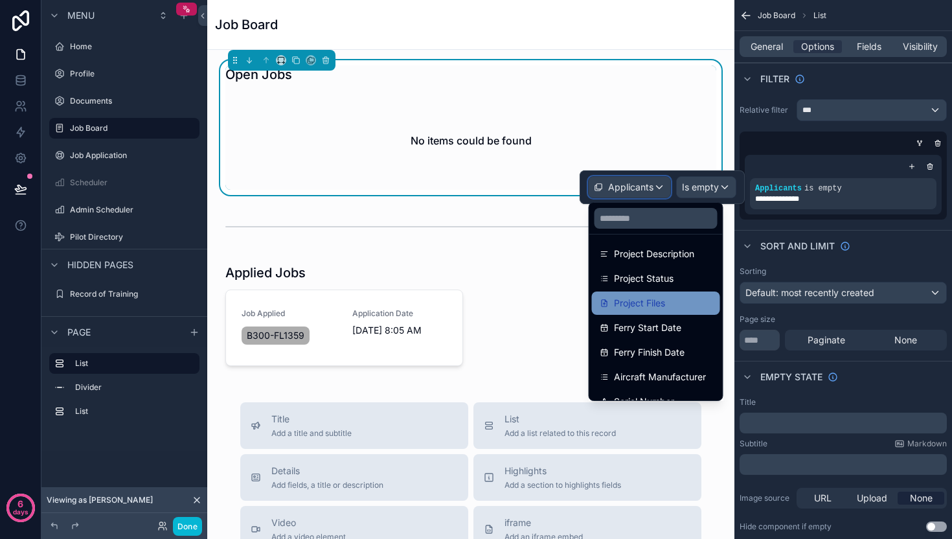
scroll to position [363, 0]
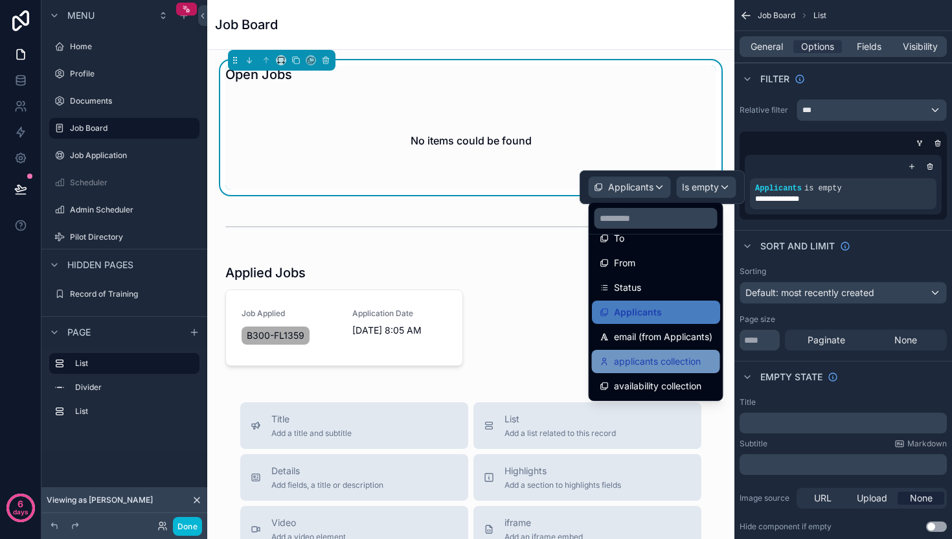
click at [646, 358] on span "applicants collection" at bounding box center [657, 362] width 87 height 16
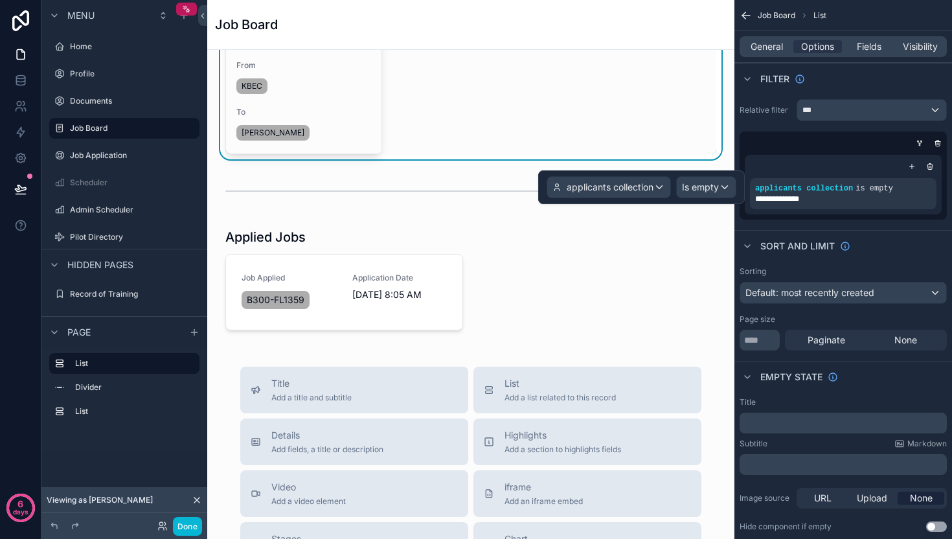
scroll to position [0, 0]
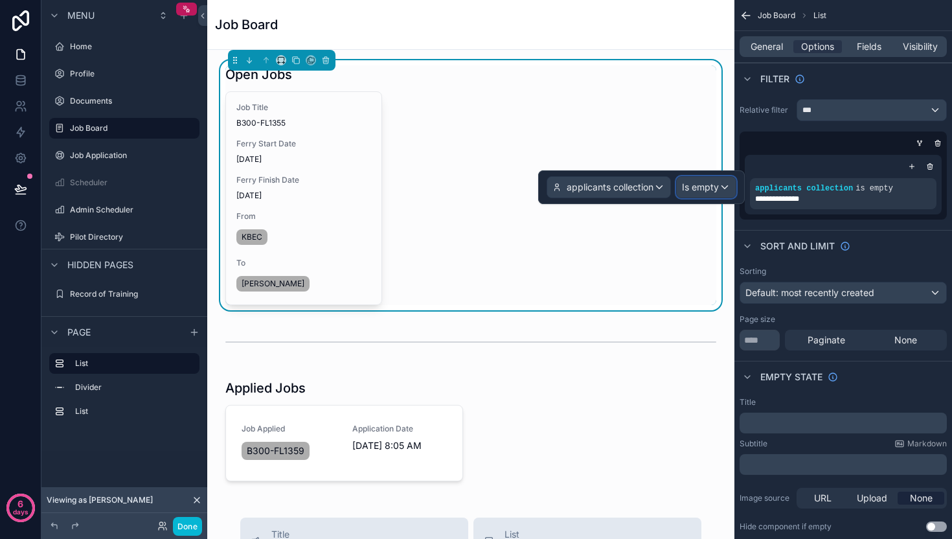
click at [698, 188] on span "Is empty" at bounding box center [700, 187] width 37 height 13
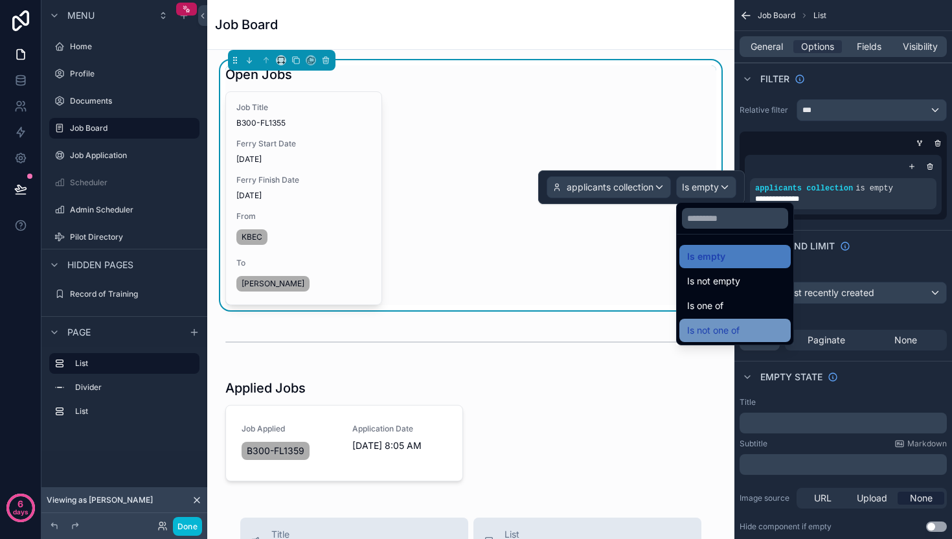
click at [723, 322] on span "Is not one of" at bounding box center [713, 330] width 52 height 16
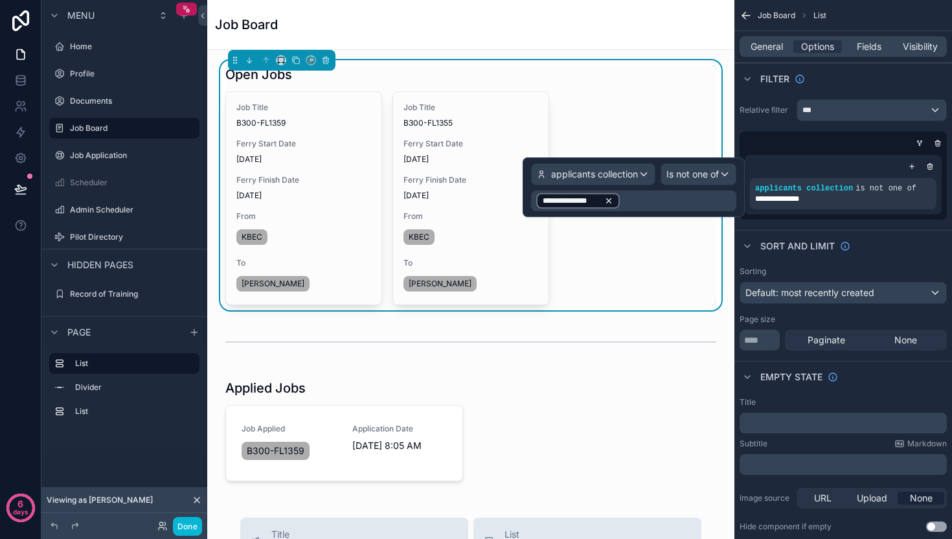
click at [604, 199] on icon at bounding box center [608, 200] width 9 height 9
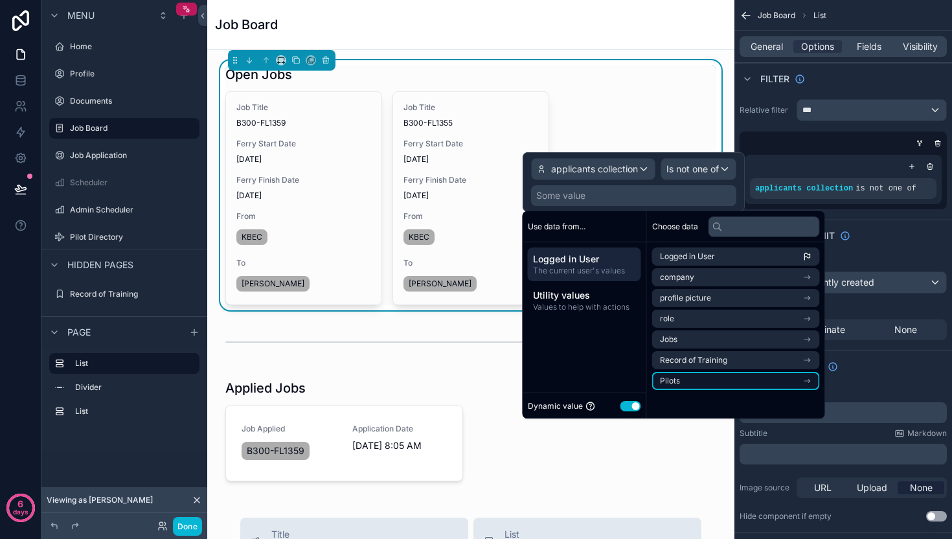
click at [675, 379] on span "Pilots" at bounding box center [670, 381] width 20 height 10
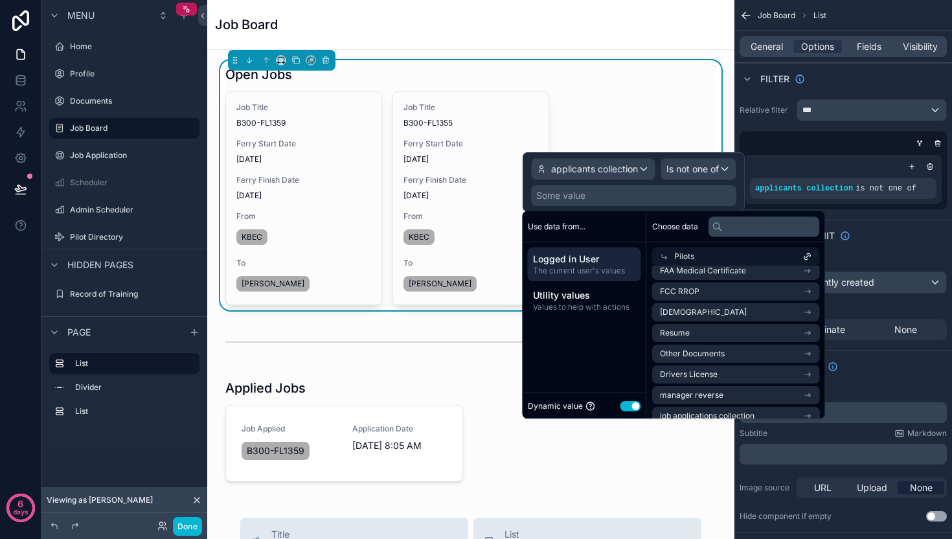
scroll to position [228, 0]
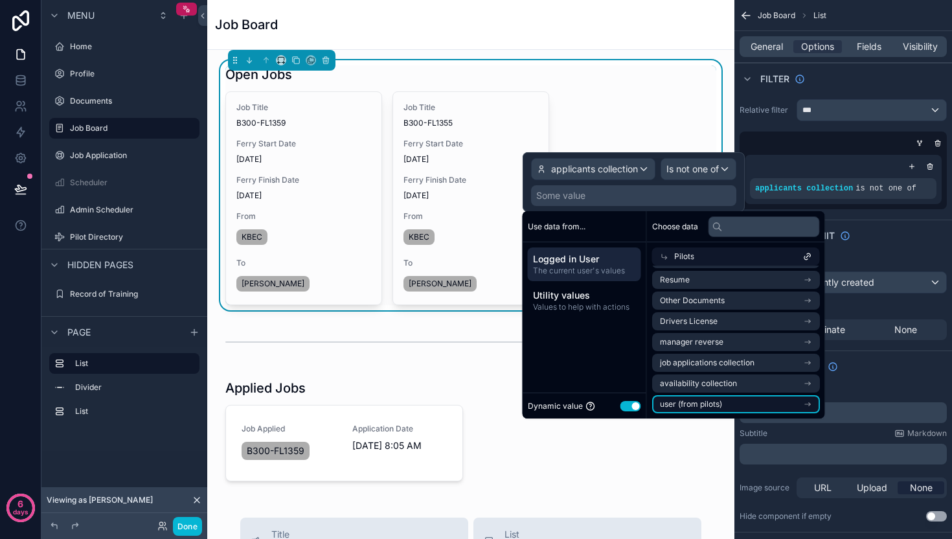
click at [685, 401] on span "user (from pilots)" at bounding box center [691, 404] width 62 height 10
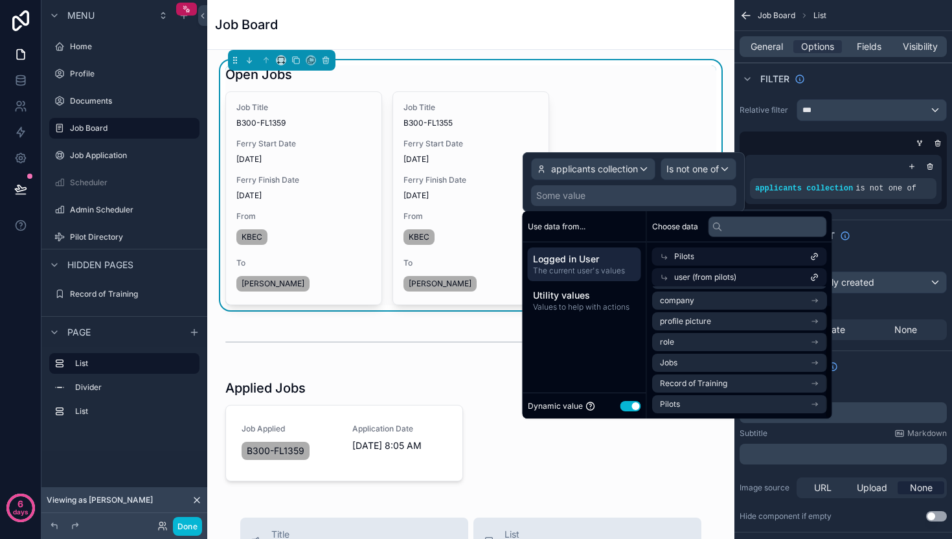
scroll to position [21, 0]
click at [703, 277] on span "user (from pilots)" at bounding box center [705, 277] width 62 height 10
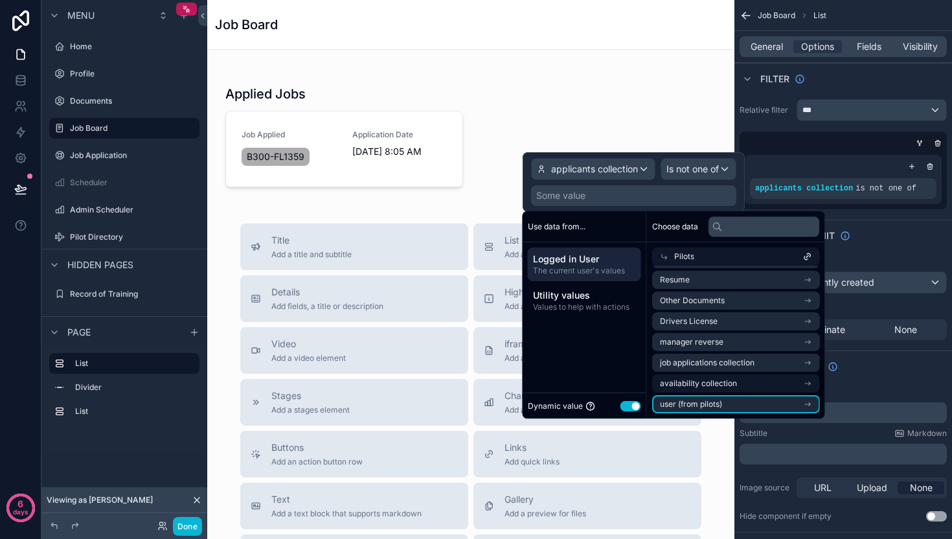
scroll to position [334, 0]
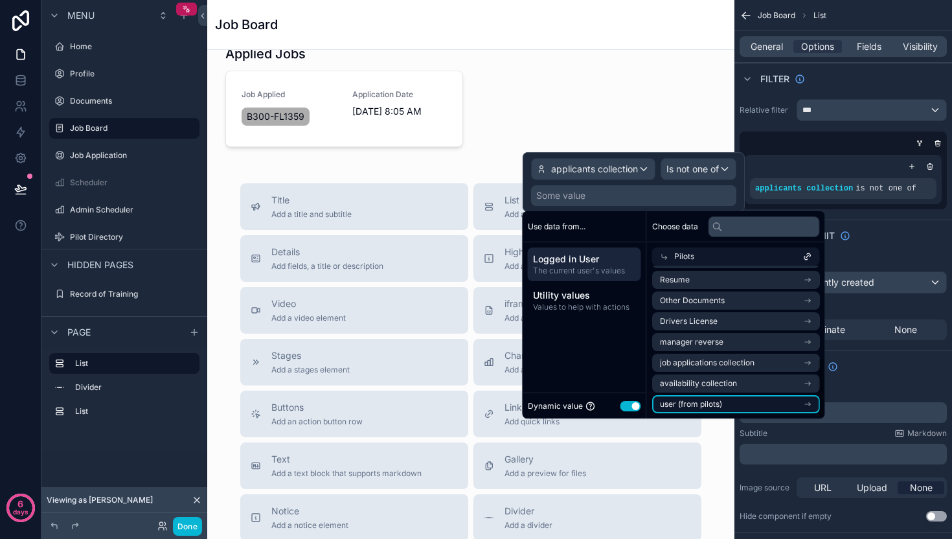
click at [679, 399] on span "user (from pilots)" at bounding box center [691, 404] width 62 height 10
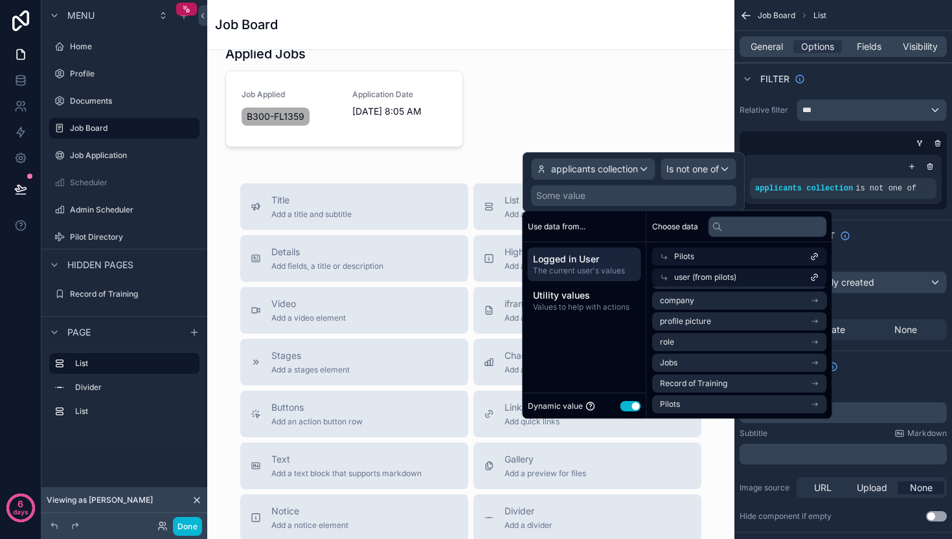
scroll to position [21, 0]
click at [758, 274] on div "user (from pilots)" at bounding box center [736, 277] width 168 height 18
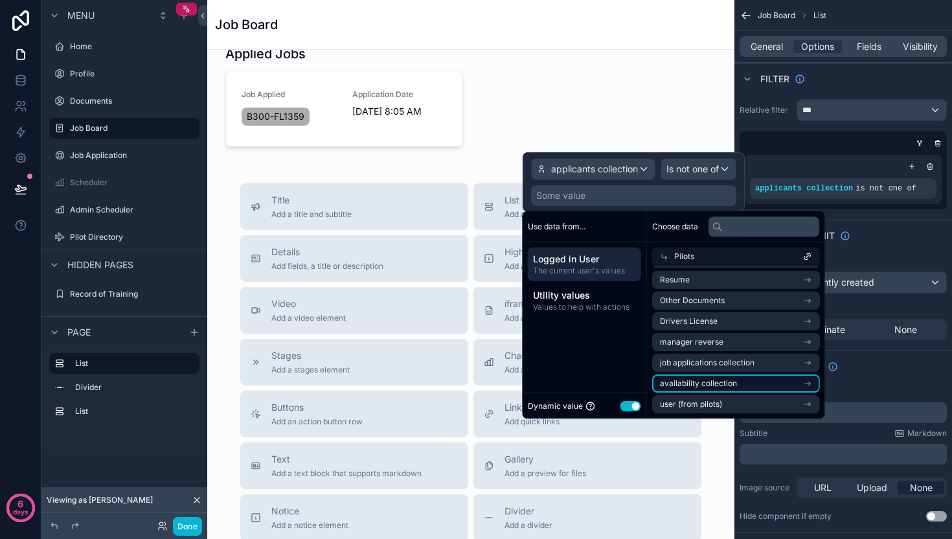
click at [682, 379] on span "availability collection" at bounding box center [698, 383] width 77 height 10
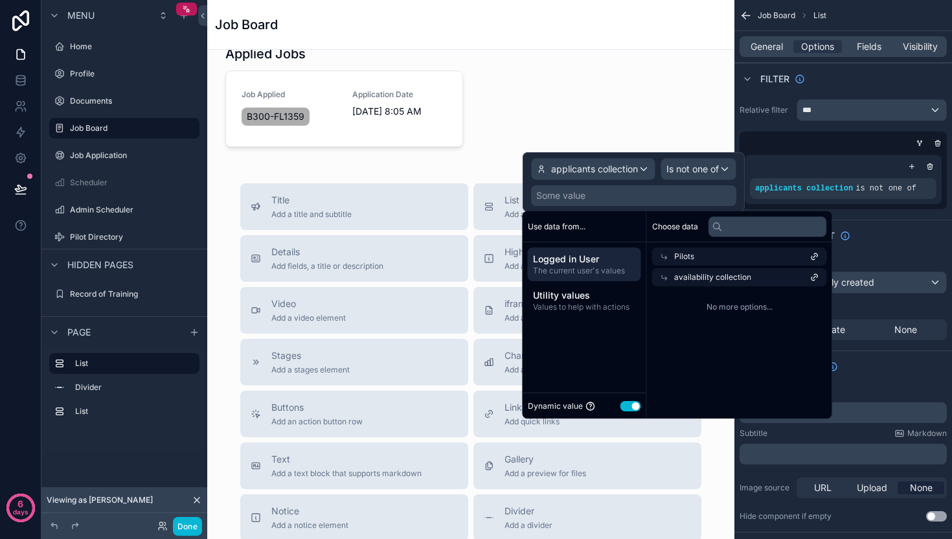
scroll to position [0, 0]
click at [618, 170] on span "applicants collection" at bounding box center [594, 169] width 87 height 13
